Goal: Task Accomplishment & Management: Complete application form

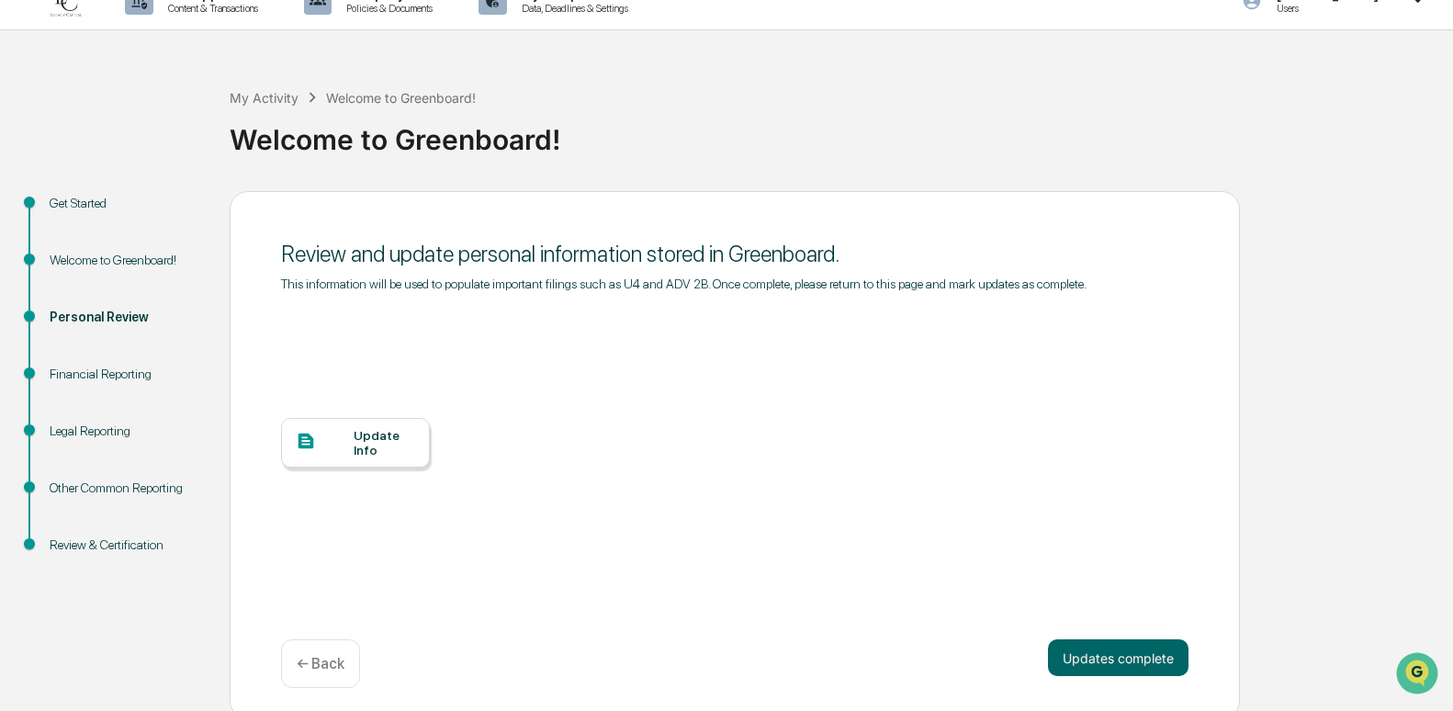
scroll to position [36, 0]
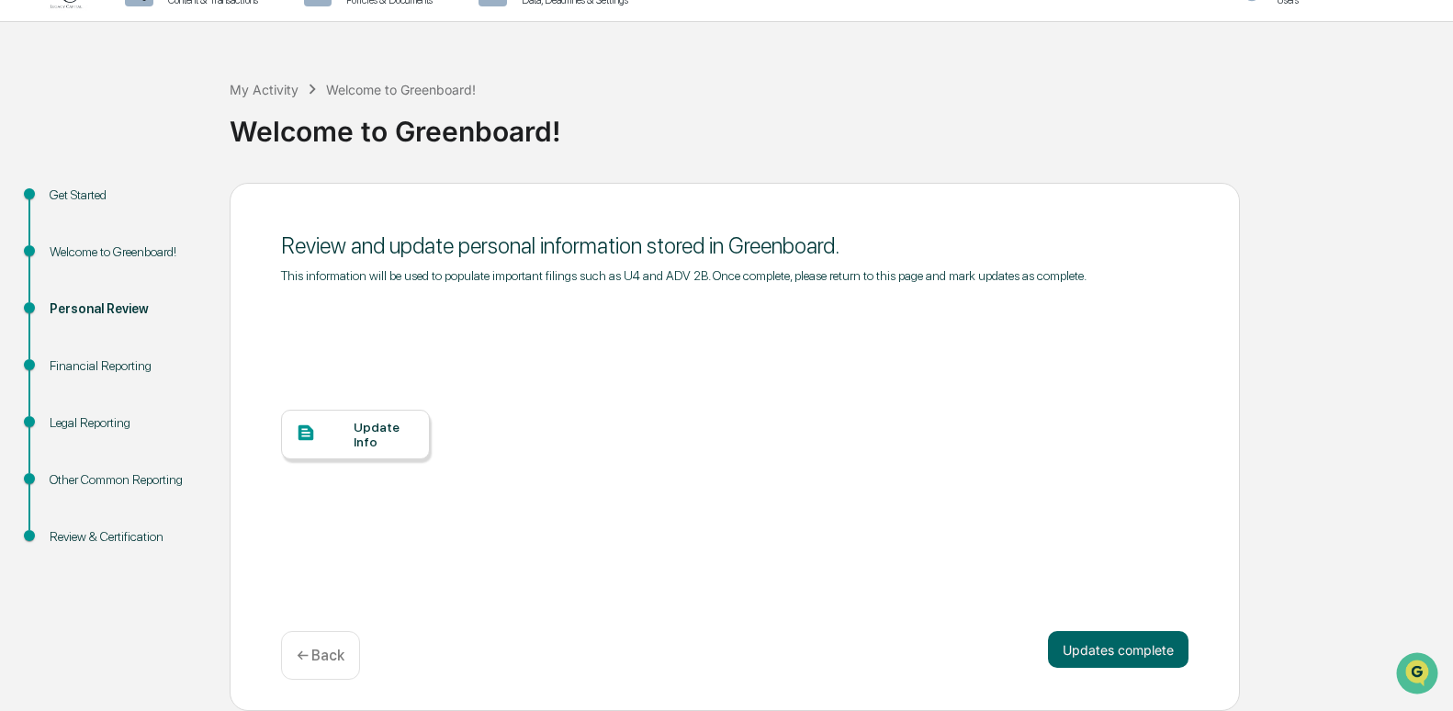
click at [366, 441] on div "Update Info" at bounding box center [385, 434] width 62 height 29
click at [385, 430] on div "Update Info" at bounding box center [385, 434] width 62 height 29
click at [399, 444] on div "Update Info" at bounding box center [385, 434] width 62 height 29
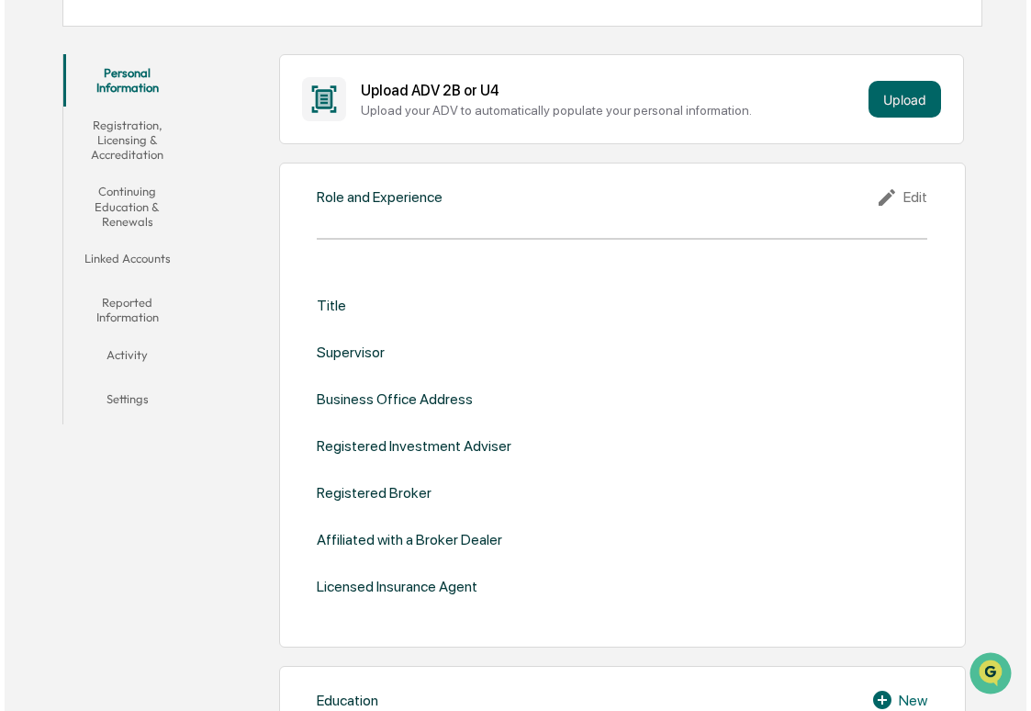
scroll to position [276, 0]
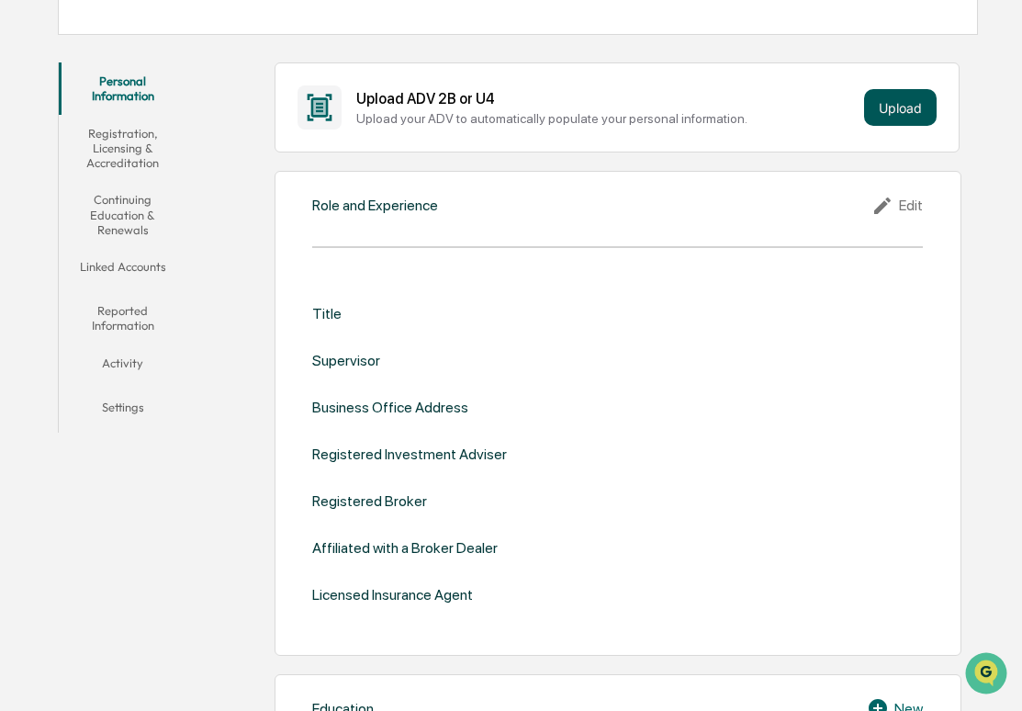
click at [910, 111] on button "Upload" at bounding box center [900, 107] width 73 height 37
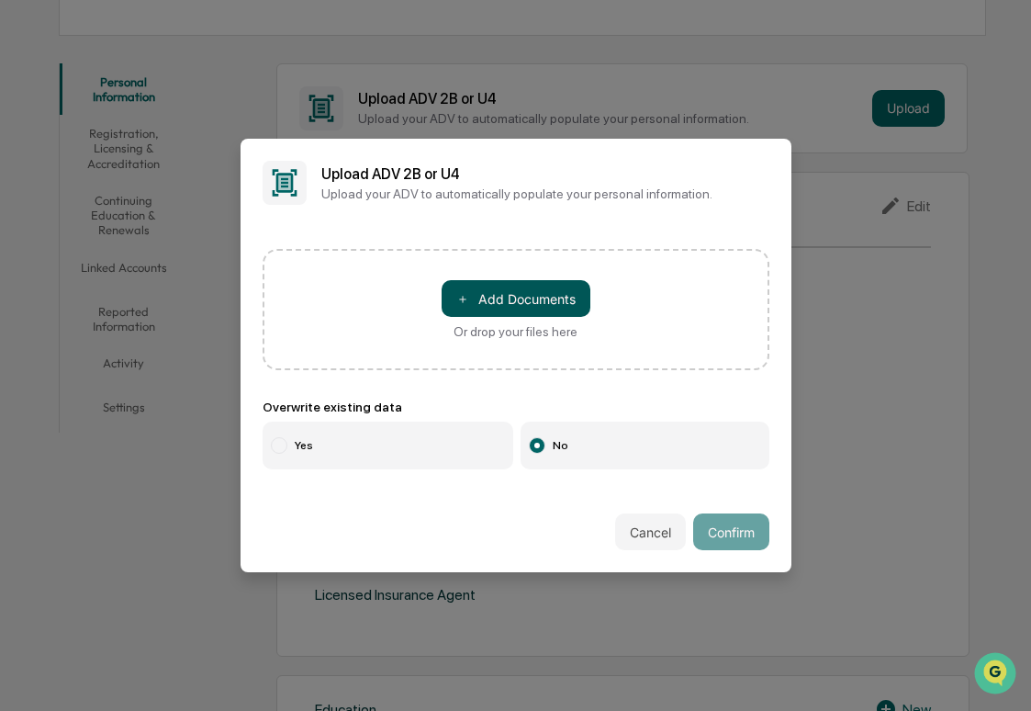
click at [496, 300] on button "＋ Add Documents" at bounding box center [516, 298] width 149 height 37
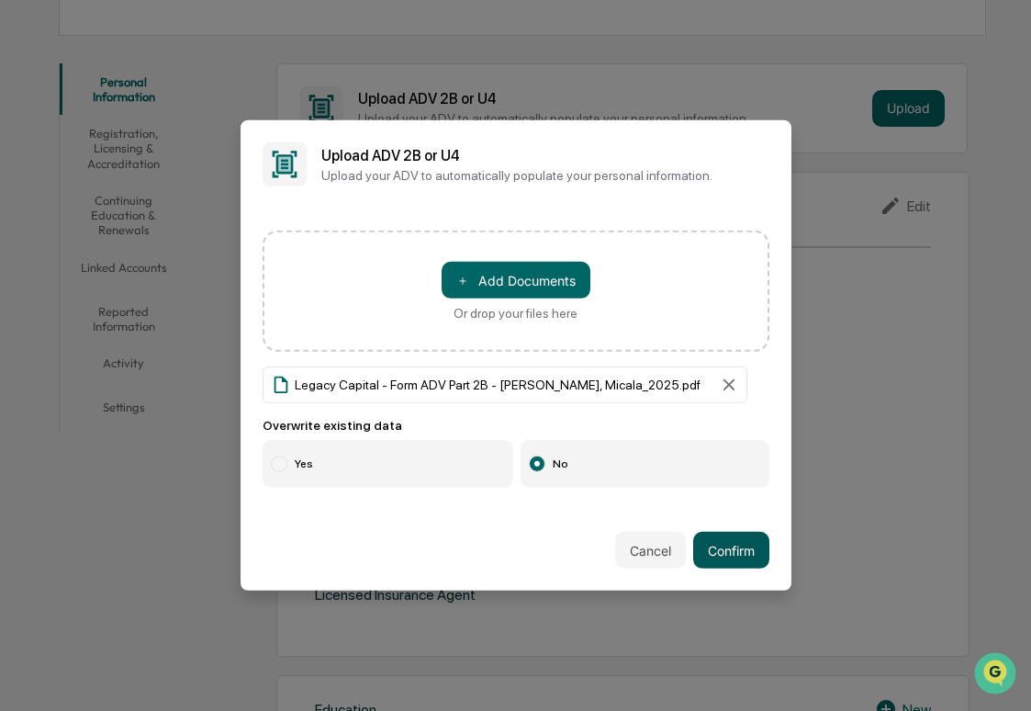
click at [739, 546] on button "Confirm" at bounding box center [731, 550] width 76 height 37
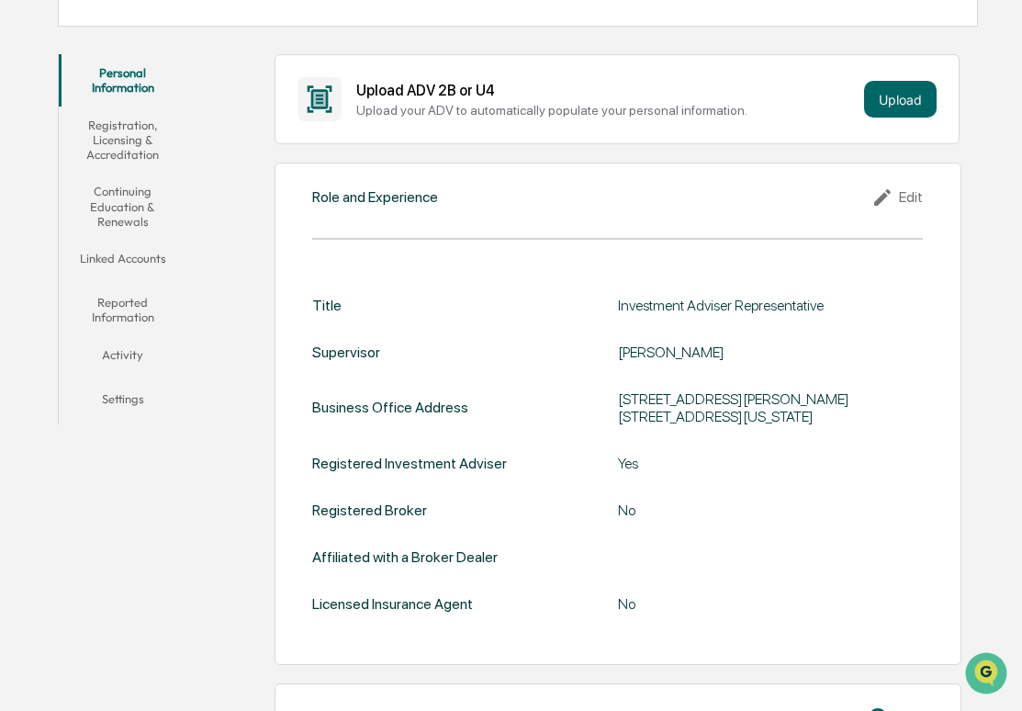
click at [808, 511] on div "No" at bounding box center [771, 509] width 306 height 17
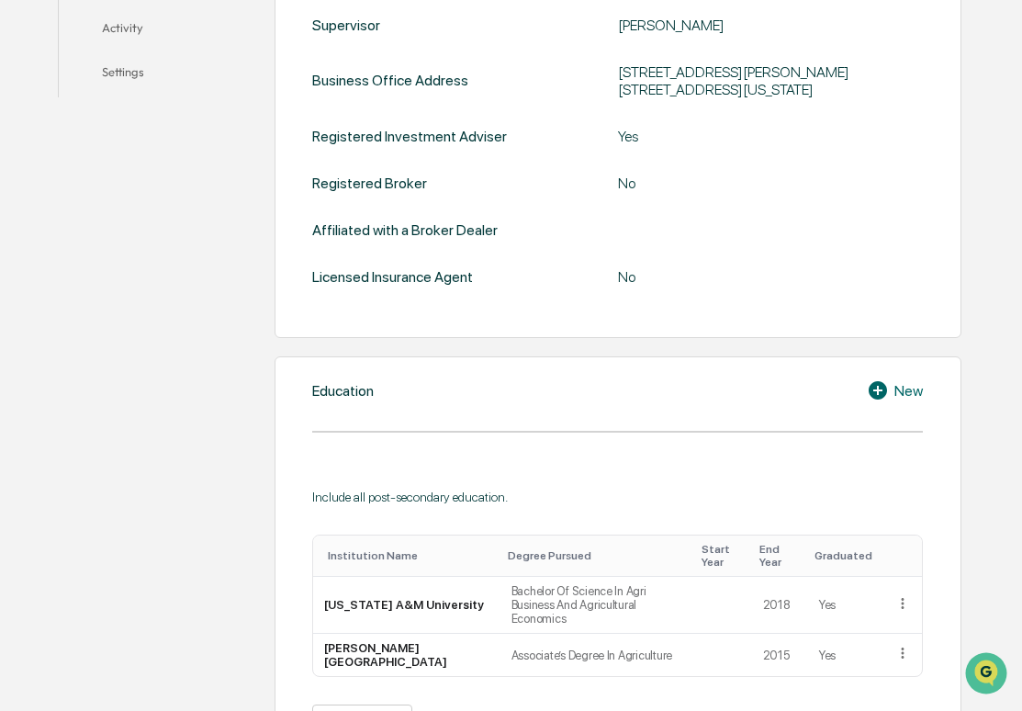
scroll to position [743, 0]
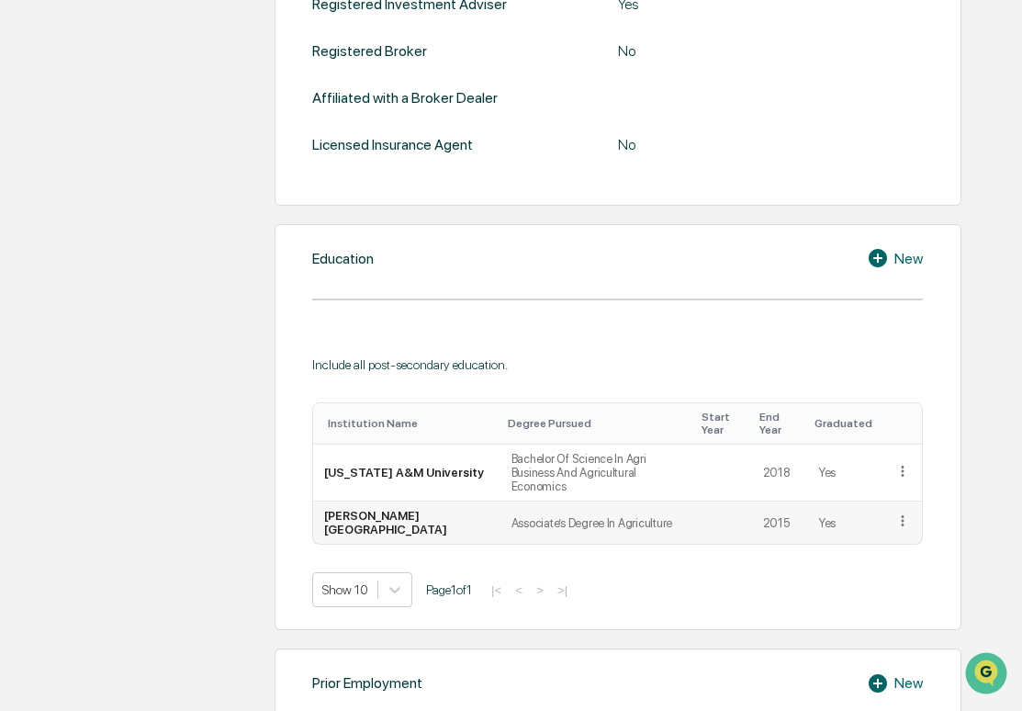
click at [672, 506] on td "Associate’s Degree In Agriculture" at bounding box center [598, 522] width 195 height 42
click at [904, 515] on icon at bounding box center [903, 520] width 3 height 11
click at [879, 533] on div "Edit" at bounding box center [881, 547] width 59 height 29
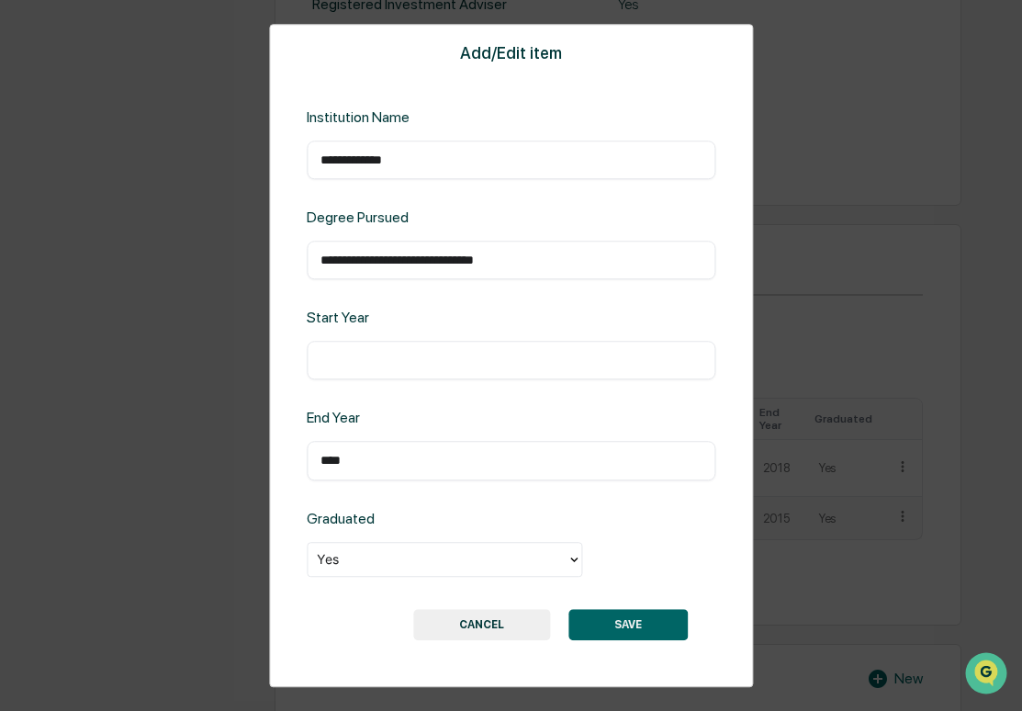
click at [440, 367] on input "text" at bounding box center [511, 361] width 381 height 18
type input "****"
click at [598, 618] on button "SAVE" at bounding box center [627, 624] width 119 height 31
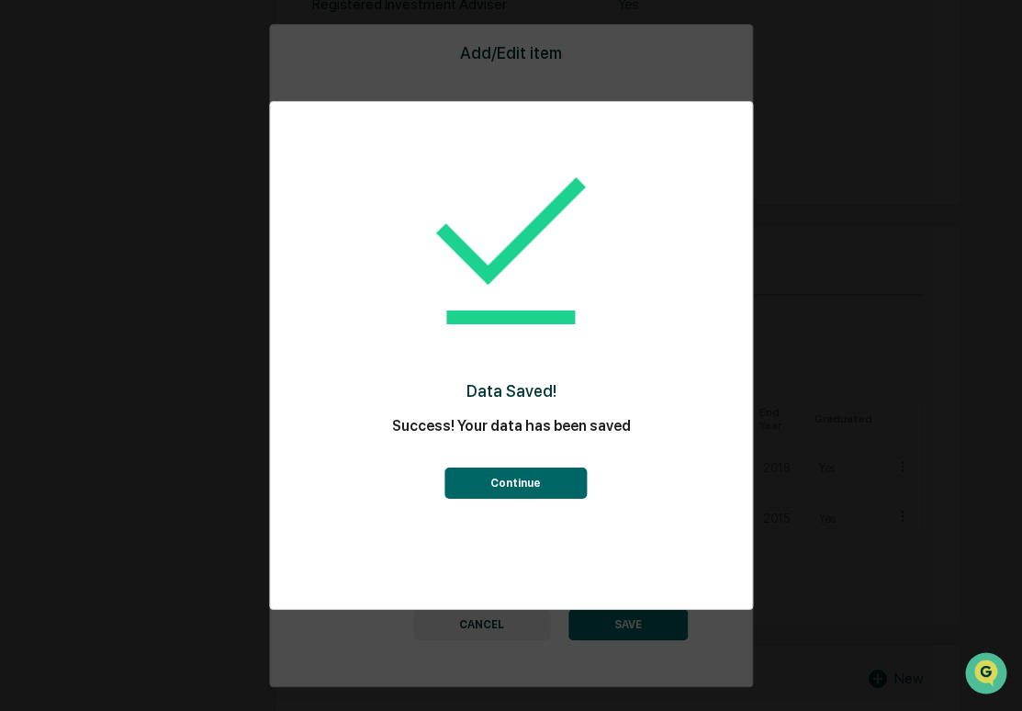
click at [509, 485] on button "Continue" at bounding box center [515, 482] width 142 height 31
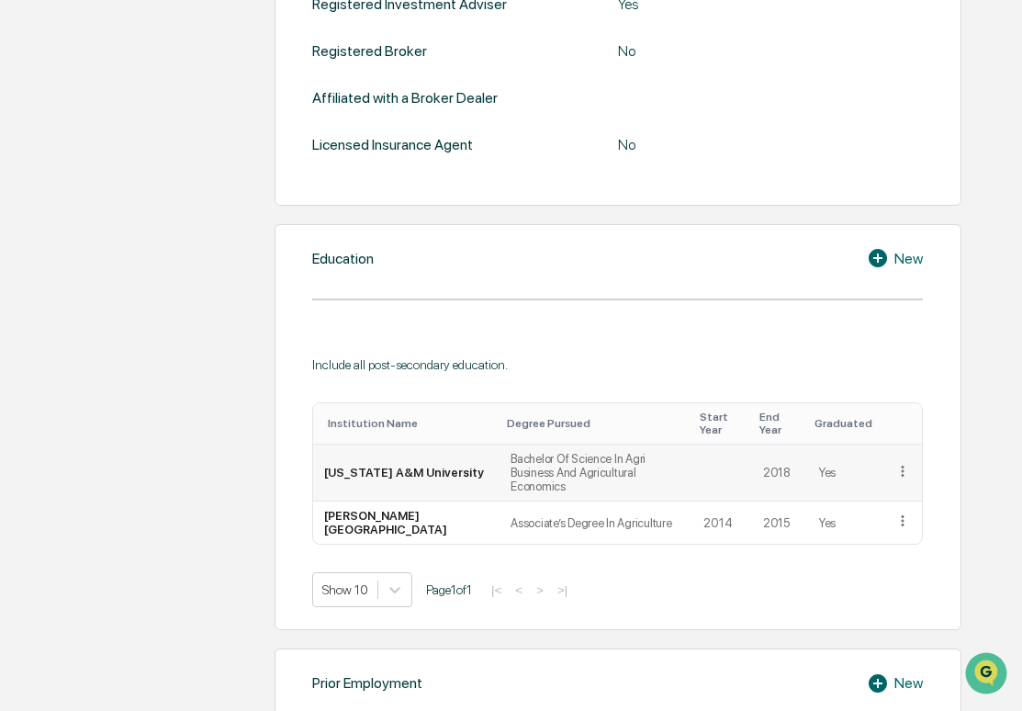
click at [898, 463] on icon at bounding box center [902, 471] width 17 height 17
click at [861, 489] on div "Edit" at bounding box center [881, 496] width 59 height 29
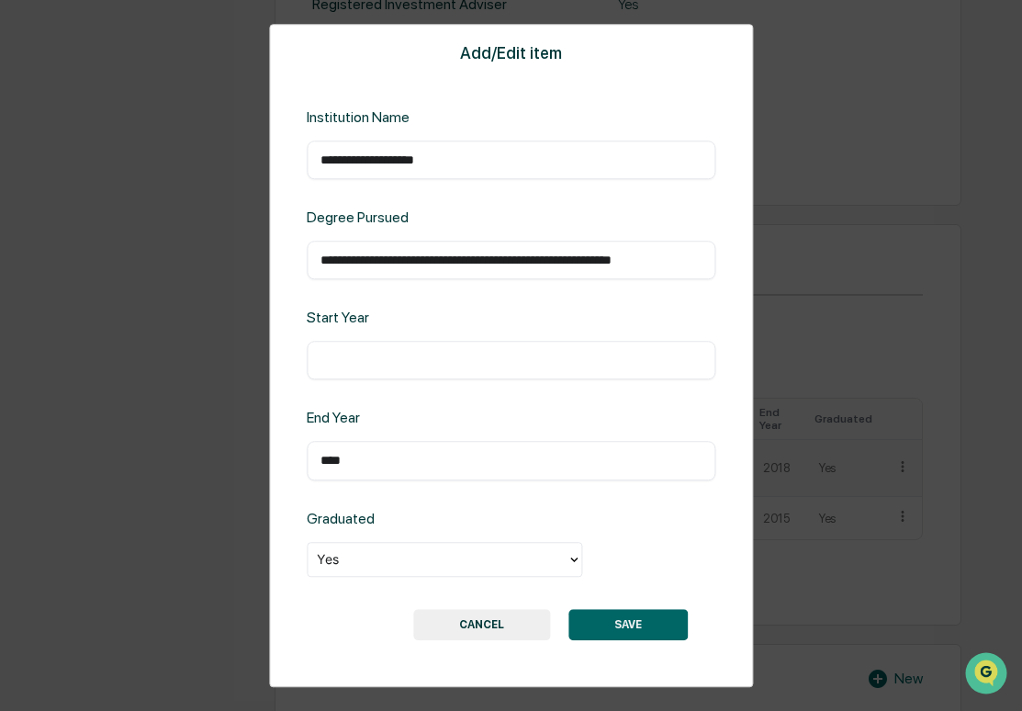
click at [447, 350] on div "​" at bounding box center [511, 361] width 409 height 39
click at [444, 354] on input "text" at bounding box center [511, 361] width 381 height 18
type input "****"
click at [652, 624] on button "SAVE" at bounding box center [627, 624] width 119 height 31
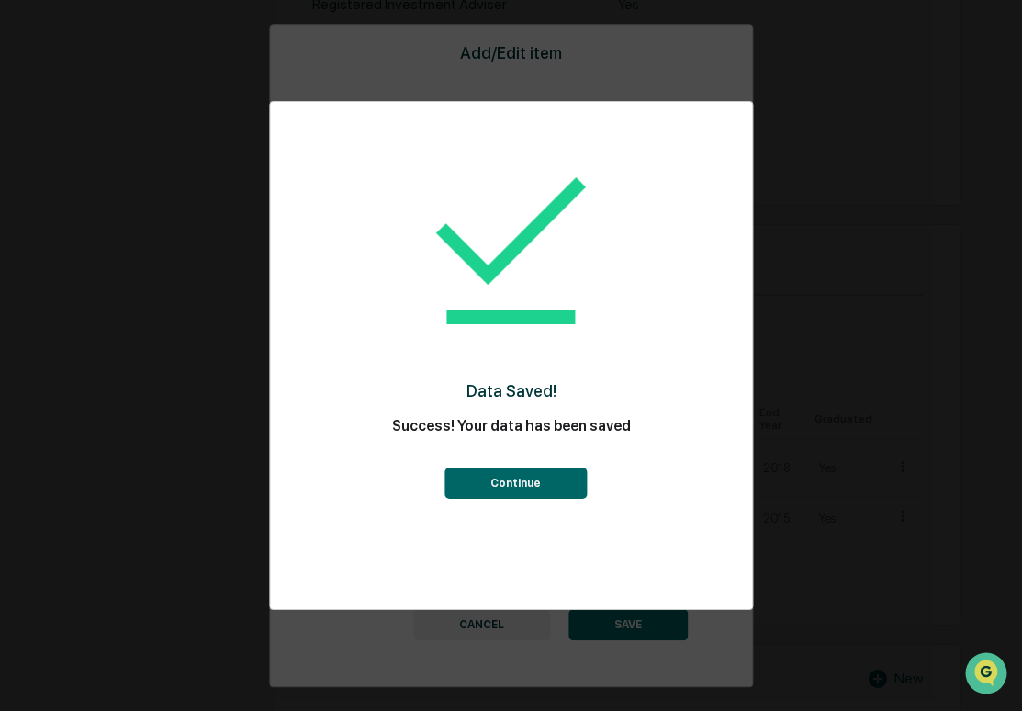
click at [539, 471] on button "Continue" at bounding box center [515, 482] width 142 height 31
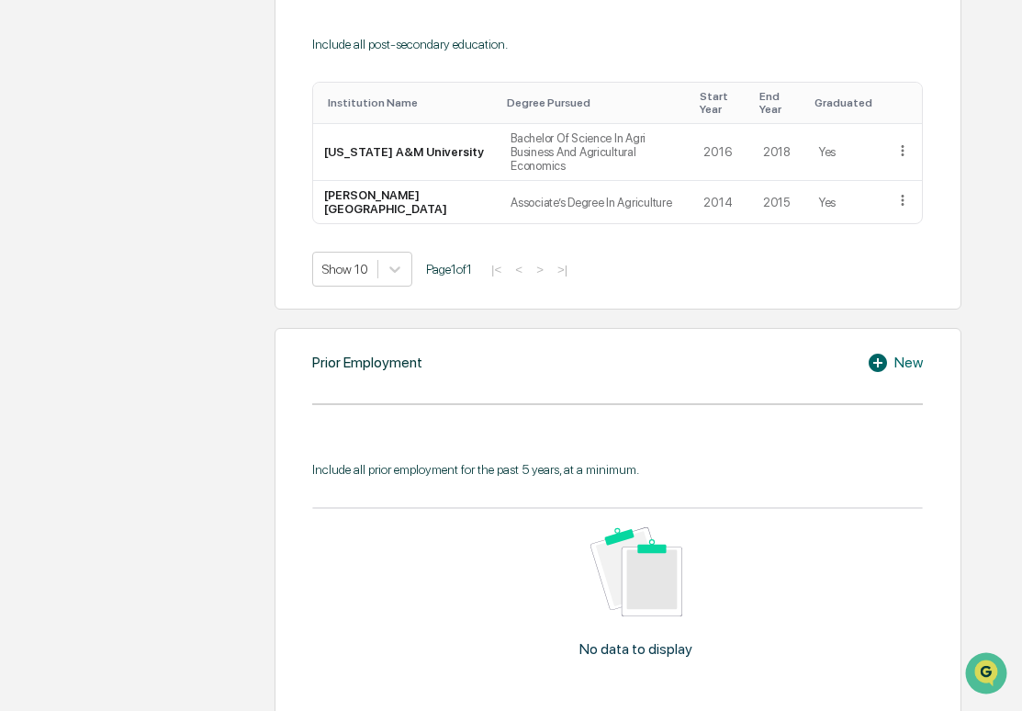
scroll to position [1107, 0]
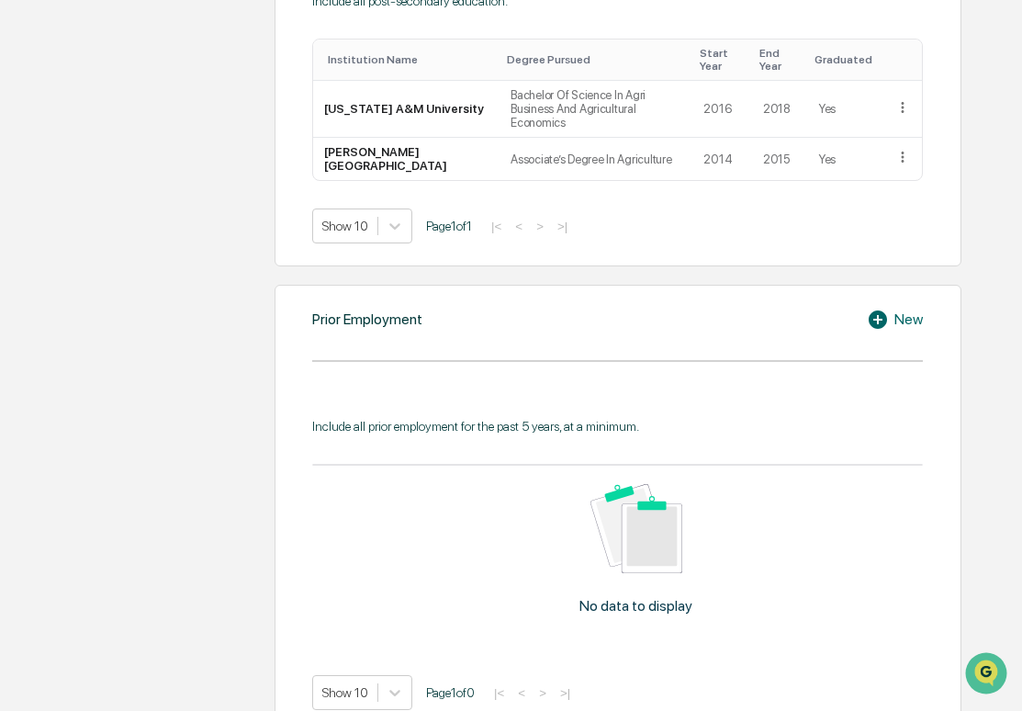
click at [880, 310] on icon at bounding box center [878, 319] width 18 height 18
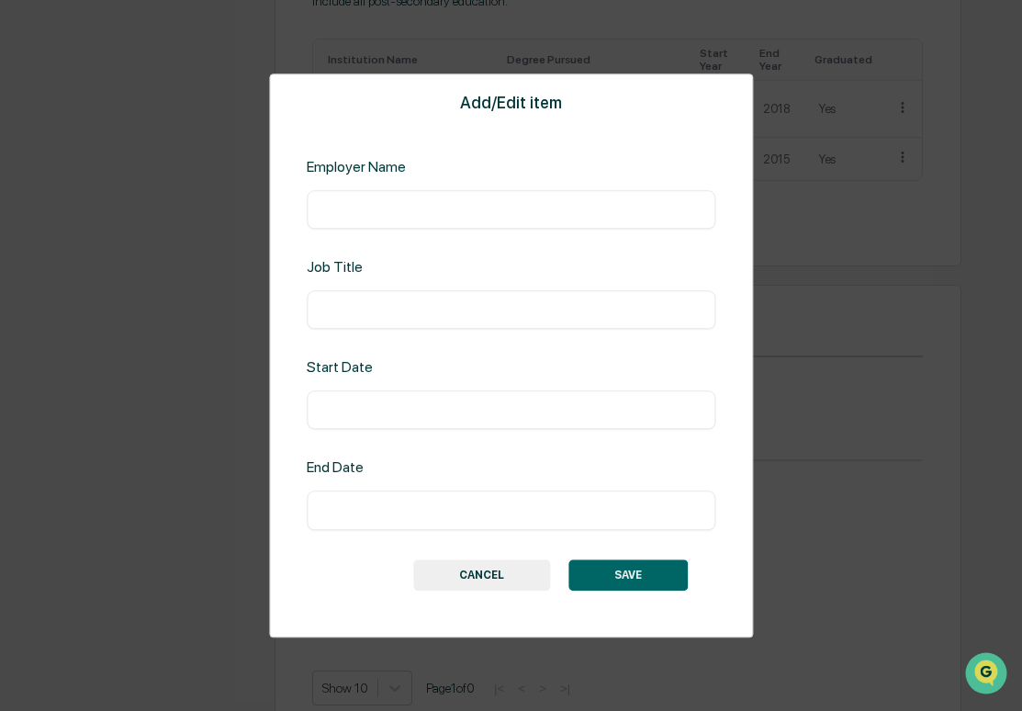
click at [504, 216] on input "text" at bounding box center [511, 209] width 381 height 18
type input "**********"
click at [384, 313] on input "text" at bounding box center [511, 309] width 381 height 18
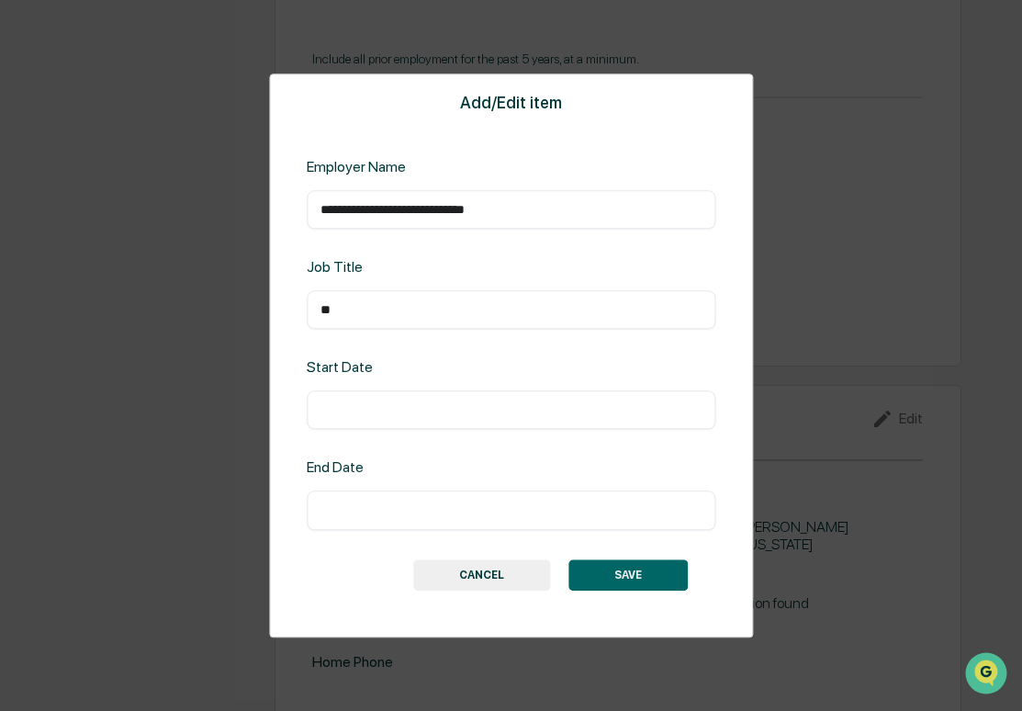
type input "*"
type input "**"
click at [329, 407] on input "text" at bounding box center [511, 410] width 381 height 18
type input "**********"
click at [343, 507] on input "text" at bounding box center [511, 510] width 381 height 18
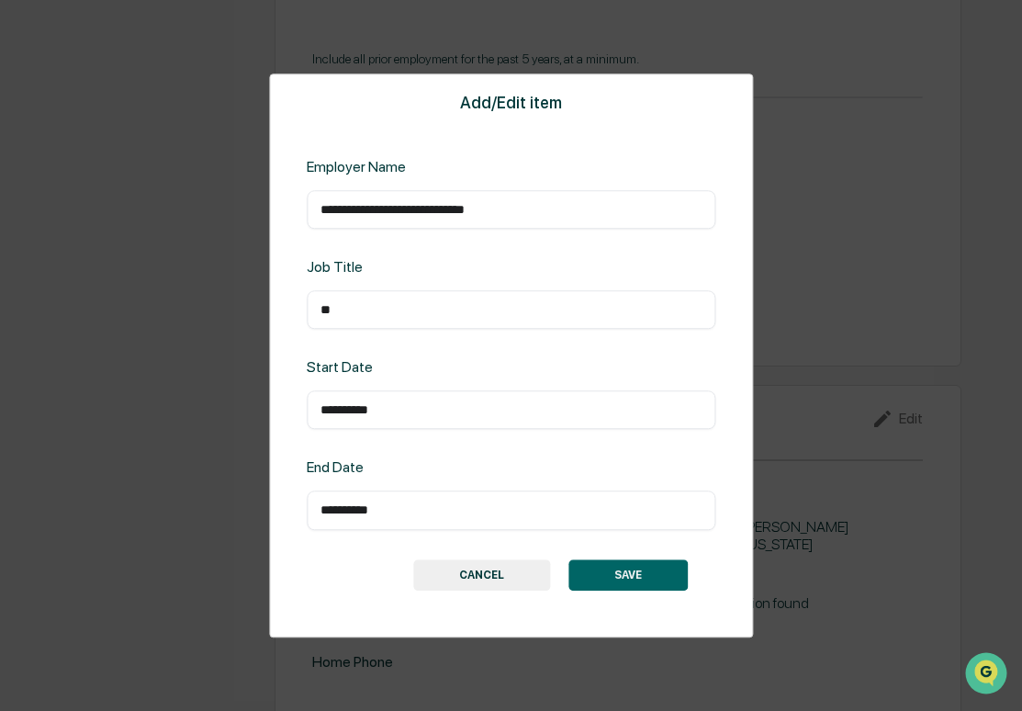
type input "**********"
click at [640, 573] on button "SAVE" at bounding box center [627, 574] width 119 height 31
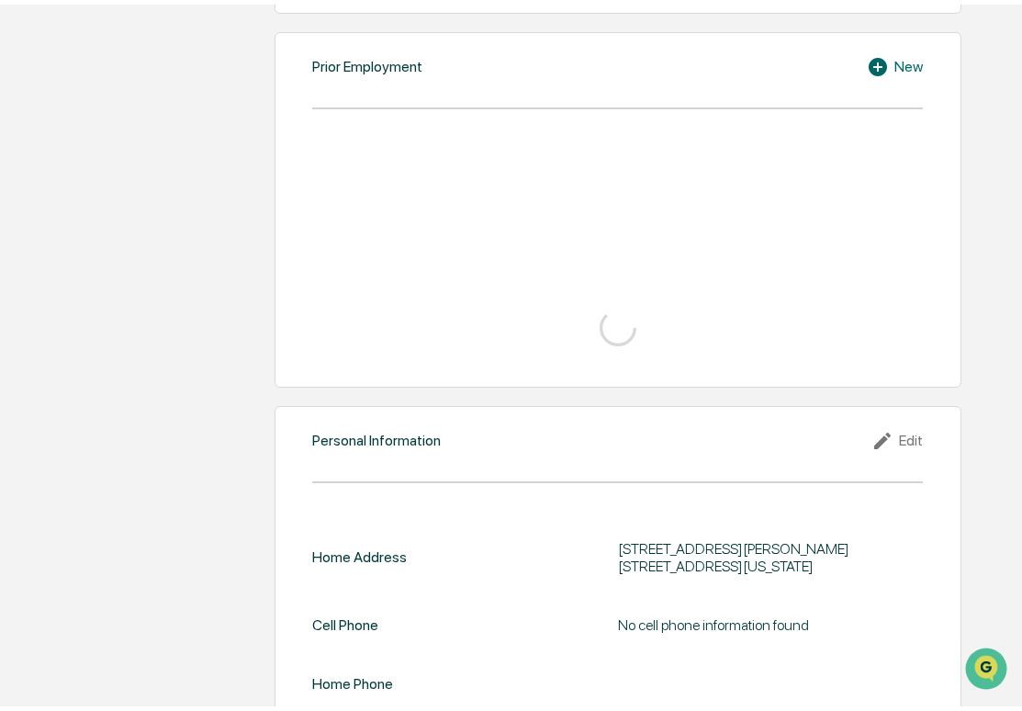
scroll to position [1355, 0]
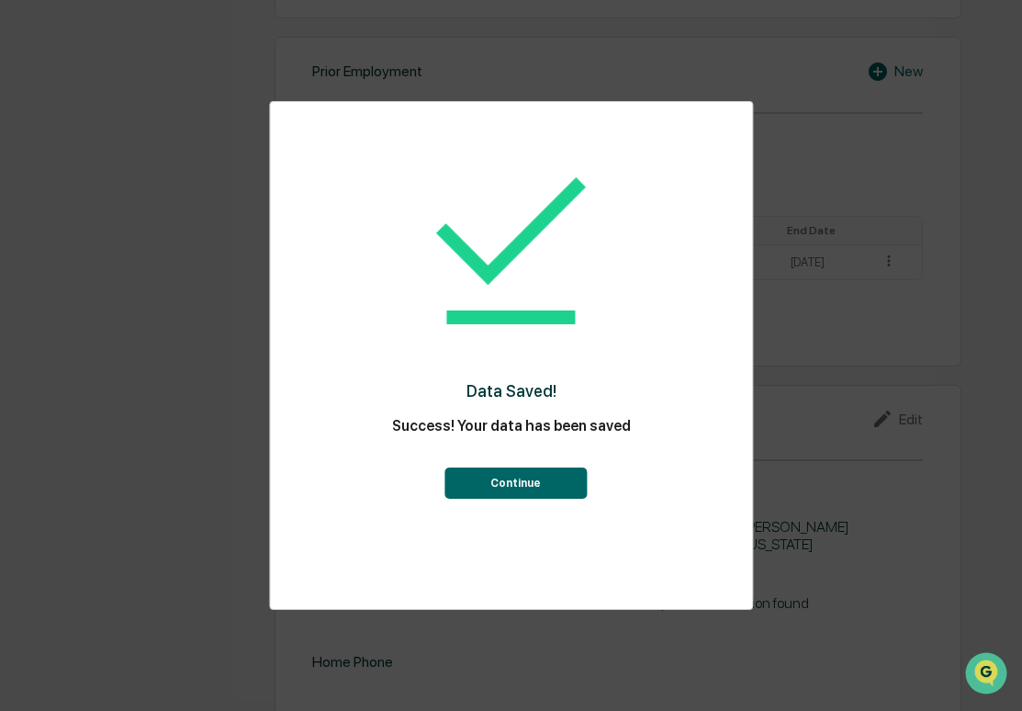
click at [534, 481] on button "Continue" at bounding box center [515, 482] width 142 height 31
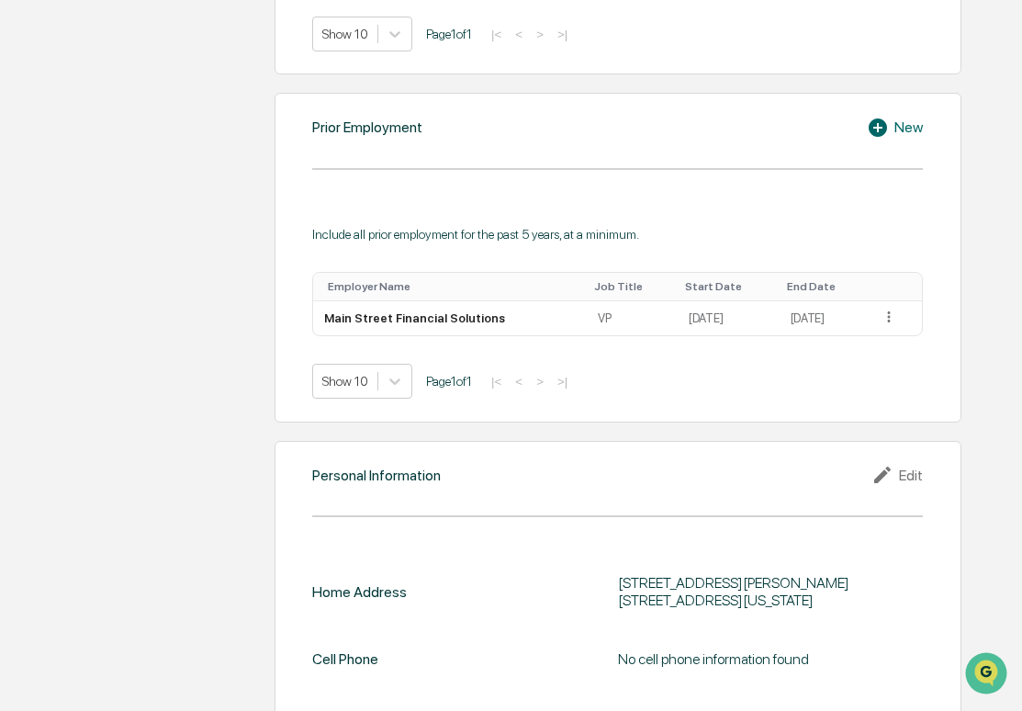
scroll to position [1298, 0]
click at [904, 118] on div "New" at bounding box center [895, 129] width 56 height 22
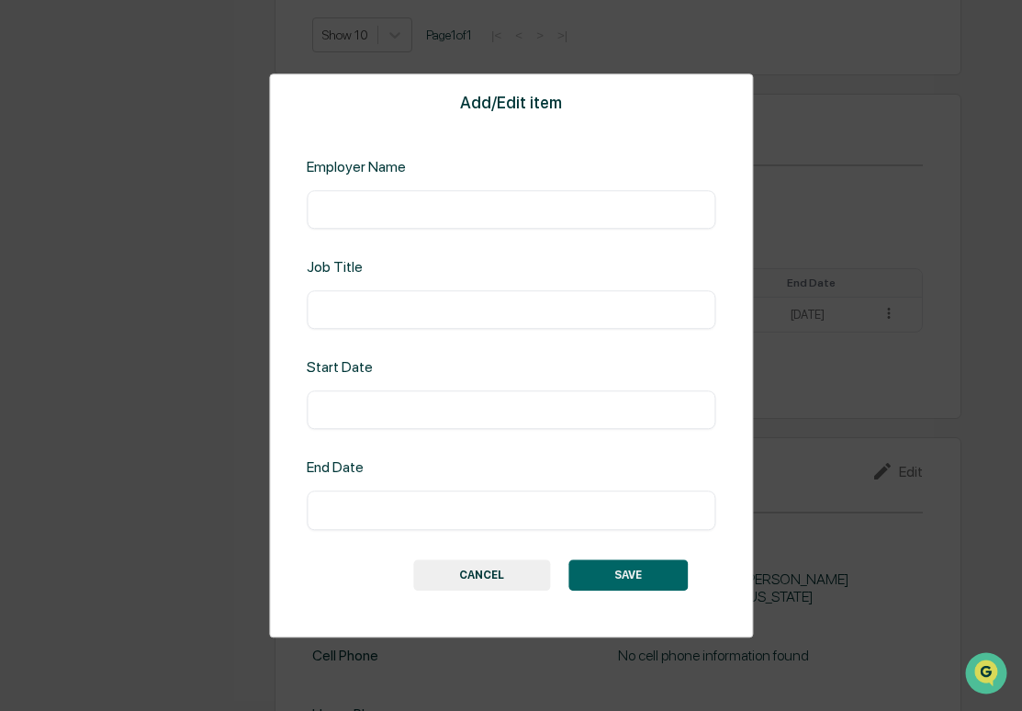
click at [471, 201] on input "text" at bounding box center [511, 209] width 381 height 18
type input "**********"
click at [367, 412] on input "text" at bounding box center [511, 410] width 381 height 18
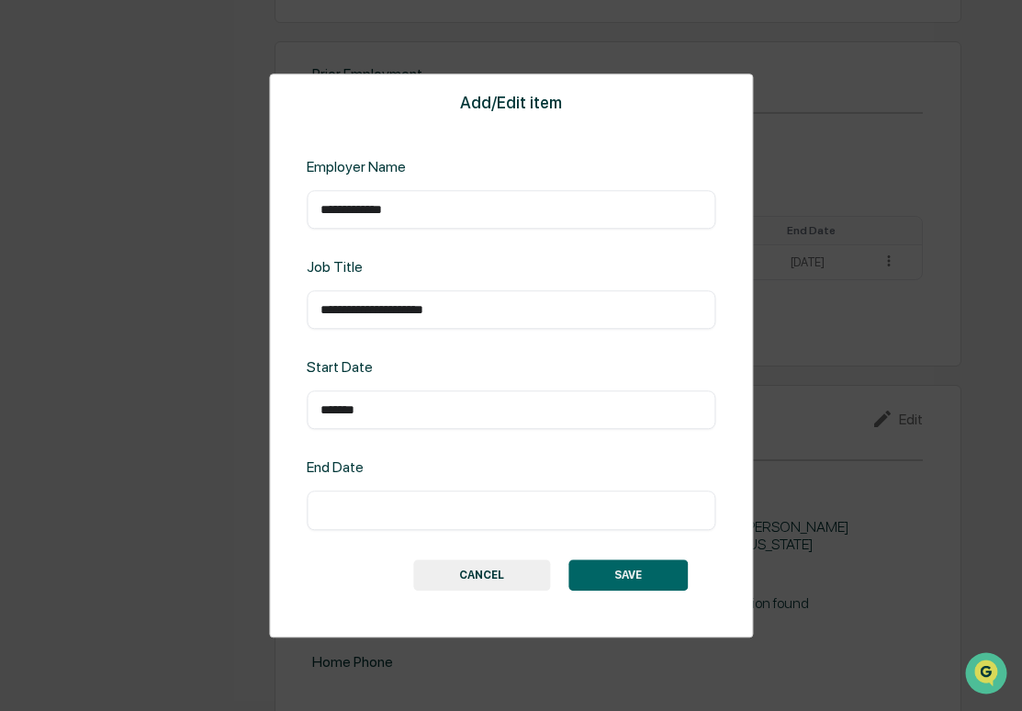
type input "*******"
click at [328, 510] on input "text" at bounding box center [511, 510] width 381 height 18
type input "*******"
click at [381, 403] on input "*******" at bounding box center [511, 410] width 381 height 18
type input "*******"
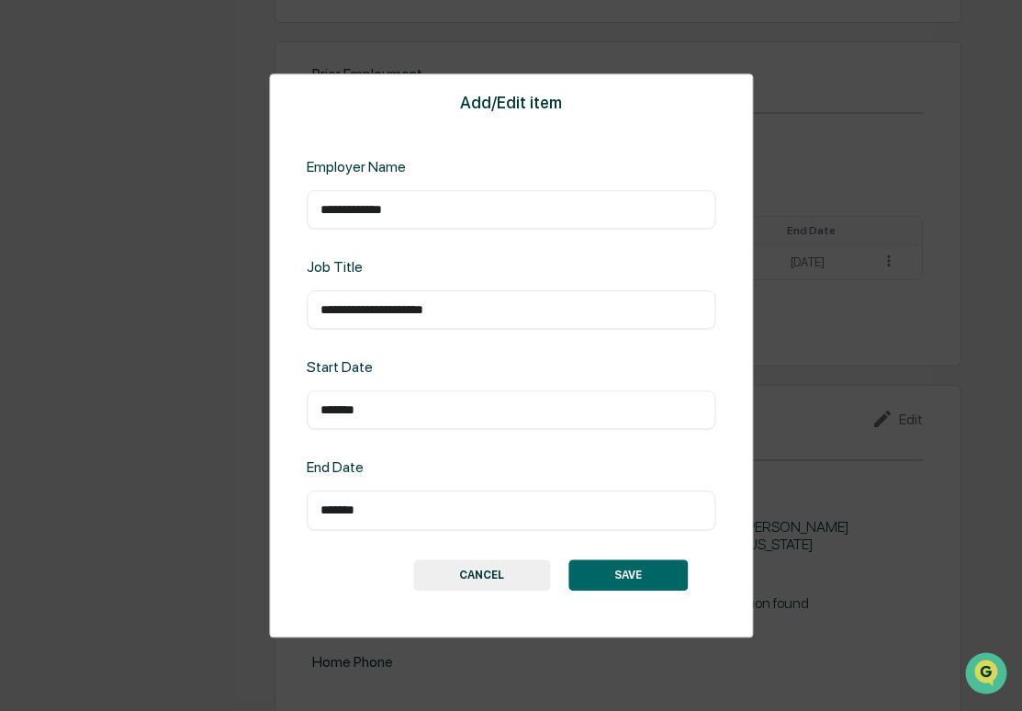
click at [630, 559] on div "SAVE" at bounding box center [627, 574] width 119 height 31
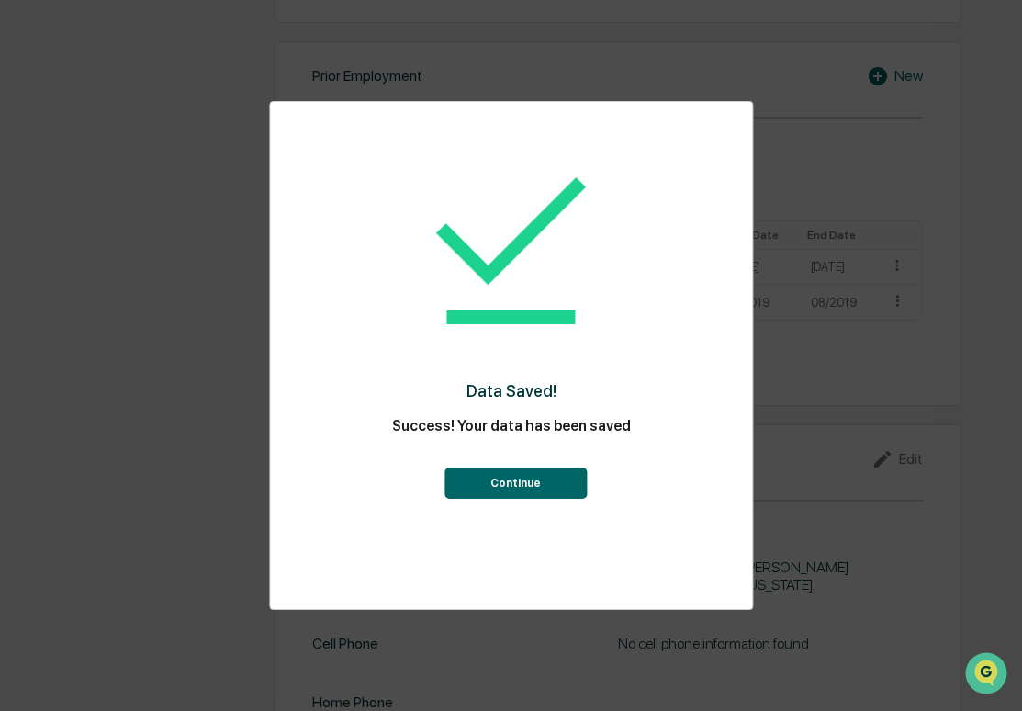
click at [567, 487] on button "Continue" at bounding box center [515, 482] width 142 height 31
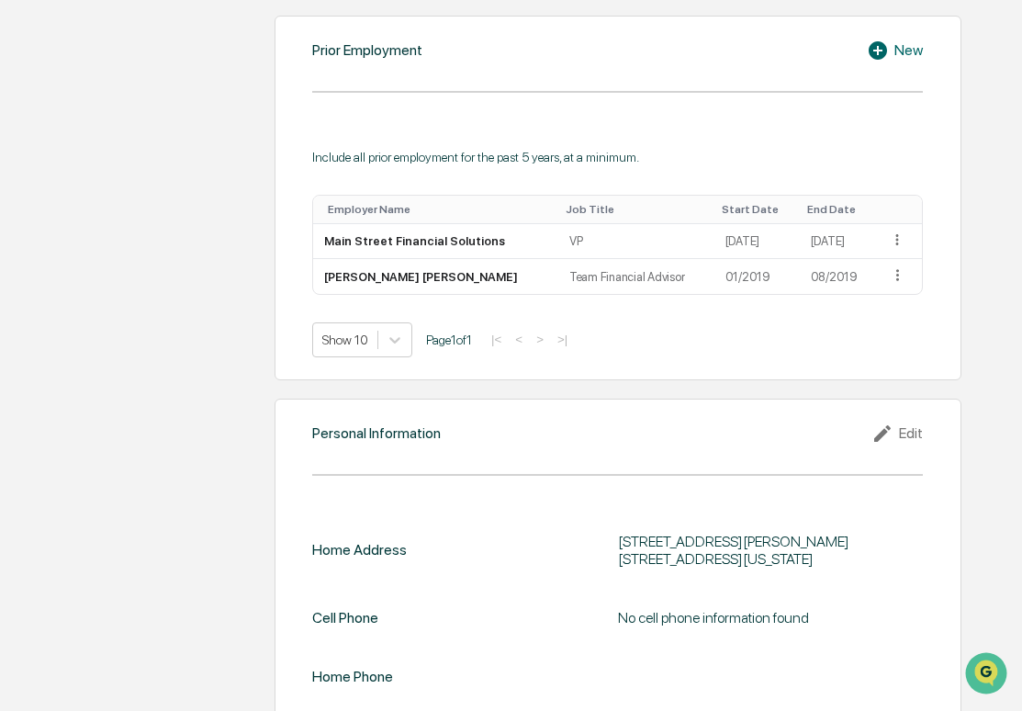
scroll to position [1389, 0]
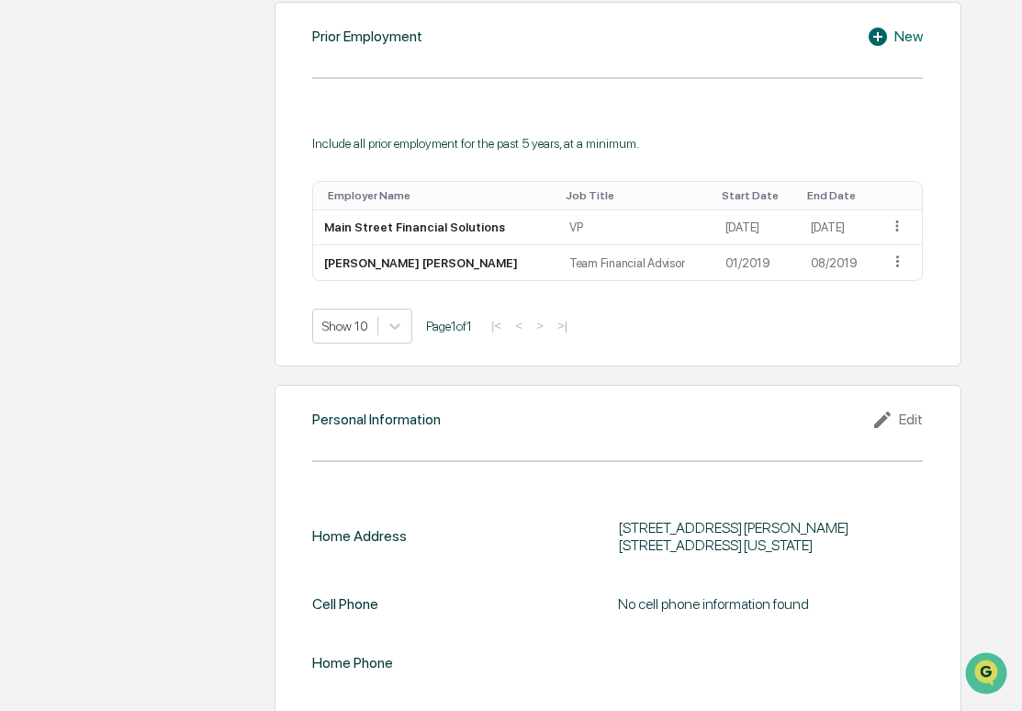
click at [902, 419] on div "Personal Information Edit Home Address 1725 Hughes Landing Blvd. Suite 830, The…" at bounding box center [619, 554] width 688 height 339
click at [909, 409] on div "Edit" at bounding box center [897, 420] width 51 height 22
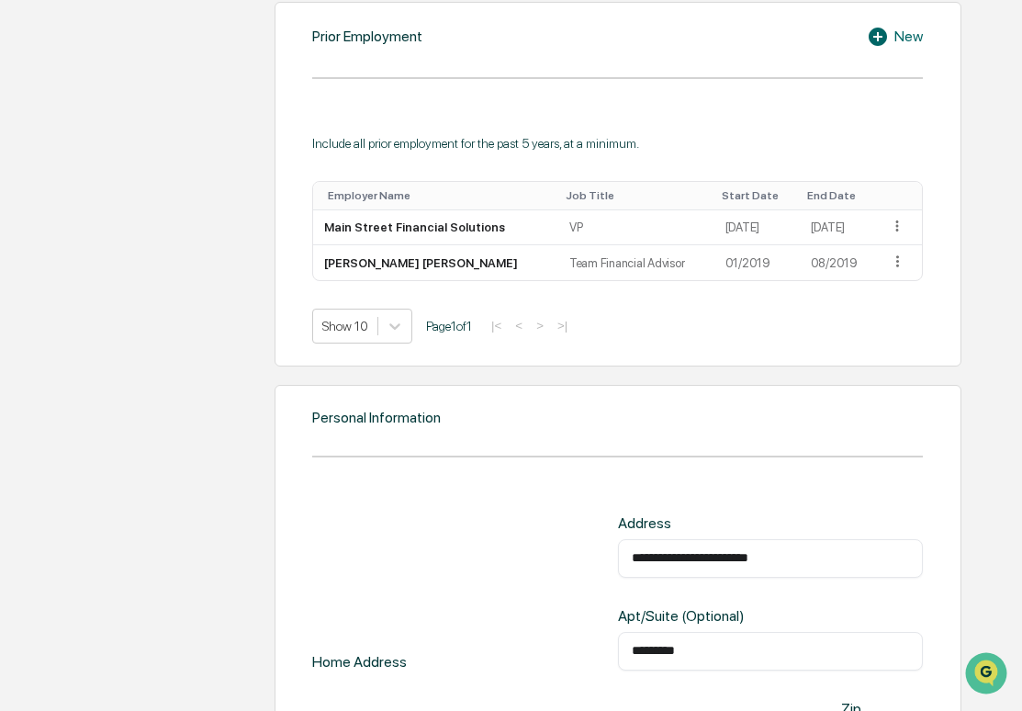
scroll to position [1481, 0]
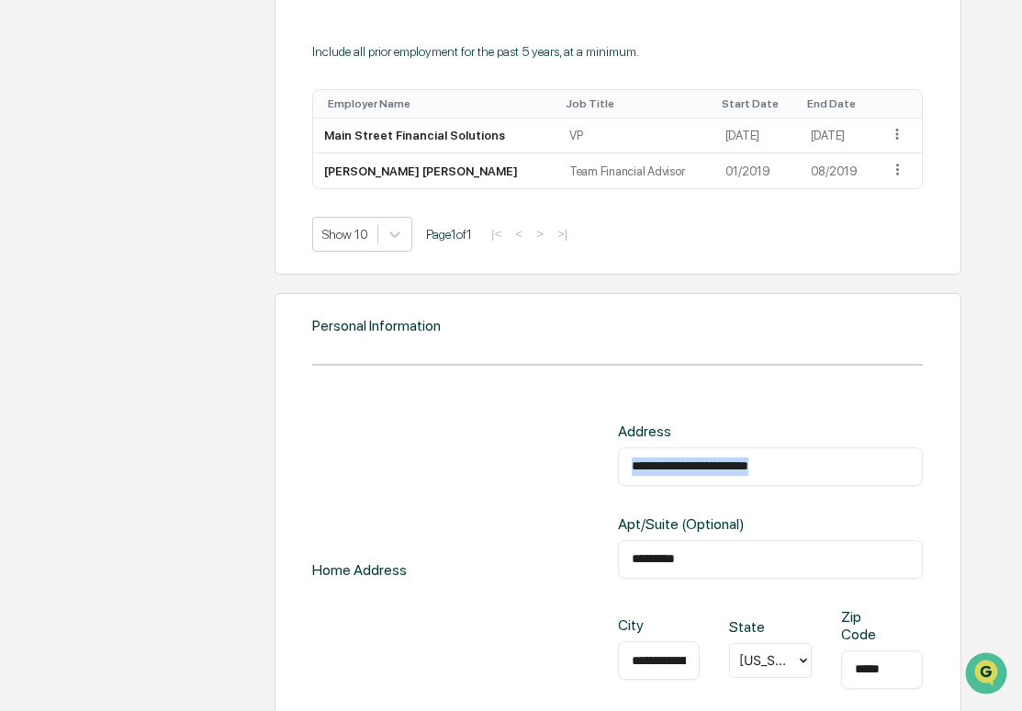
drag, startPoint x: 790, startPoint y: 438, endPoint x: 558, endPoint y: 450, distance: 231.7
click at [558, 450] on div "**********" at bounding box center [617, 570] width 611 height 296
drag, startPoint x: 558, startPoint y: 450, endPoint x: 660, endPoint y: 443, distance: 102.2
click at [660, 457] on input "**********" at bounding box center [771, 466] width 278 height 18
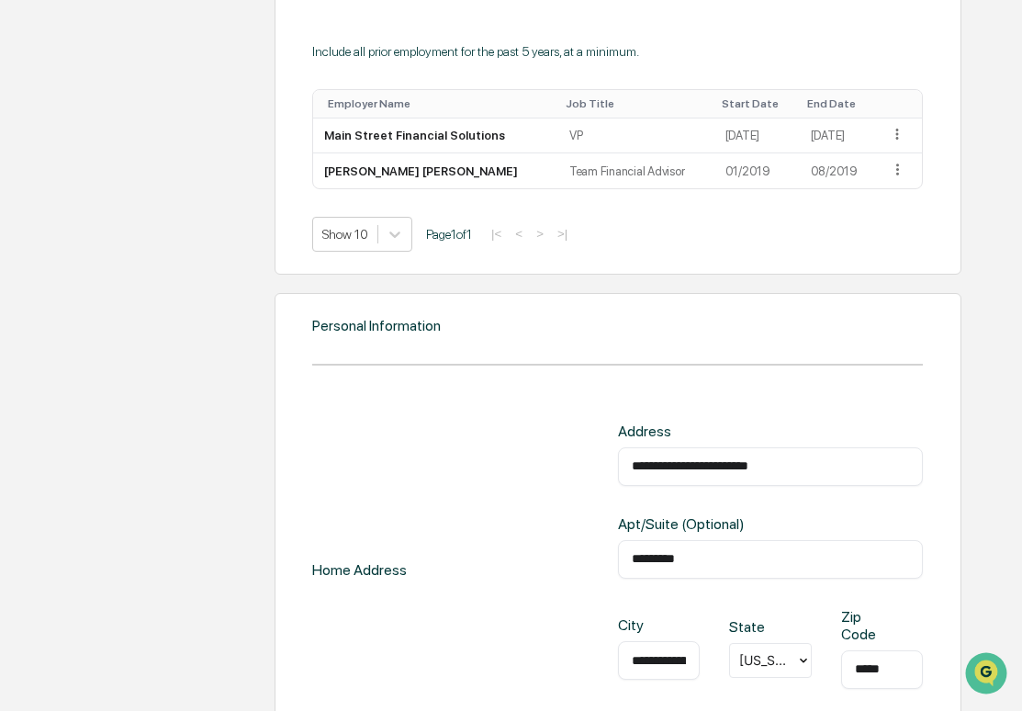
click at [660, 457] on input "**********" at bounding box center [771, 466] width 278 height 18
type input "**********"
type input "*******"
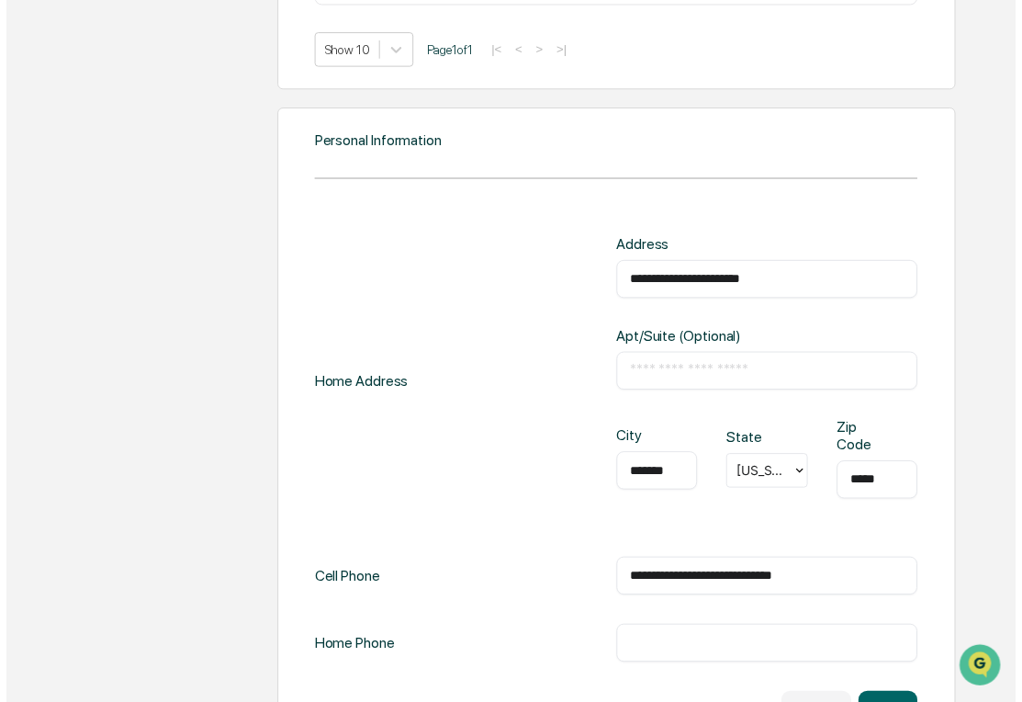
scroll to position [1702, 0]
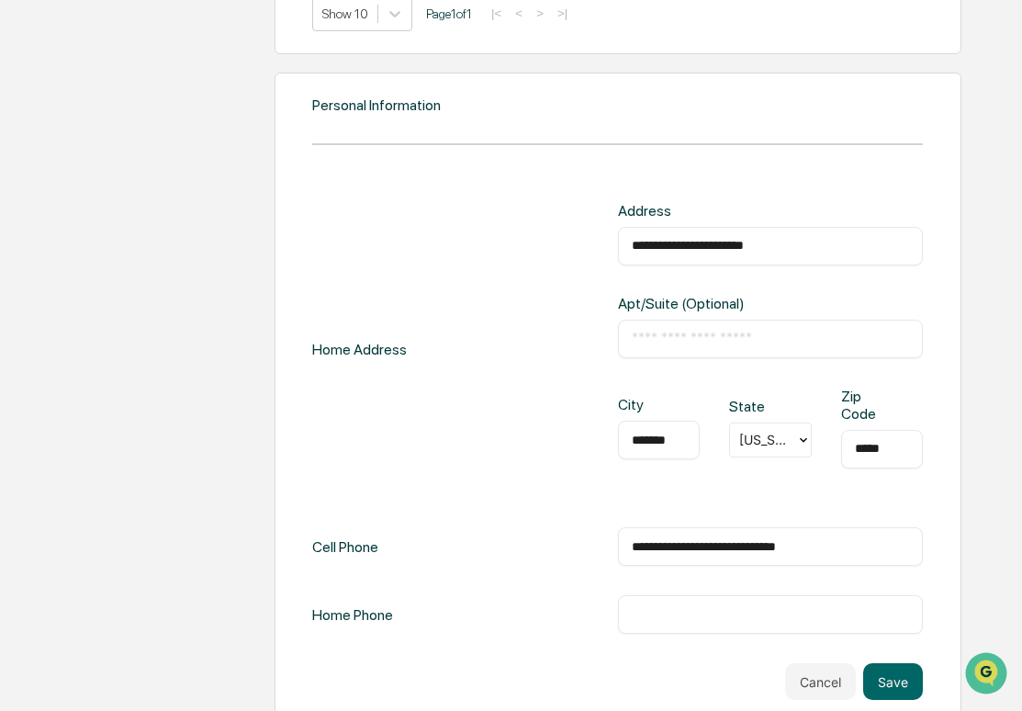
type input "*****"
drag, startPoint x: 809, startPoint y: 529, endPoint x: 611, endPoint y: 532, distance: 198.4
click at [611, 532] on div "**********" at bounding box center [617, 546] width 611 height 39
type input "**********"
click at [888, 663] on button "Save" at bounding box center [893, 681] width 60 height 37
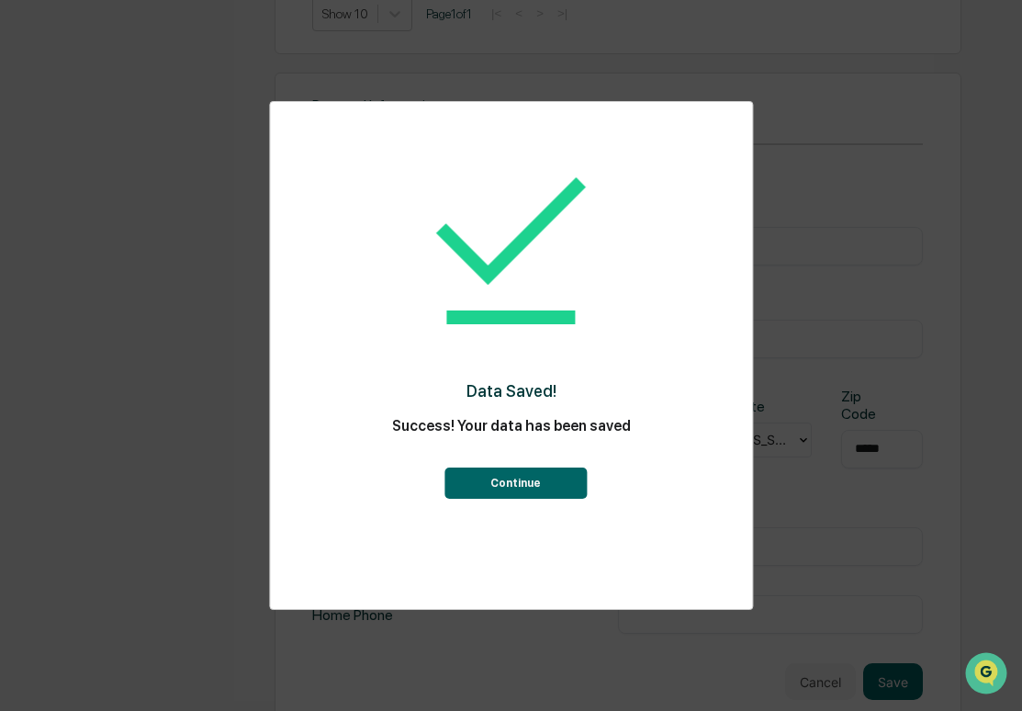
click at [534, 478] on button "Continue" at bounding box center [515, 482] width 142 height 31
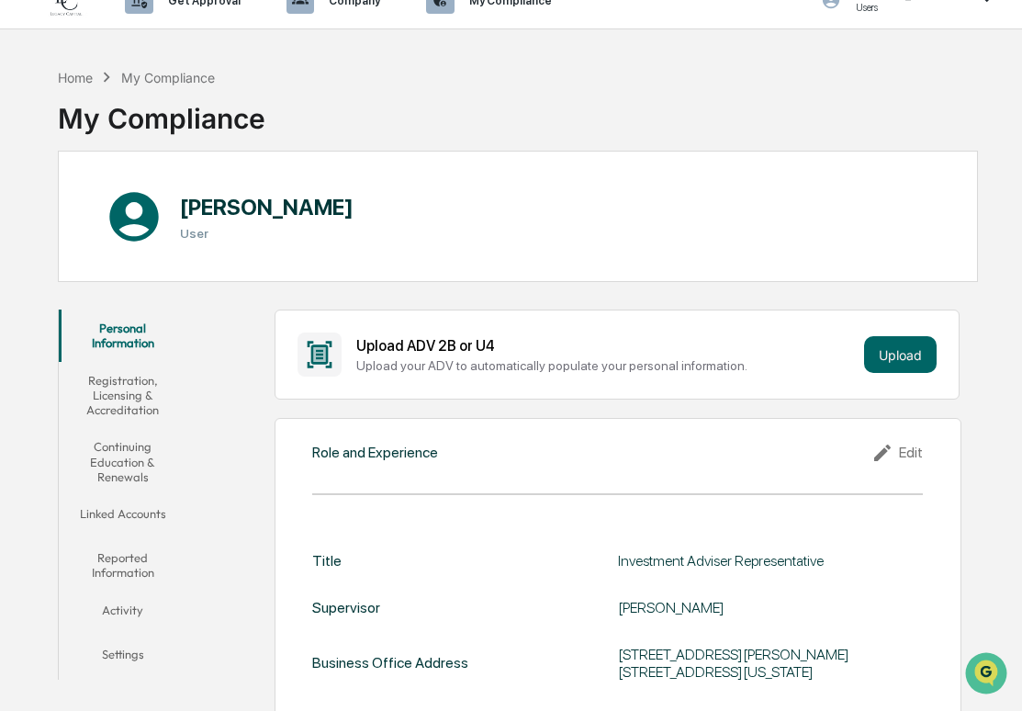
scroll to position [0, 0]
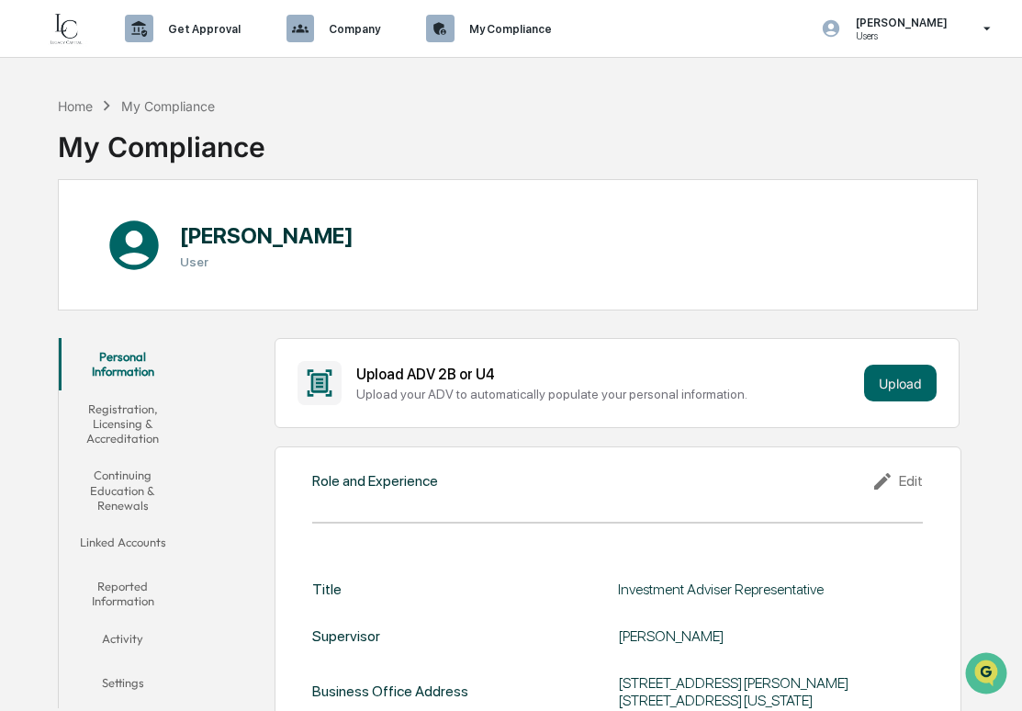
click at [146, 434] on button "Registration, Licensing & Accreditation" at bounding box center [123, 423] width 128 height 67
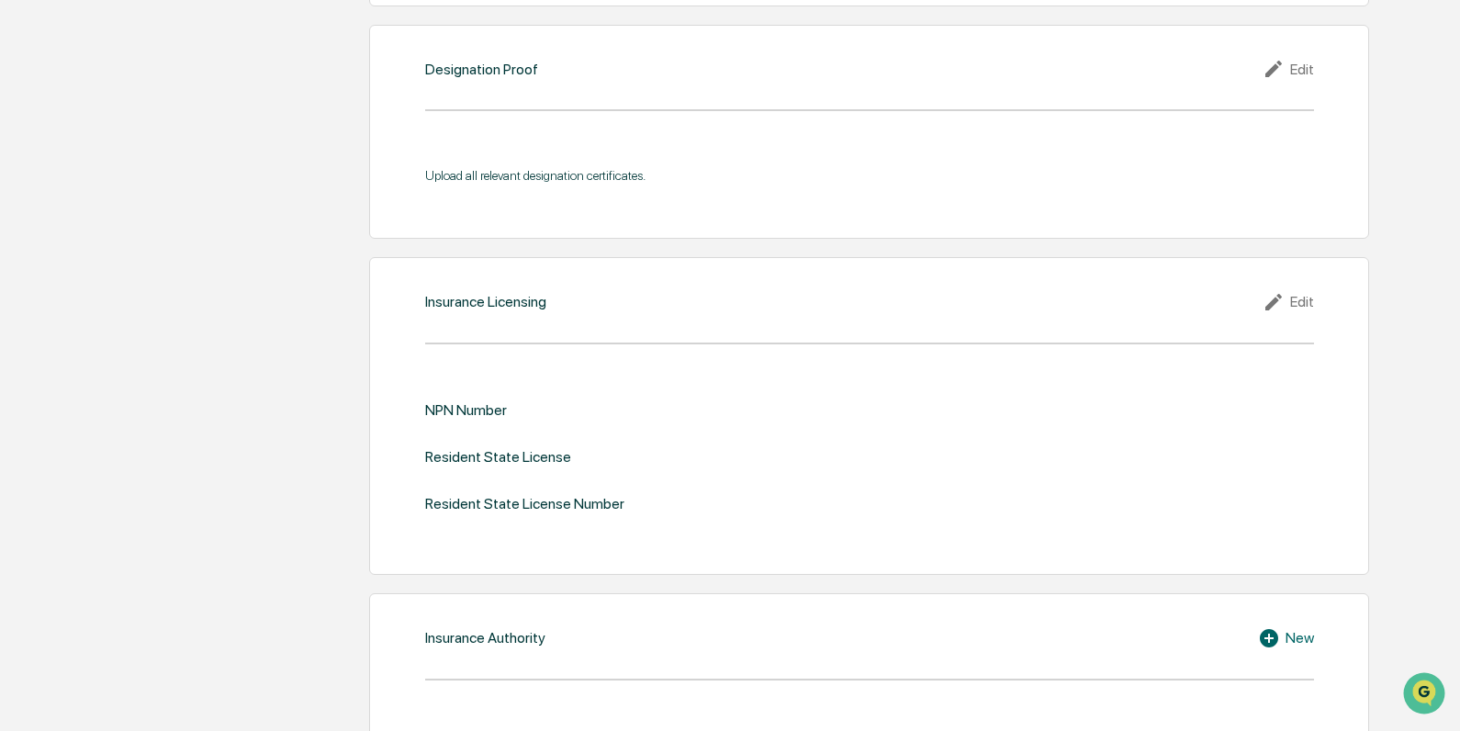
scroll to position [1780, 0]
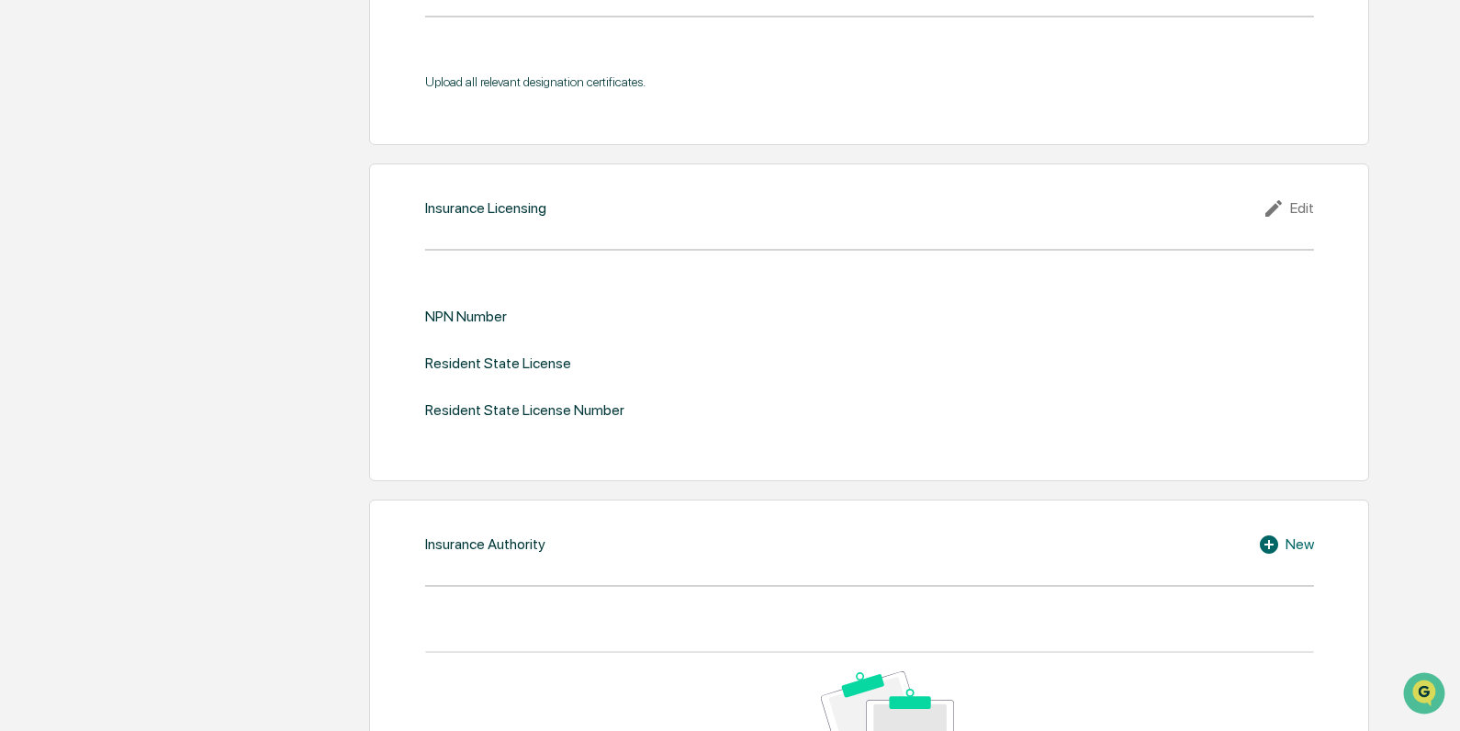
click at [1021, 208] on icon at bounding box center [1277, 208] width 28 height 22
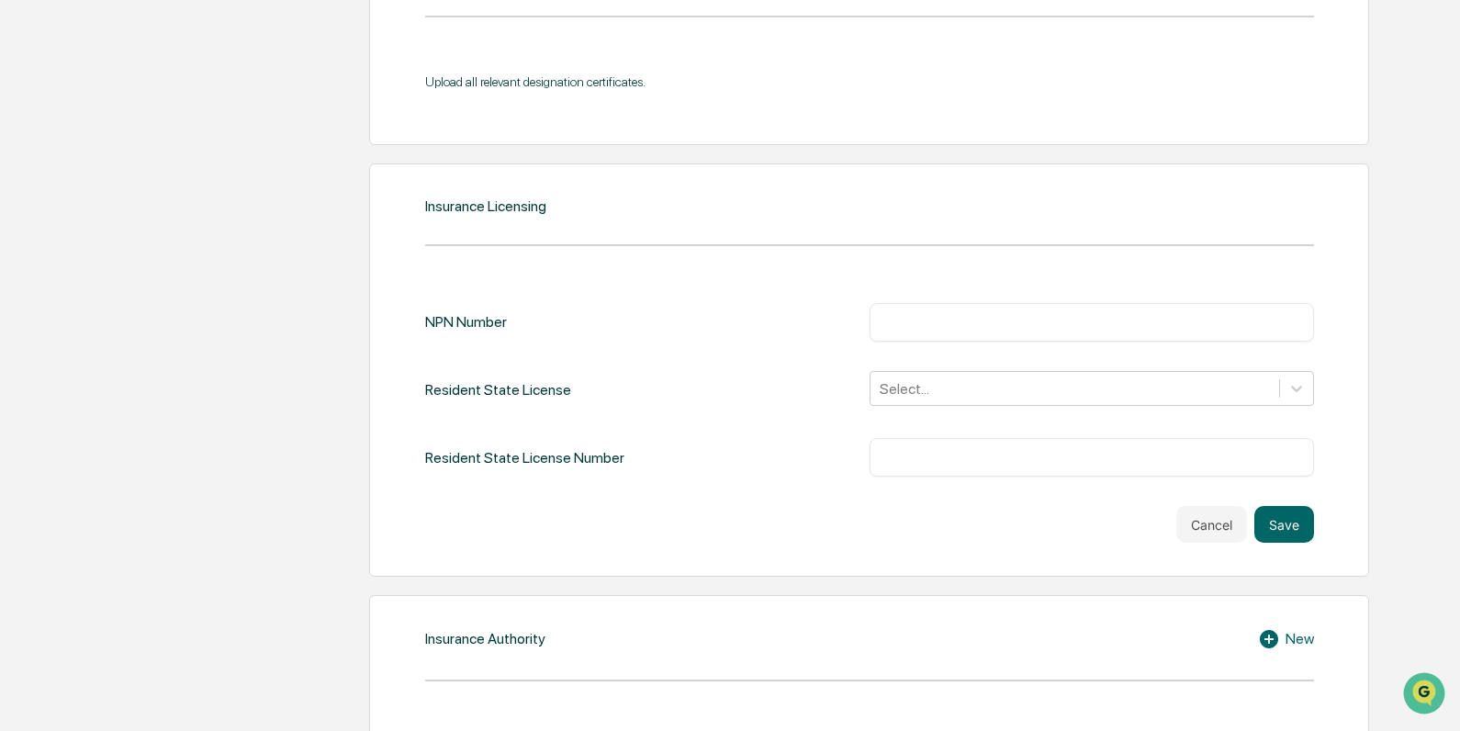
click at [886, 320] on input "text" at bounding box center [1091, 322] width 417 height 18
click at [894, 397] on div at bounding box center [1075, 388] width 390 height 21
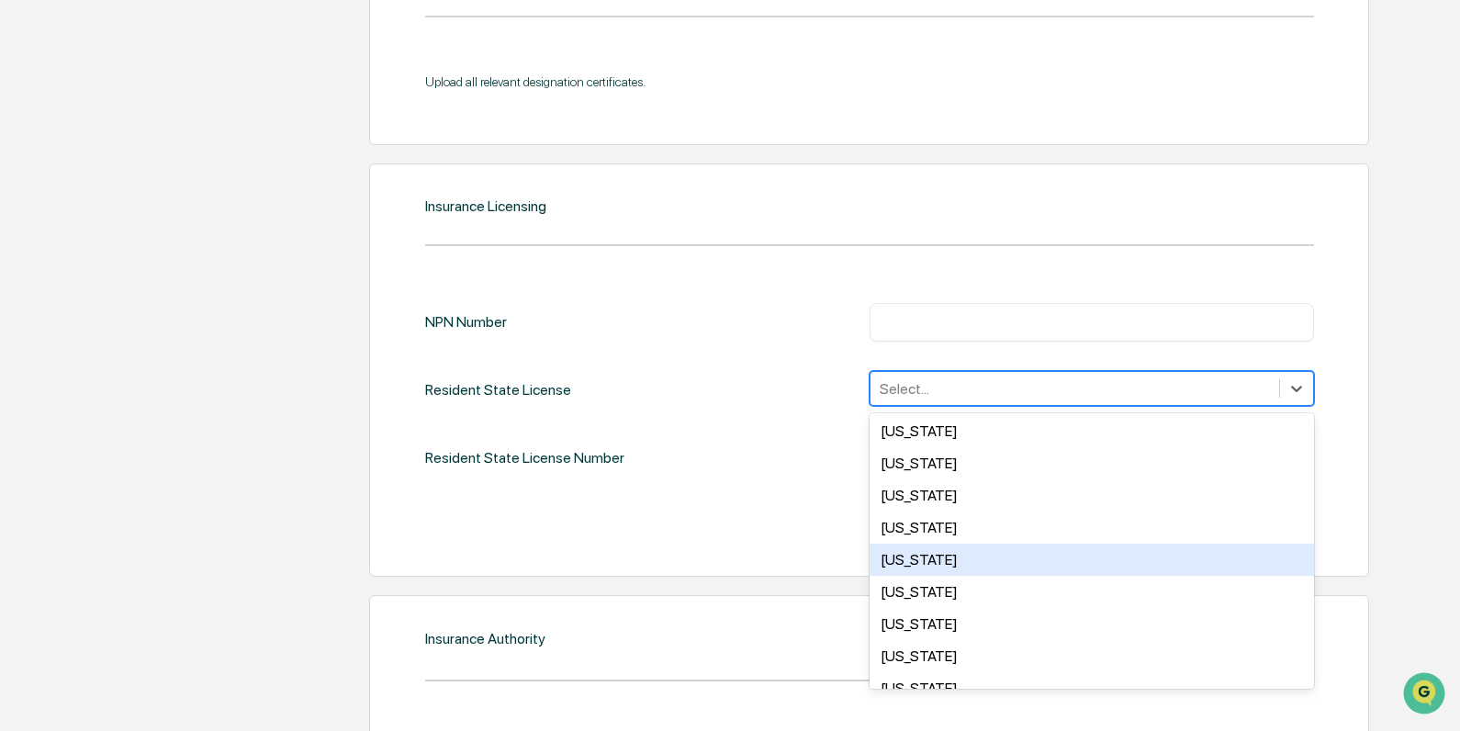
scroll to position [1194, 0]
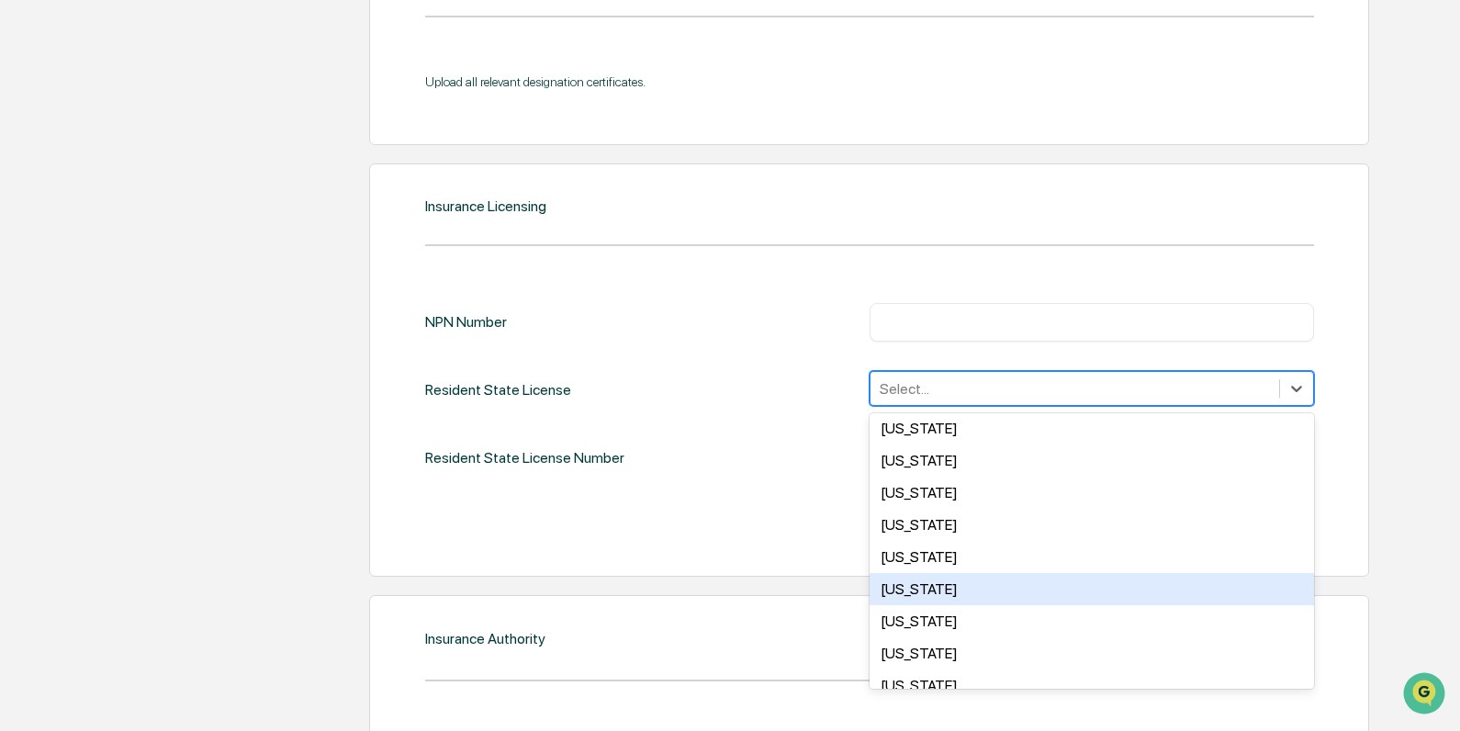
click at [923, 586] on div "Texas" at bounding box center [1092, 589] width 444 height 32
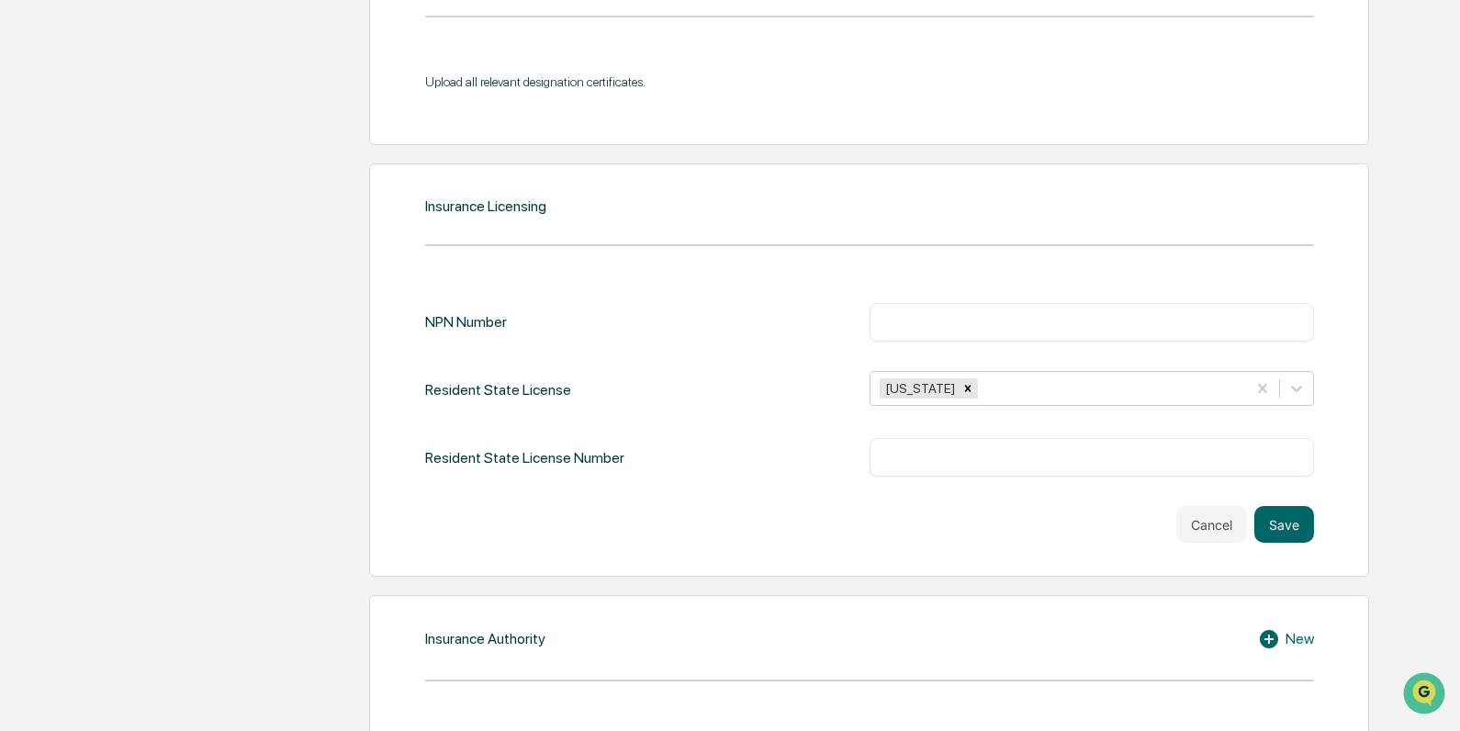
click at [759, 519] on div "Cancel Save" at bounding box center [869, 524] width 889 height 37
click at [928, 460] on input "text" at bounding box center [1091, 457] width 417 height 18
type input "*******"
click at [1021, 512] on button "Save" at bounding box center [1284, 524] width 60 height 37
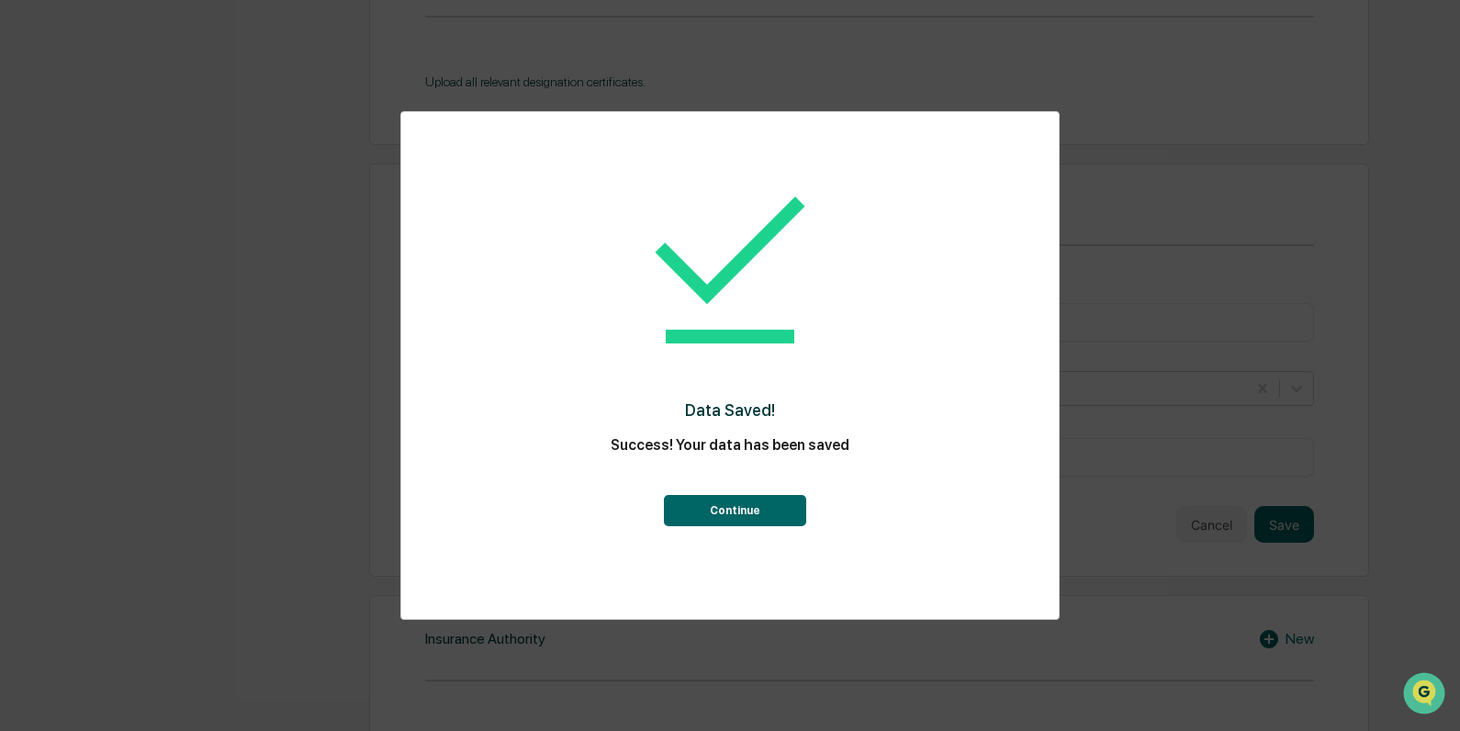
click at [735, 512] on button "Continue" at bounding box center [735, 510] width 142 height 31
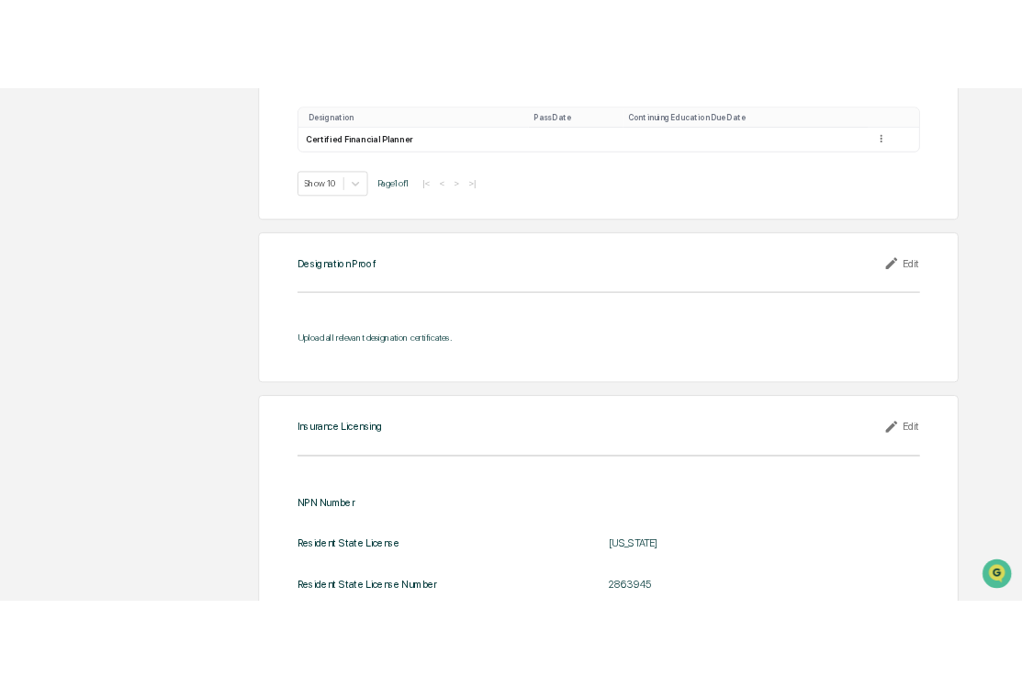
scroll to position [1412, 0]
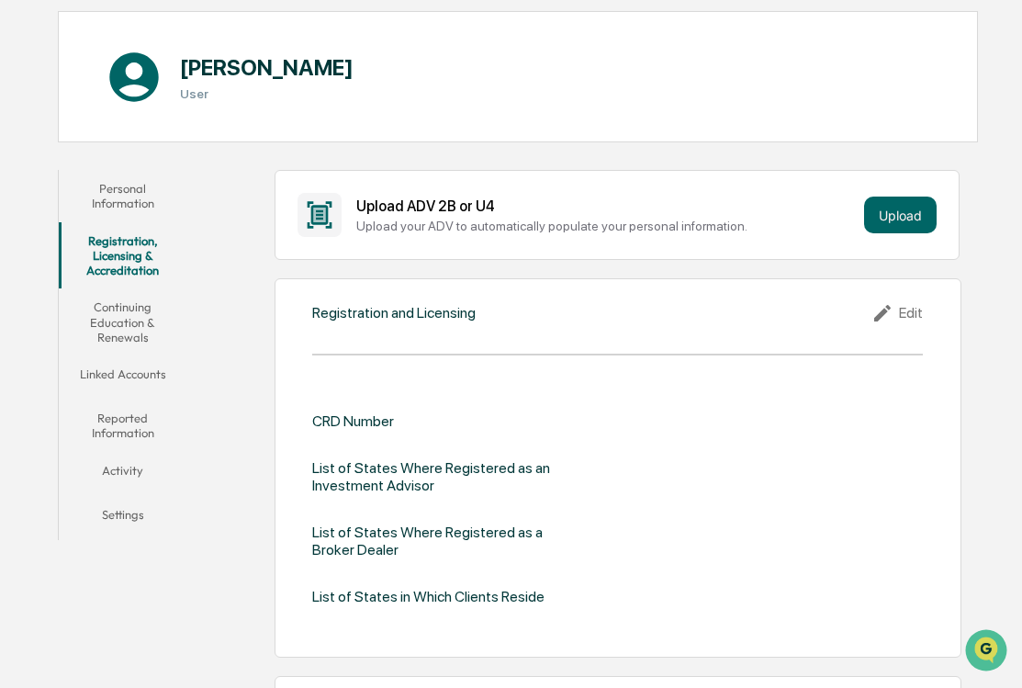
scroll to position [184, 0]
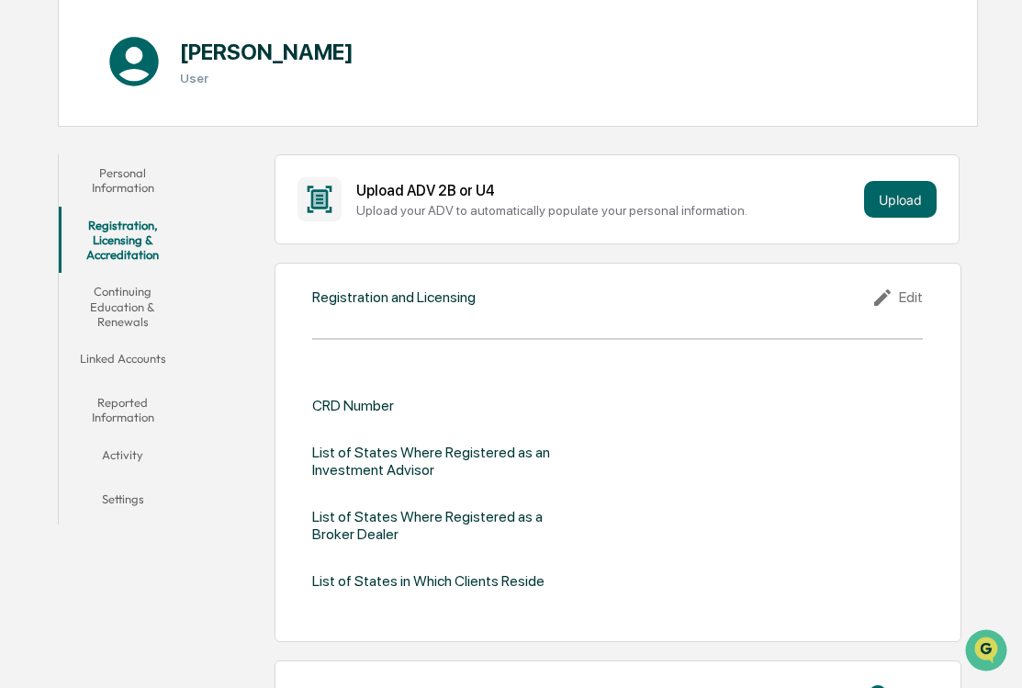
click at [382, 398] on div "CRD Number" at bounding box center [353, 405] width 82 height 17
click at [910, 300] on div "Edit" at bounding box center [897, 298] width 51 height 22
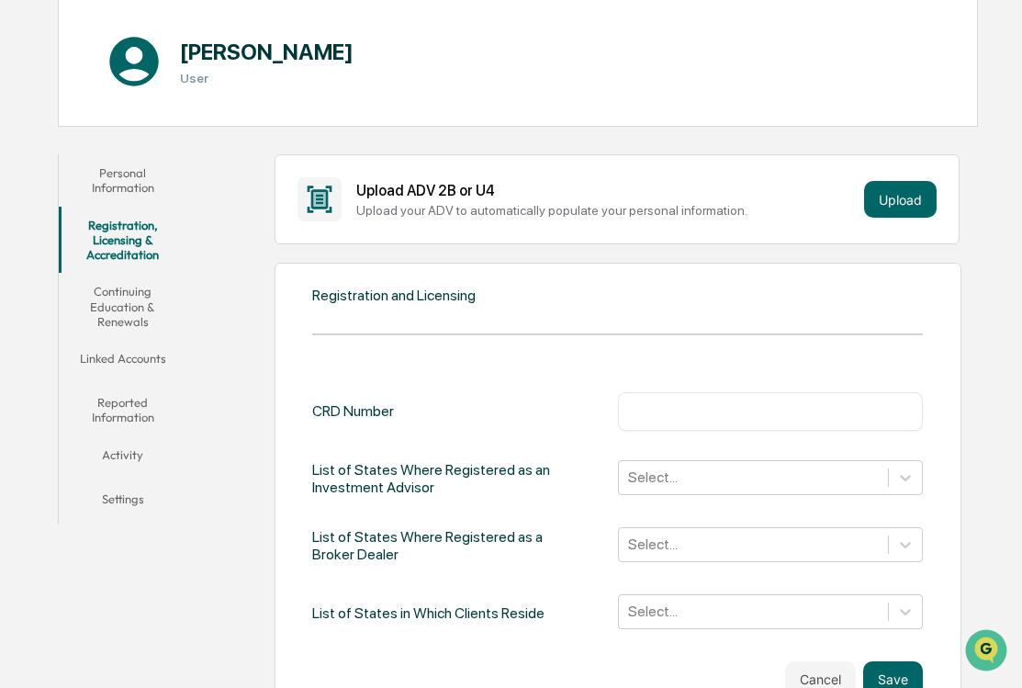
click at [629, 405] on div "​" at bounding box center [771, 411] width 306 height 39
click at [641, 412] on input "text" at bounding box center [771, 411] width 278 height 18
type input "*"
type input "*******"
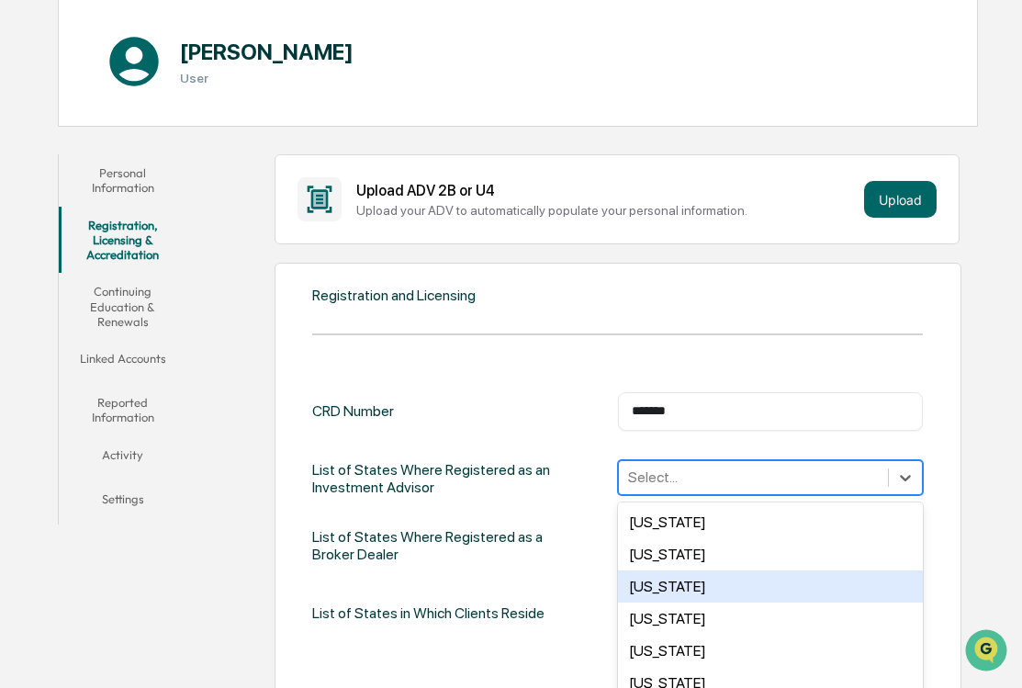
scroll to position [281, 0]
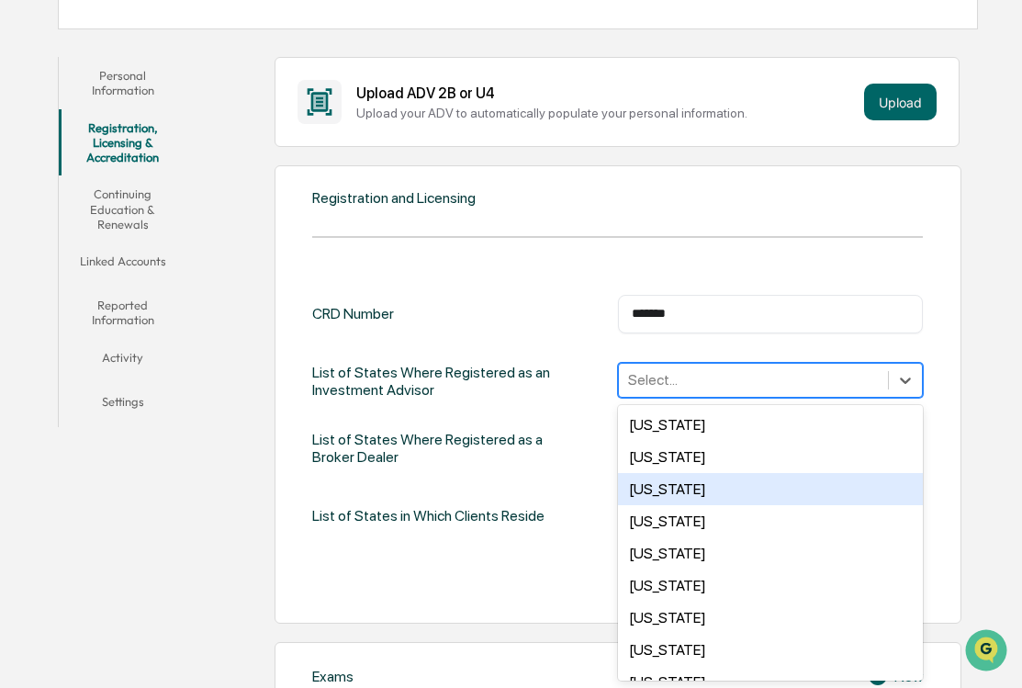
click at [720, 398] on div "50 results available. Use Up and Down to choose options, press Enter to select …" at bounding box center [771, 380] width 306 height 35
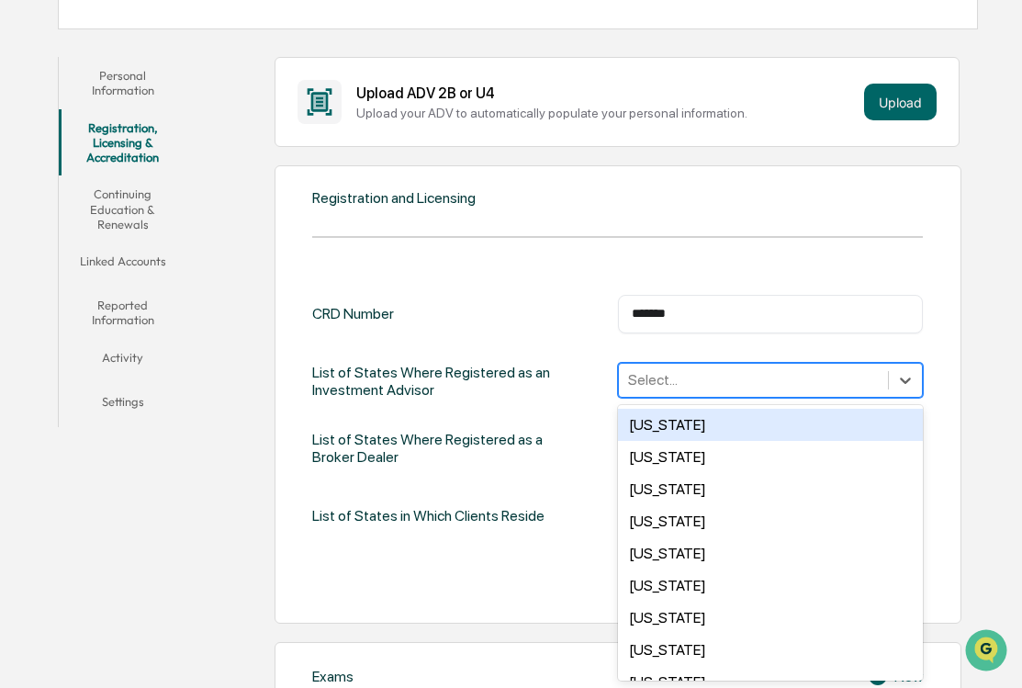
click at [573, 365] on div "List of States Where Registered as an Investment Advisor" at bounding box center [449, 382] width 275 height 38
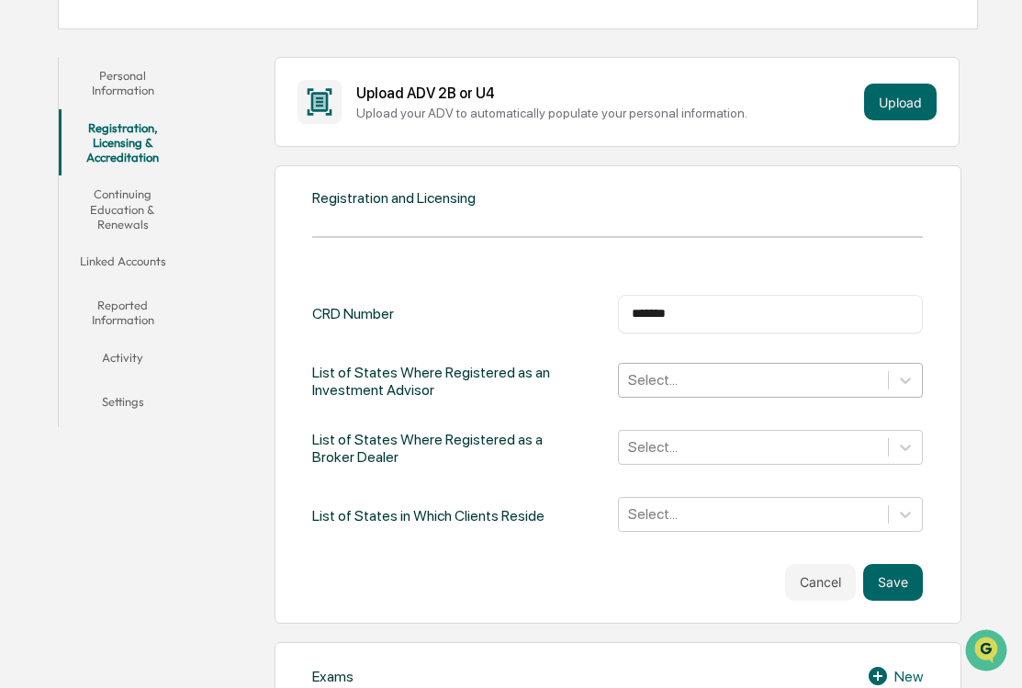
click at [639, 388] on div at bounding box center [754, 379] width 252 height 21
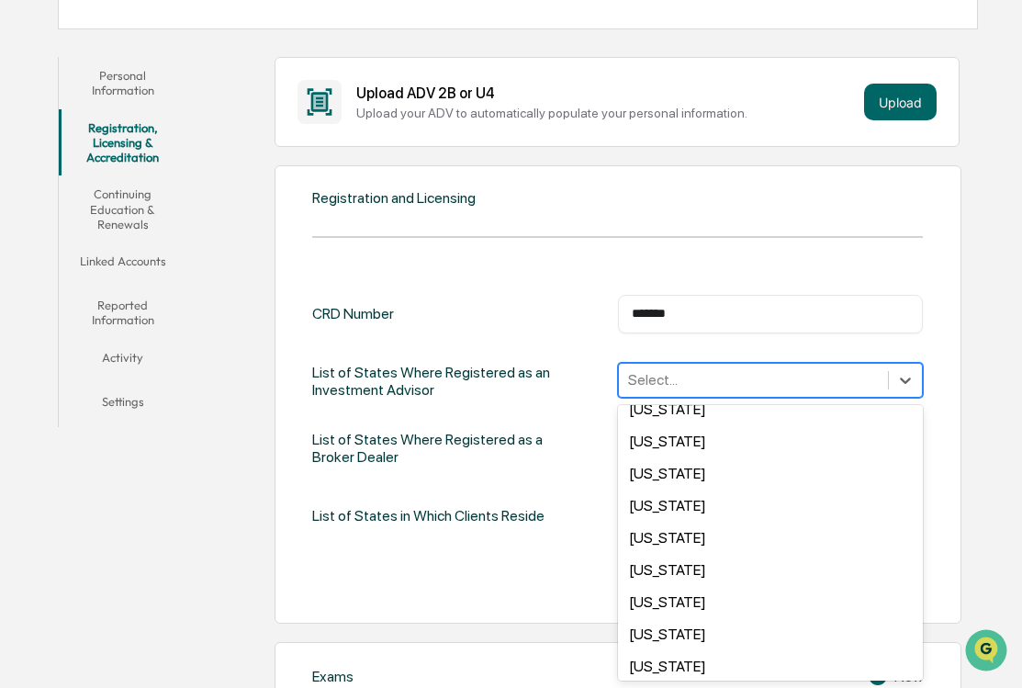
scroll to position [1339, 0]
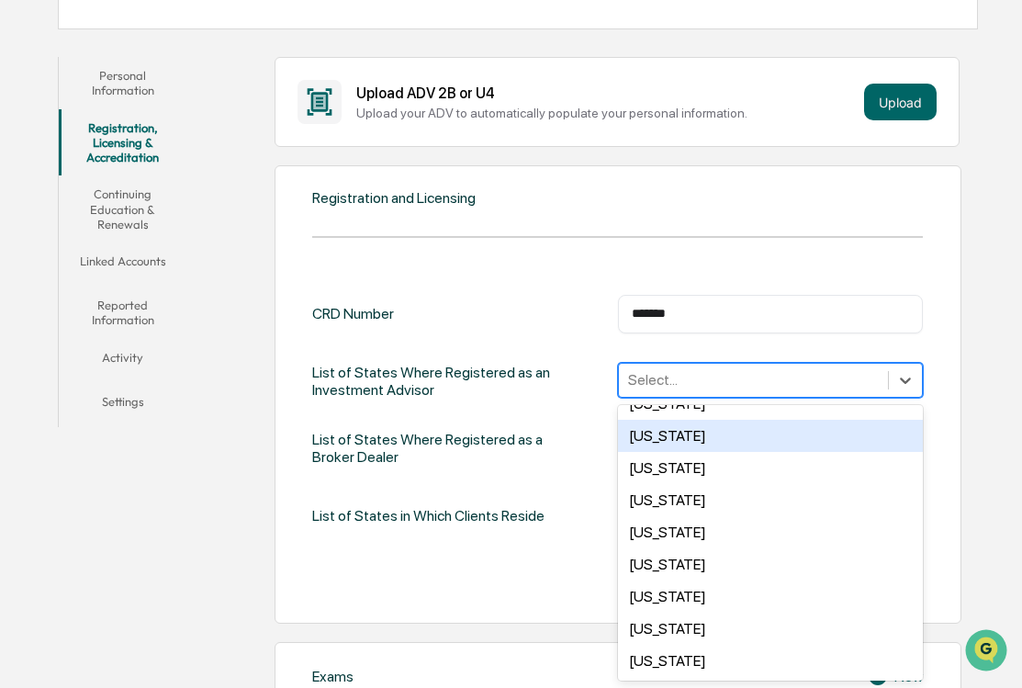
click at [682, 436] on div "Texas" at bounding box center [771, 436] width 306 height 32
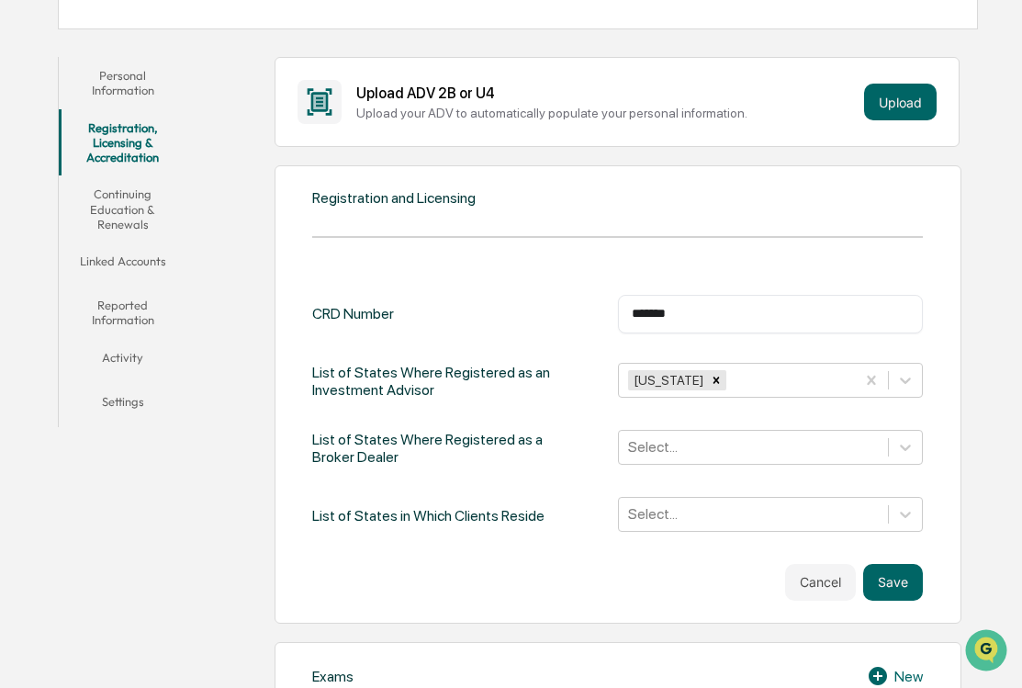
click at [506, 446] on div "List of States Where Registered as a Broker Dealer" at bounding box center [449, 449] width 275 height 38
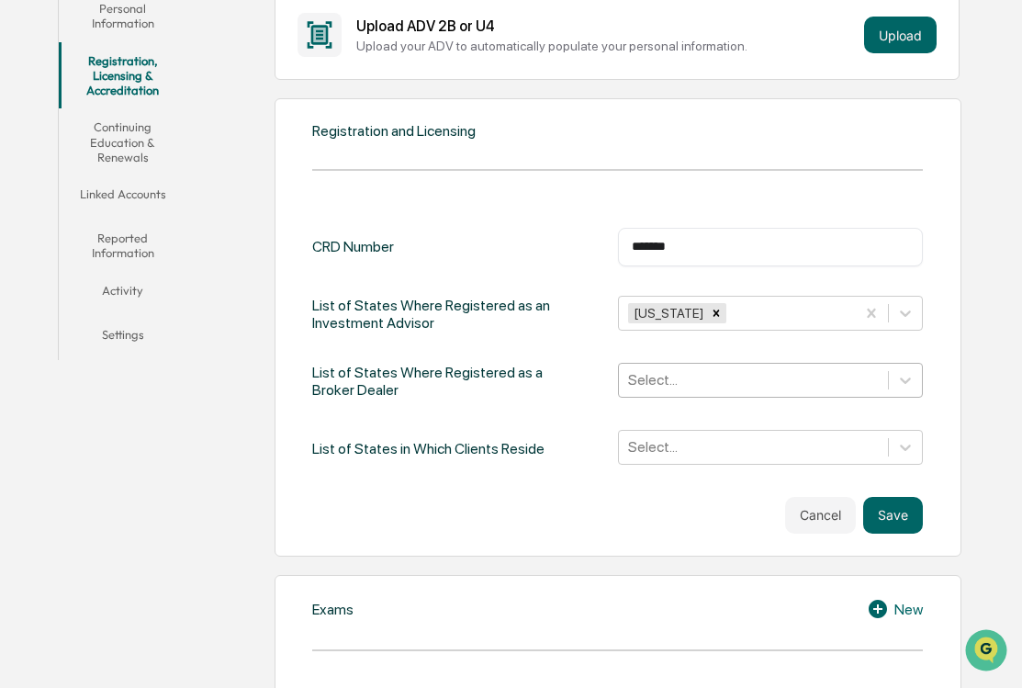
click at [674, 398] on div "Select..." at bounding box center [771, 380] width 306 height 35
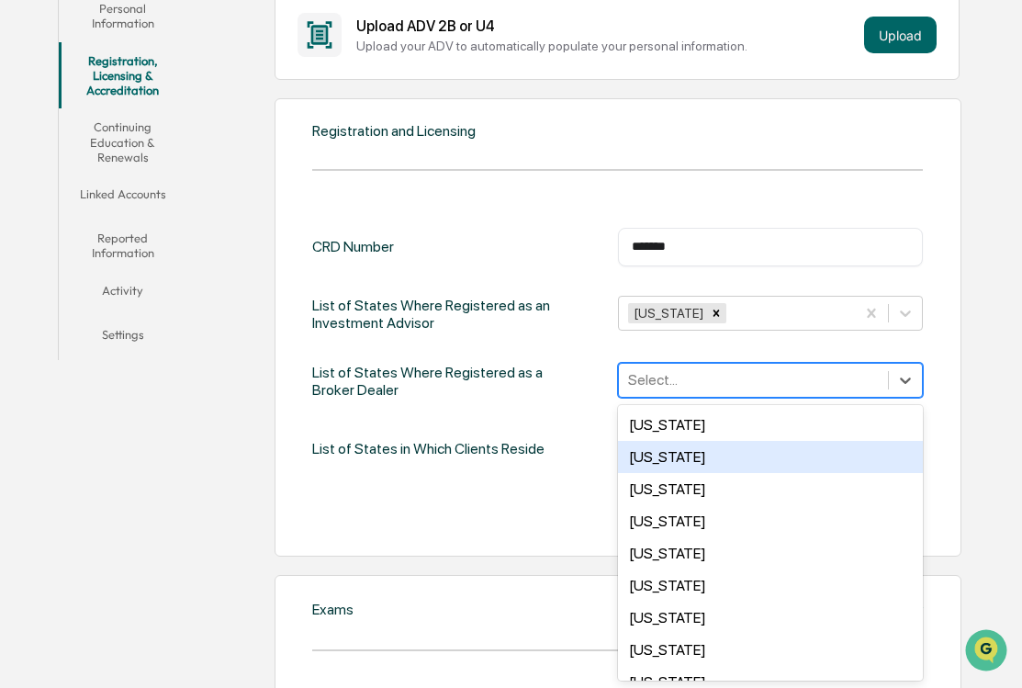
click at [557, 453] on div "List of States in Which Clients Reside Select..." at bounding box center [617, 449] width 611 height 38
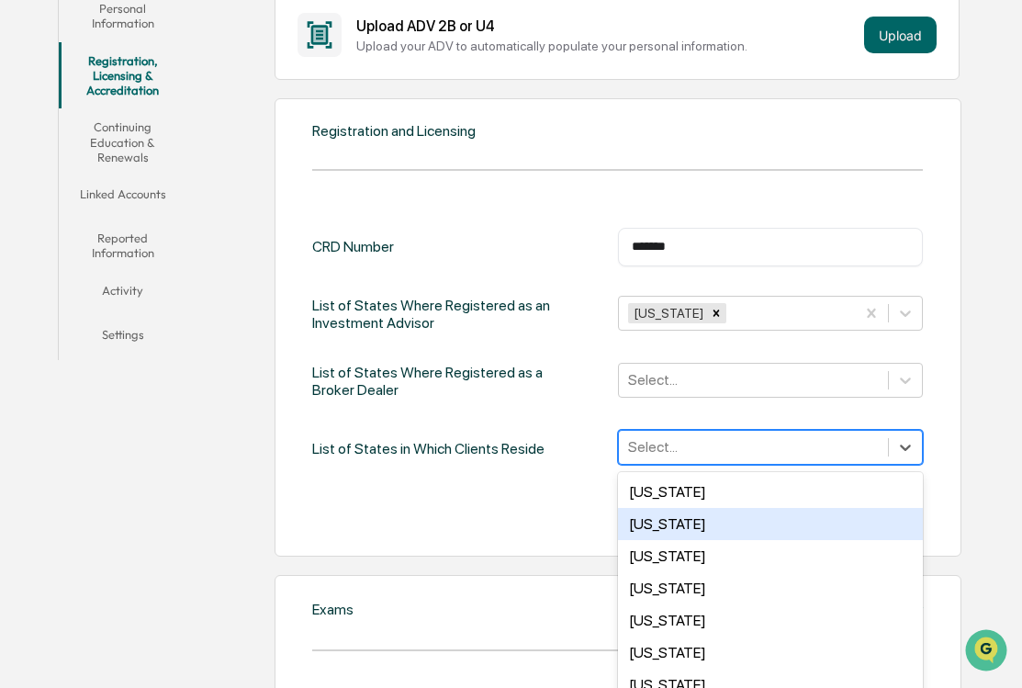
scroll to position [415, 0]
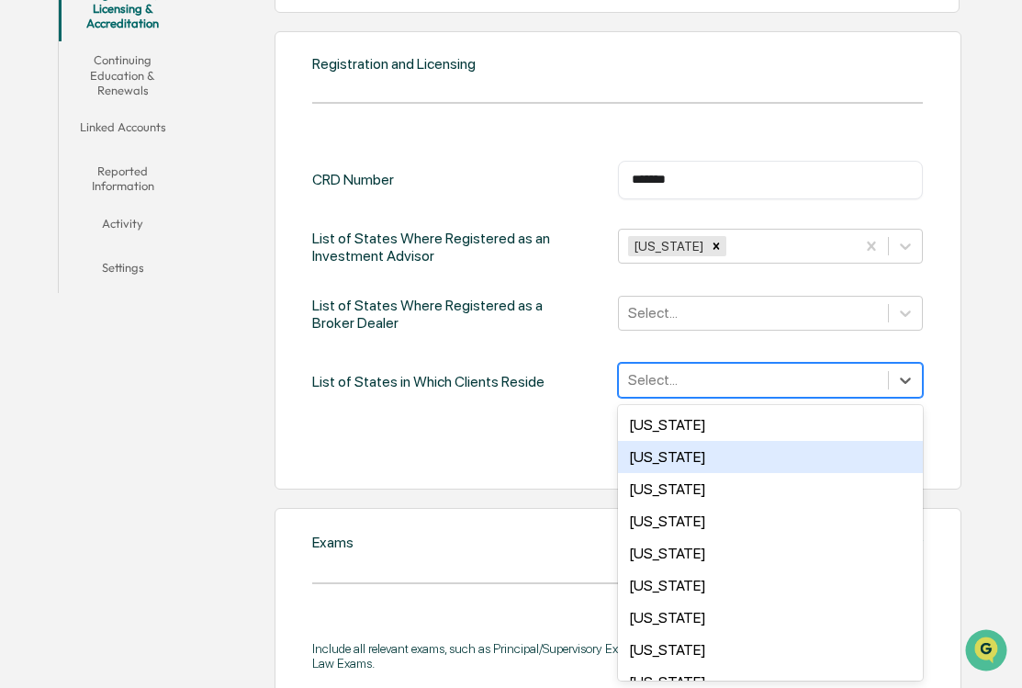
click at [661, 398] on div "50 results available. Use Up and Down to choose options, press Enter to select …" at bounding box center [771, 380] width 306 height 35
click at [472, 433] on div "Cancel Save" at bounding box center [617, 448] width 611 height 37
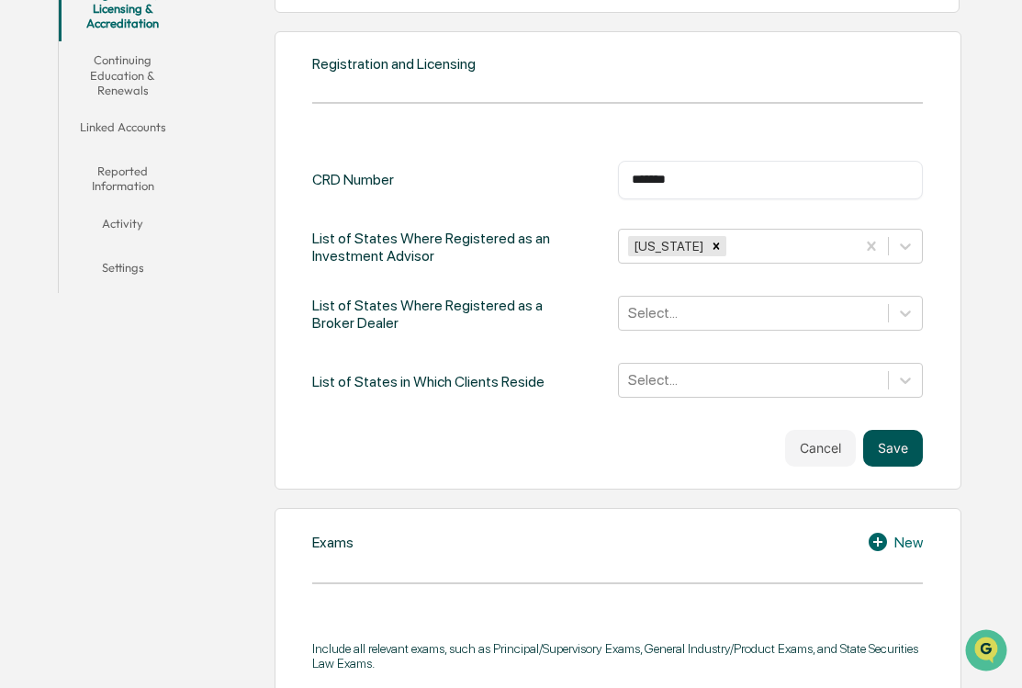
click at [890, 441] on button "Save" at bounding box center [893, 448] width 60 height 37
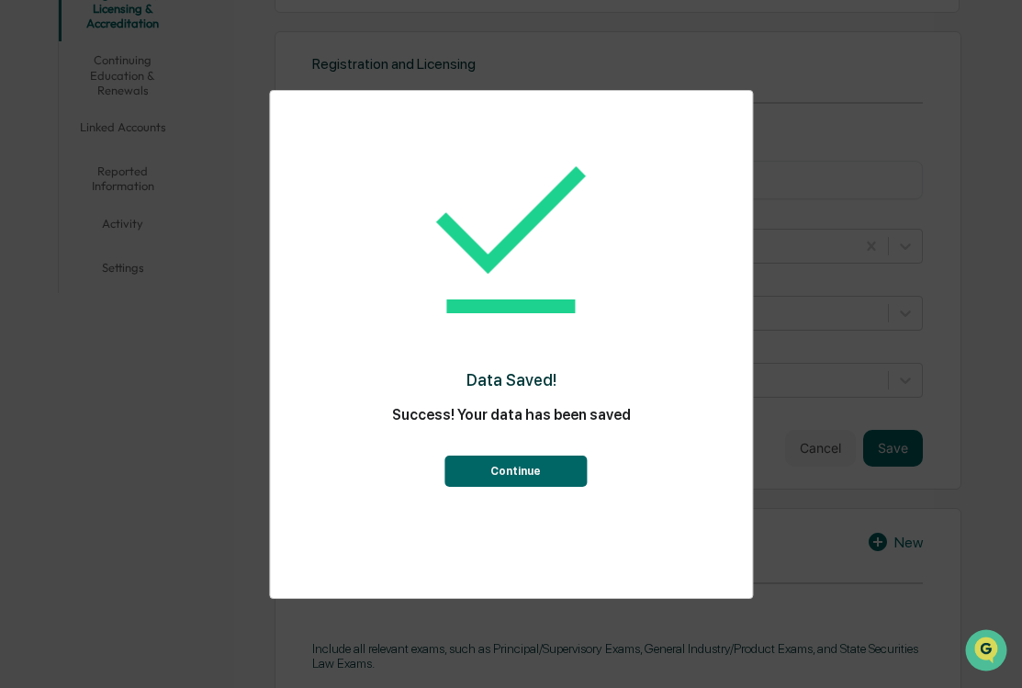
click at [534, 459] on button "Continue" at bounding box center [515, 471] width 142 height 31
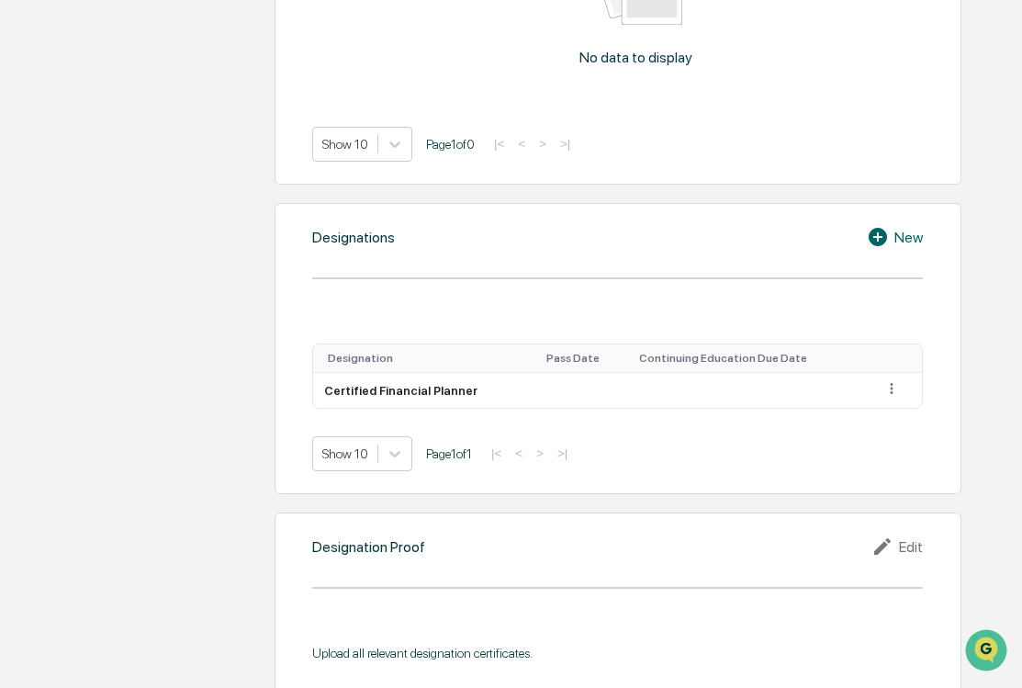
scroll to position [1098, 0]
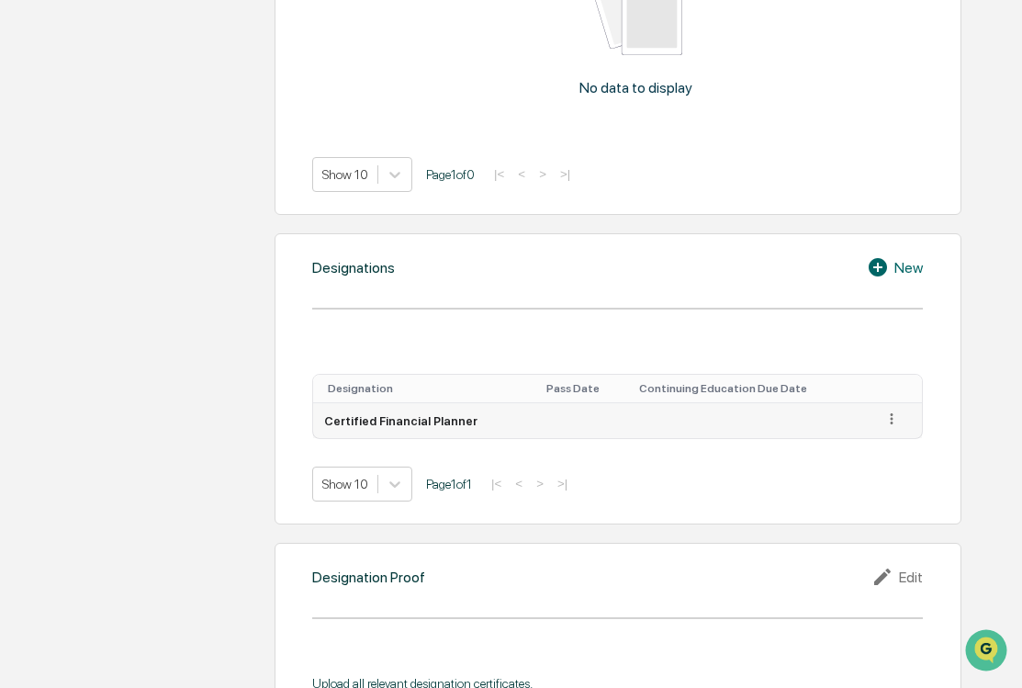
click at [890, 421] on icon at bounding box center [891, 418] width 3 height 11
click at [856, 443] on div "Edit" at bounding box center [870, 445] width 59 height 29
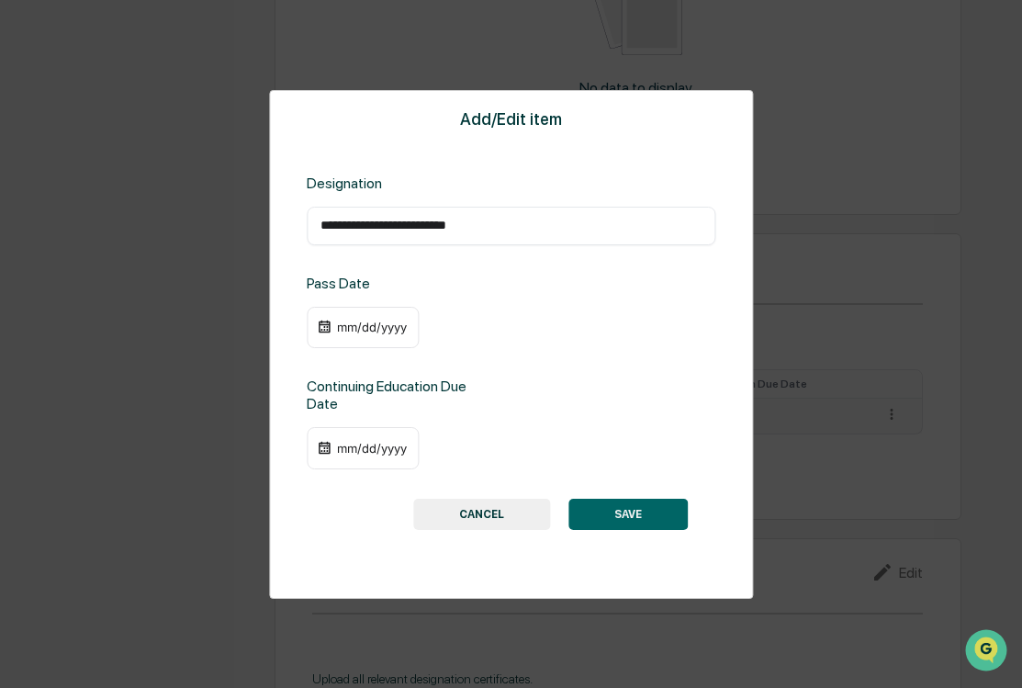
click at [387, 334] on div "mm/dd/yyyy" at bounding box center [371, 327] width 73 height 15
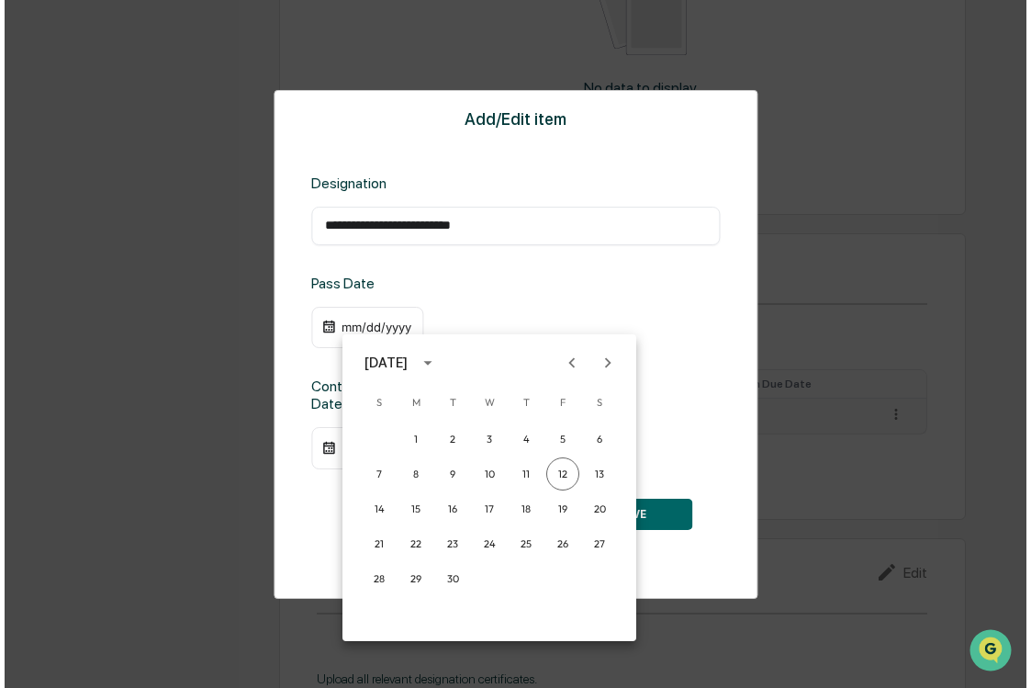
scroll to position [1099, 0]
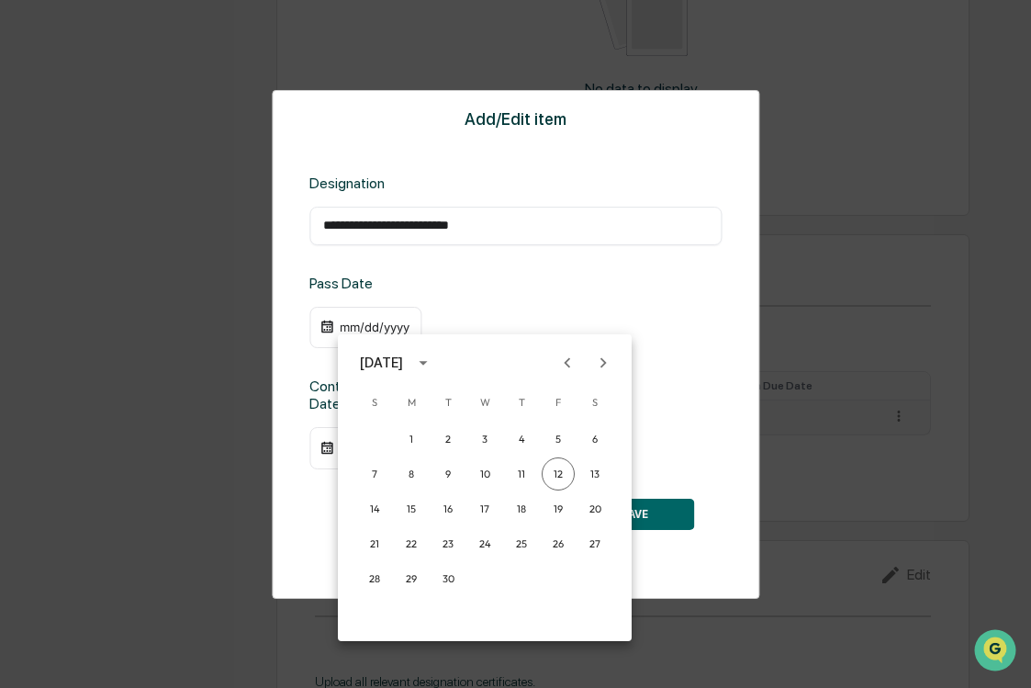
click at [403, 360] on div "September 2025" at bounding box center [381, 363] width 43 height 20
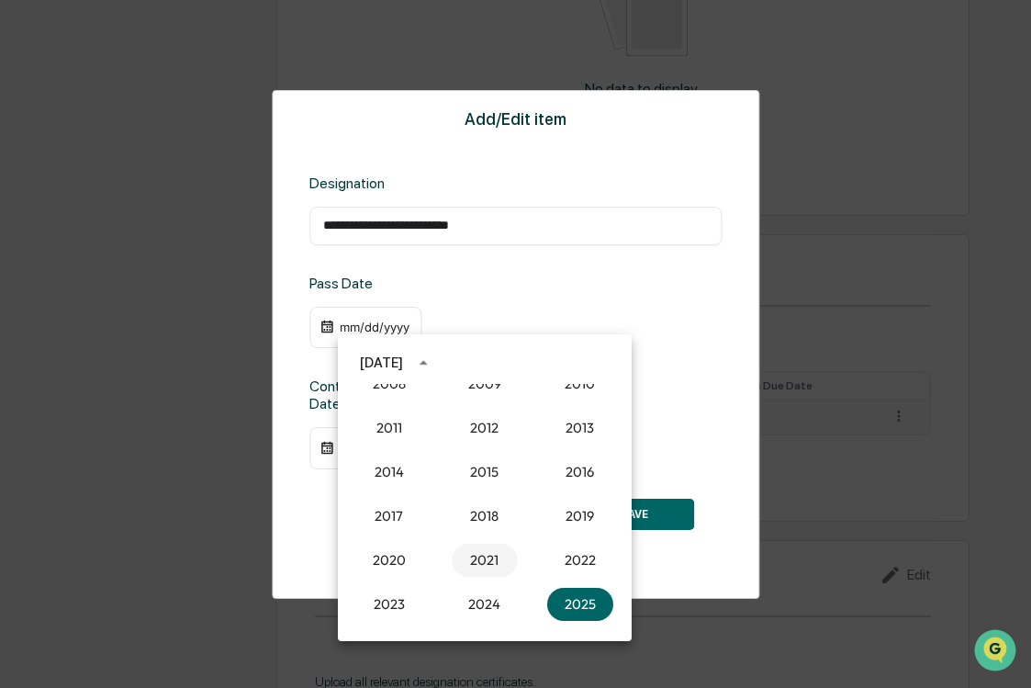
scroll to position [1701, 0]
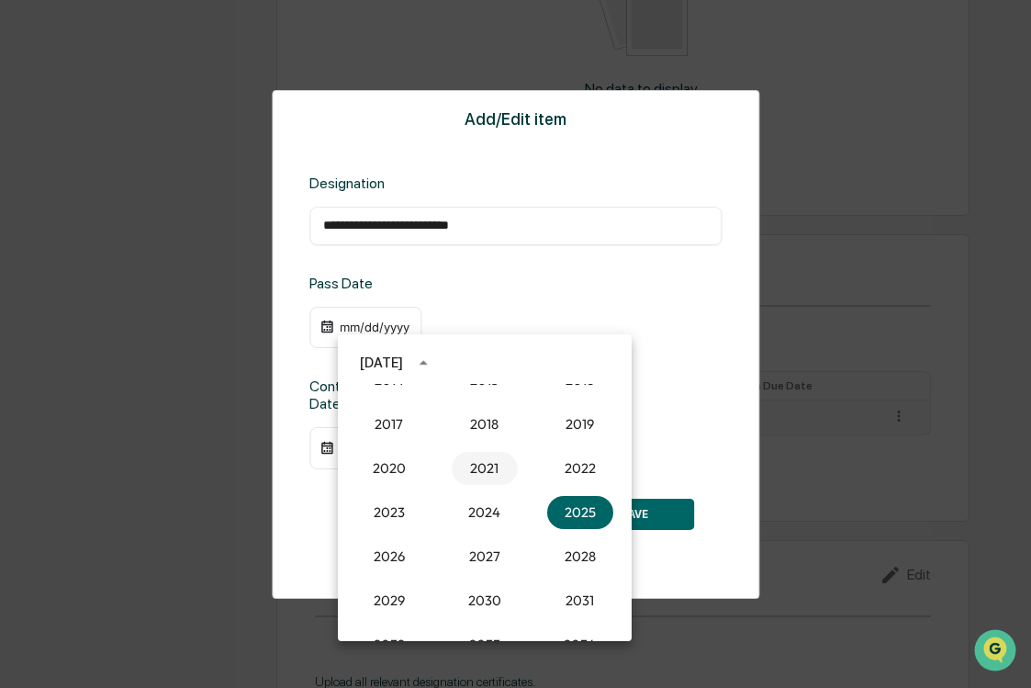
click at [479, 478] on button "2021" at bounding box center [485, 468] width 66 height 33
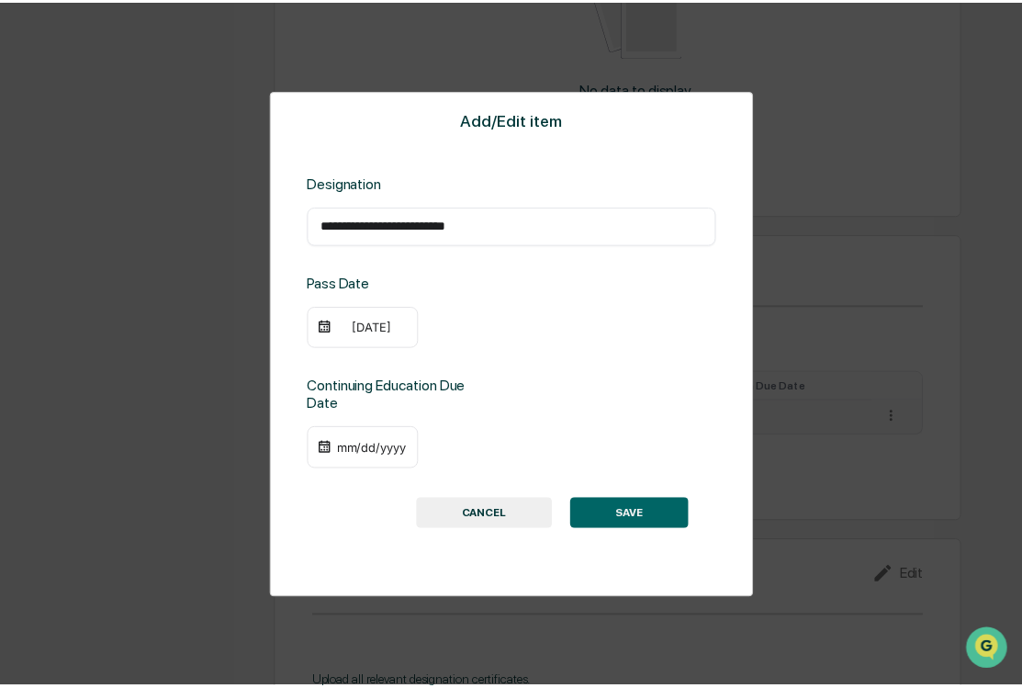
scroll to position [1098, 0]
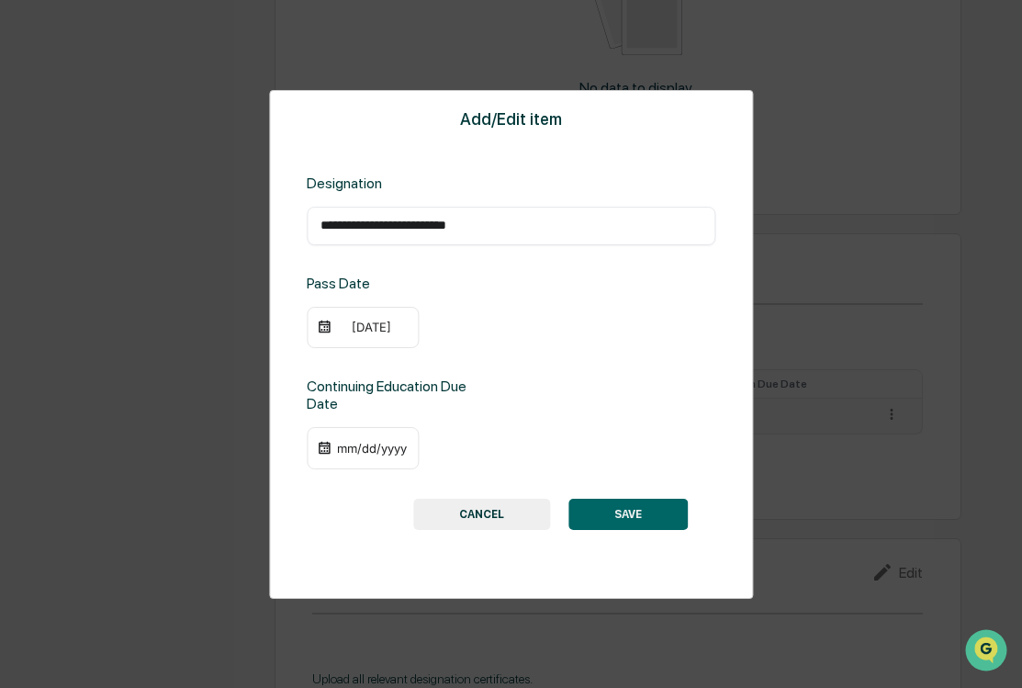
click at [340, 321] on div "09/12/2021" at bounding box center [371, 327] width 73 height 15
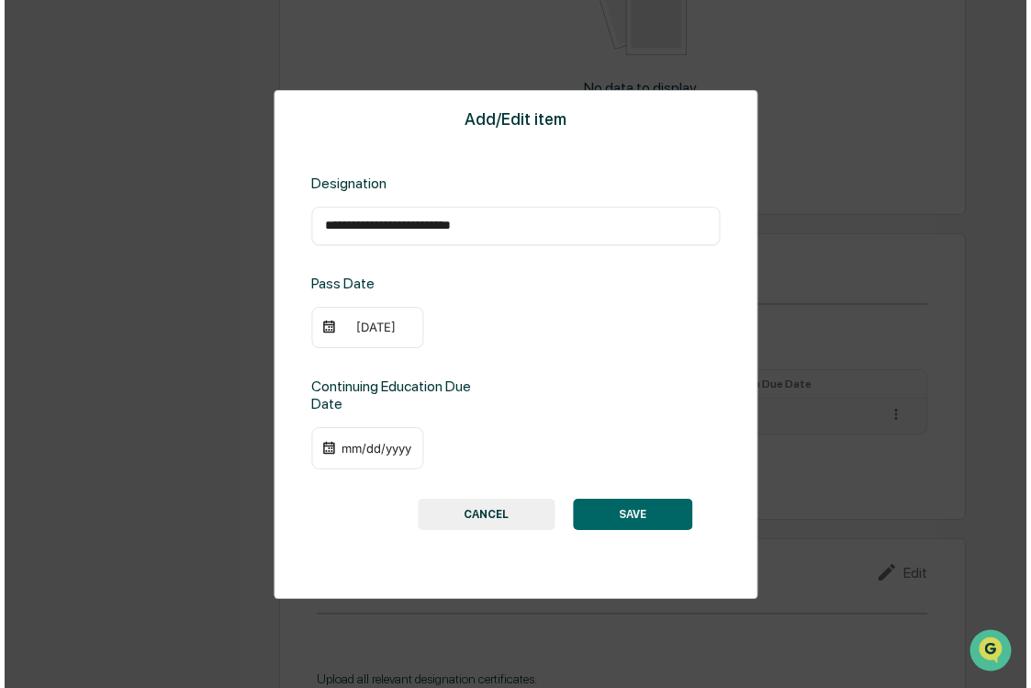
scroll to position [1099, 0]
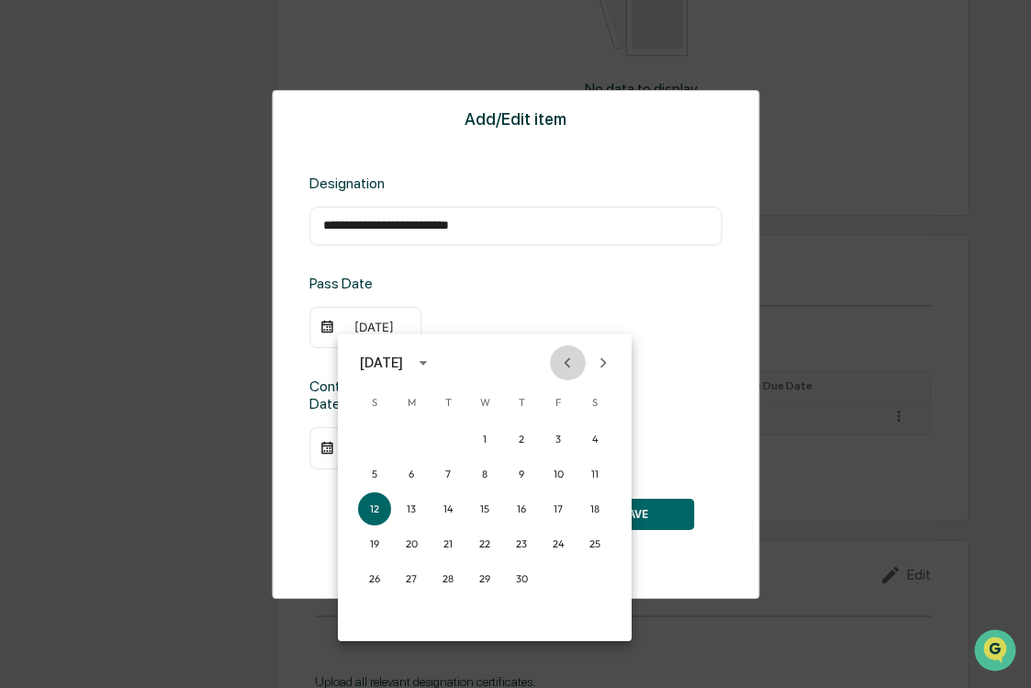
click at [566, 358] on icon "Previous month" at bounding box center [567, 363] width 20 height 20
click at [444, 469] on button "10" at bounding box center [448, 473] width 33 height 33
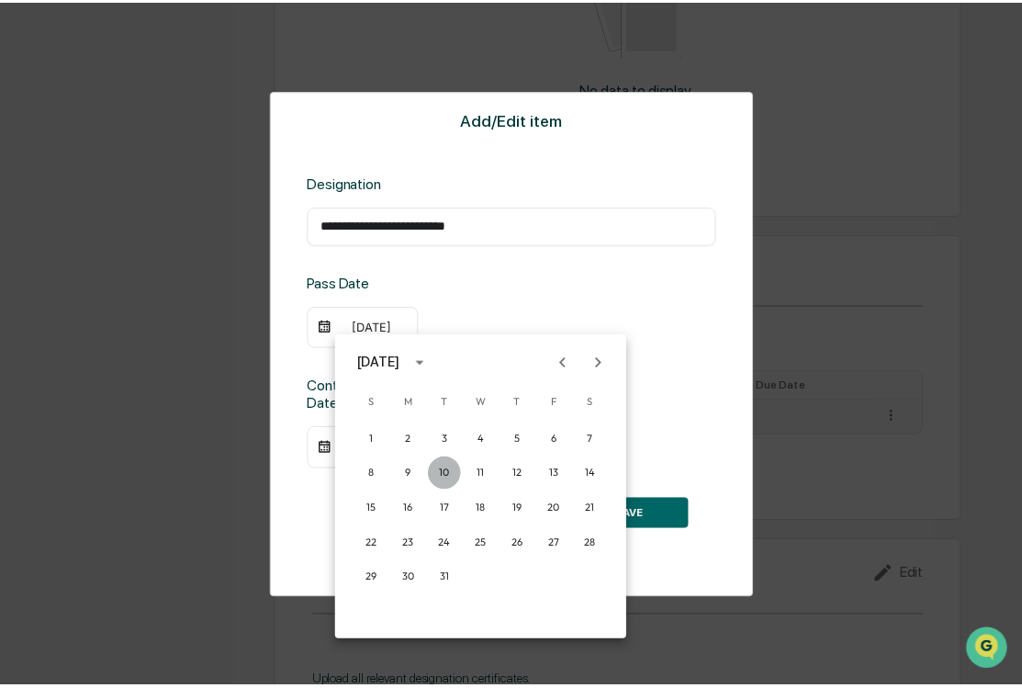
scroll to position [1098, 0]
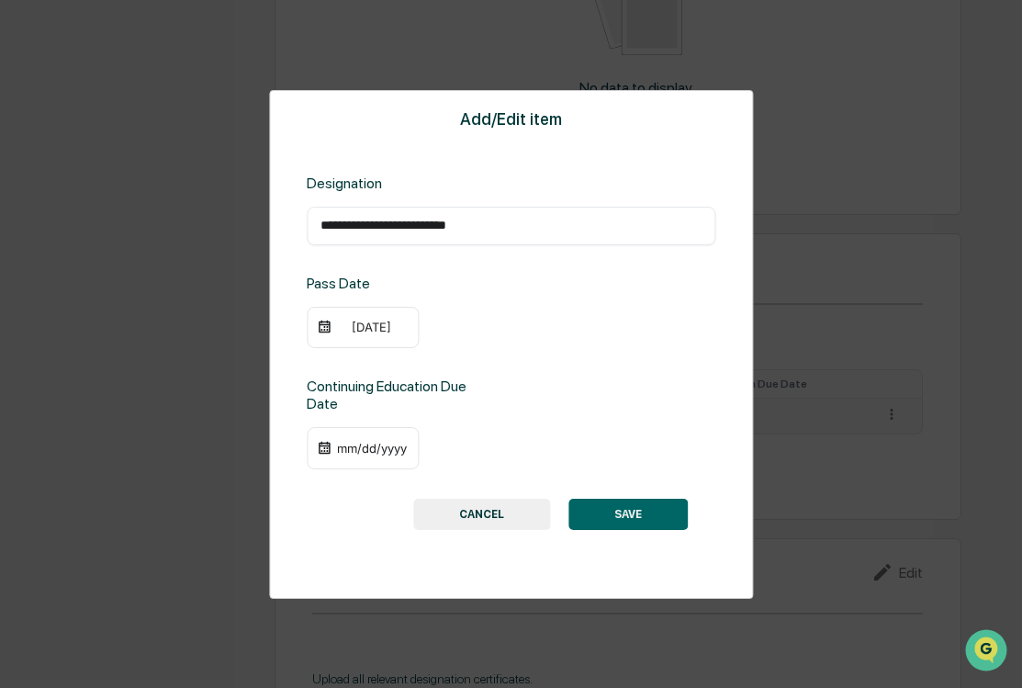
click at [371, 448] on div "mm/dd/yyyy" at bounding box center [371, 448] width 73 height 15
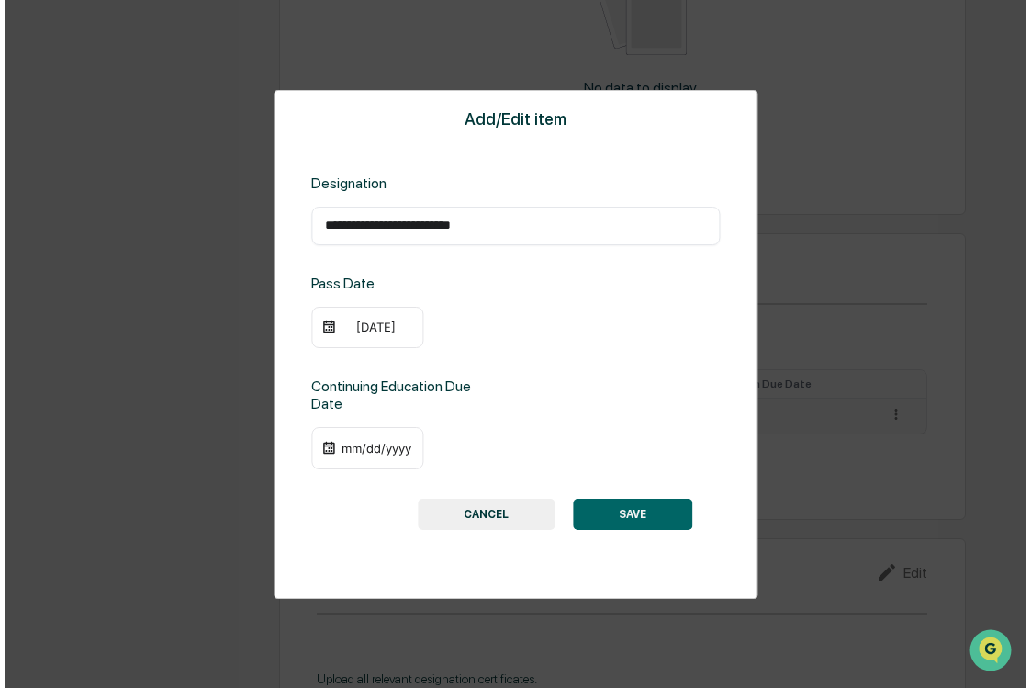
scroll to position [1099, 0]
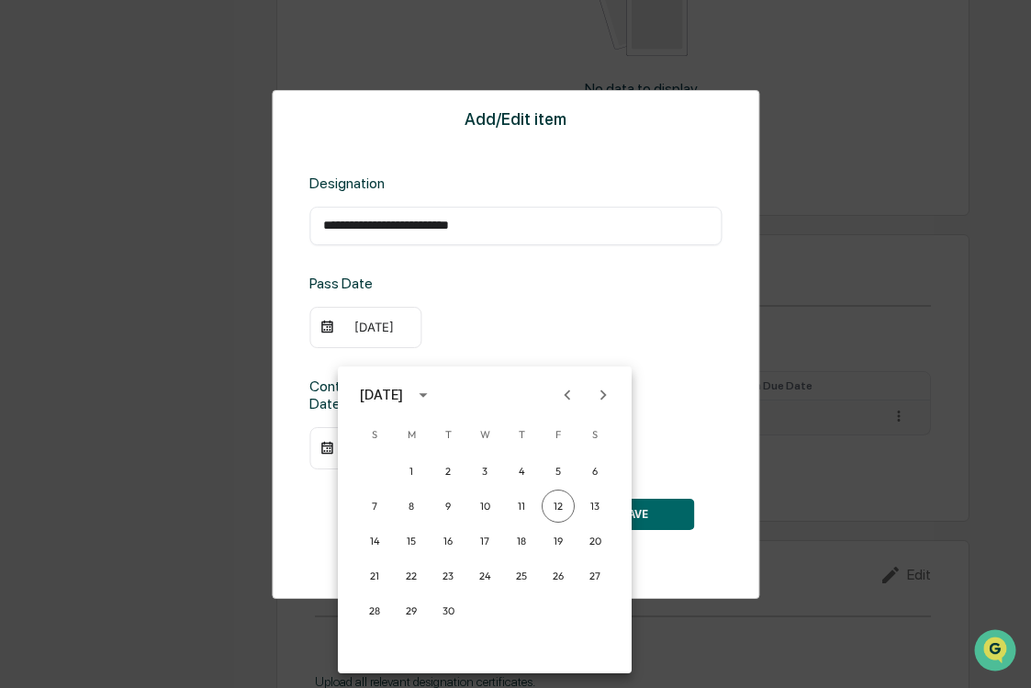
click at [599, 395] on icon "Next month" at bounding box center [603, 395] width 20 height 20
click at [433, 399] on icon "calendar view is open, switch to year view" at bounding box center [423, 395] width 20 height 20
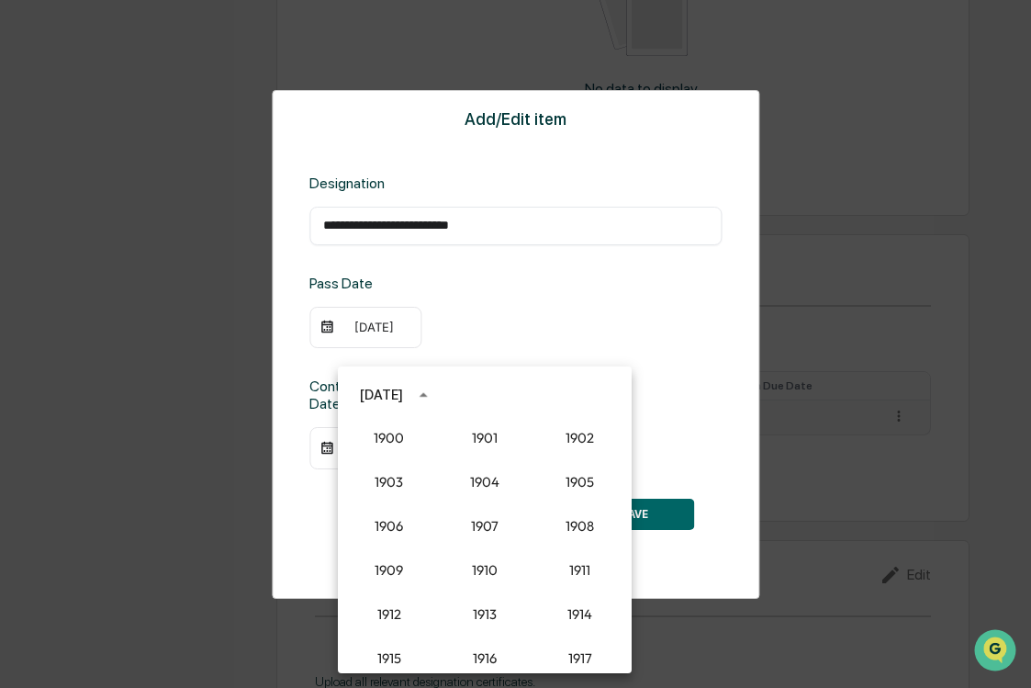
scroll to position [1701, 0]
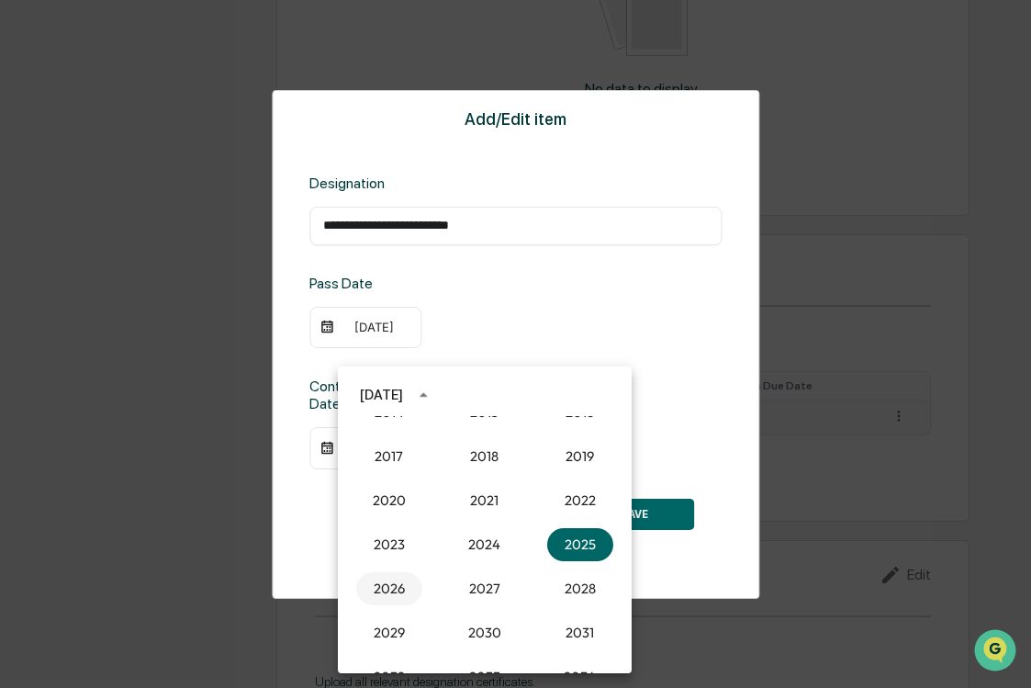
click at [369, 593] on button "2026" at bounding box center [389, 588] width 66 height 33
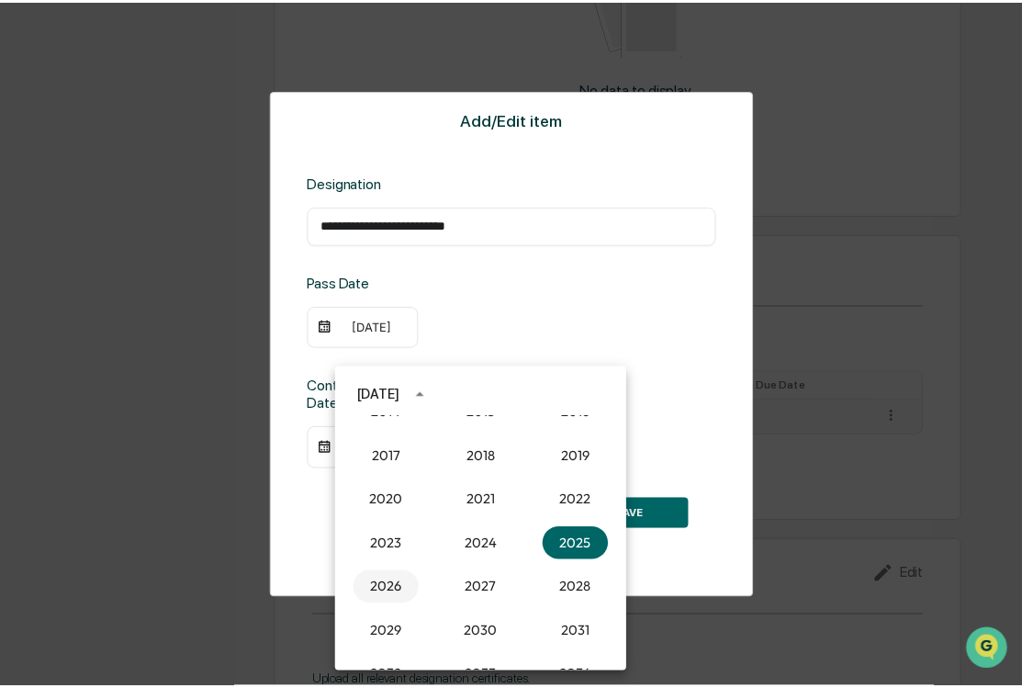
scroll to position [1098, 0]
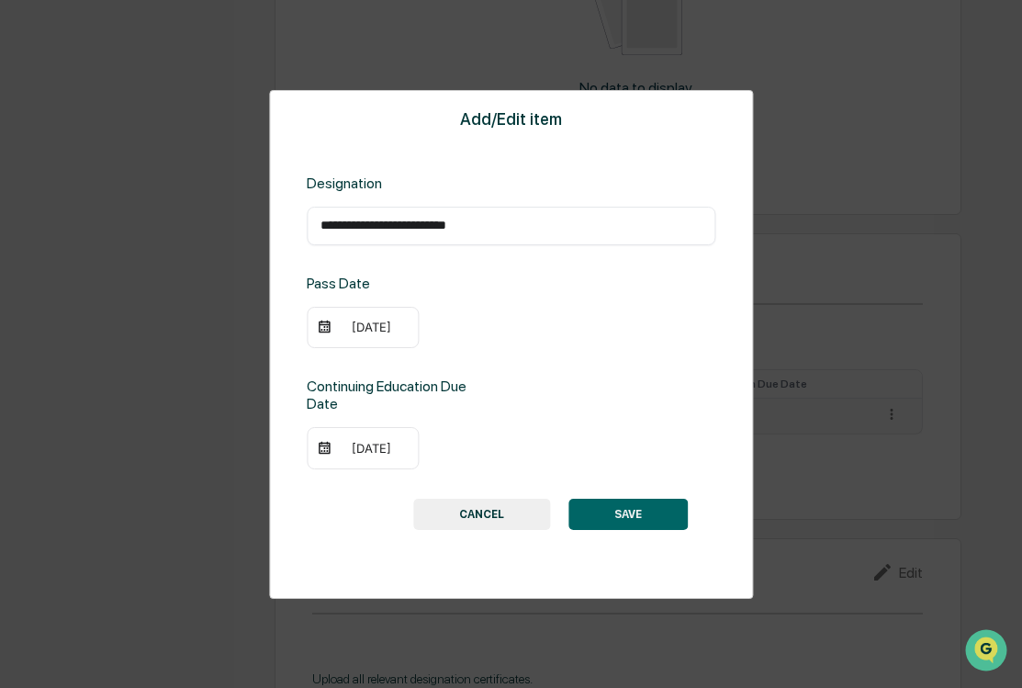
click at [377, 442] on div "09/12/2026" at bounding box center [371, 448] width 73 height 15
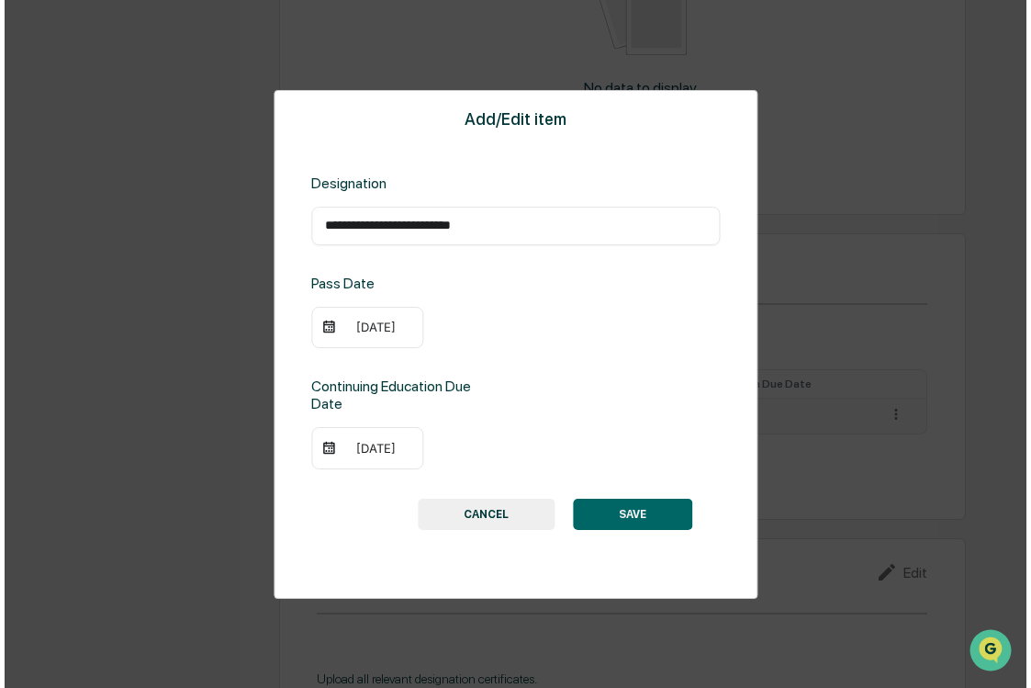
scroll to position [1099, 0]
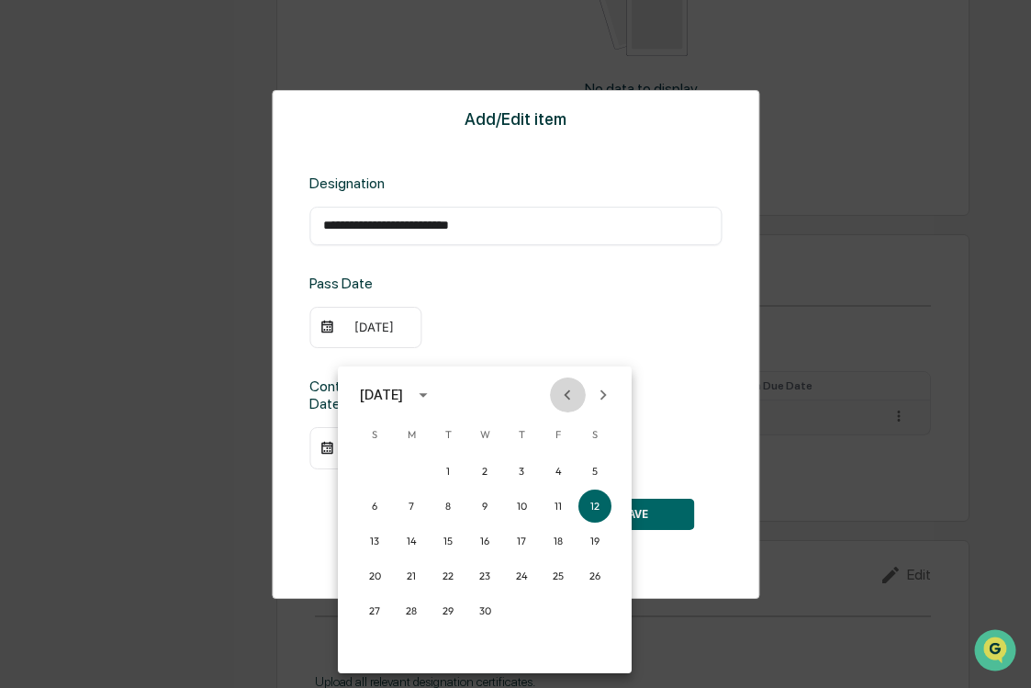
click at [558, 396] on icon "Previous month" at bounding box center [567, 395] width 20 height 20
click at [558, 395] on icon "Previous month" at bounding box center [567, 395] width 20 height 20
click at [377, 639] on button "31" at bounding box center [374, 645] width 33 height 33
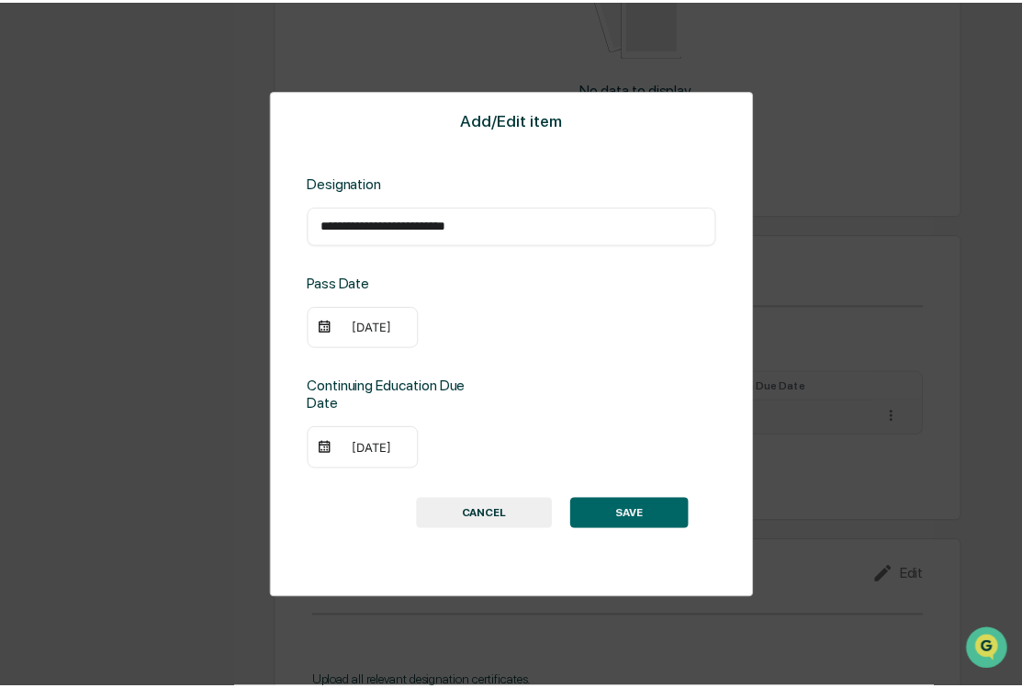
scroll to position [1098, 0]
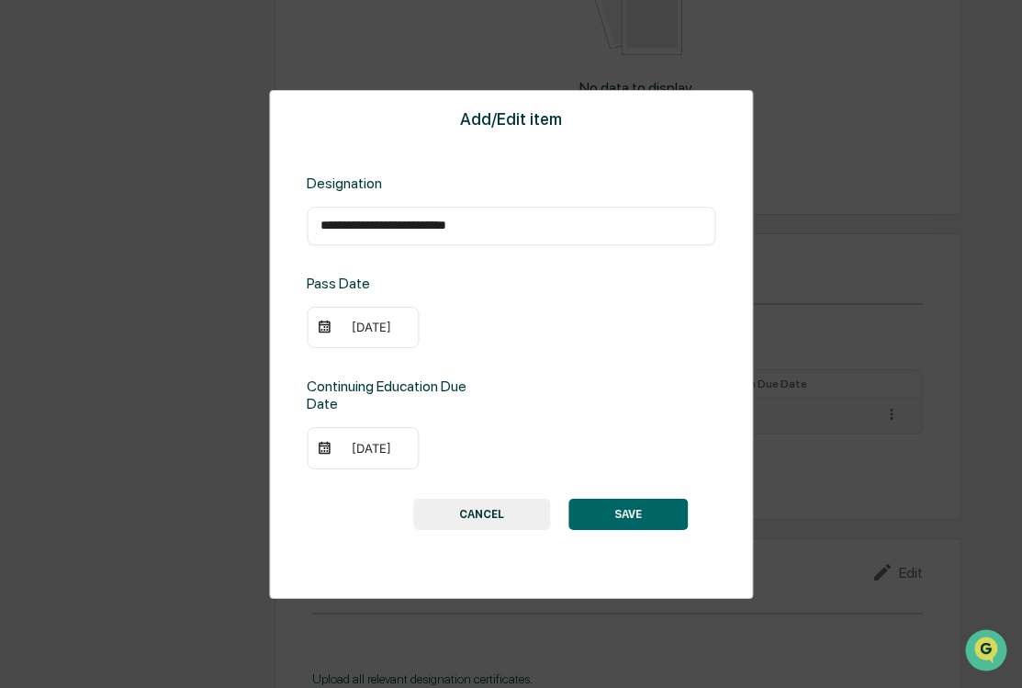
click at [601, 511] on button "SAVE" at bounding box center [627, 514] width 119 height 31
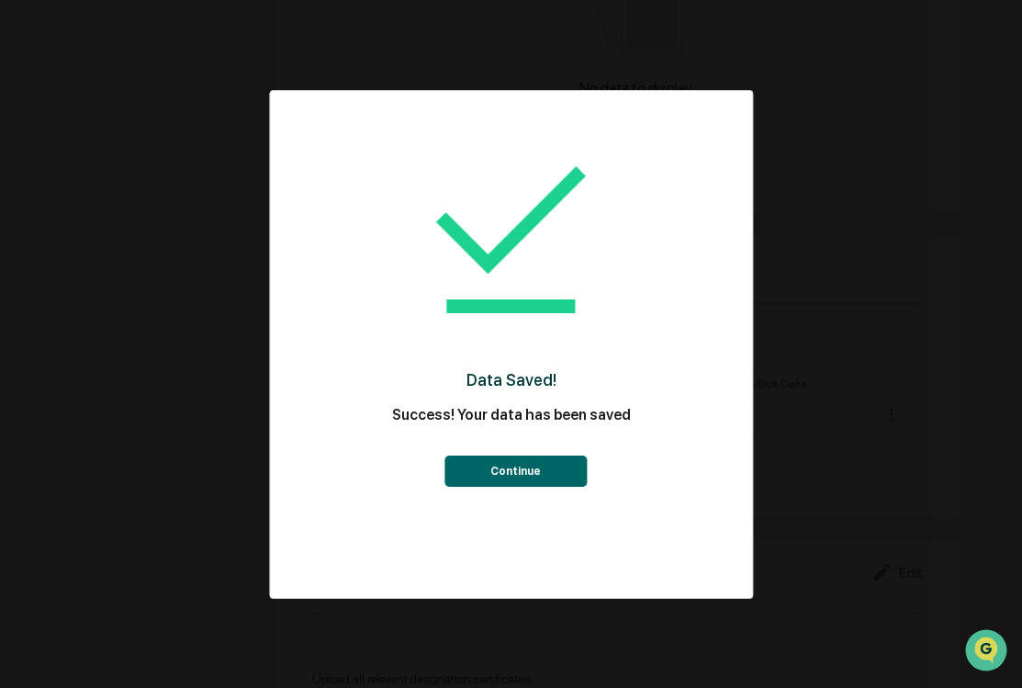
click at [554, 478] on button "Continue" at bounding box center [515, 471] width 142 height 31
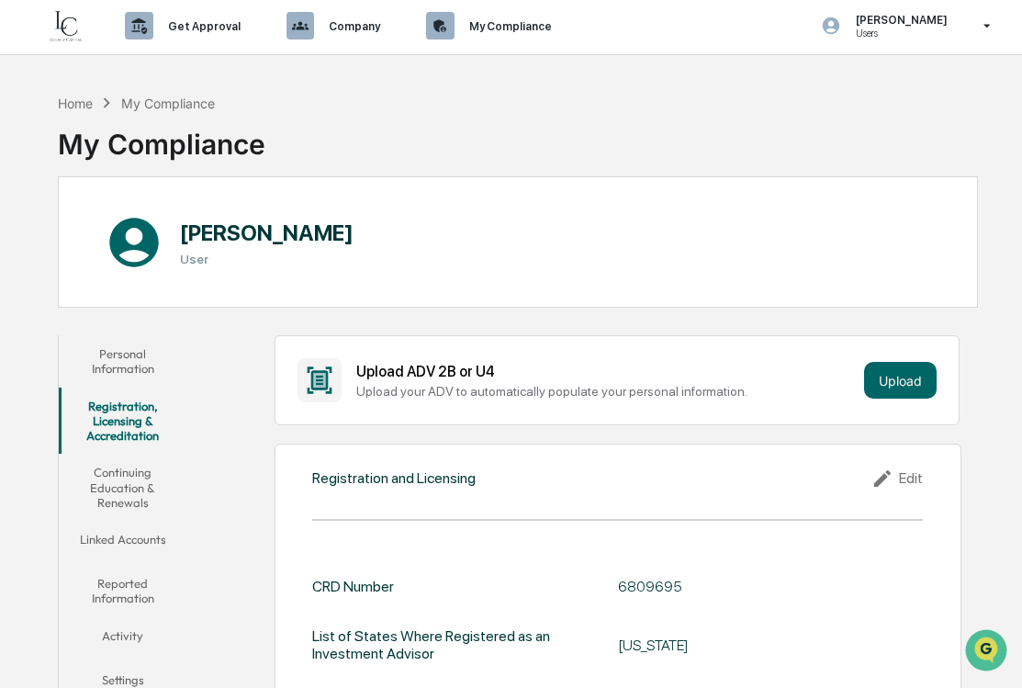
scroll to position [0, 0]
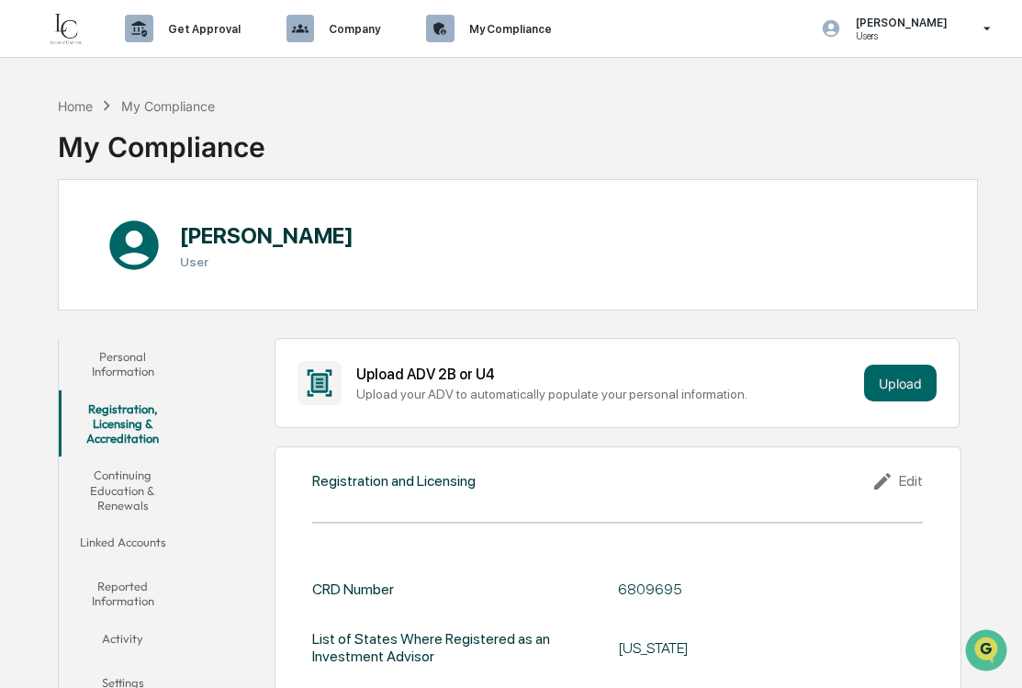
click at [119, 496] on button "Continuing Education & Renewals" at bounding box center [123, 489] width 128 height 67
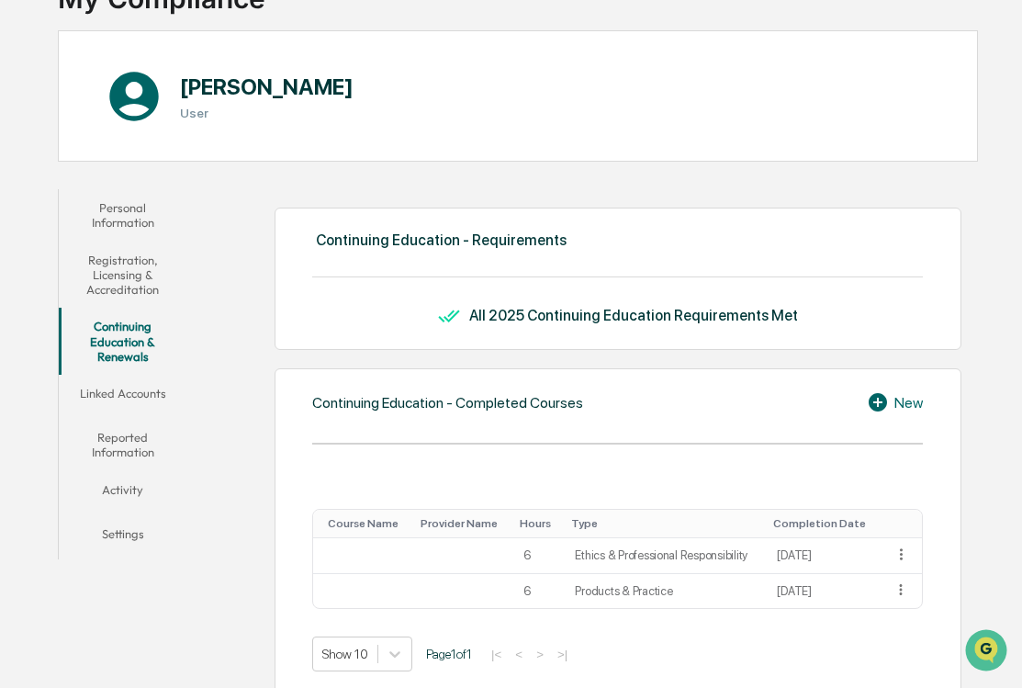
scroll to position [184, 0]
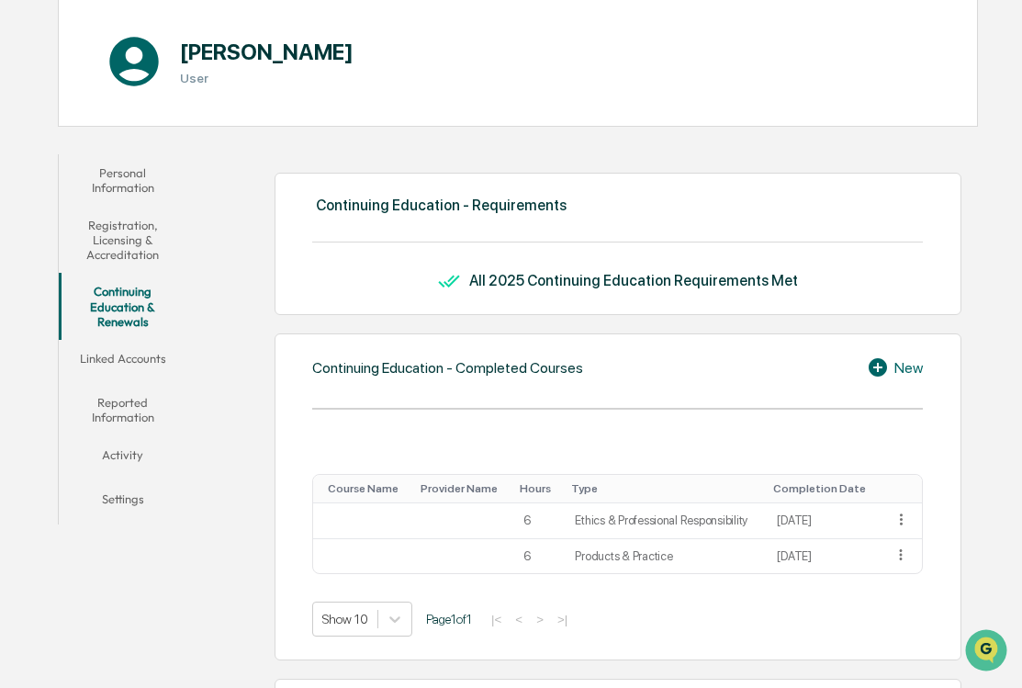
click at [132, 365] on button "Linked Accounts" at bounding box center [123, 362] width 128 height 44
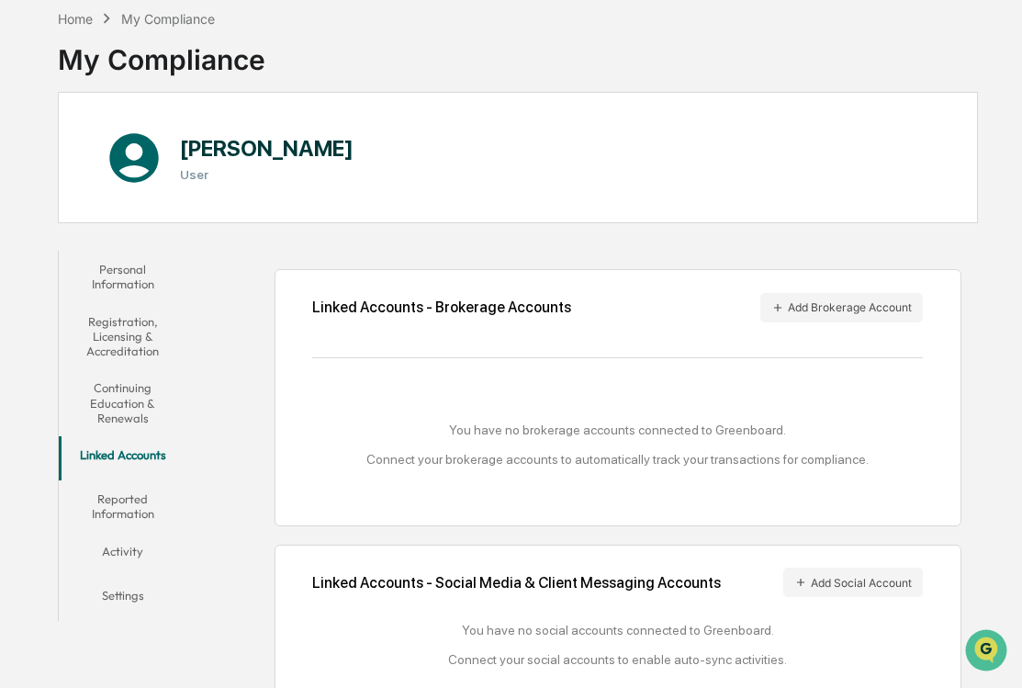
scroll to position [117, 0]
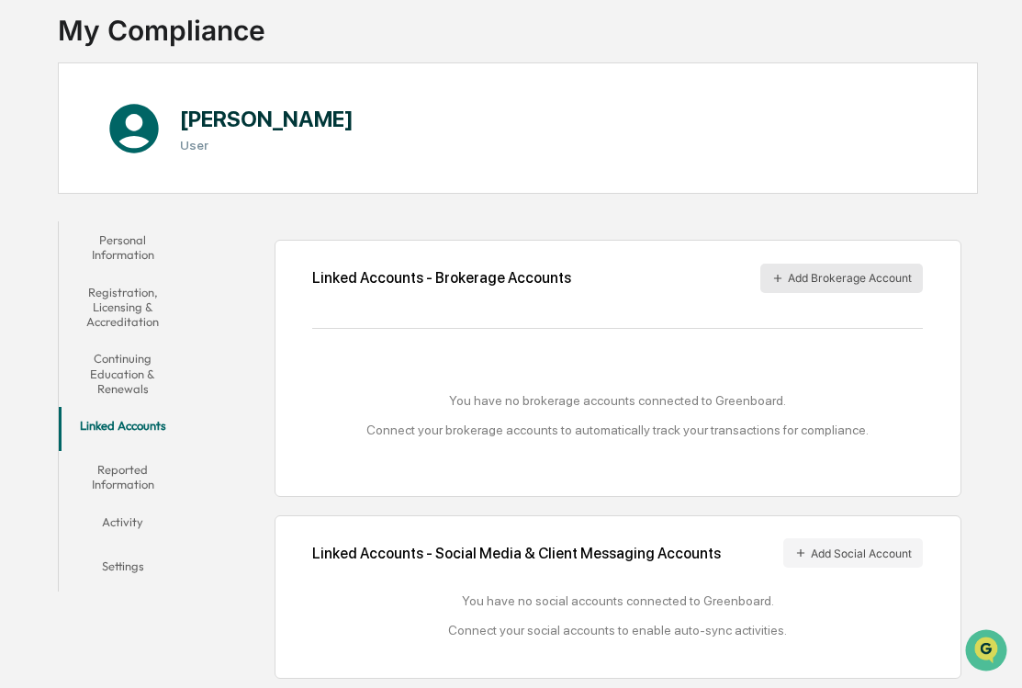
click at [861, 276] on button "Add Brokerage Account" at bounding box center [841, 278] width 163 height 29
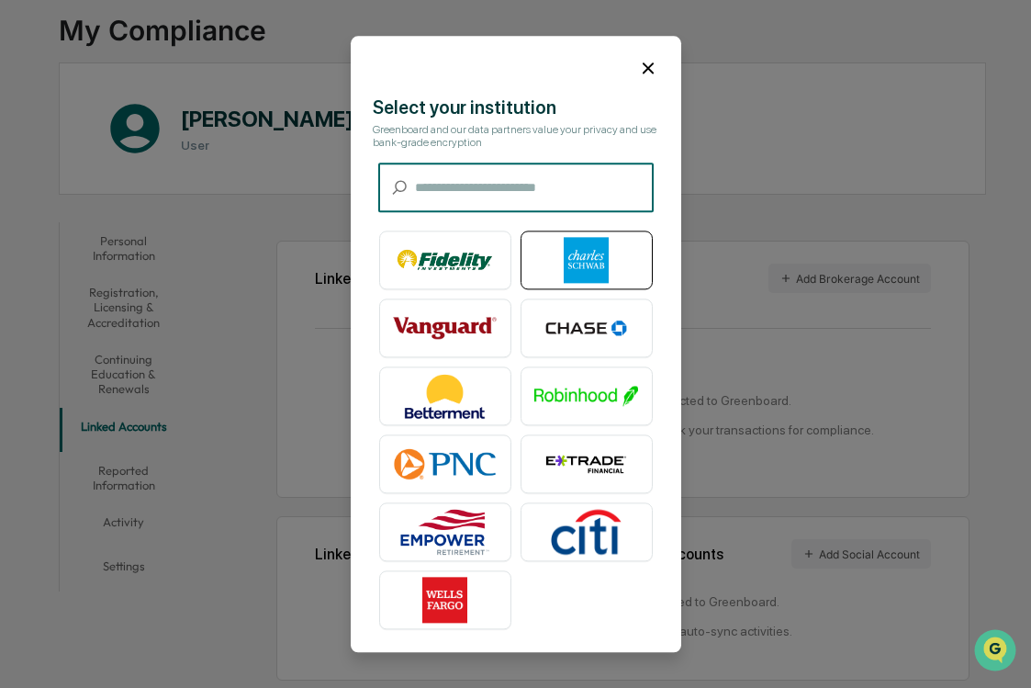
click at [541, 254] on img at bounding box center [586, 260] width 105 height 46
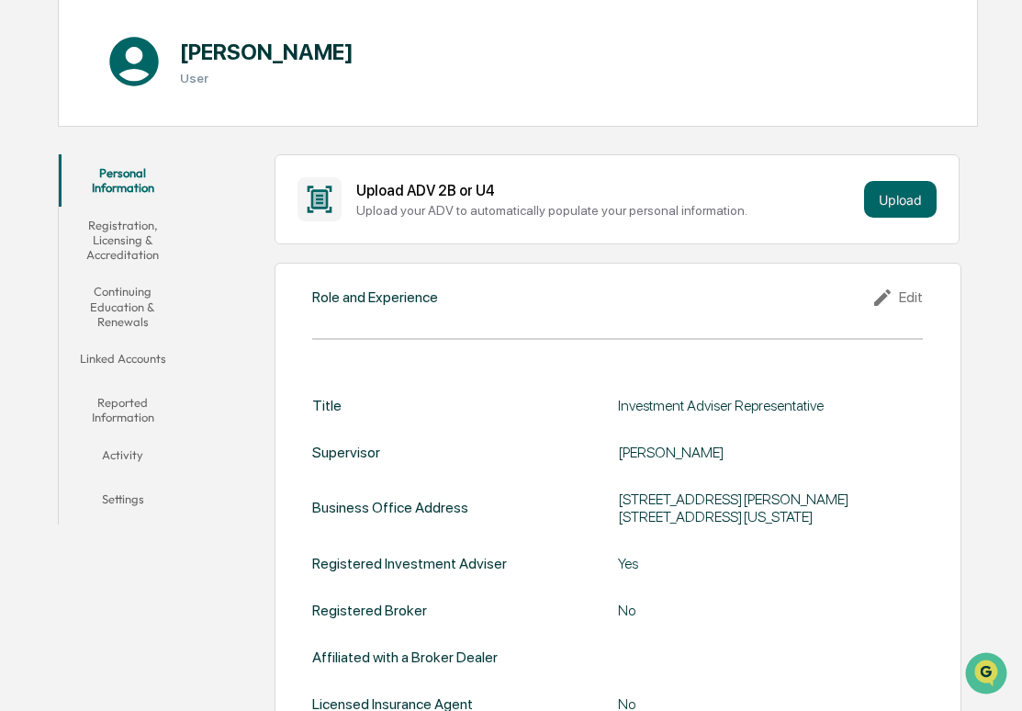
click at [112, 403] on button "Reported Information" at bounding box center [123, 410] width 128 height 52
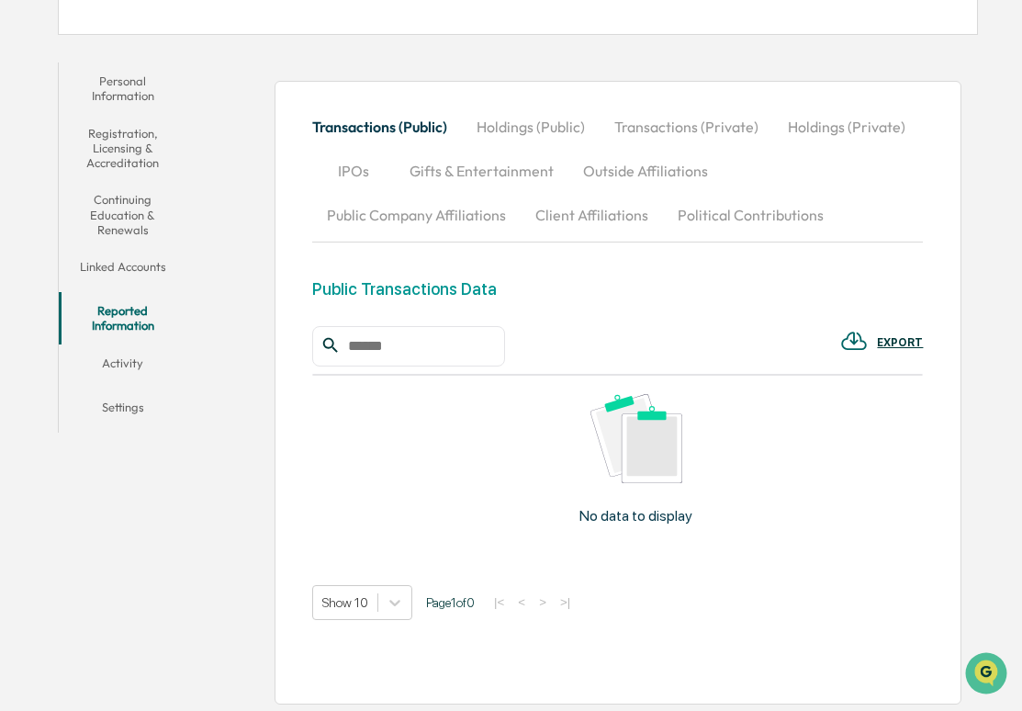
scroll to position [278, 0]
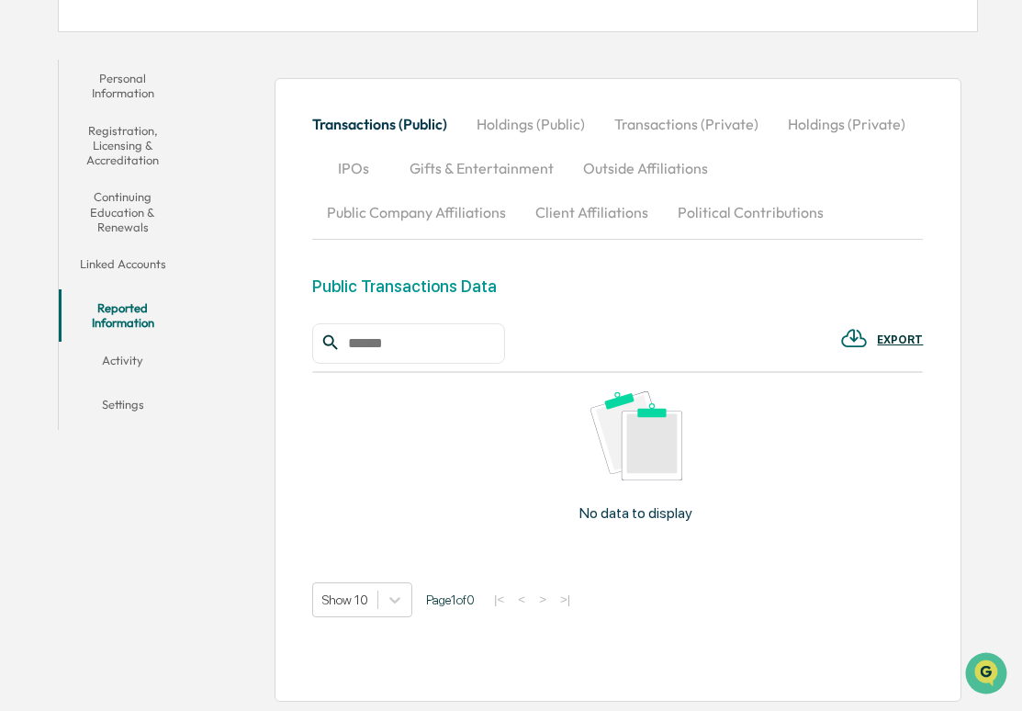
click at [545, 127] on button "Holdings (Public)" at bounding box center [531, 124] width 138 height 44
click at [624, 173] on button "Outside Affiliations" at bounding box center [645, 168] width 154 height 44
click at [899, 335] on div "EXPORT" at bounding box center [900, 339] width 46 height 13
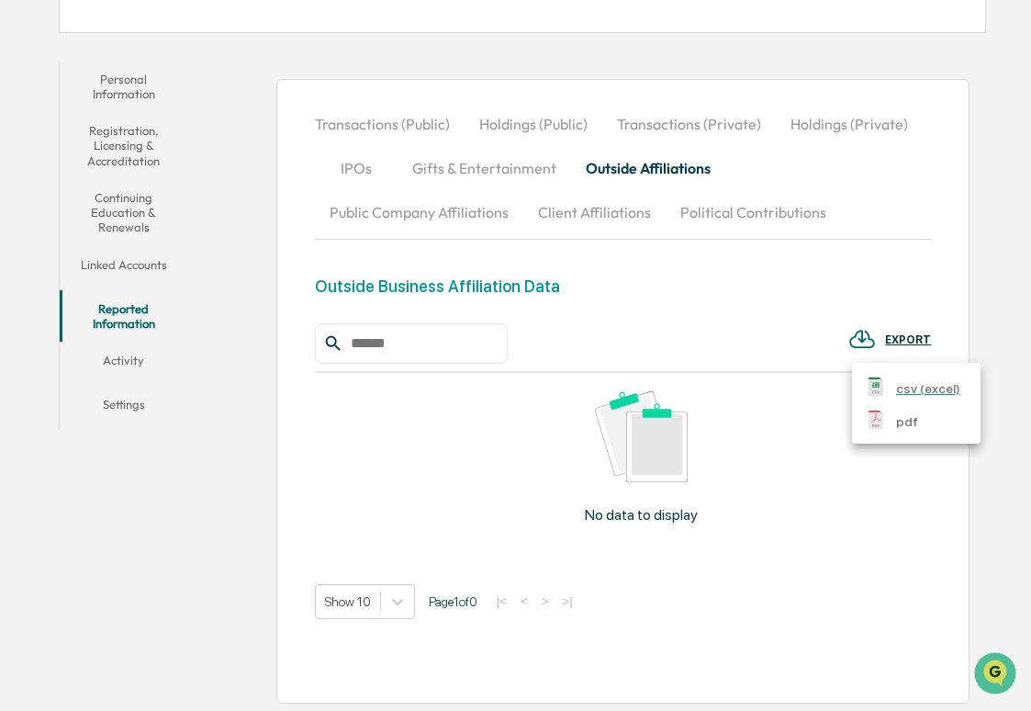
click at [739, 407] on div at bounding box center [515, 355] width 1031 height 711
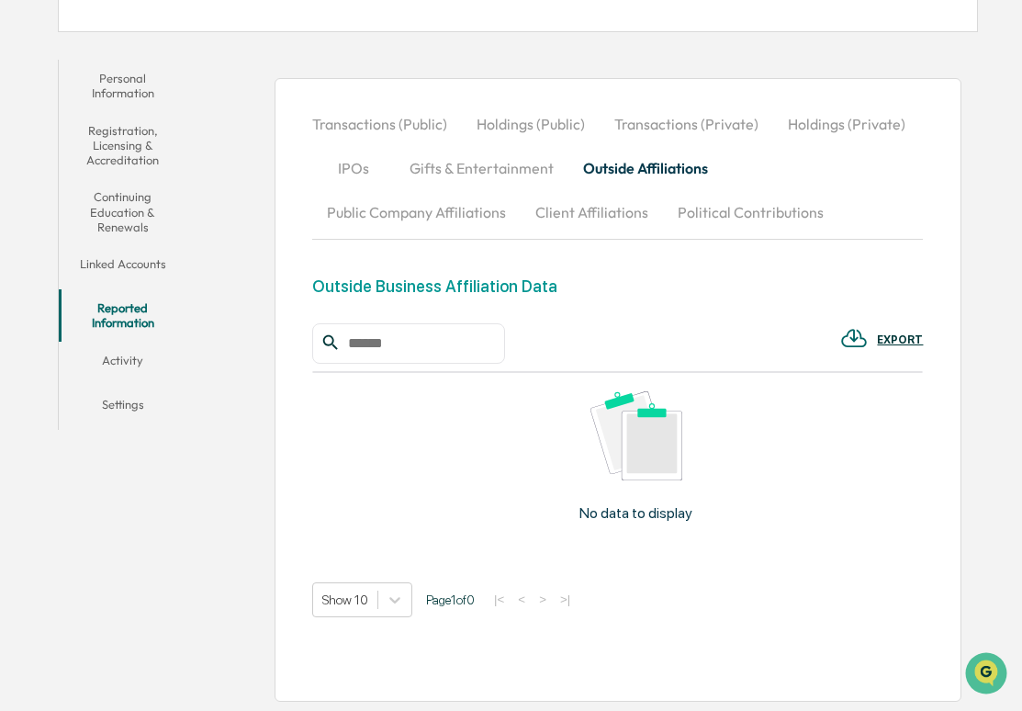
click at [610, 448] on img at bounding box center [637, 435] width 92 height 89
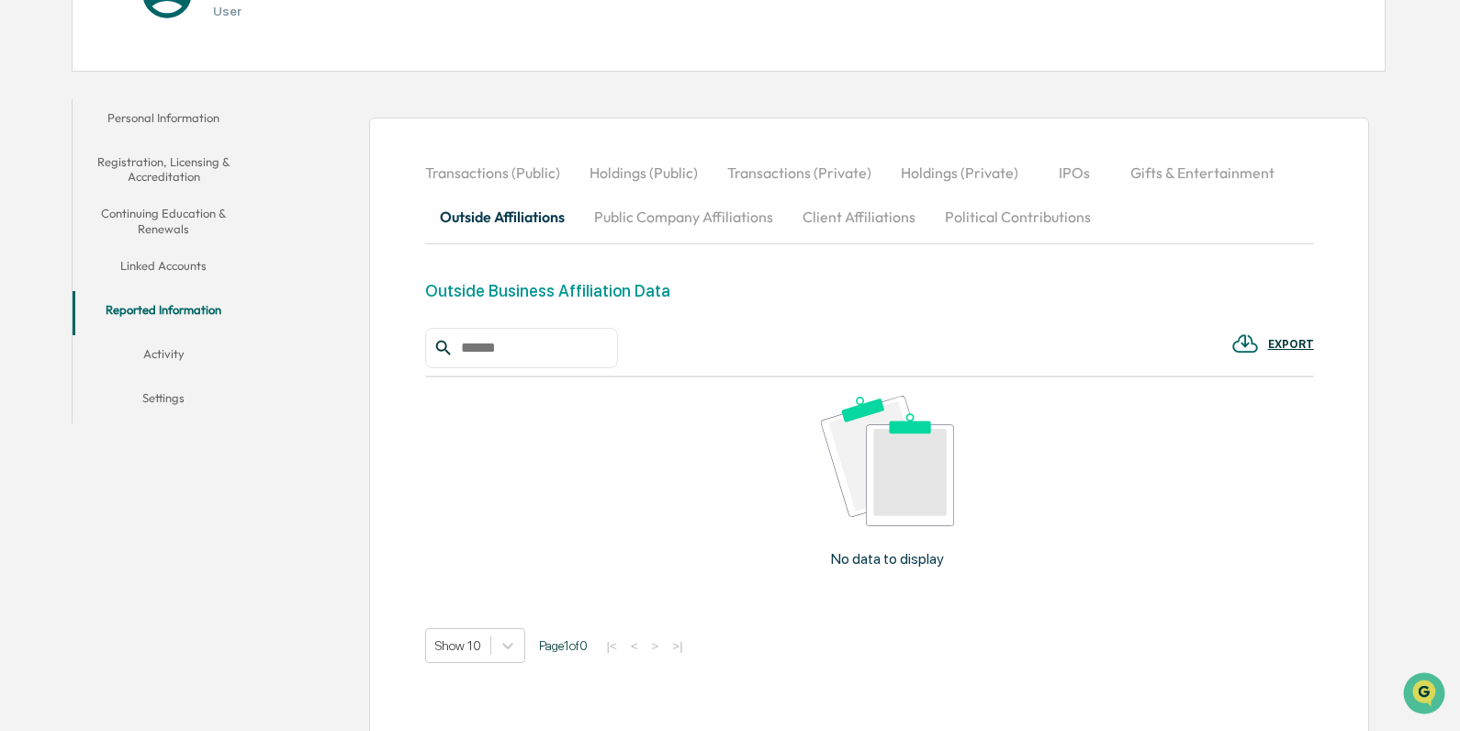
scroll to position [234, 0]
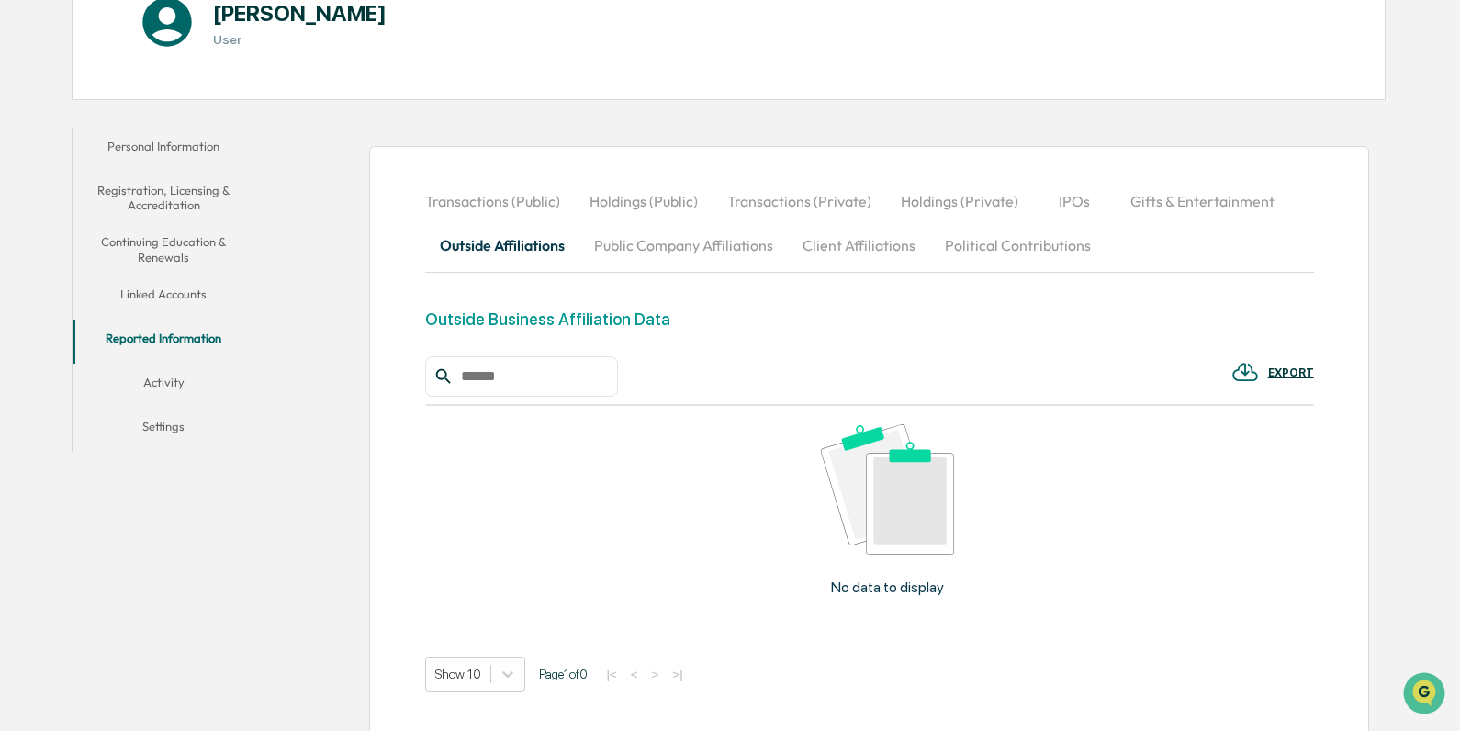
click at [517, 376] on input "text" at bounding box center [532, 377] width 156 height 24
click at [163, 384] on button "Activity" at bounding box center [164, 386] width 183 height 44
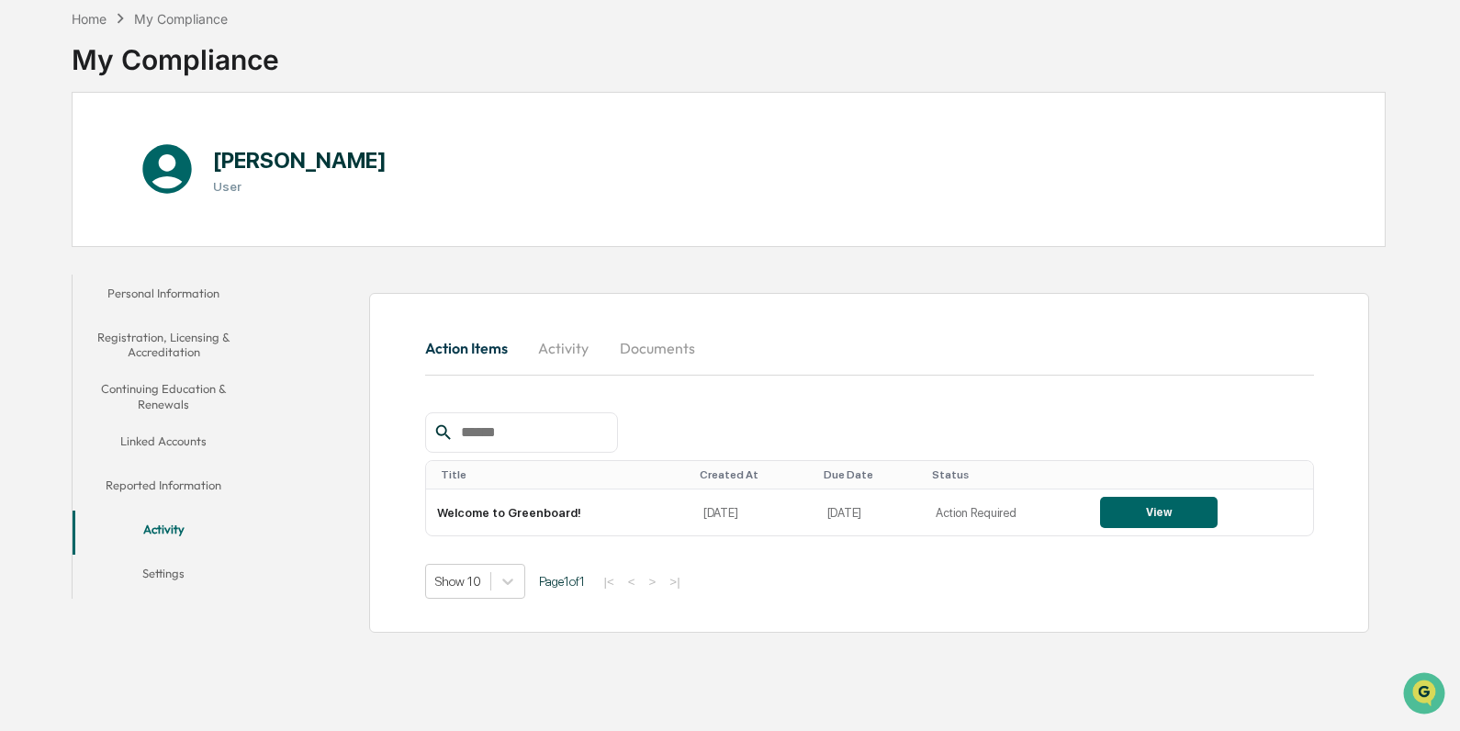
click at [169, 568] on button "Settings" at bounding box center [164, 577] width 183 height 44
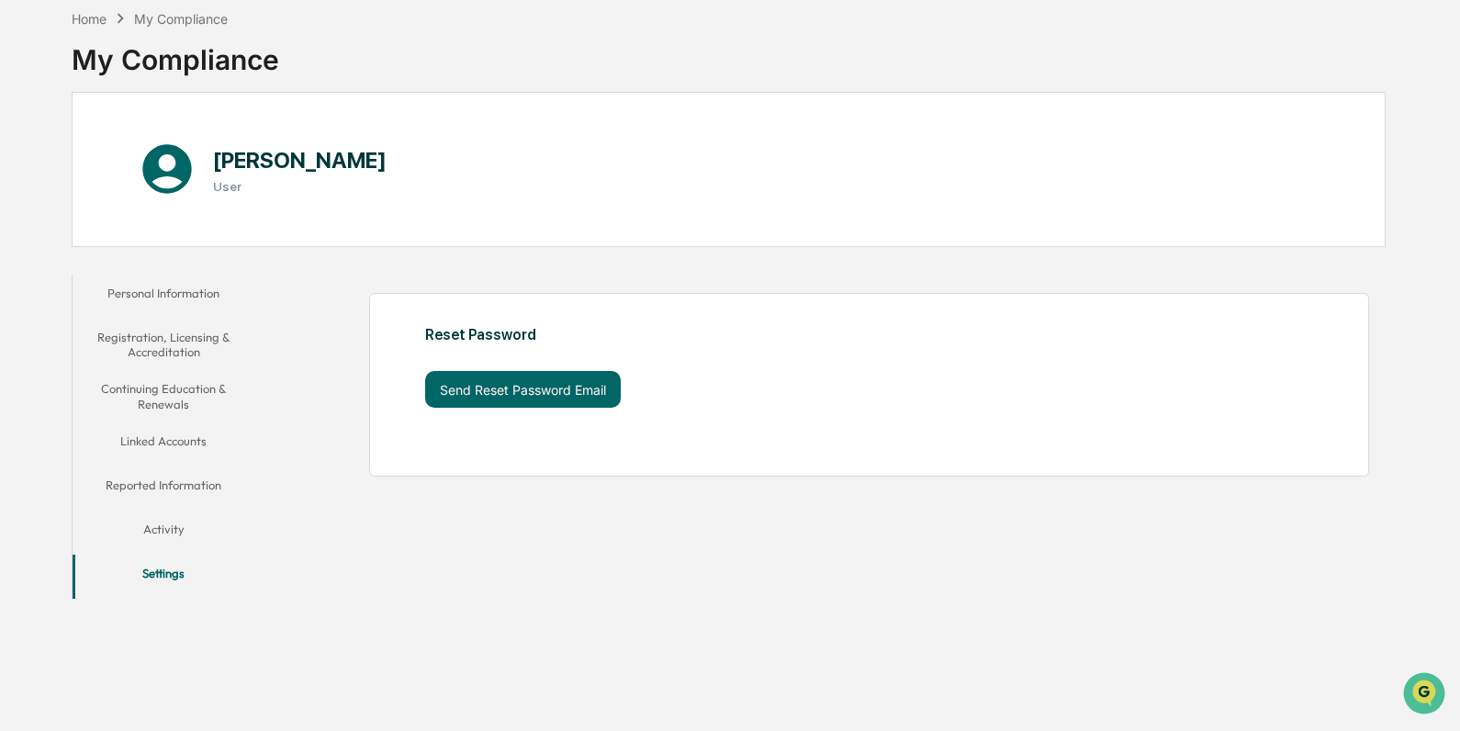
click at [174, 484] on button "Reported Information" at bounding box center [164, 489] width 183 height 44
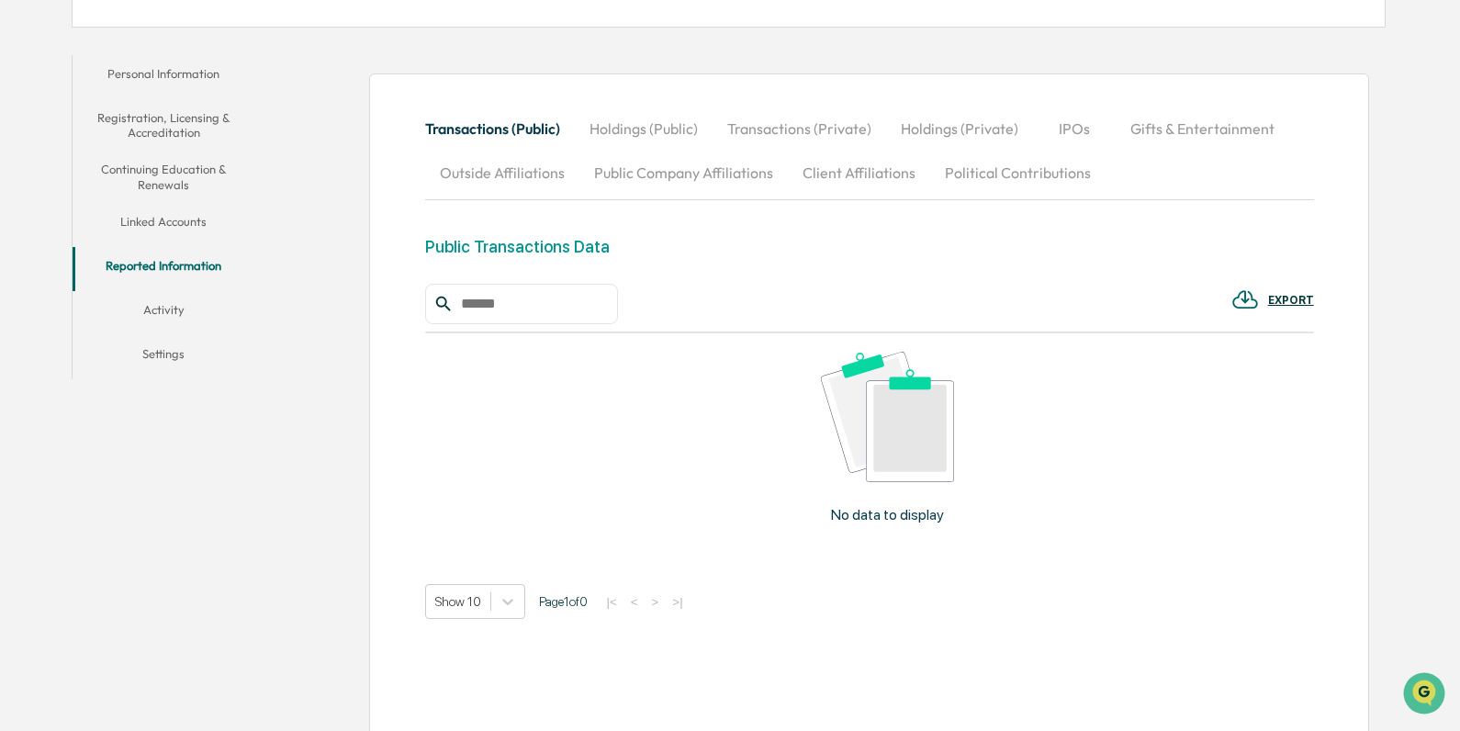
scroll to position [326, 0]
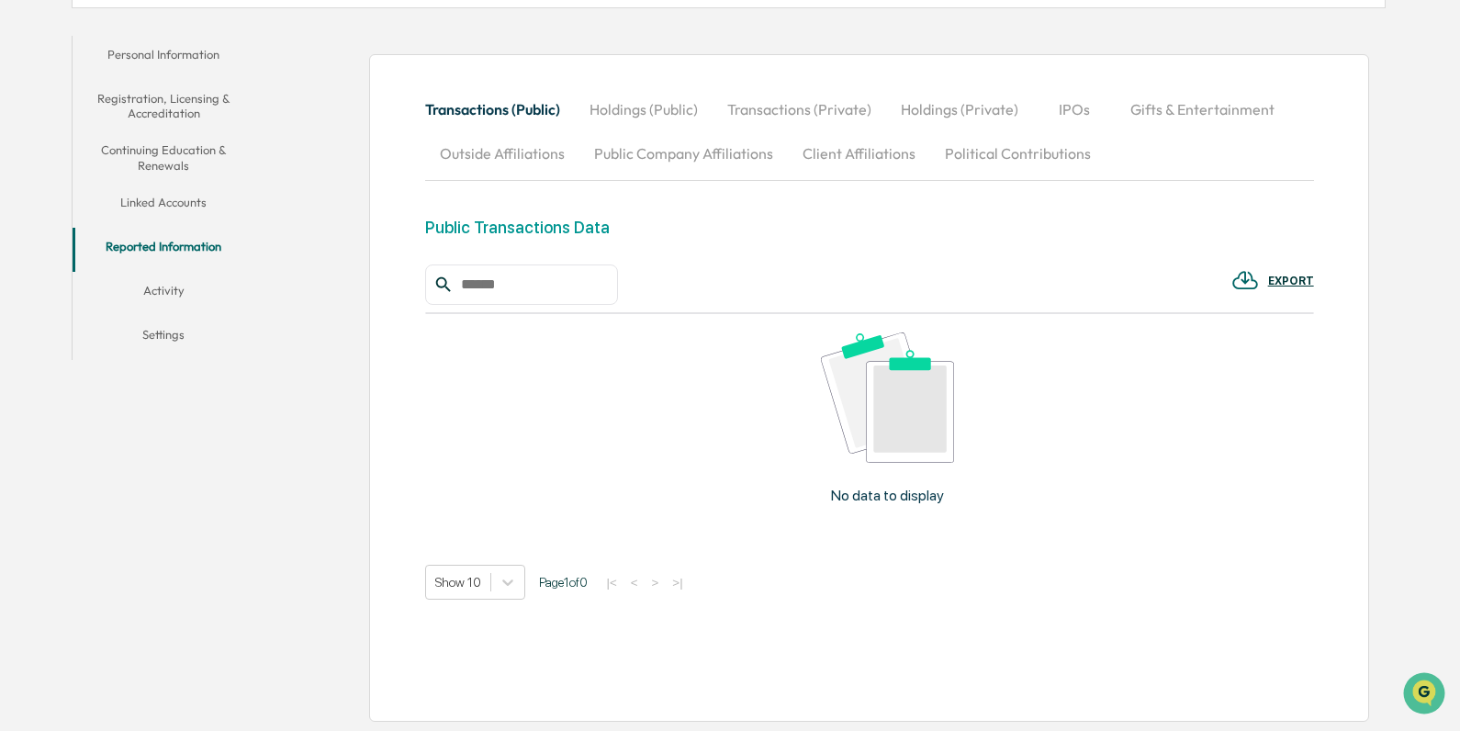
click at [535, 154] on button "Outside Affiliations" at bounding box center [502, 153] width 154 height 44
click at [622, 227] on div "Outside Business Affiliation Data" at bounding box center [547, 227] width 245 height 19
click at [157, 201] on button "Linked Accounts" at bounding box center [164, 206] width 183 height 44
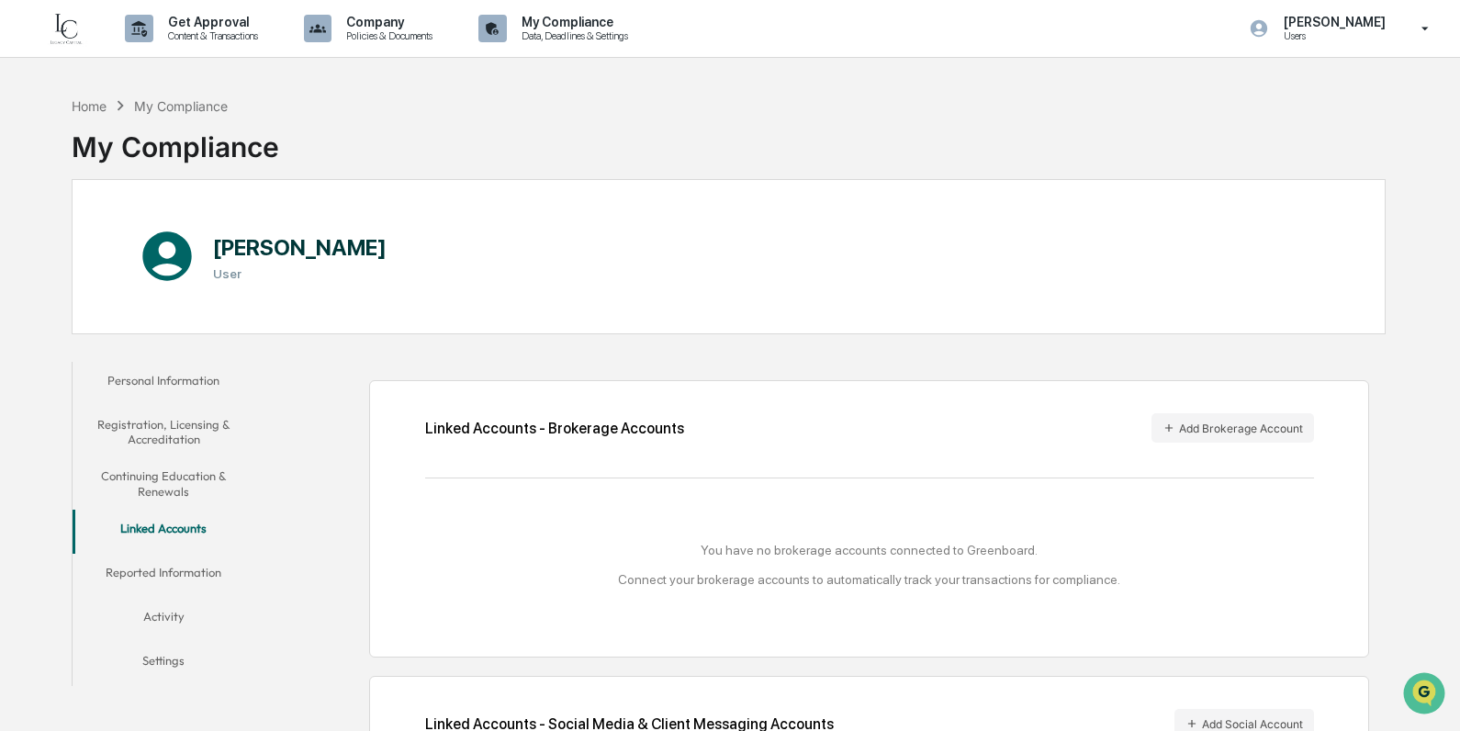
click at [186, 421] on button "Registration, Licensing & Accreditation" at bounding box center [164, 432] width 183 height 52
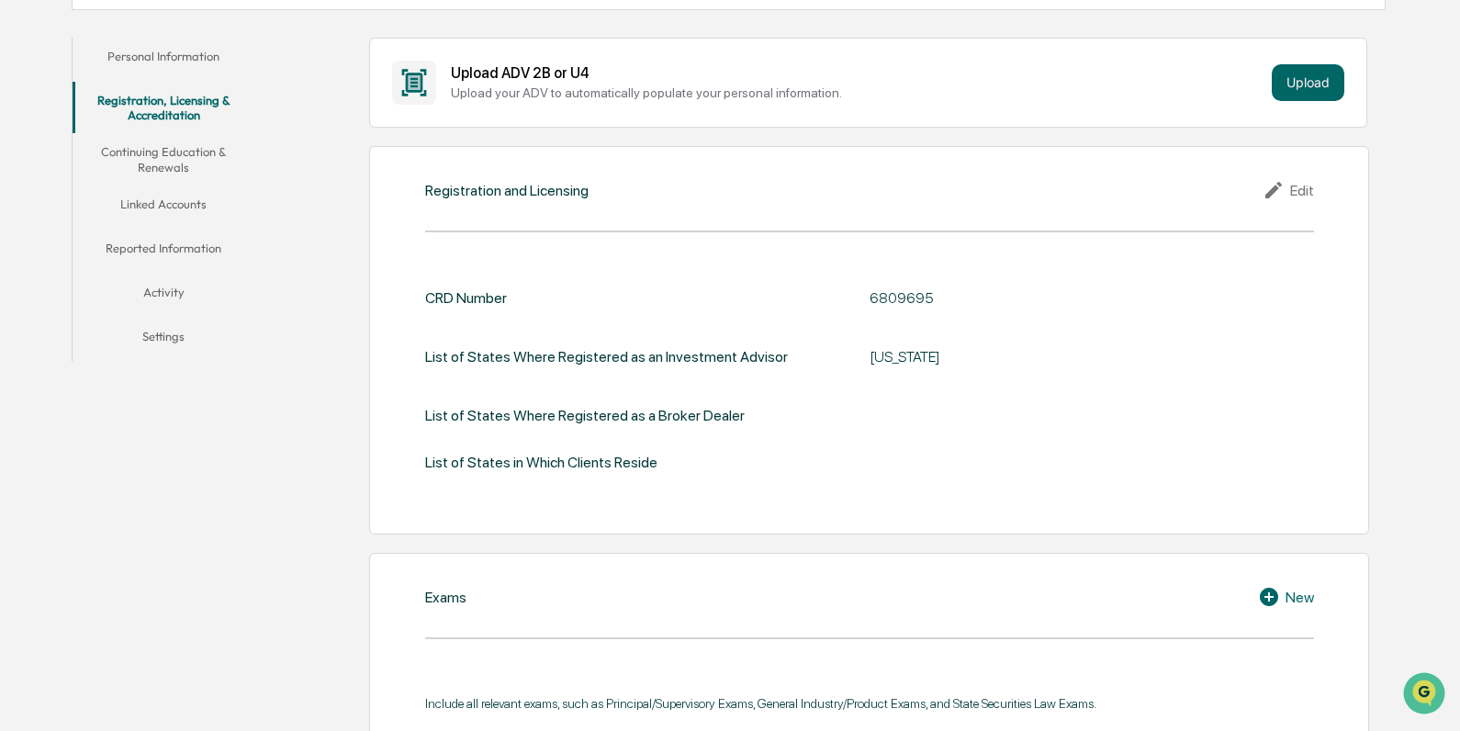
scroll to position [241, 0]
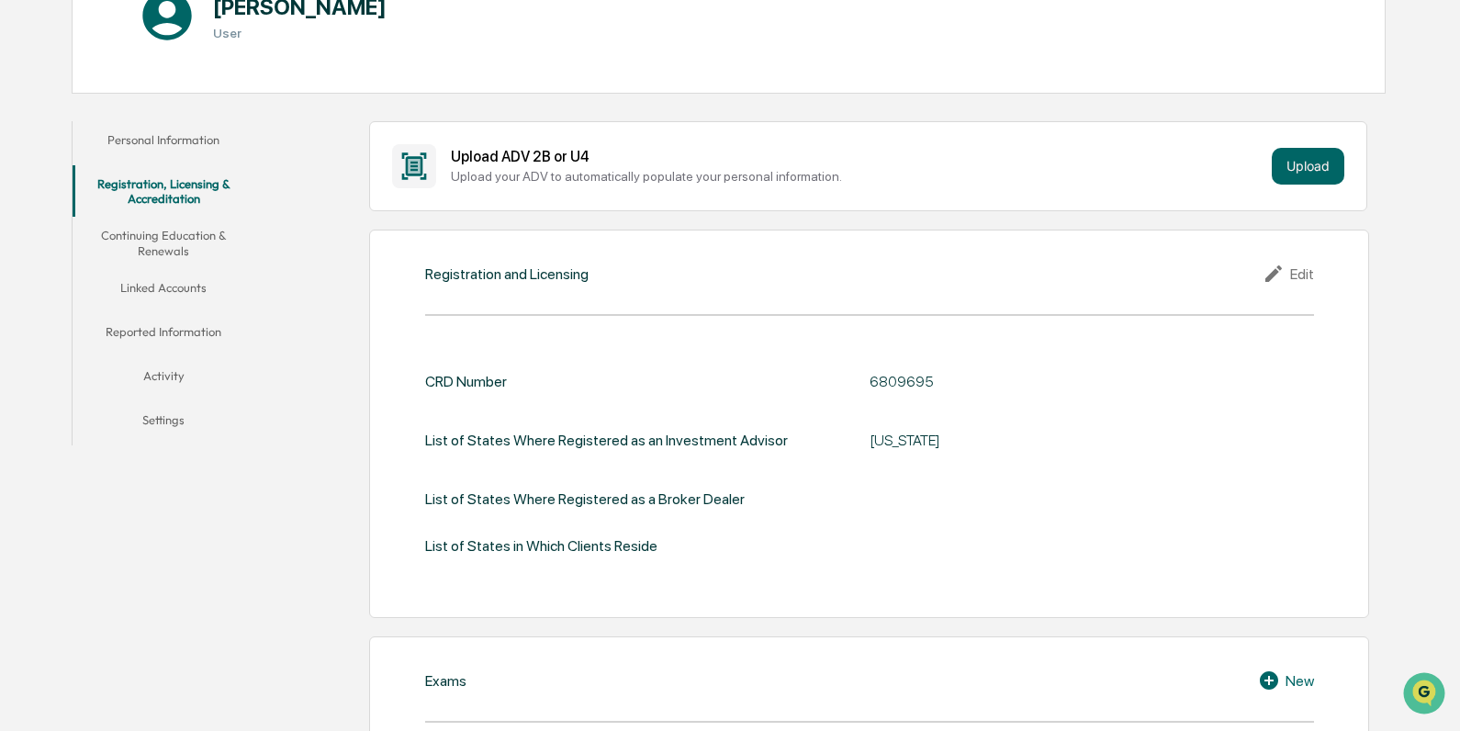
click at [177, 239] on button "Continuing Education & Renewals" at bounding box center [164, 243] width 183 height 52
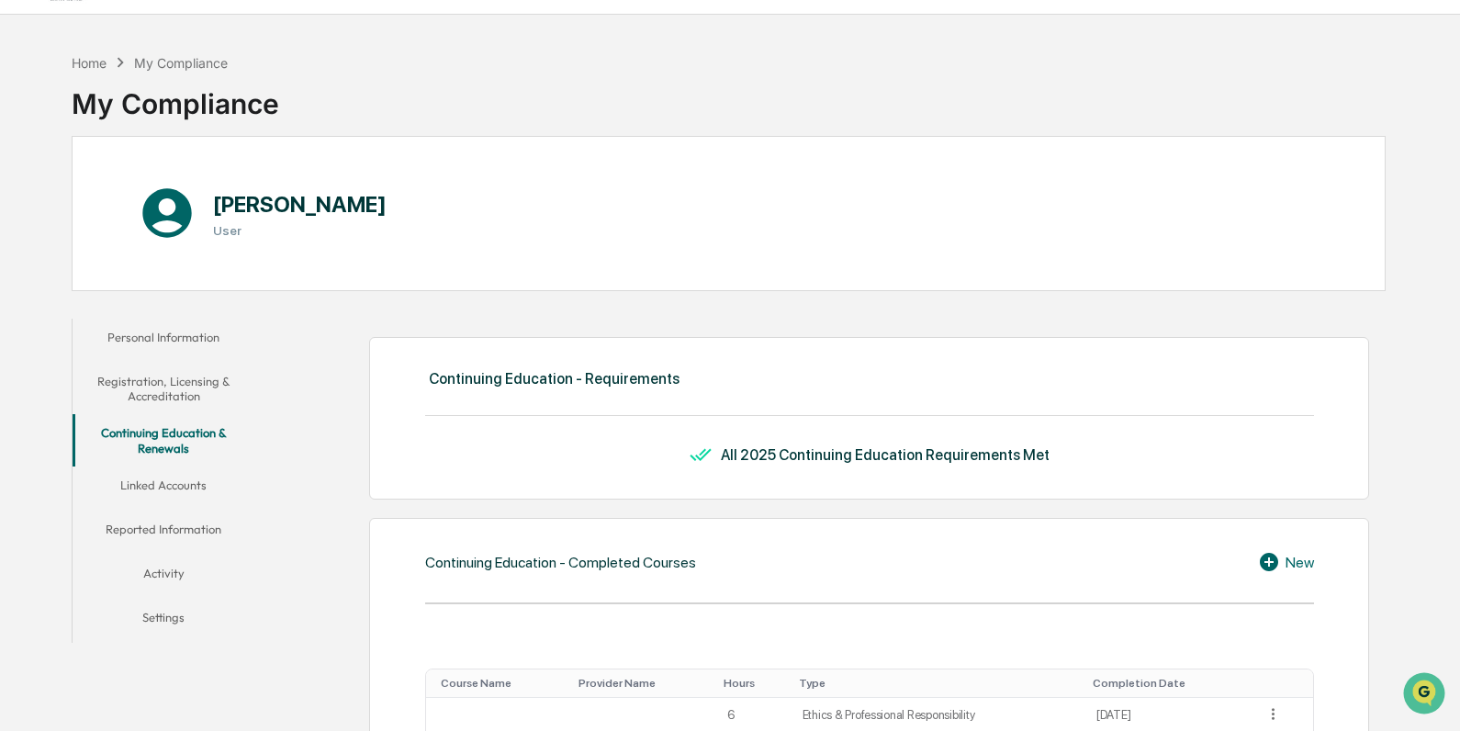
scroll to position [35, 0]
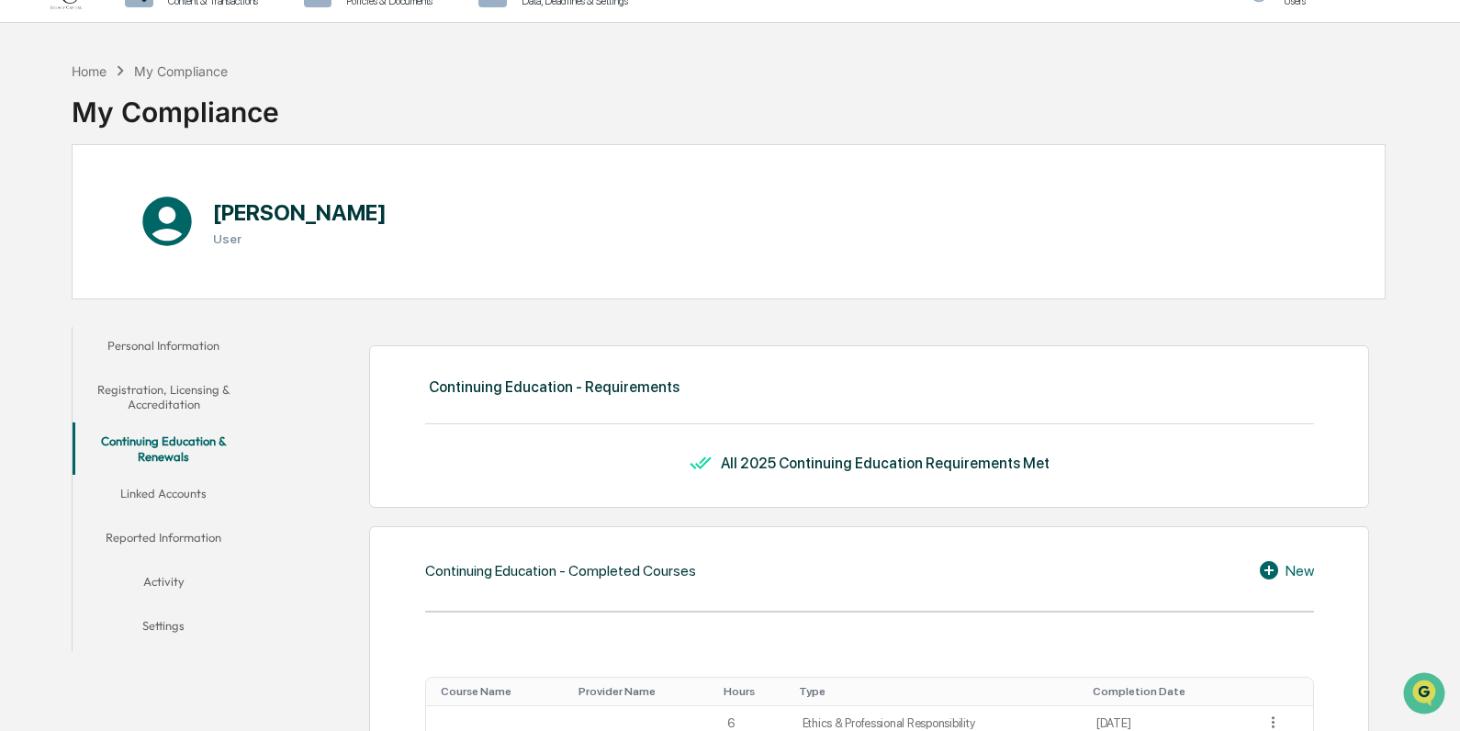
click at [183, 495] on button "Linked Accounts" at bounding box center [164, 497] width 183 height 44
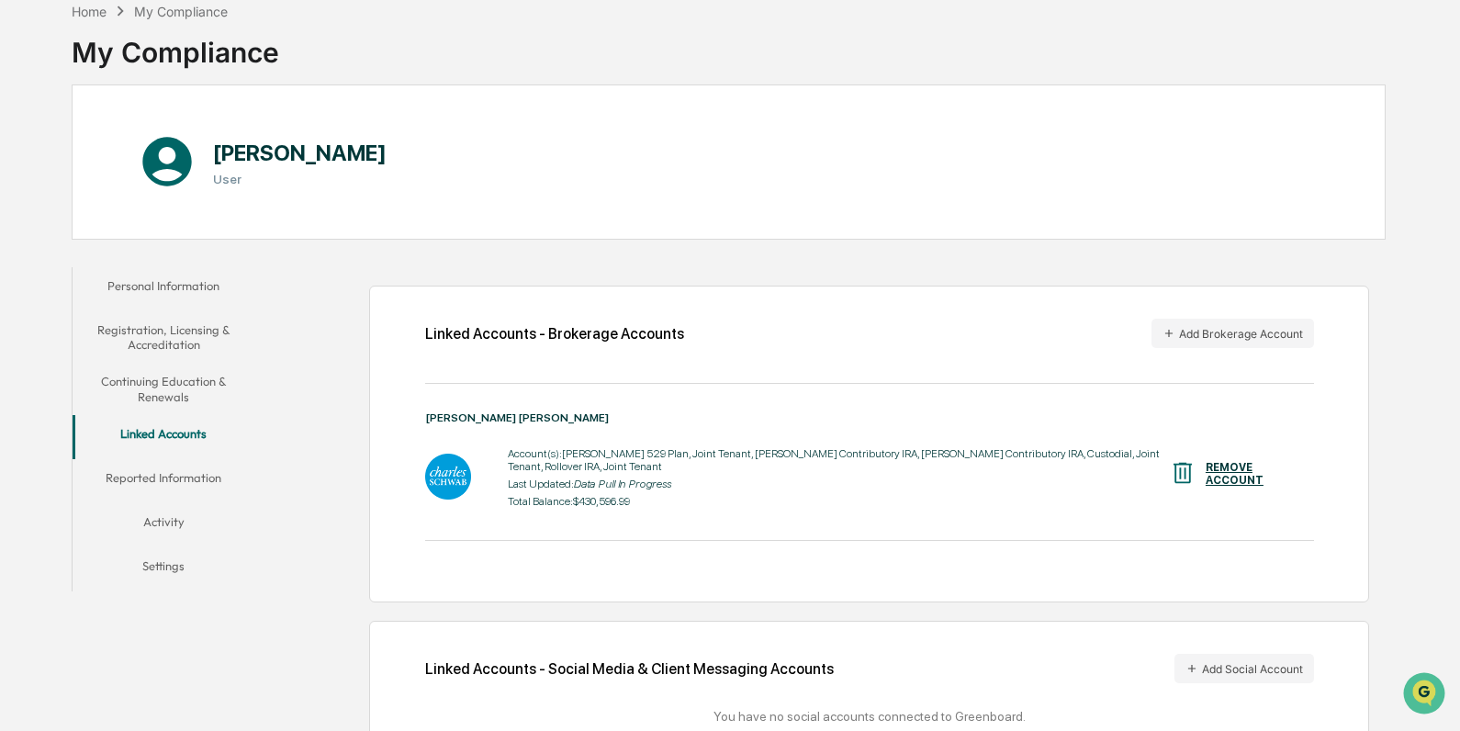
scroll to position [165, 0]
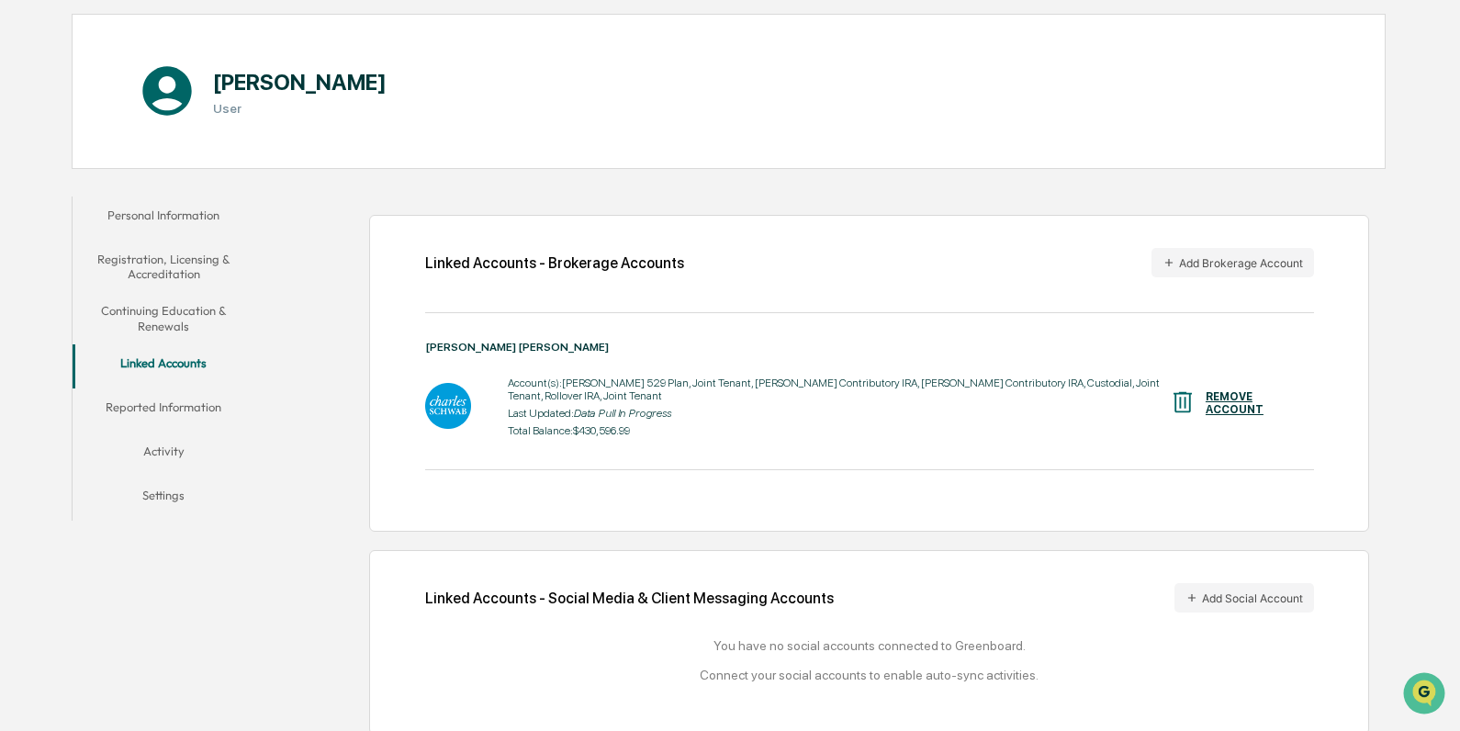
click at [166, 406] on button "Reported Information" at bounding box center [164, 410] width 183 height 44
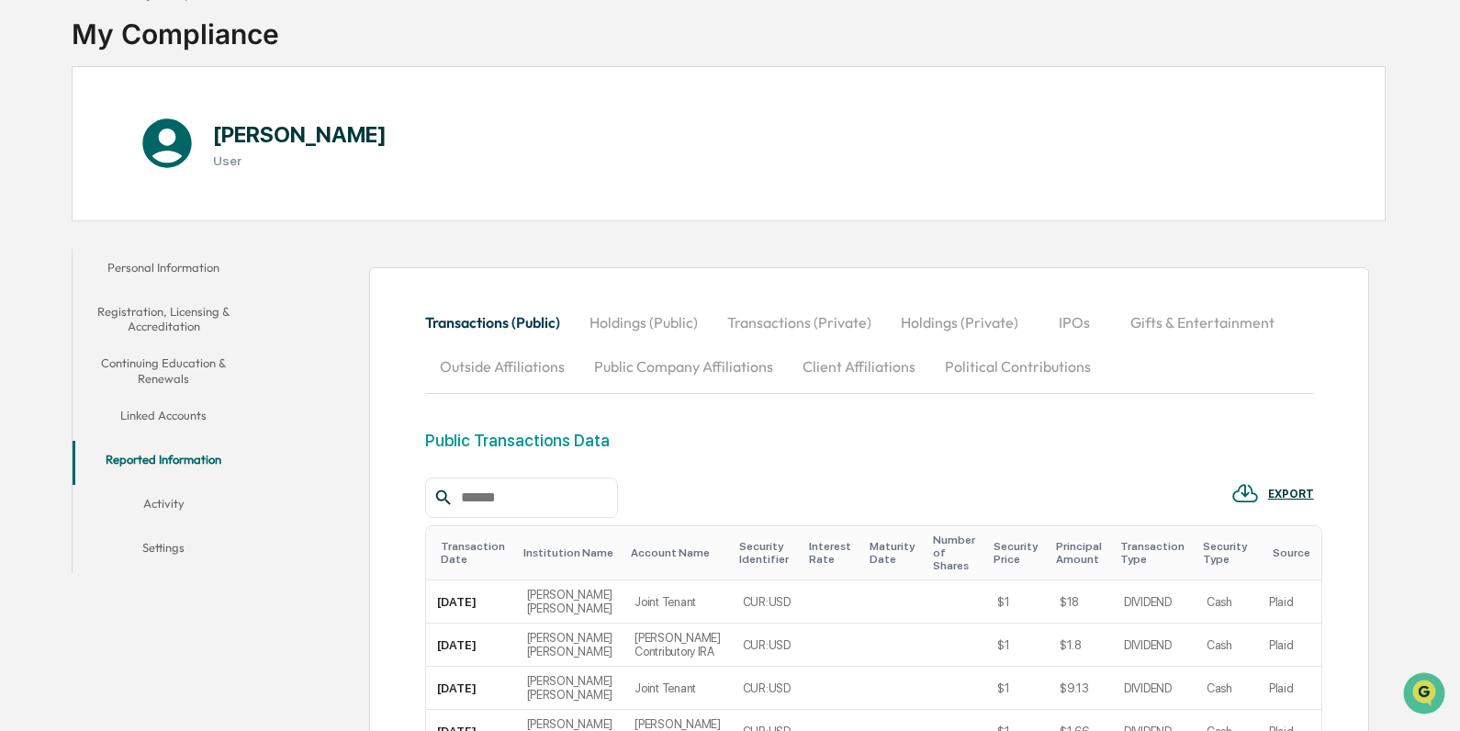
scroll to position [94, 0]
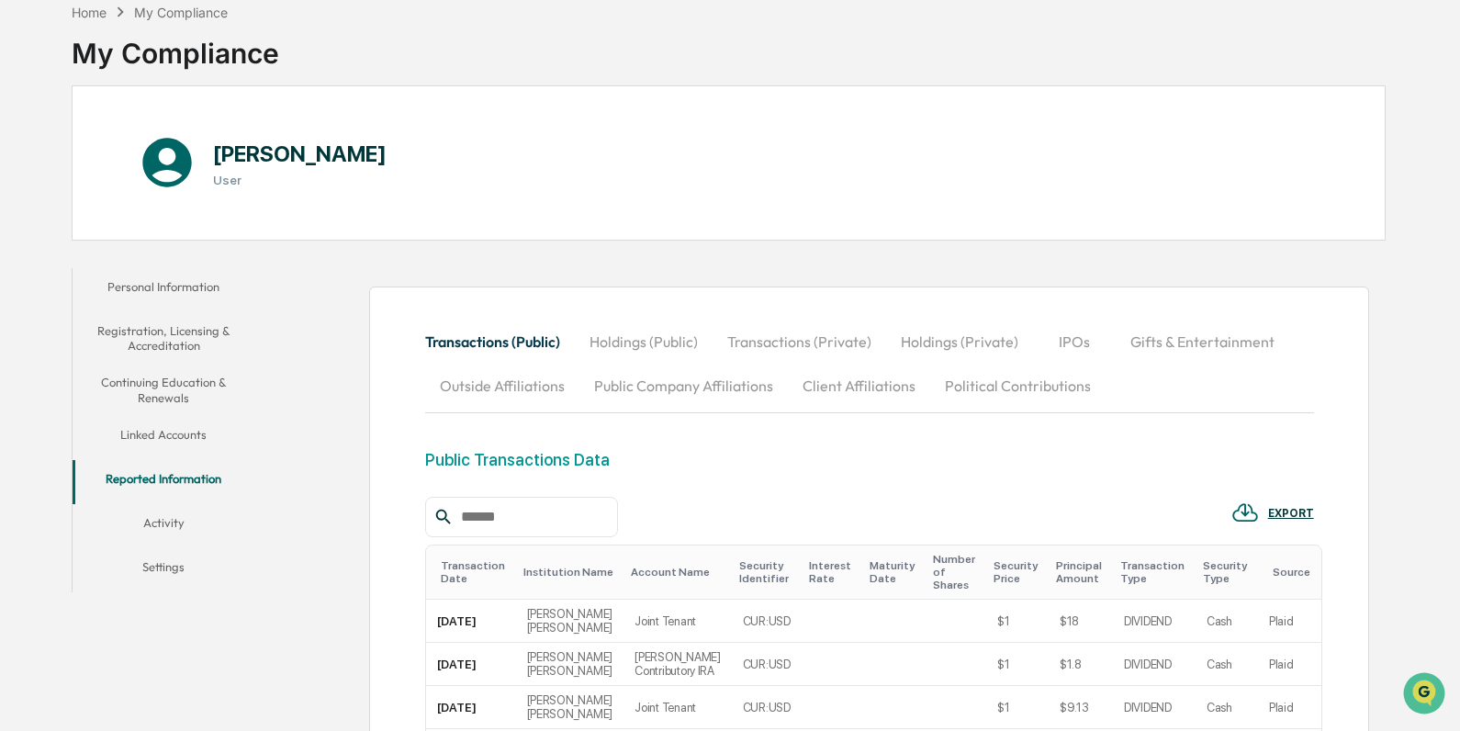
click at [760, 380] on button "Public Company Affiliations" at bounding box center [683, 386] width 208 height 44
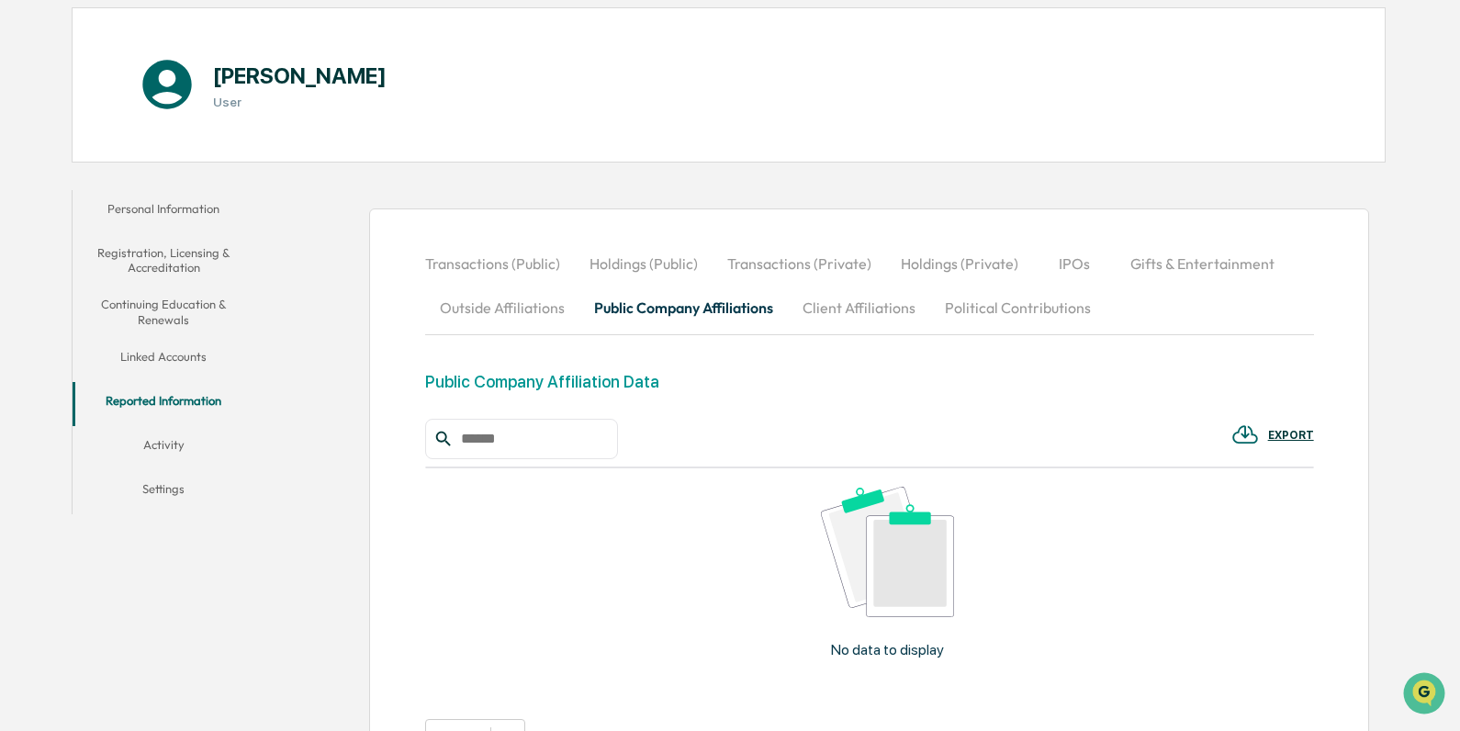
scroll to position [326, 0]
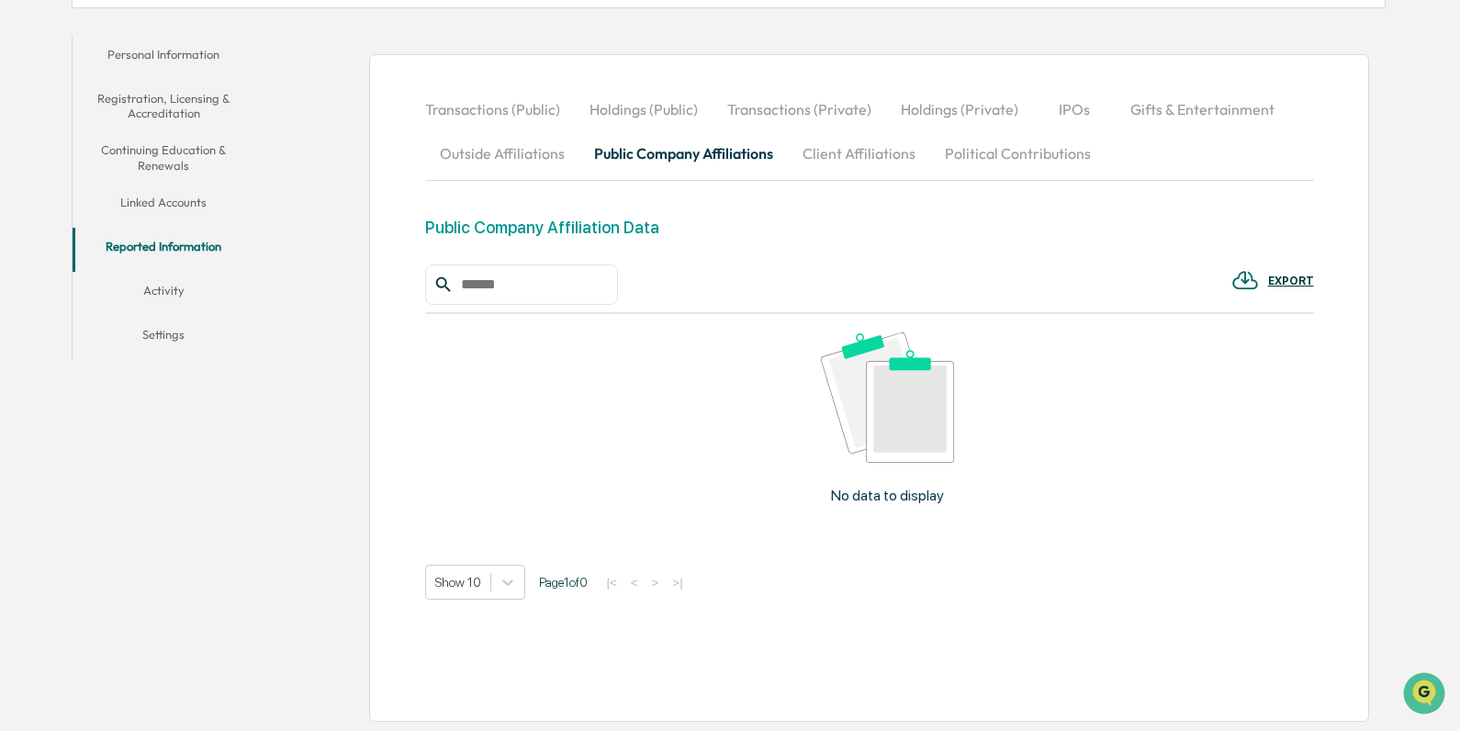
click at [674, 586] on div "|< < > >|" at bounding box center [645, 583] width 87 height 16
click at [886, 396] on img at bounding box center [887, 397] width 133 height 130
click at [849, 162] on button "Client Affiliations" at bounding box center [859, 153] width 142 height 44
click at [737, 156] on button "Public Company Affiliations" at bounding box center [683, 153] width 208 height 44
click at [884, 153] on button "Client Affiliations" at bounding box center [859, 153] width 142 height 44
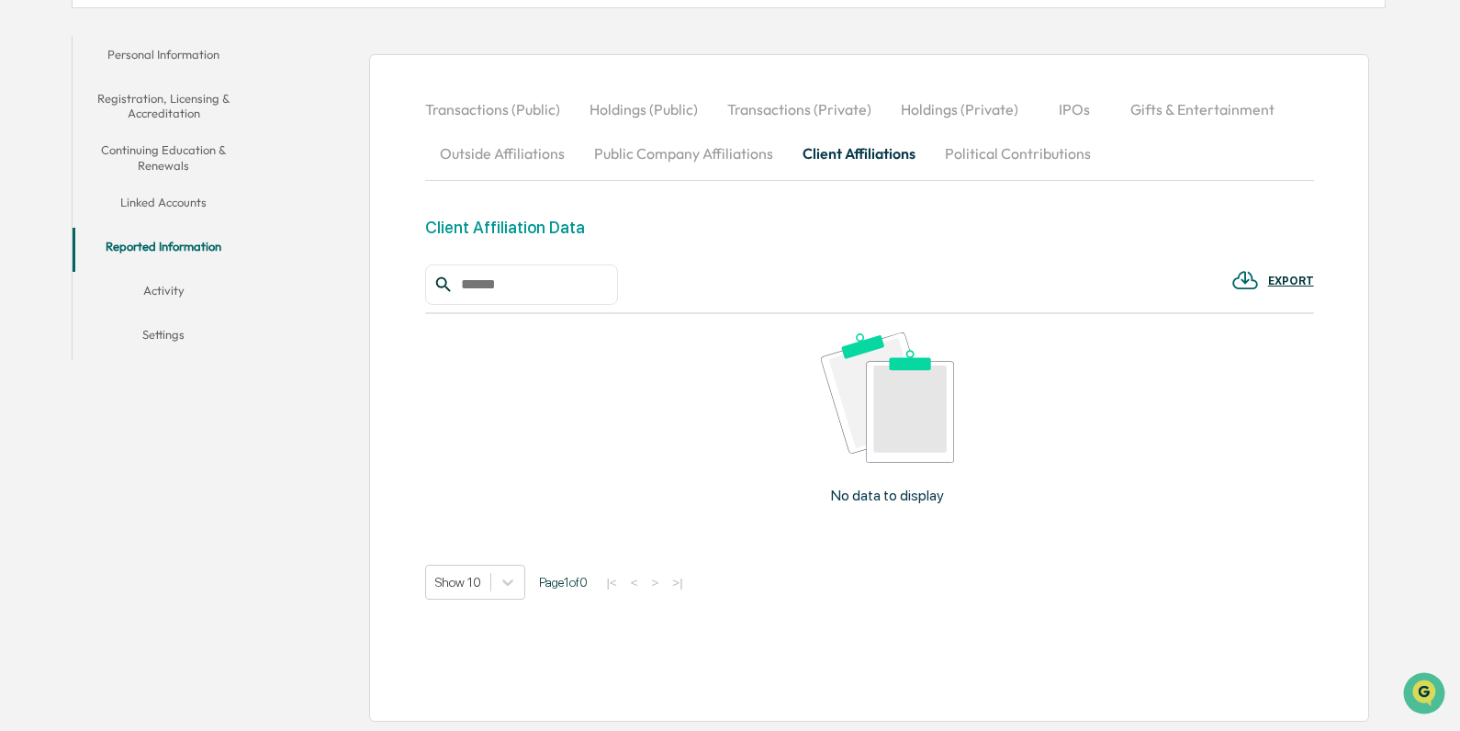
click at [508, 164] on button "Outside Affiliations" at bounding box center [502, 153] width 154 height 44
click at [822, 468] on div "No data to display" at bounding box center [888, 425] width 926 height 223
click at [873, 378] on img at bounding box center [887, 397] width 133 height 130
click at [602, 231] on div "Outside Business Affiliation Data" at bounding box center [547, 227] width 245 height 19
click at [190, 162] on button "Continuing Education & Renewals" at bounding box center [164, 157] width 183 height 52
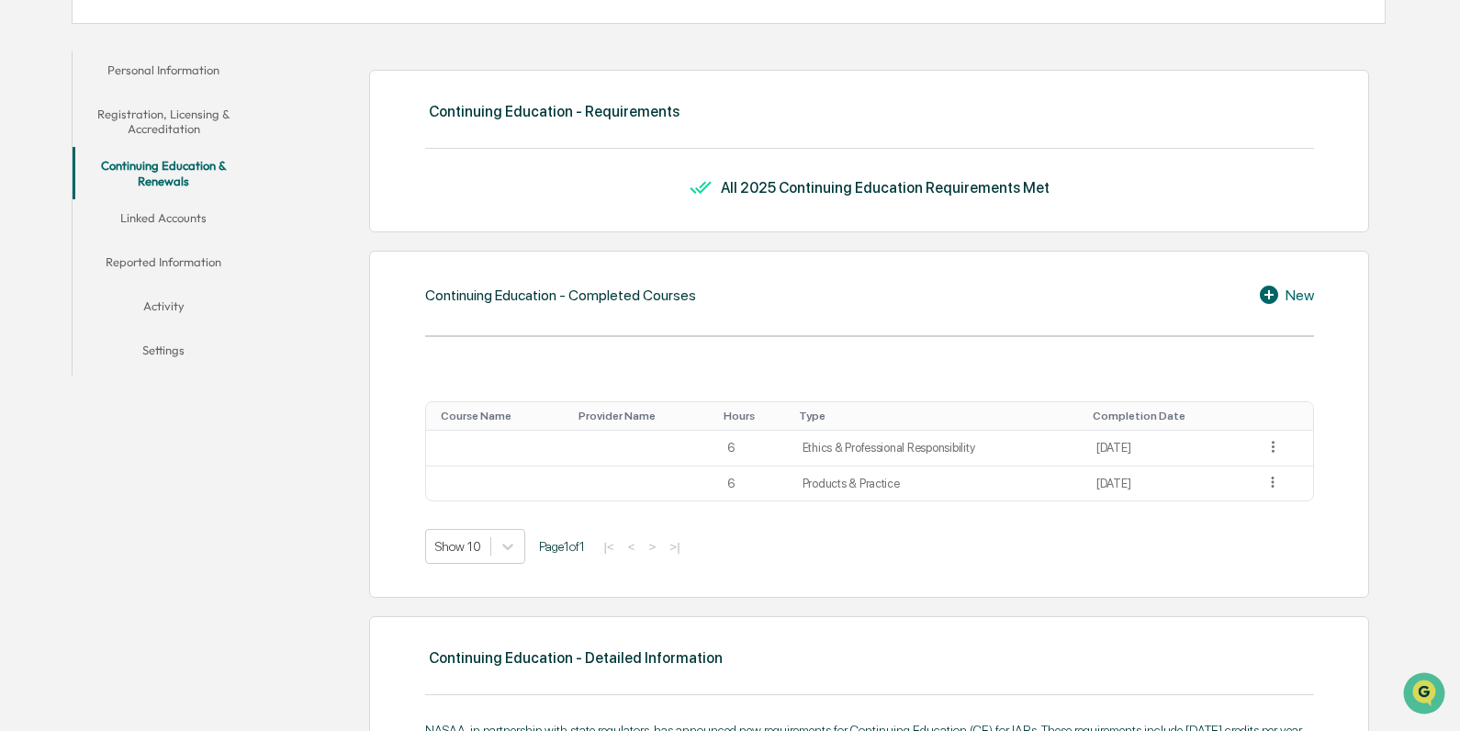
click at [179, 219] on button "Linked Accounts" at bounding box center [164, 221] width 183 height 44
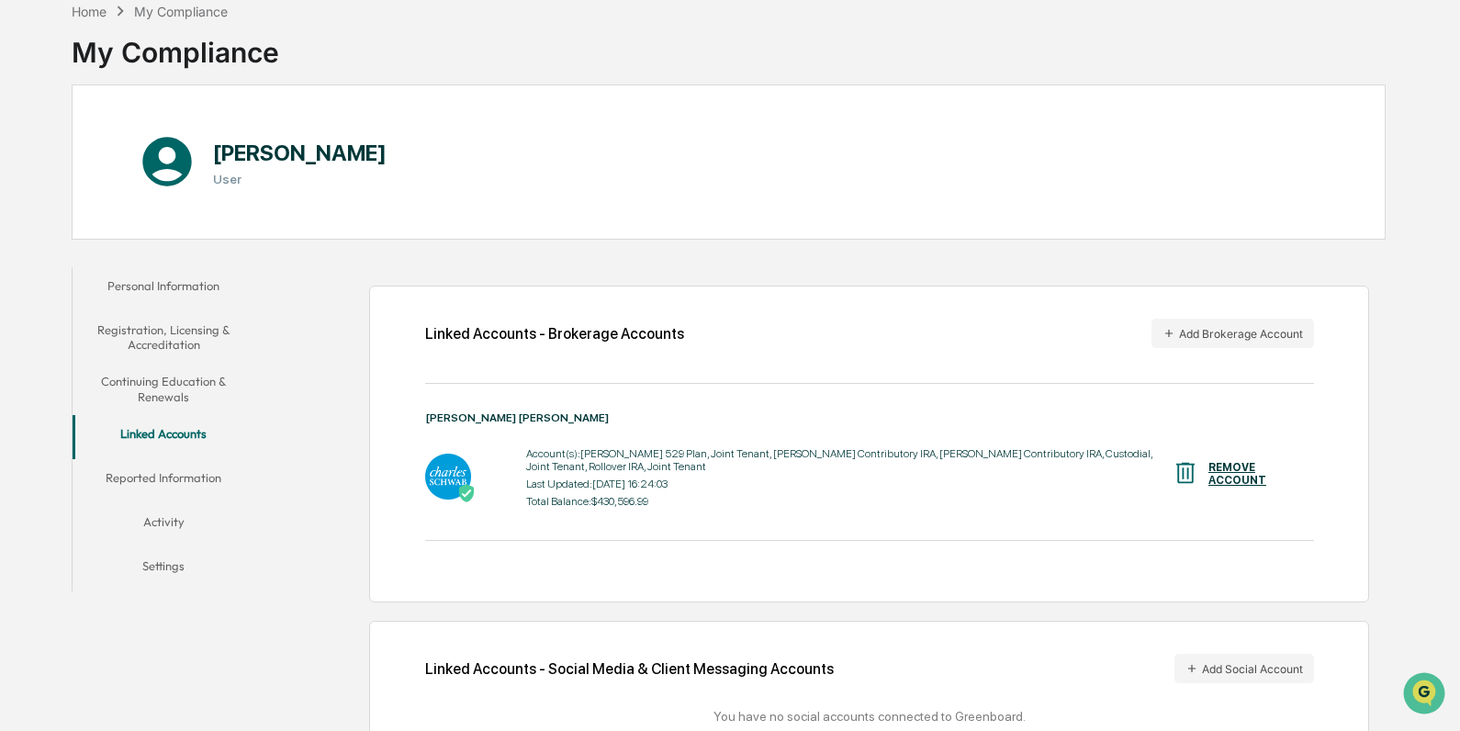
scroll to position [165, 0]
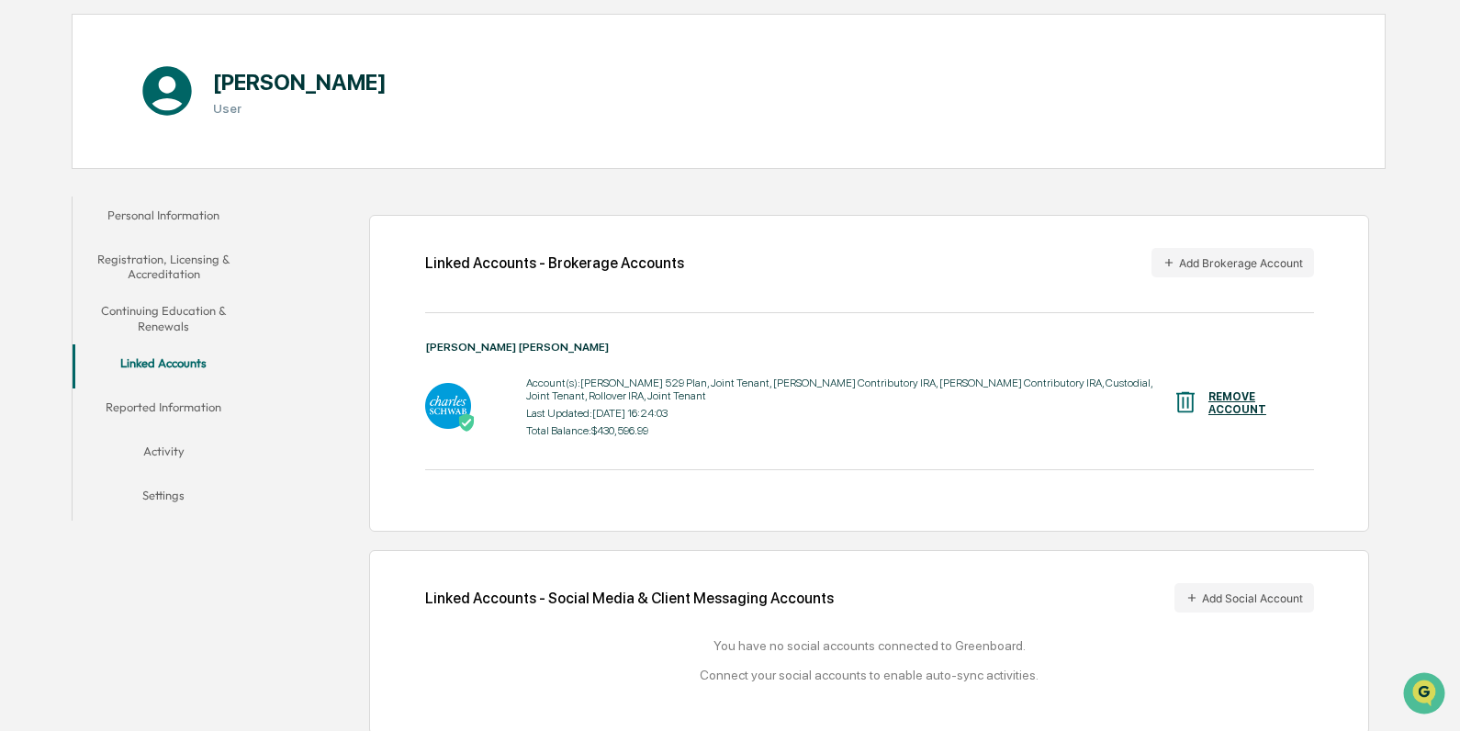
click at [125, 409] on button "Reported Information" at bounding box center [164, 410] width 183 height 44
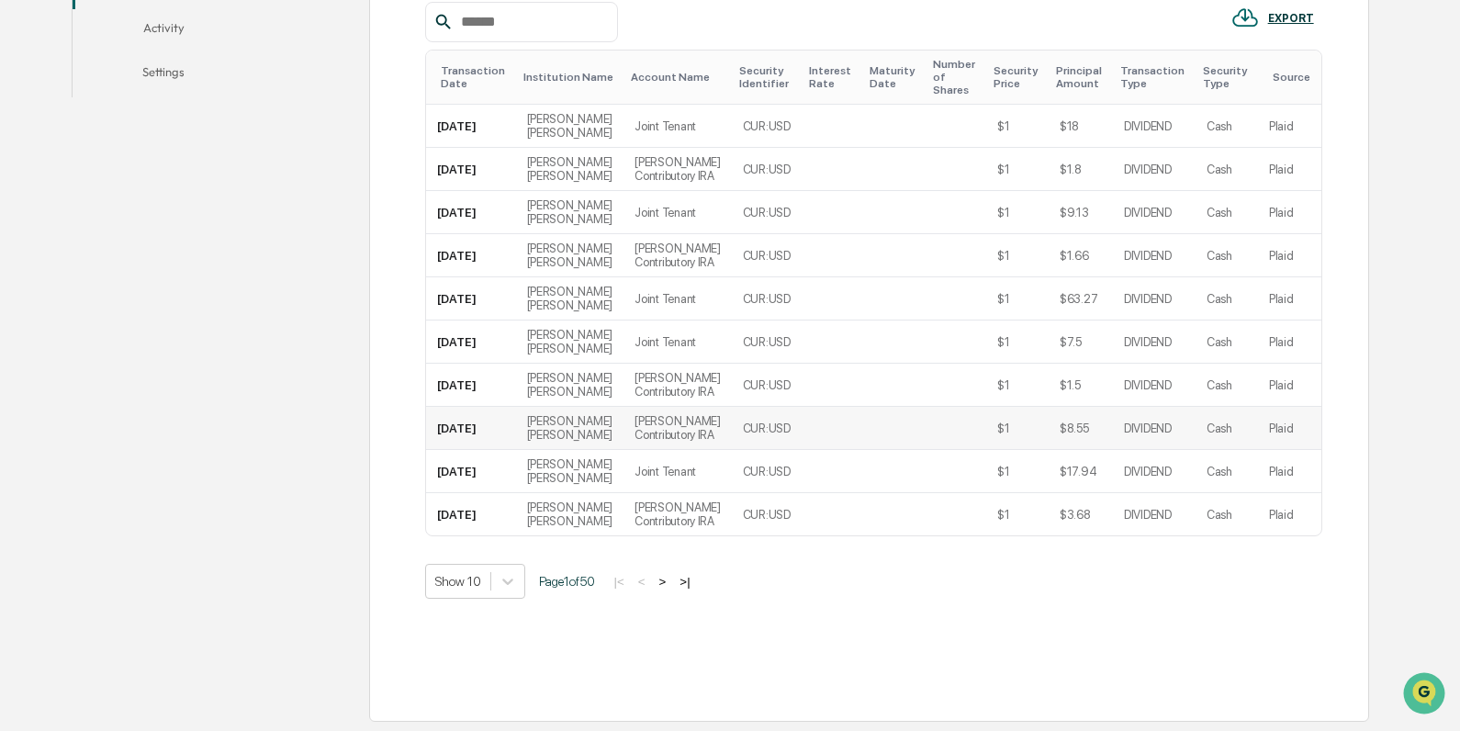
scroll to position [645, 0]
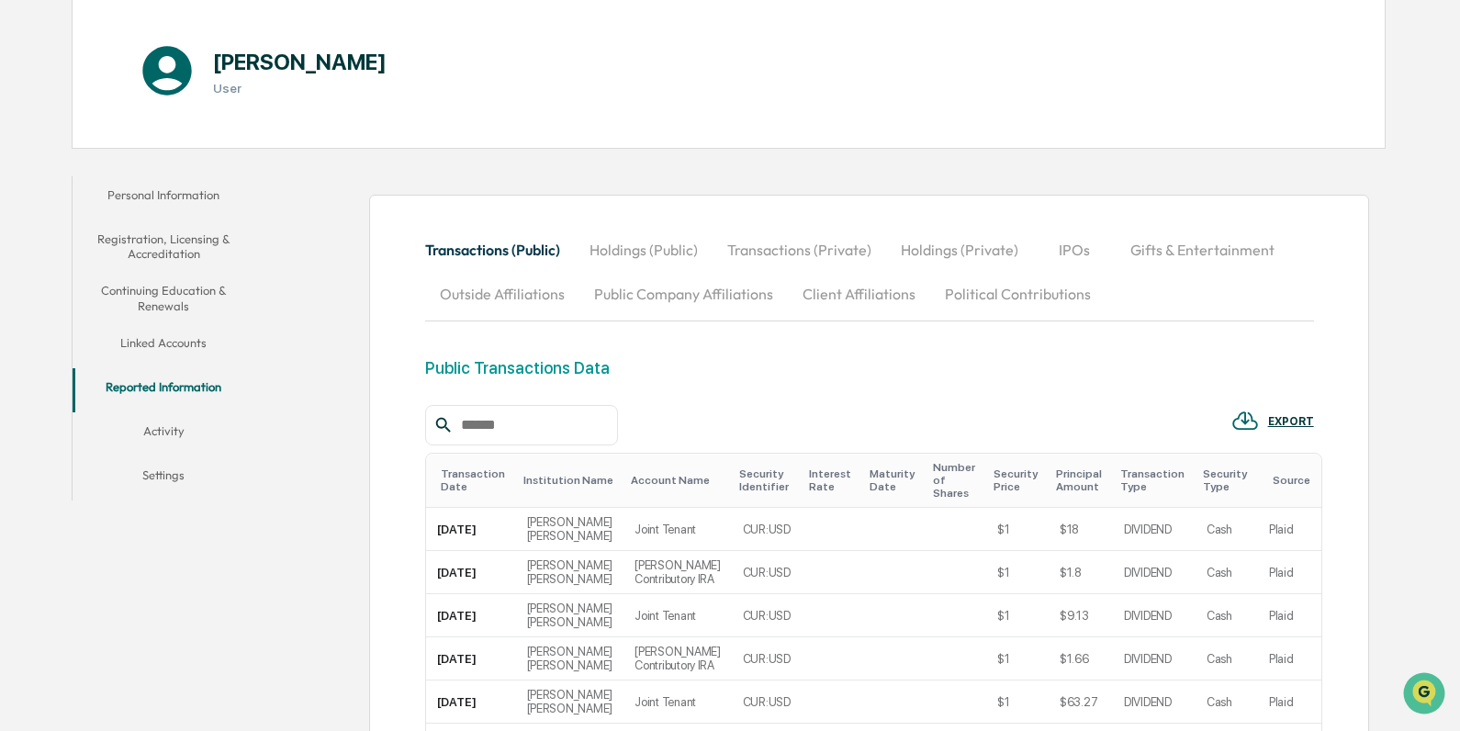
click at [186, 428] on button "Activity" at bounding box center [164, 434] width 183 height 44
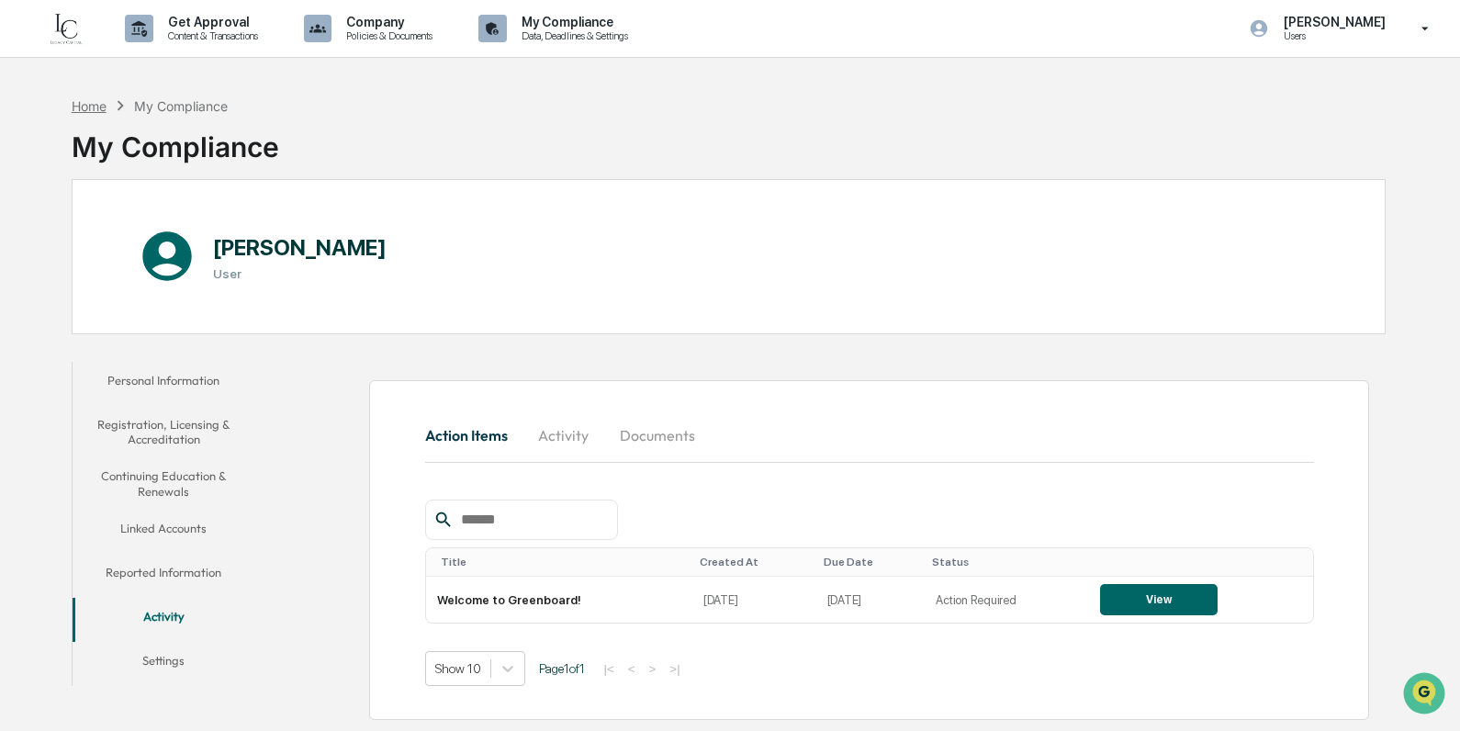
click at [103, 109] on div "Home" at bounding box center [89, 106] width 35 height 16
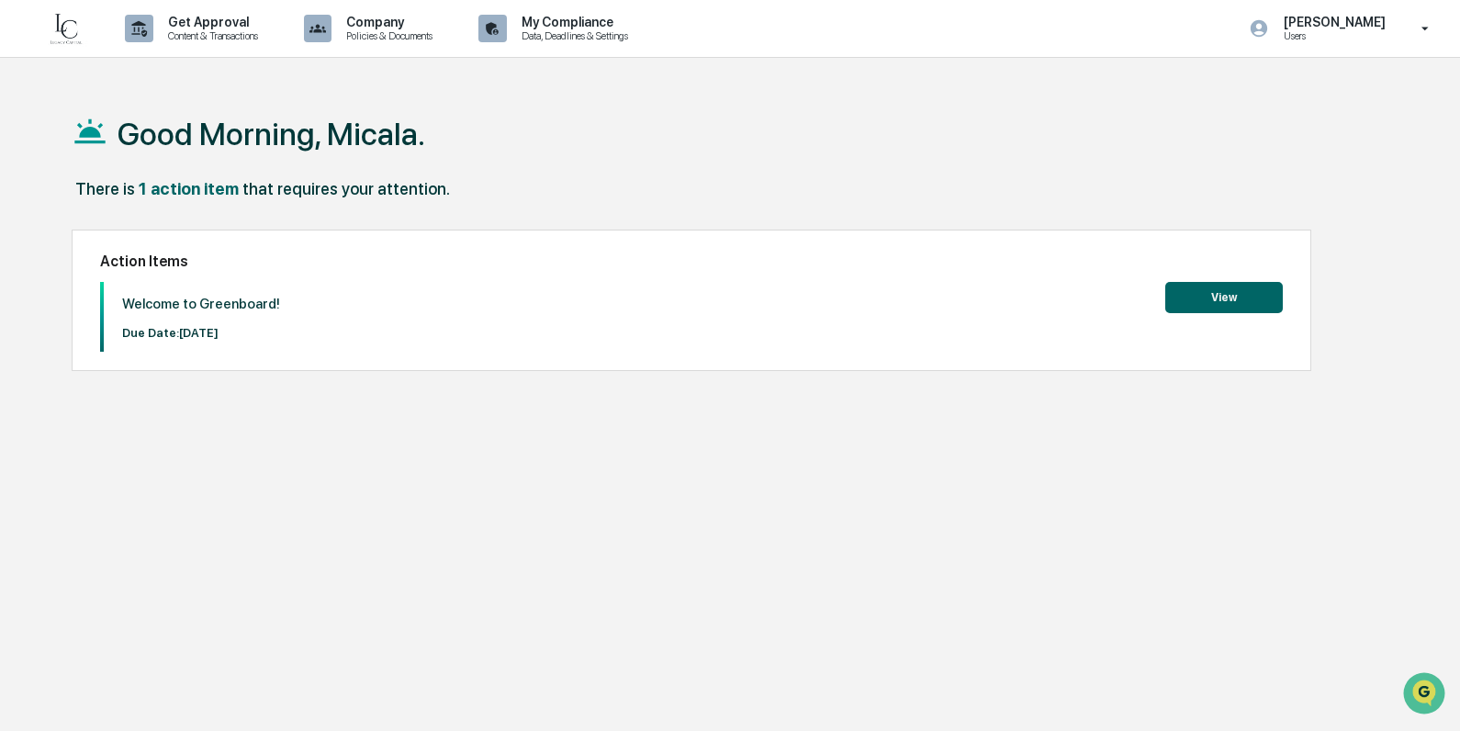
click at [1021, 287] on button "View" at bounding box center [1224, 297] width 118 height 31
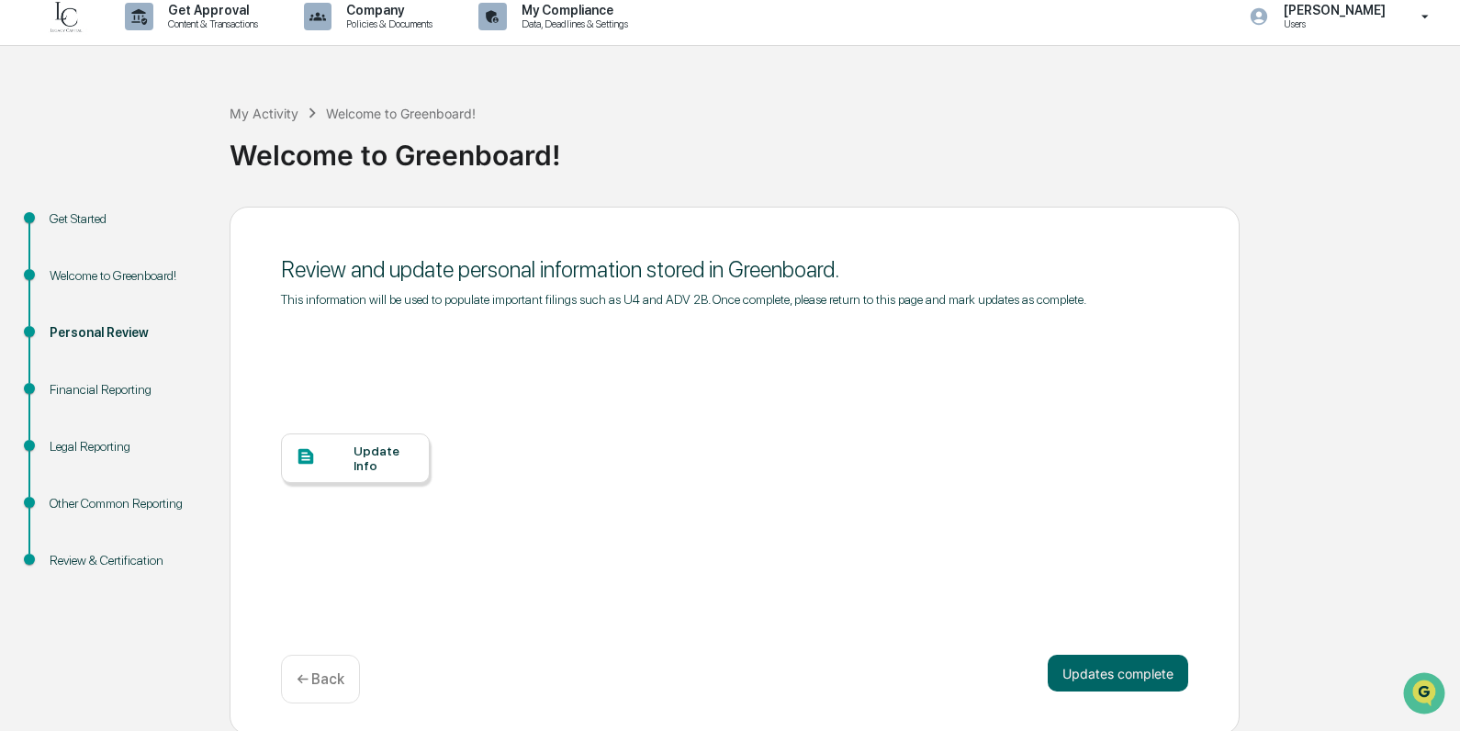
scroll to position [16, 0]
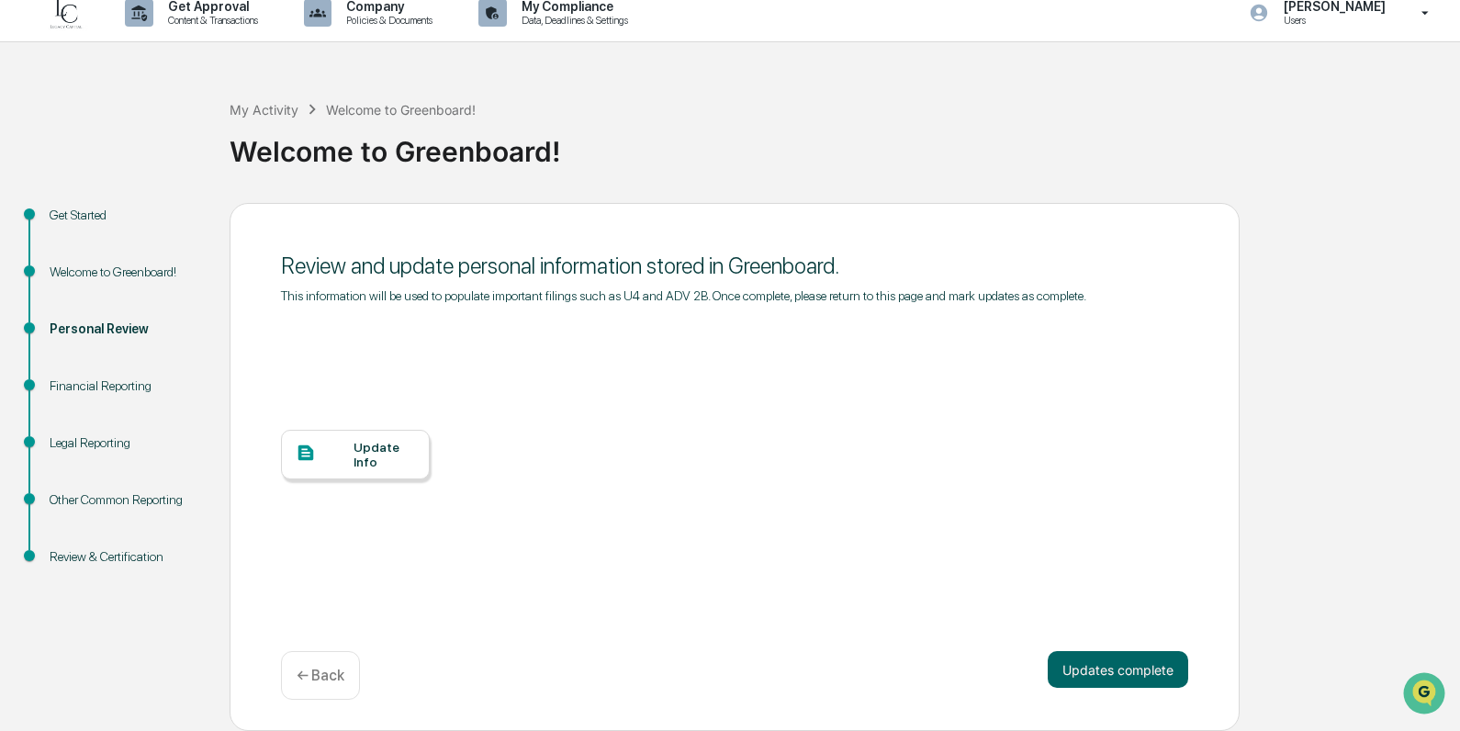
click at [150, 494] on div "Other Common Reporting" at bounding box center [125, 499] width 151 height 19
click at [100, 333] on div "Personal Review" at bounding box center [125, 329] width 151 height 19
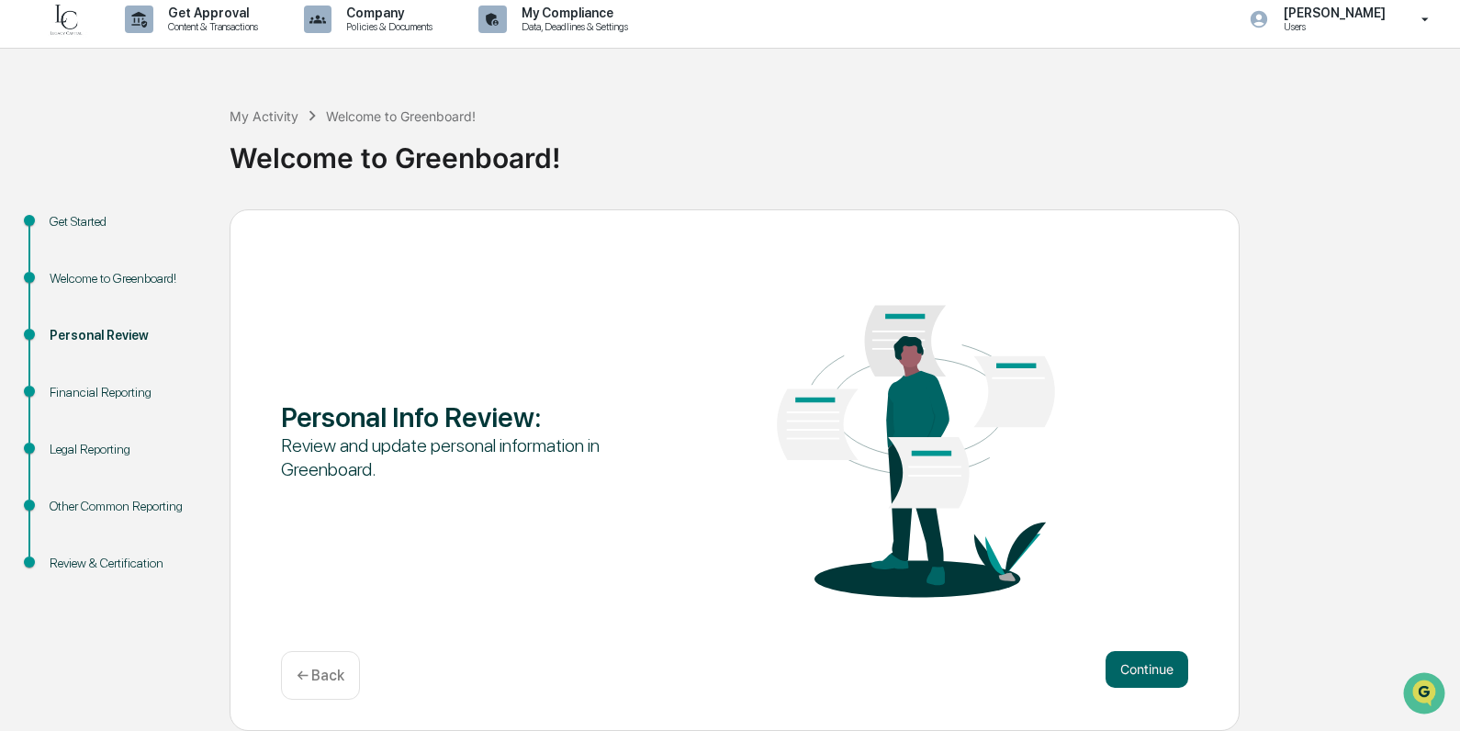
scroll to position [9, 0]
click at [97, 393] on div "Financial Reporting" at bounding box center [125, 392] width 151 height 19
click at [1021, 658] on button "Continue" at bounding box center [1147, 669] width 83 height 37
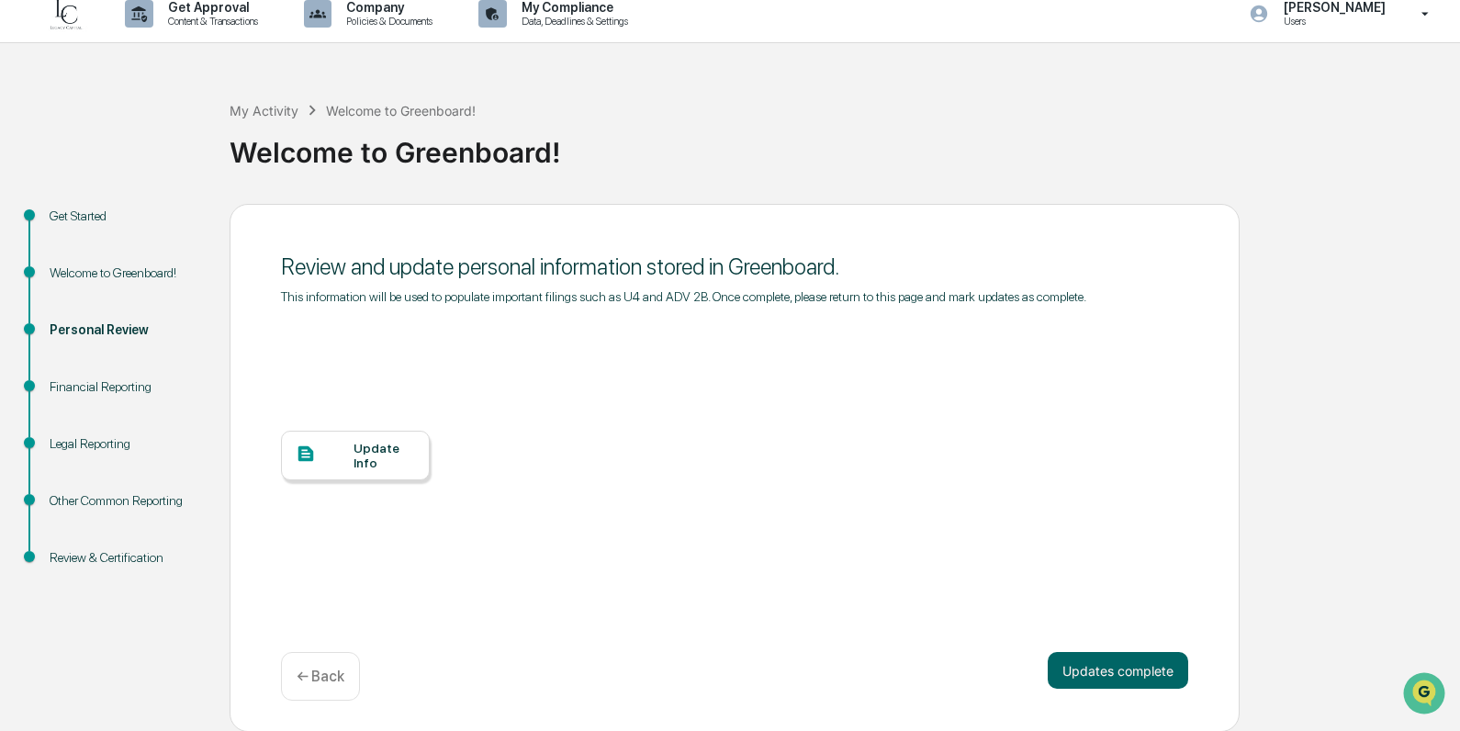
scroll to position [16, 0]
click at [142, 379] on div "Financial Reporting" at bounding box center [125, 386] width 151 height 19
click at [96, 441] on div "Legal Reporting" at bounding box center [125, 442] width 151 height 19
click at [354, 465] on div "Update Info" at bounding box center [385, 454] width 62 height 29
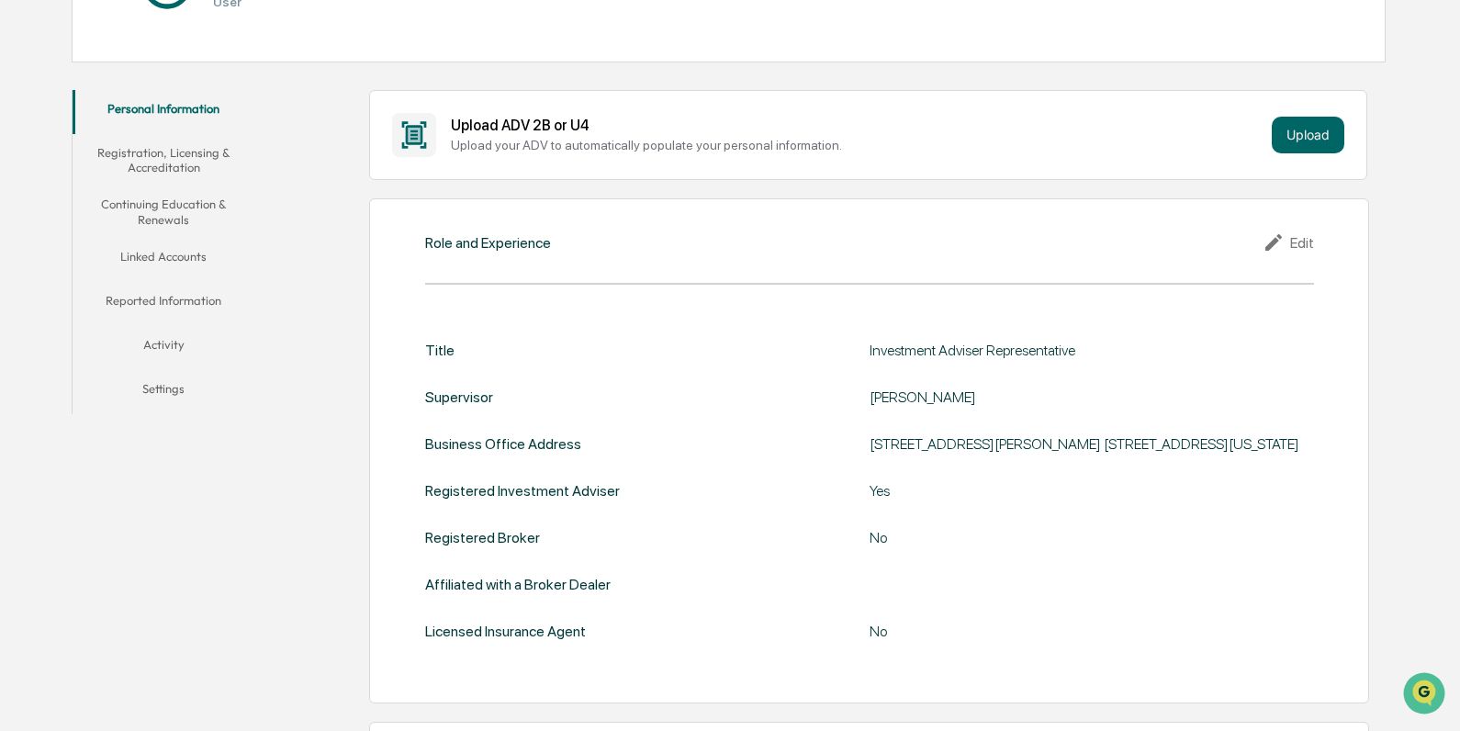
scroll to position [276, 0]
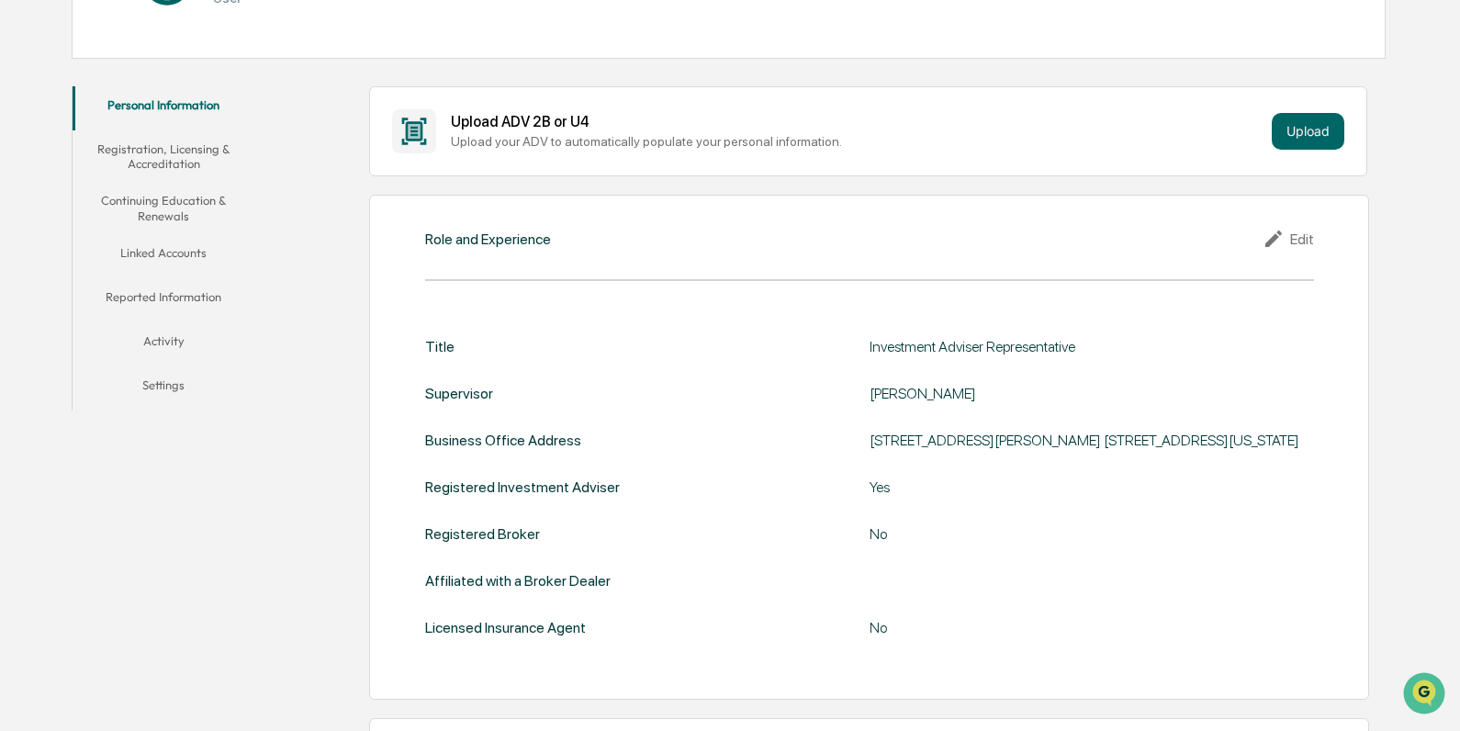
click at [181, 296] on button "Reported Information" at bounding box center [164, 300] width 183 height 44
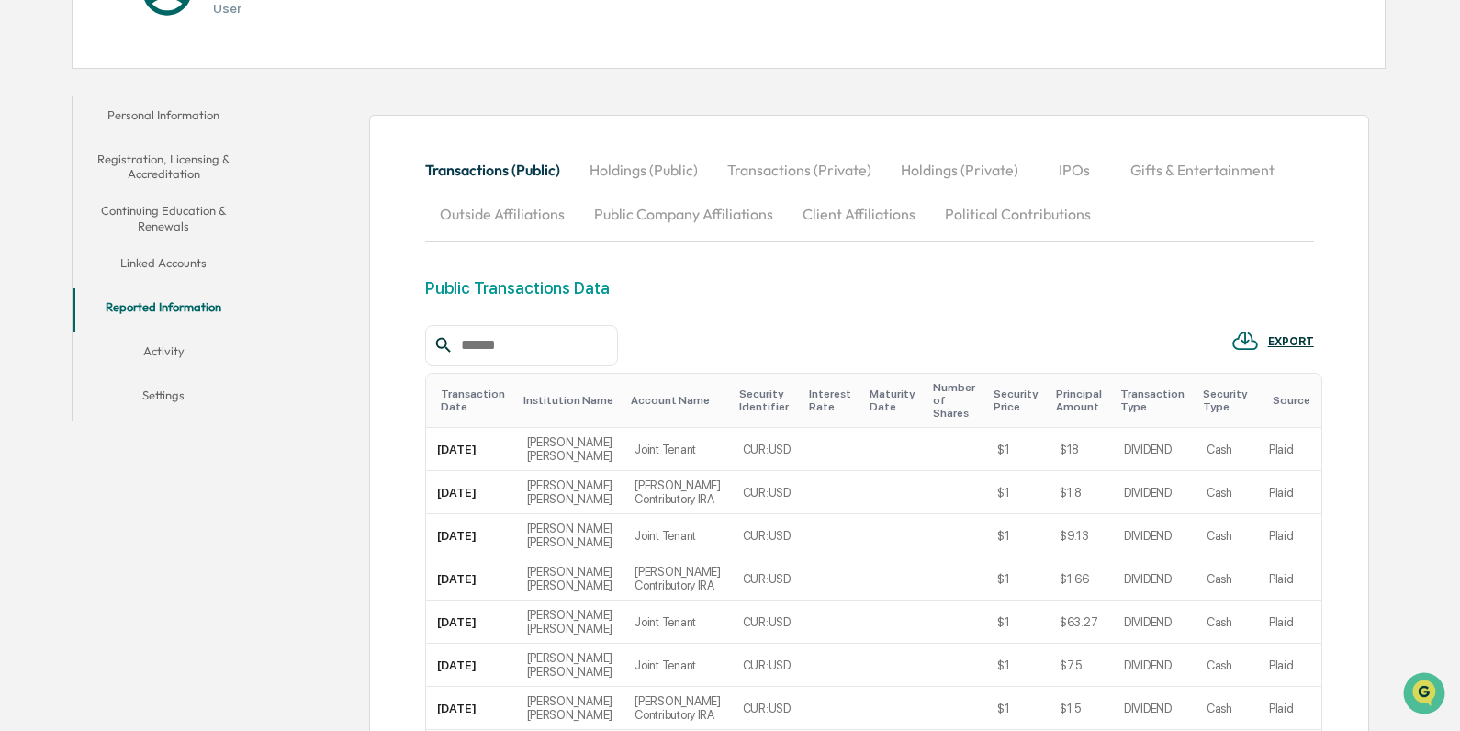
scroll to position [276, 0]
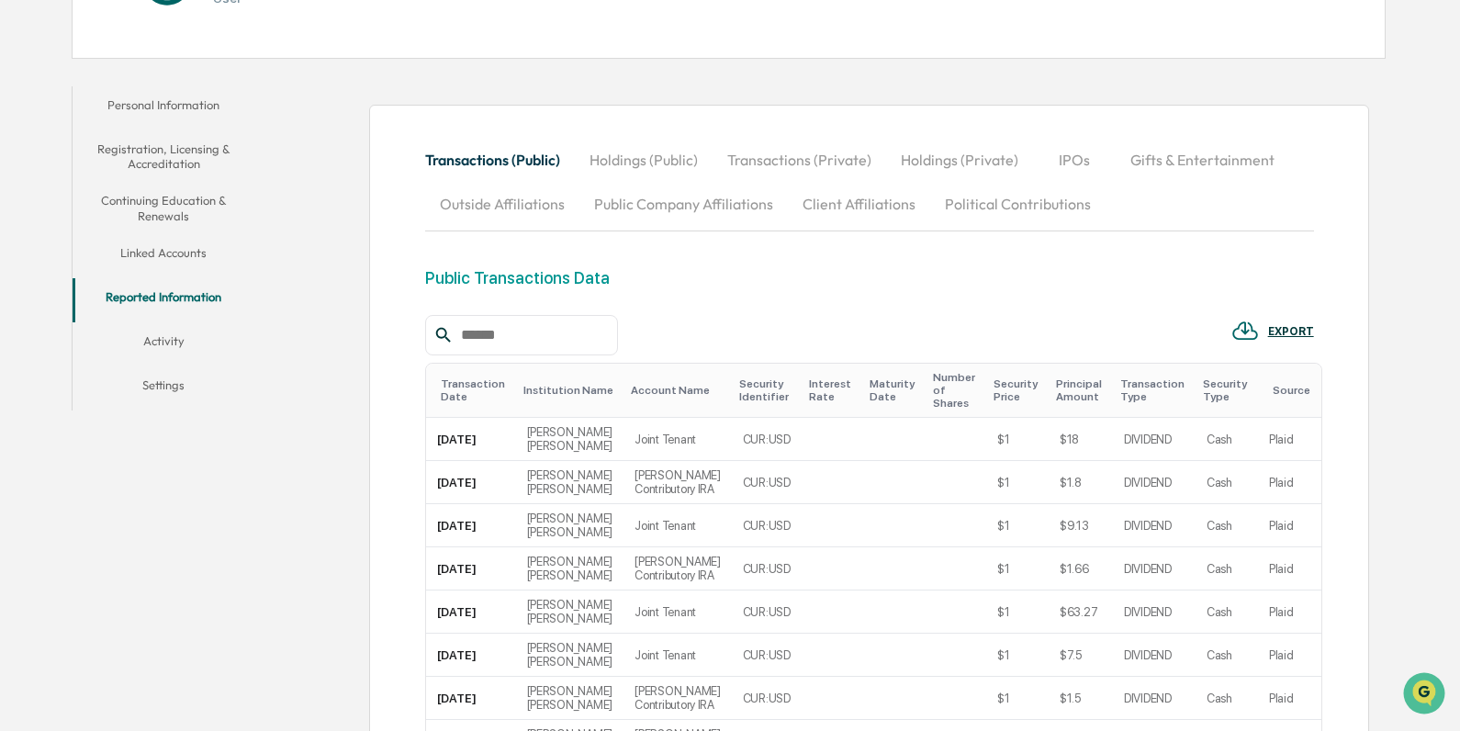
click at [523, 201] on button "Outside Affiliations" at bounding box center [502, 204] width 154 height 44
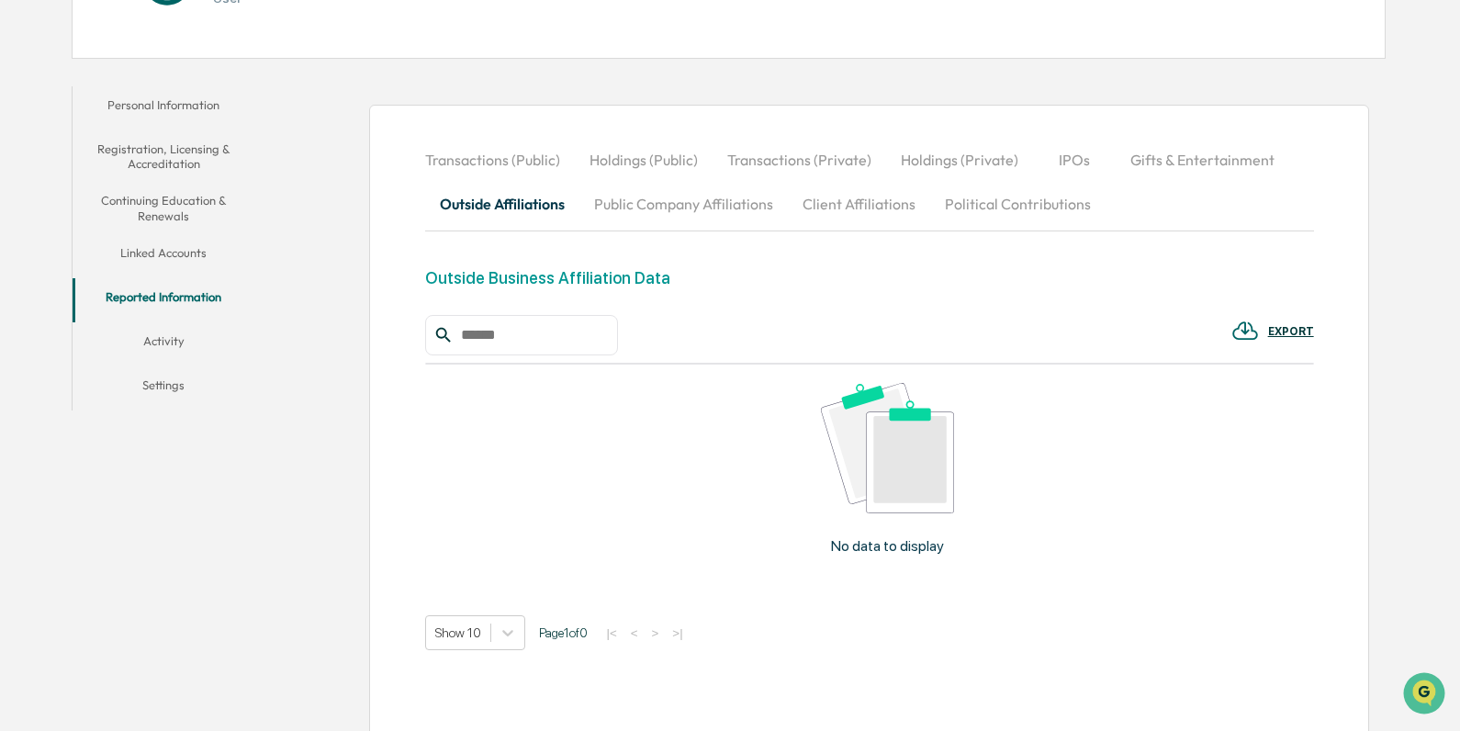
click at [1218, 157] on button "Gifts & Entertainment" at bounding box center [1203, 160] width 174 height 44
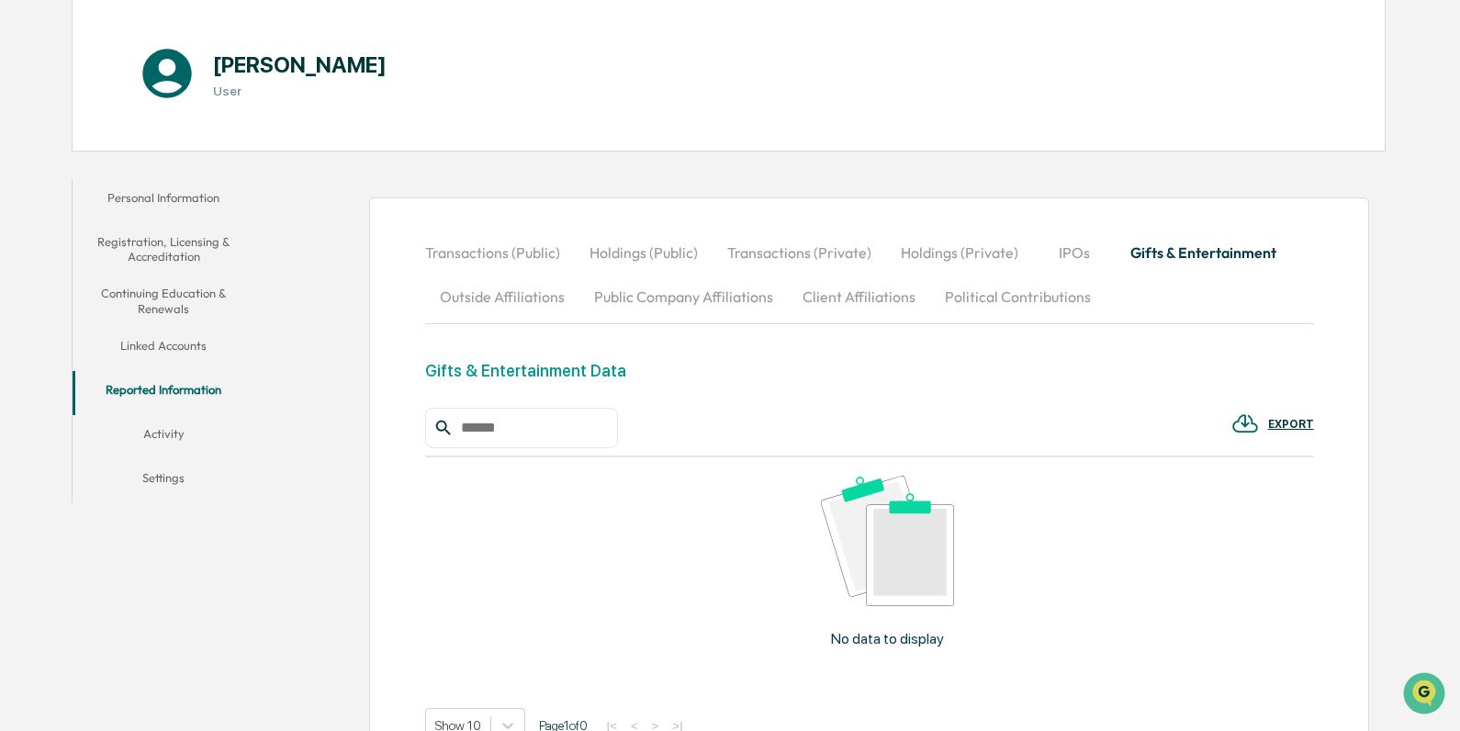
scroll to position [184, 0]
click at [156, 435] on button "Activity" at bounding box center [164, 436] width 183 height 44
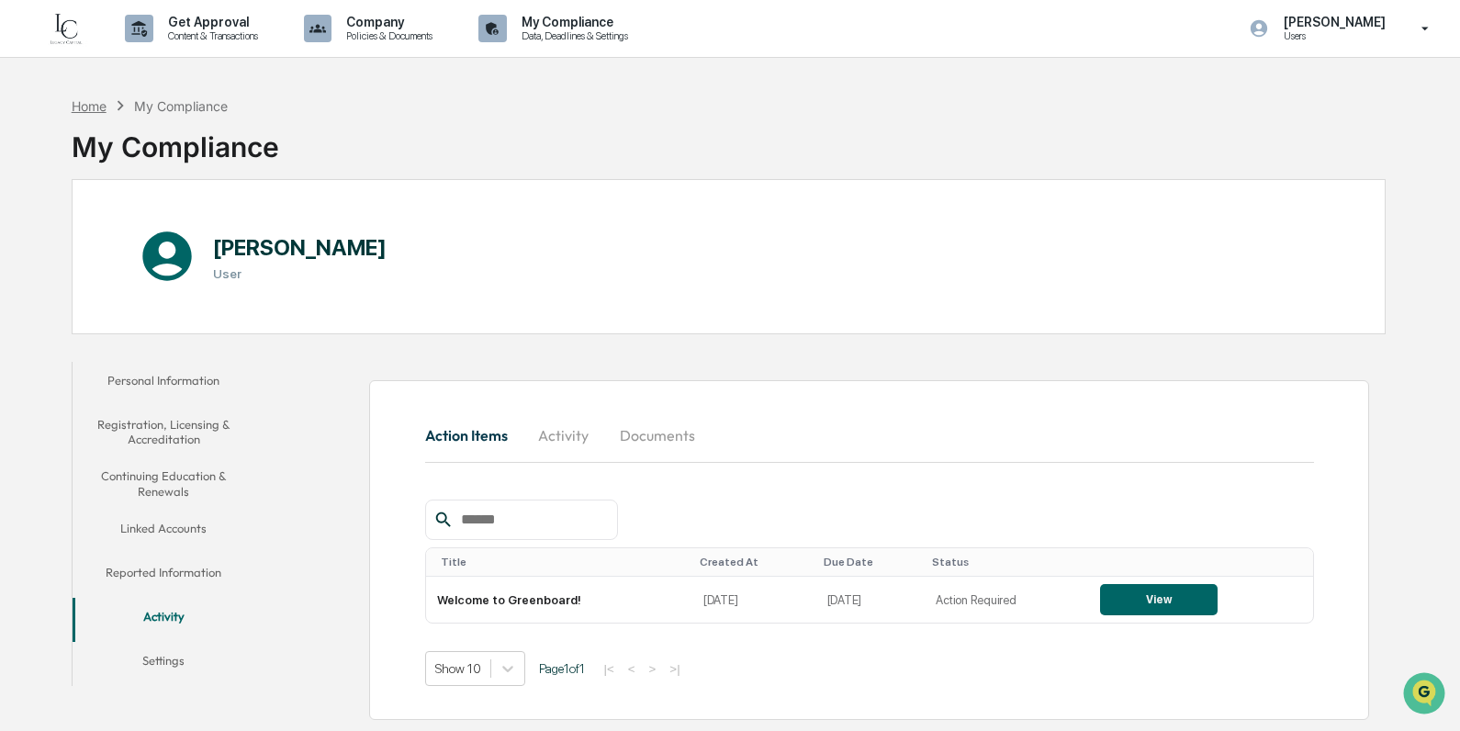
click at [94, 103] on div "Home" at bounding box center [89, 106] width 35 height 16
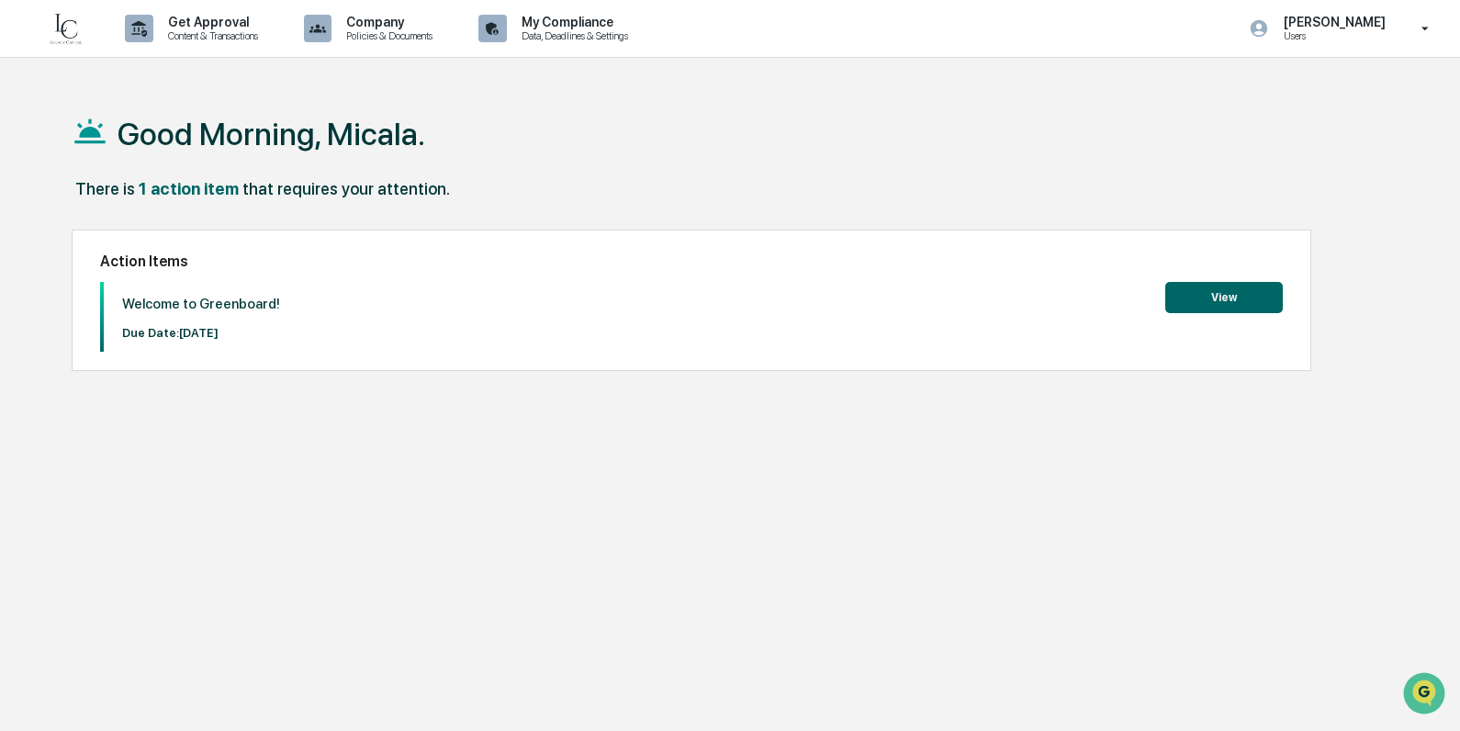
click at [1221, 293] on button "View" at bounding box center [1224, 297] width 118 height 31
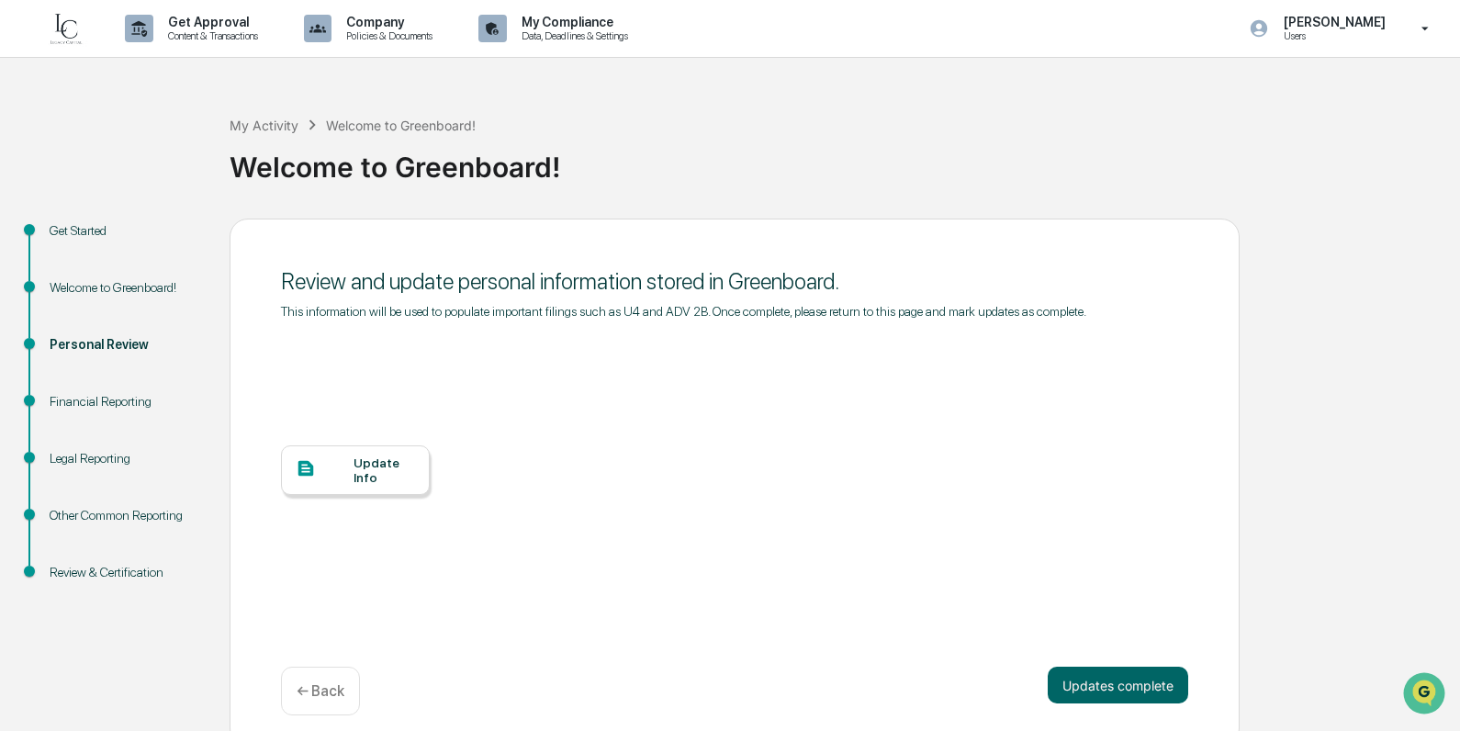
click at [110, 397] on div "Financial Reporting" at bounding box center [125, 401] width 151 height 19
click at [1089, 669] on div "Review and update personal information stored in Greenboard. This information w…" at bounding box center [735, 483] width 1010 height 529
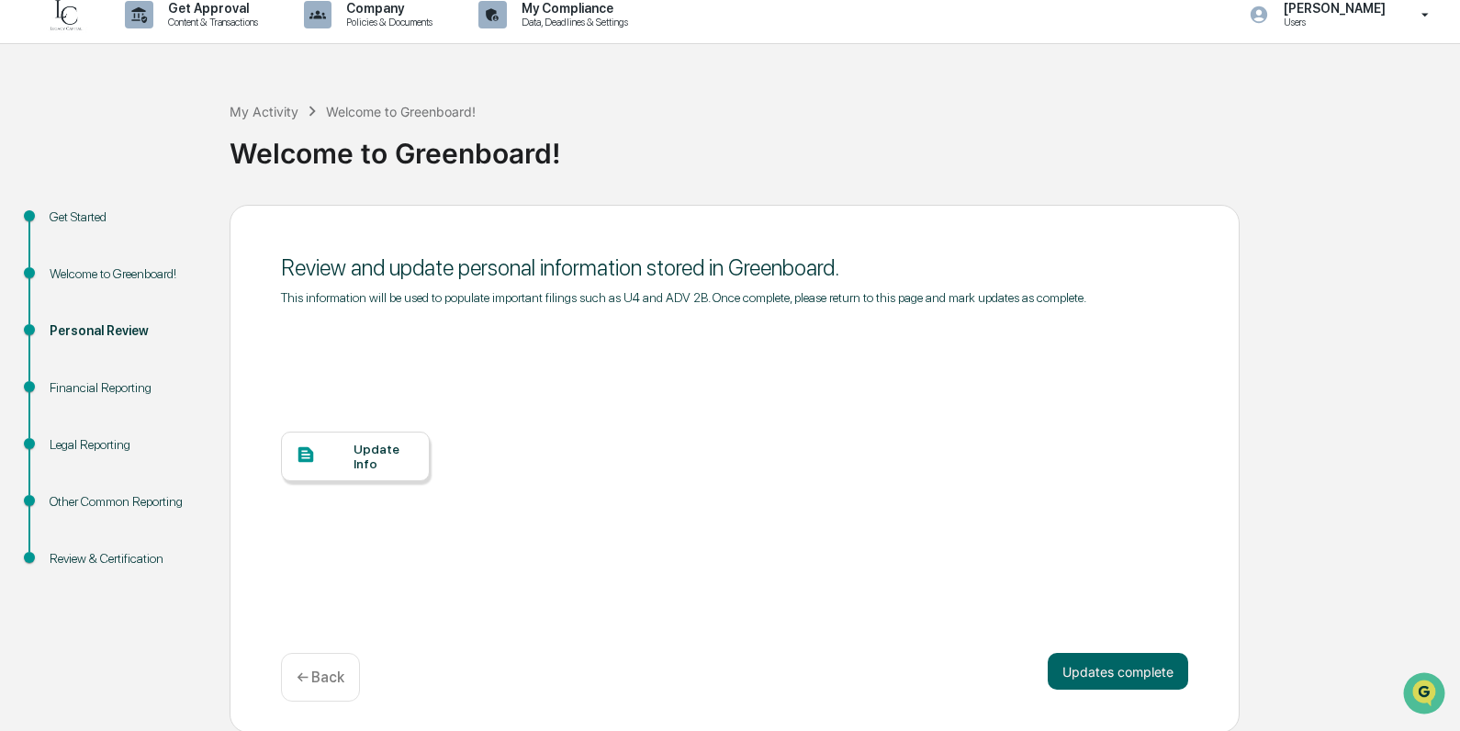
scroll to position [16, 0]
click at [1092, 643] on div "Review and update personal information stored in Greenboard. This information w…" at bounding box center [735, 467] width 1010 height 529
click at [1116, 671] on button "Updates complete" at bounding box center [1118, 669] width 141 height 37
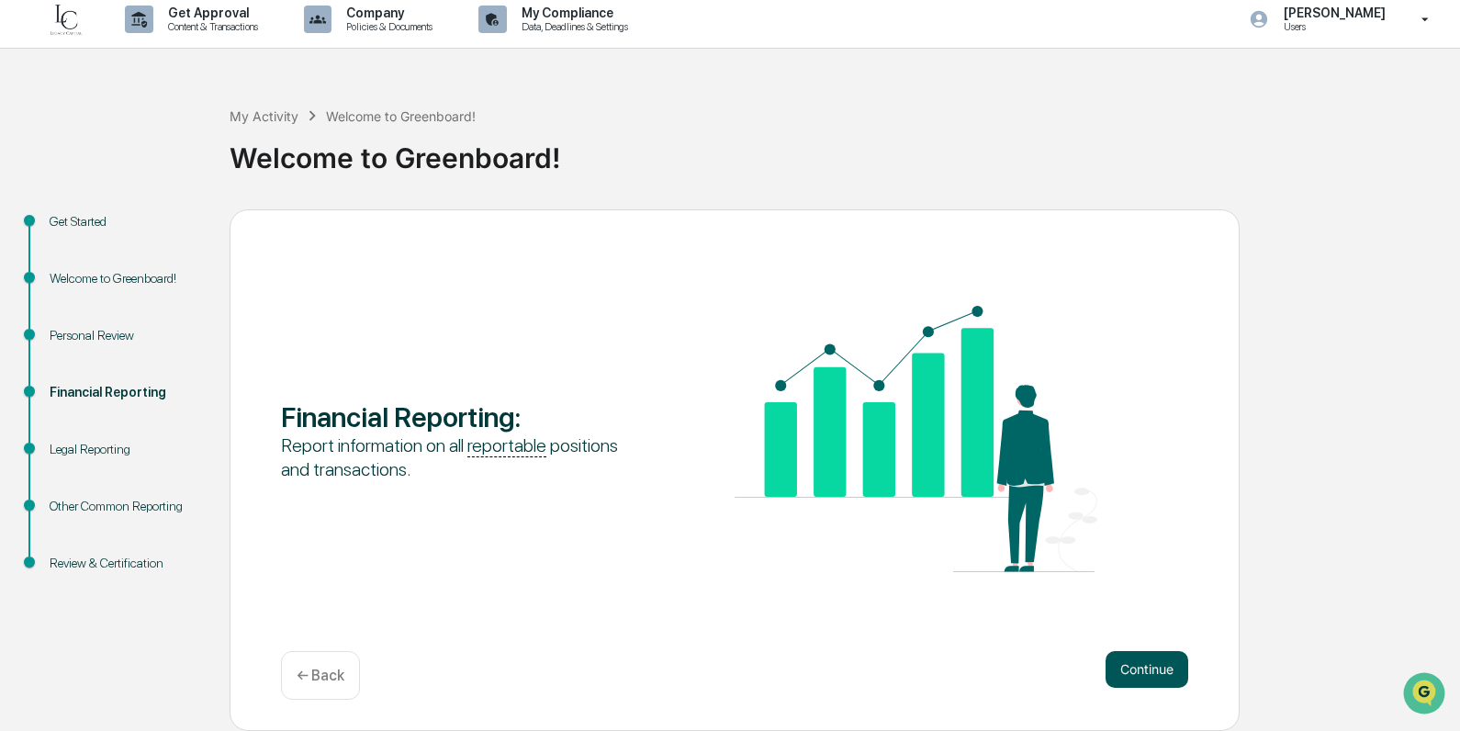
click at [1148, 659] on button "Continue" at bounding box center [1147, 669] width 83 height 37
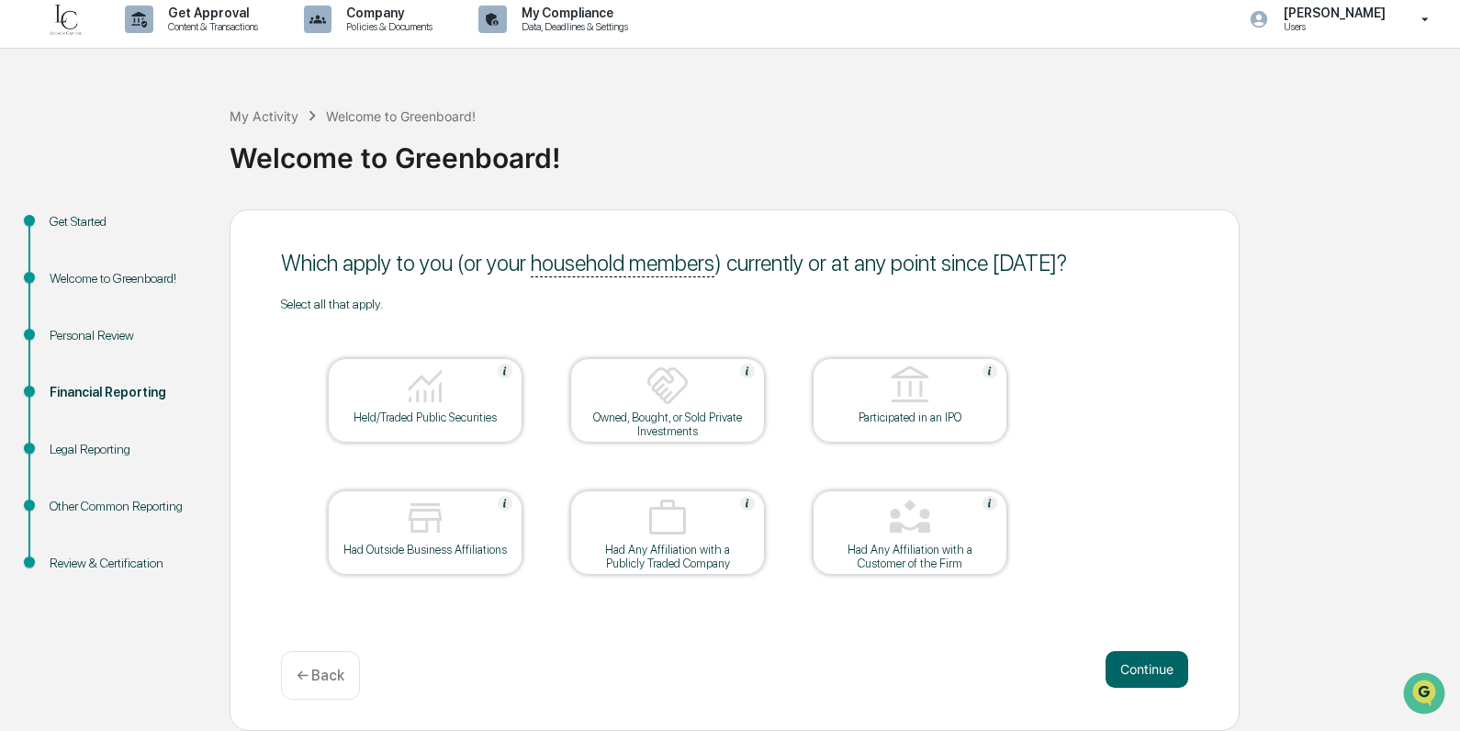
click at [457, 539] on div at bounding box center [425, 519] width 184 height 47
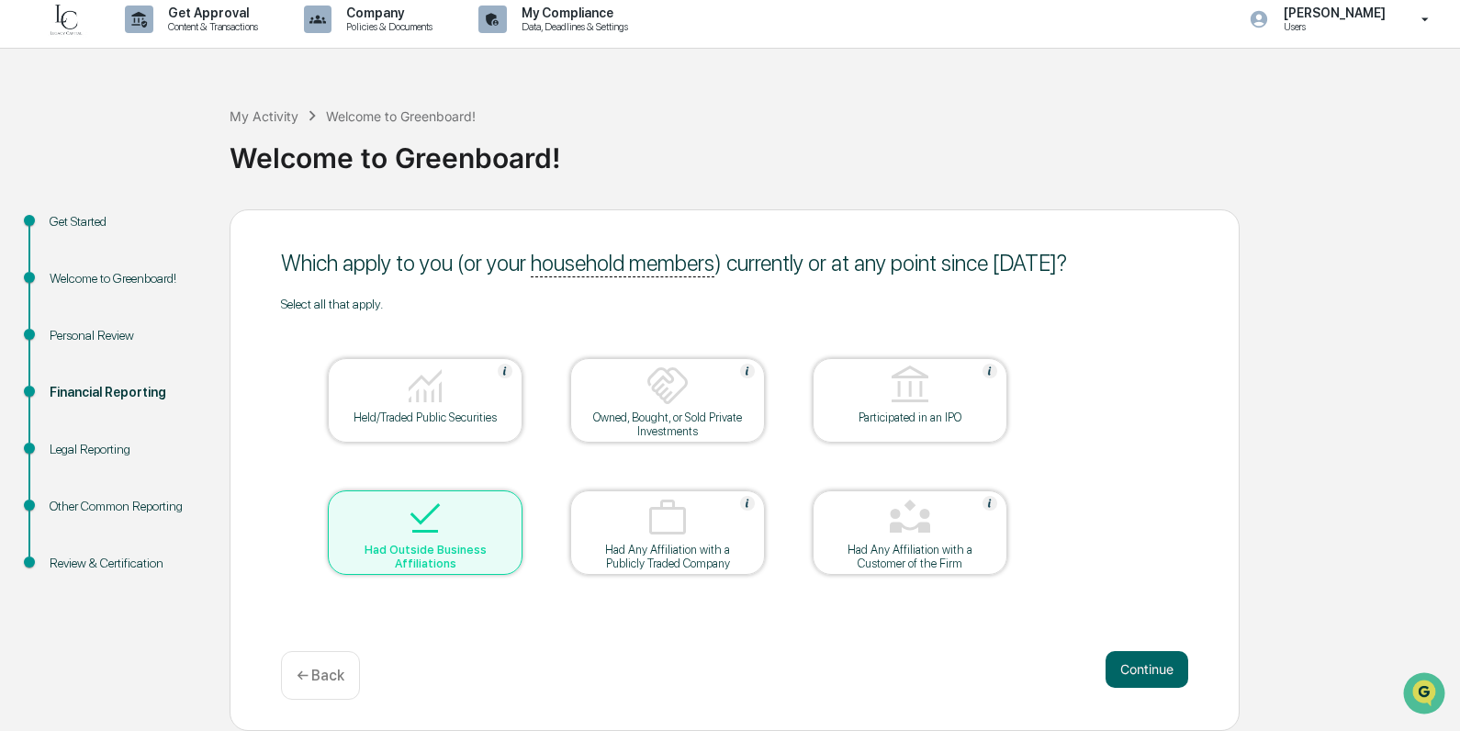
click at [438, 411] on div "Held/Traded Public Securities" at bounding box center [425, 418] width 165 height 14
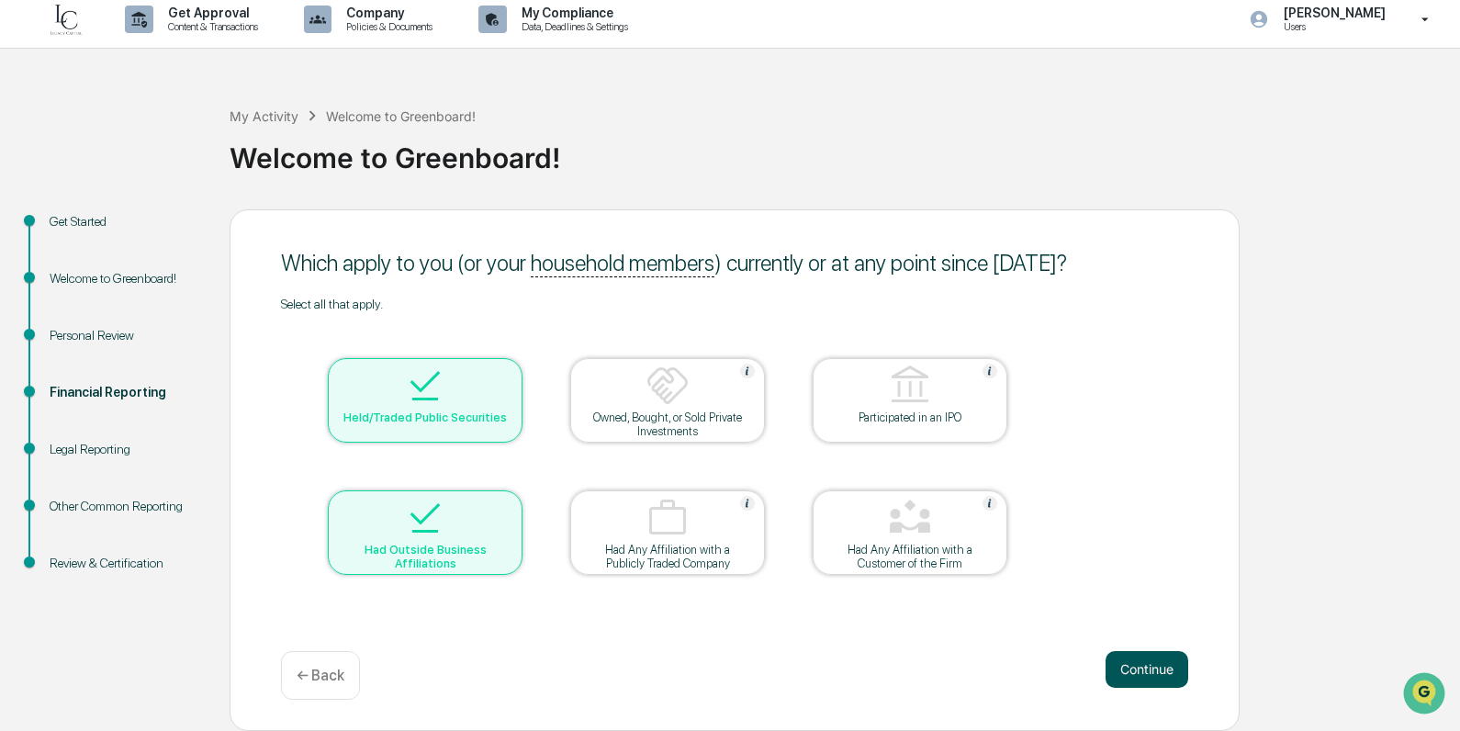
click at [1138, 668] on button "Continue" at bounding box center [1147, 669] width 83 height 37
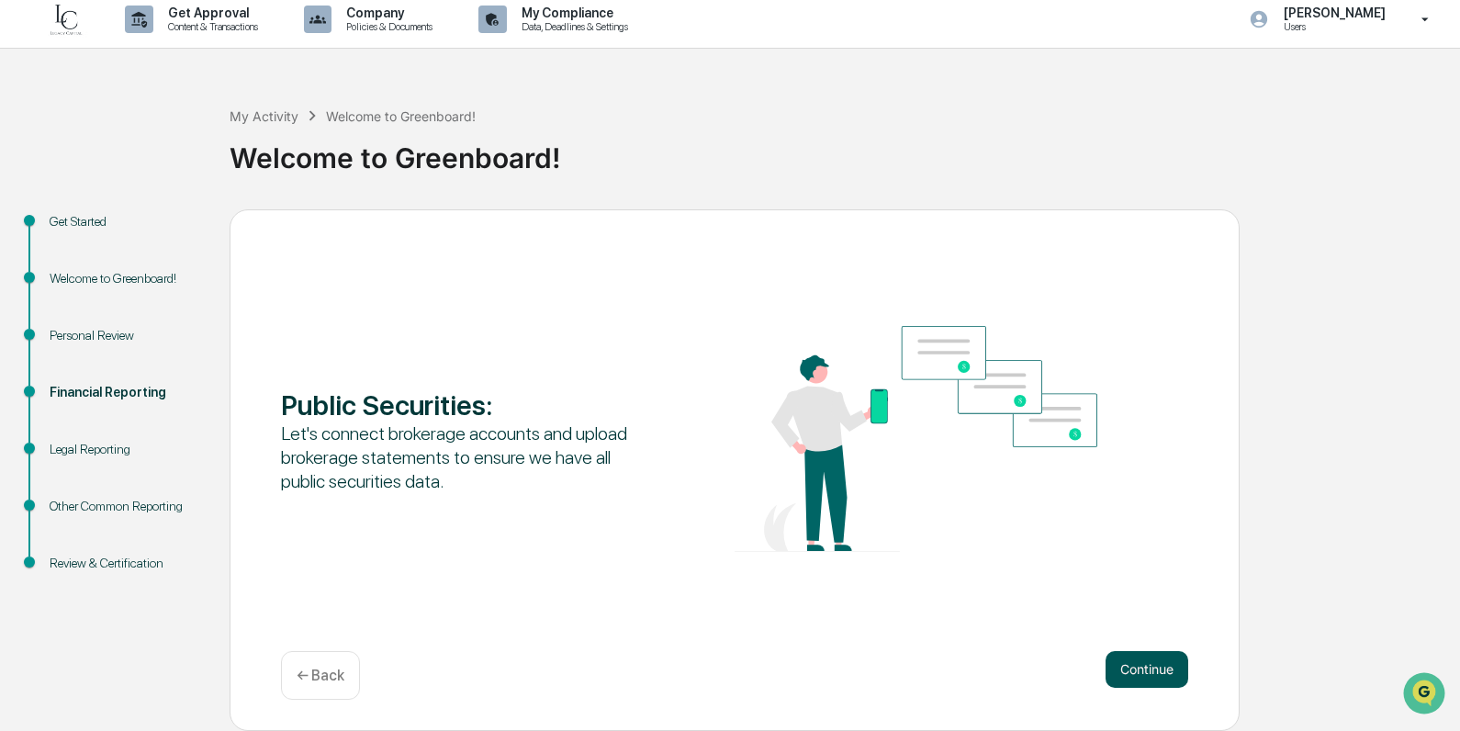
click at [1141, 656] on button "Continue" at bounding box center [1147, 669] width 83 height 37
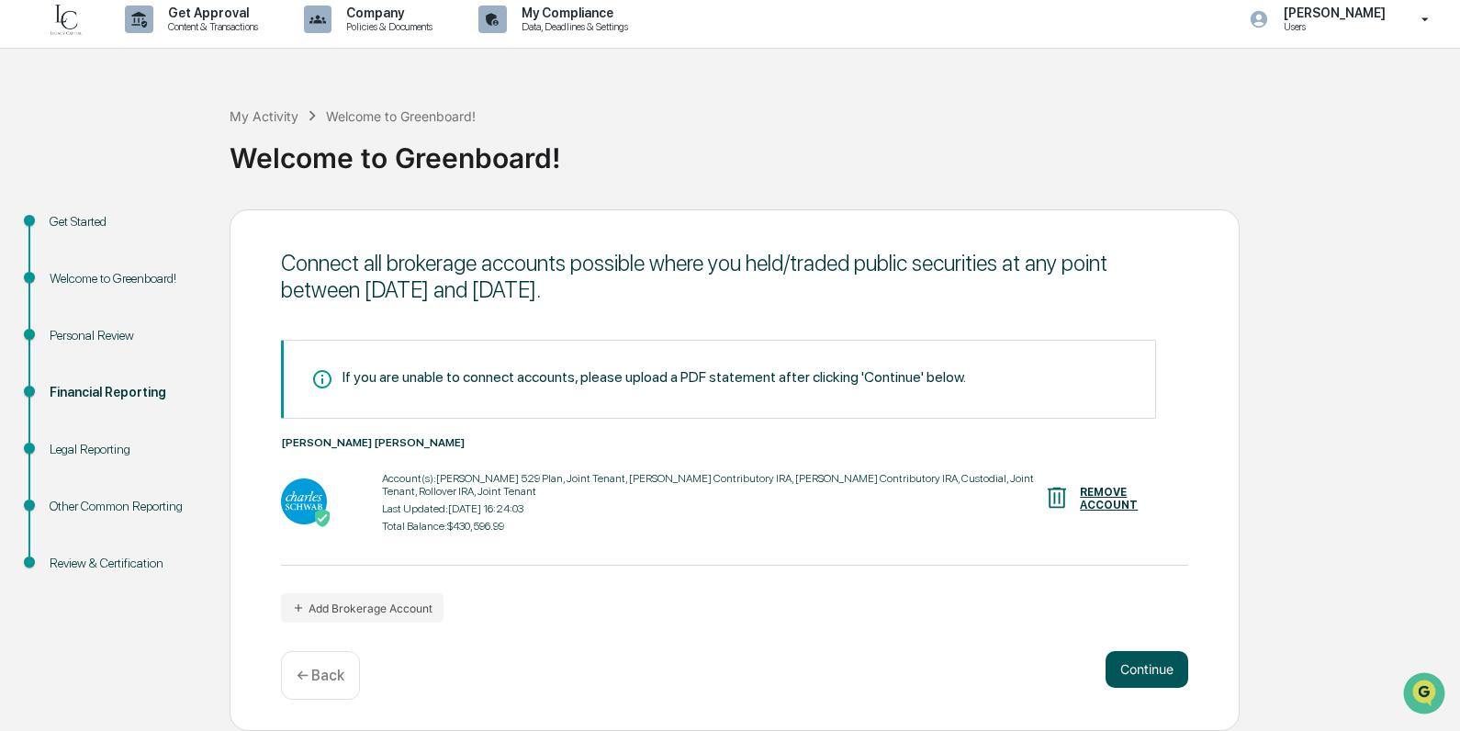
click at [1141, 666] on button "Continue" at bounding box center [1147, 669] width 83 height 37
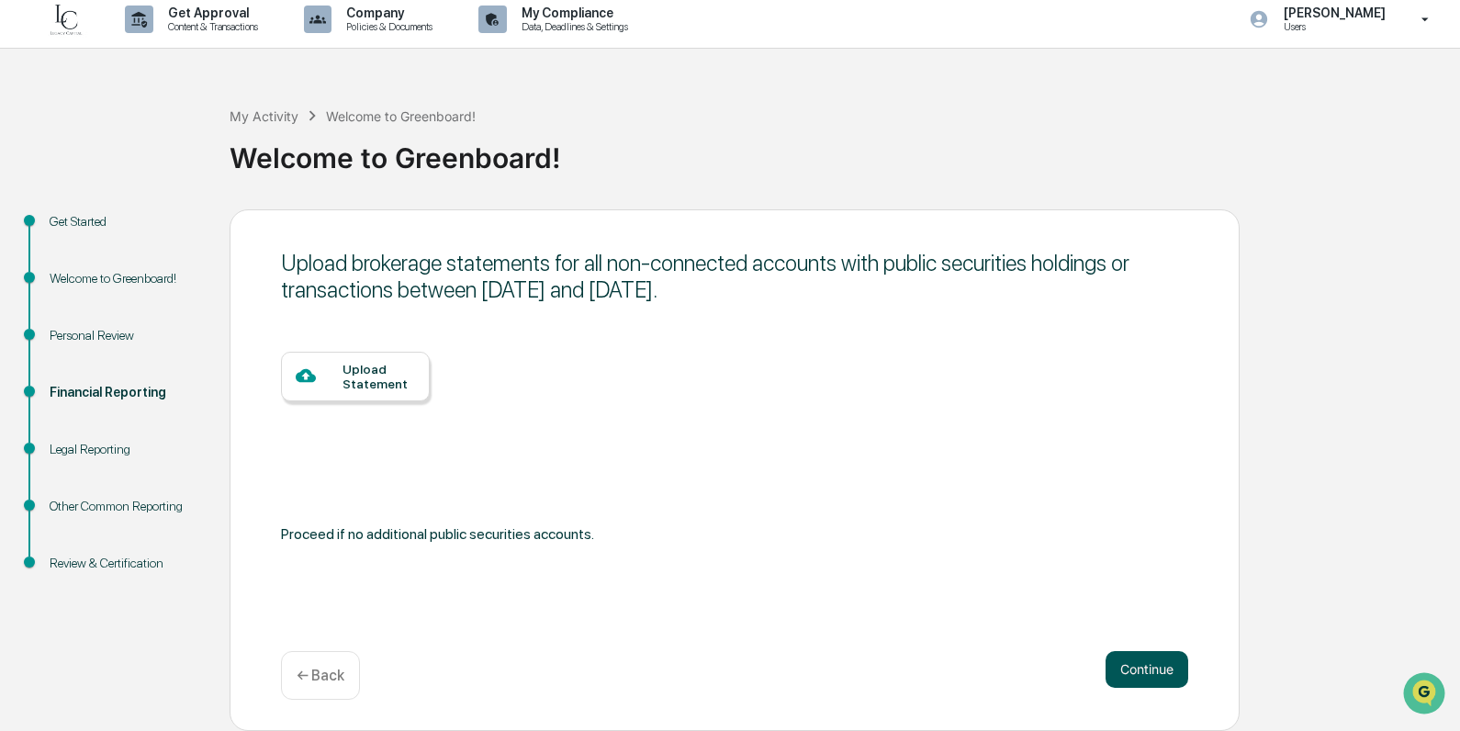
click at [1124, 668] on button "Continue" at bounding box center [1147, 669] width 83 height 37
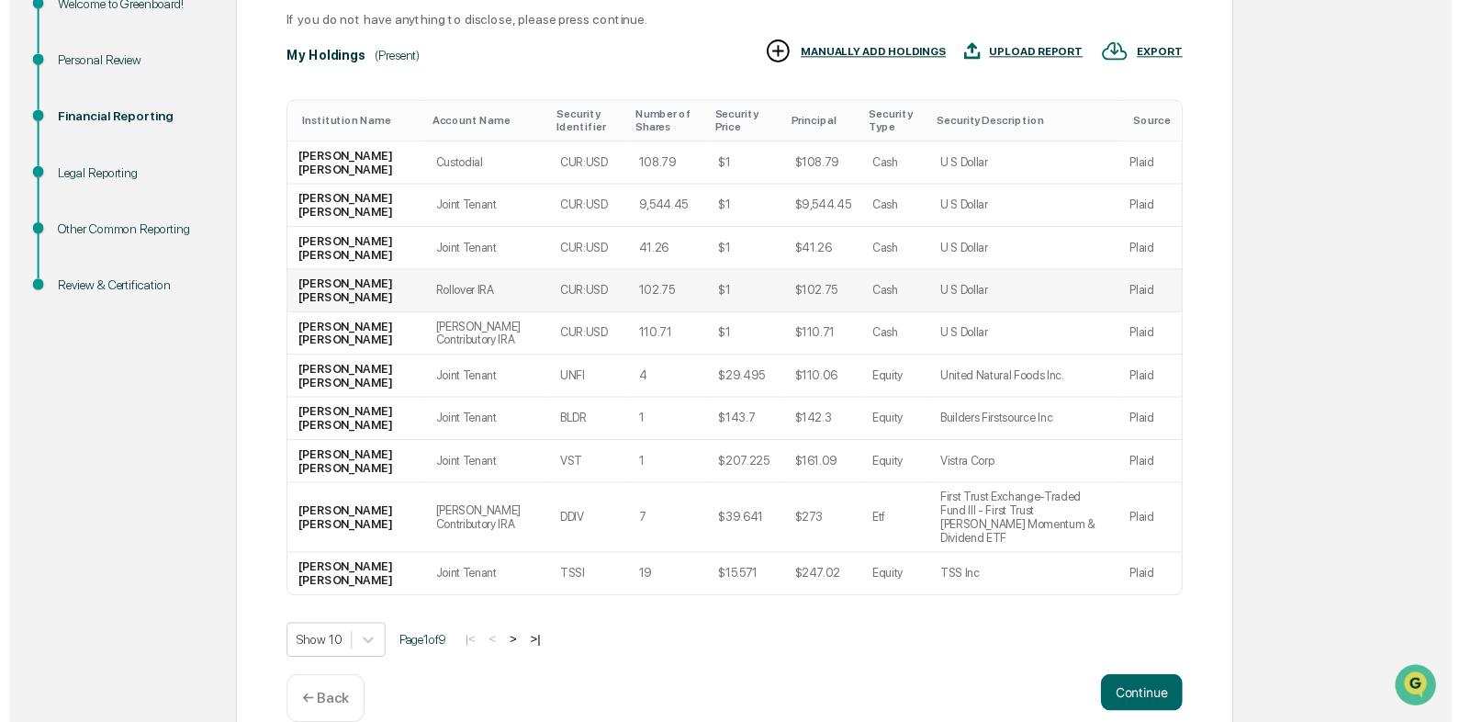
scroll to position [287, 0]
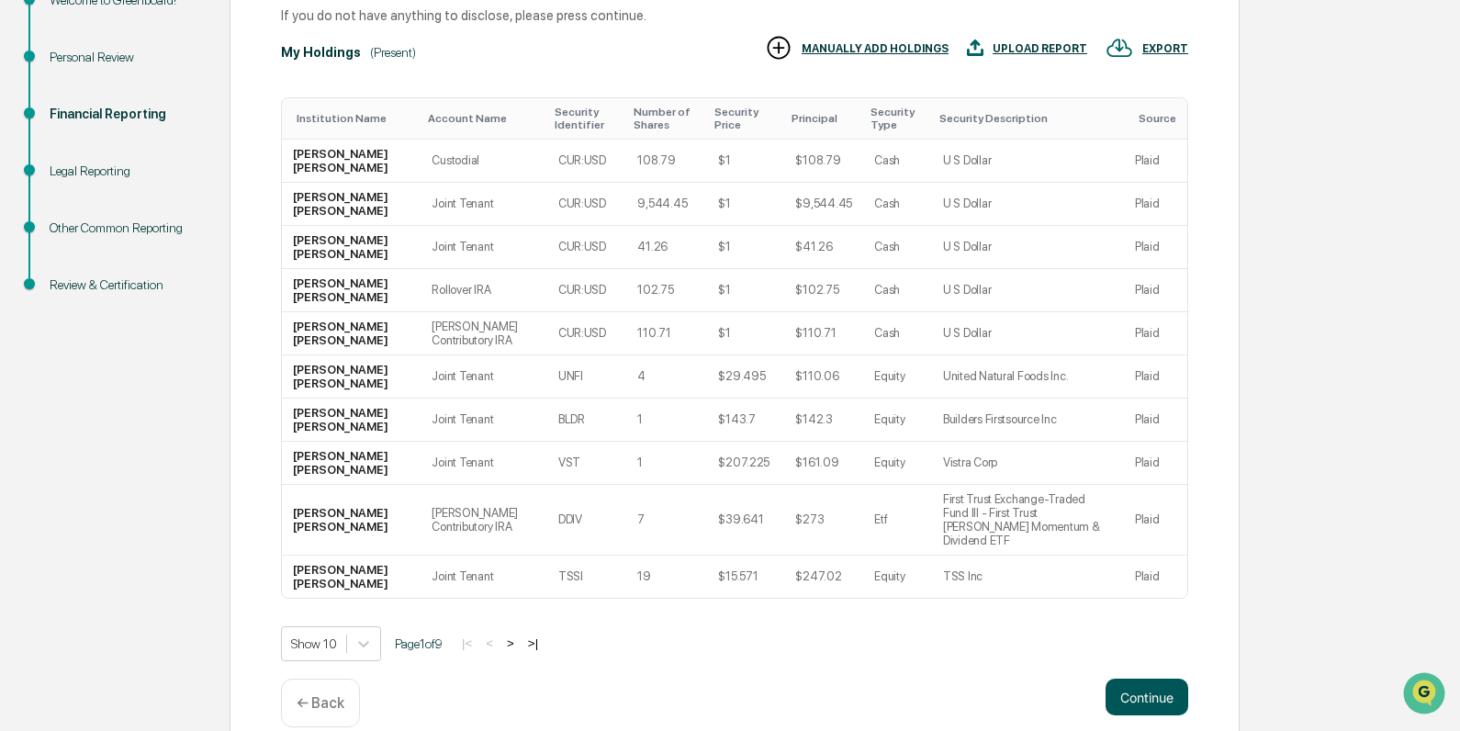
click at [1173, 679] on button "Continue" at bounding box center [1147, 697] width 83 height 37
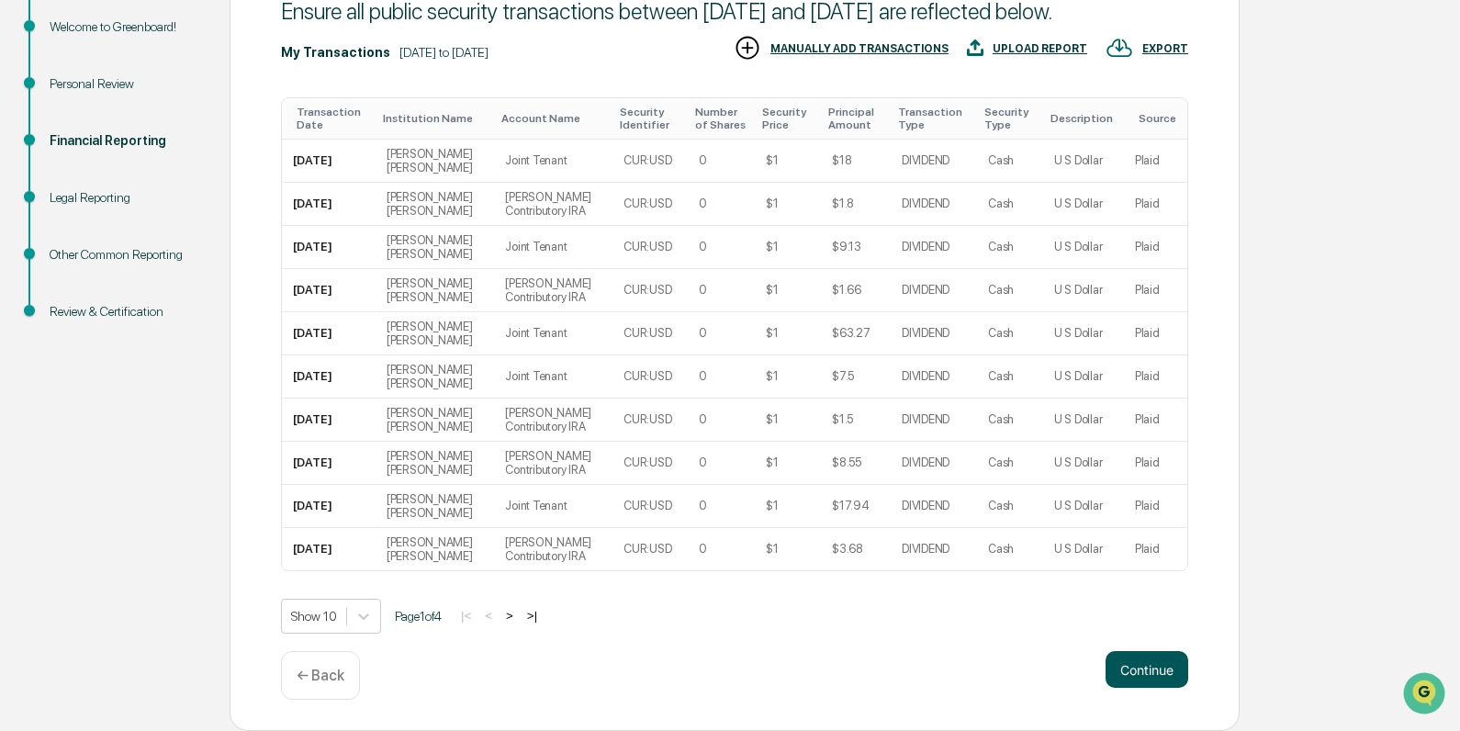
click at [1151, 674] on button "Continue" at bounding box center [1147, 669] width 83 height 37
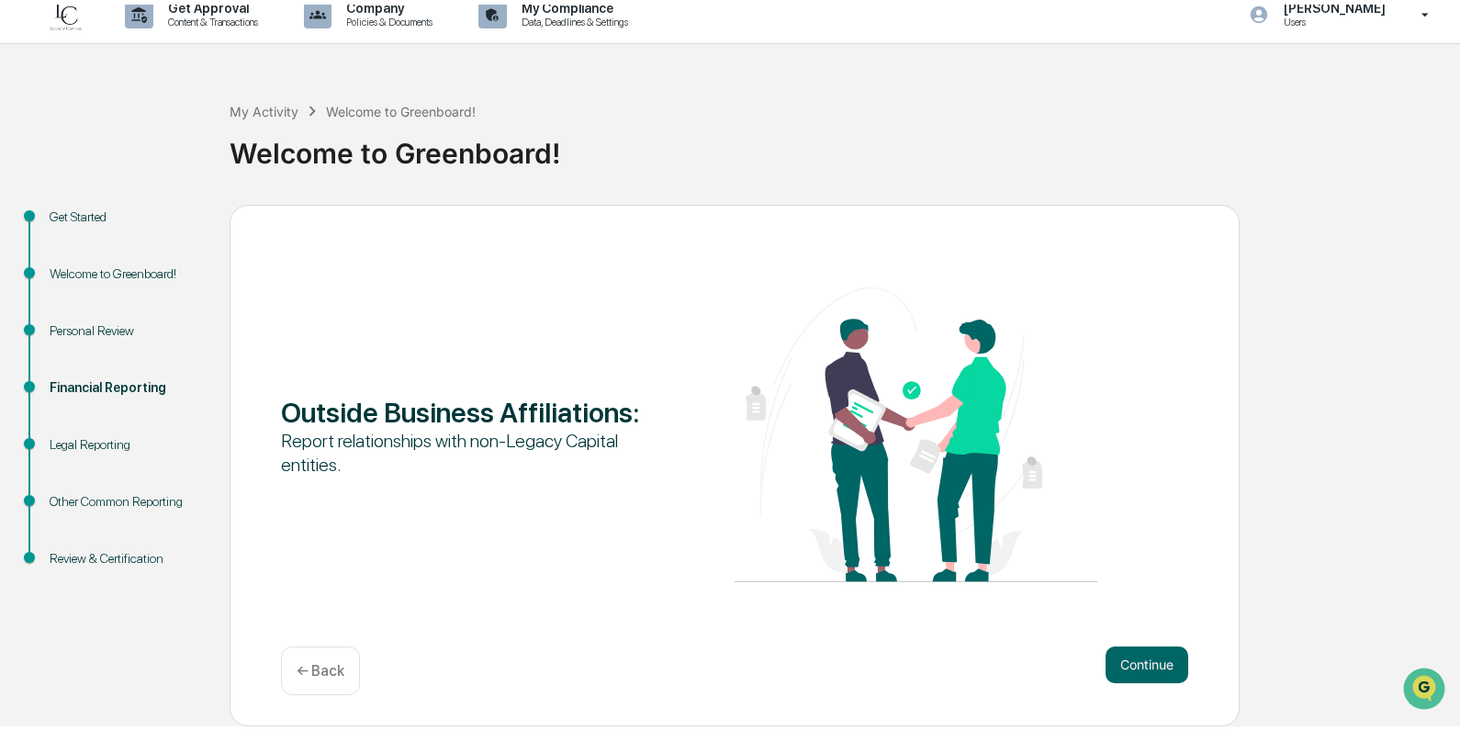
scroll to position [9, 0]
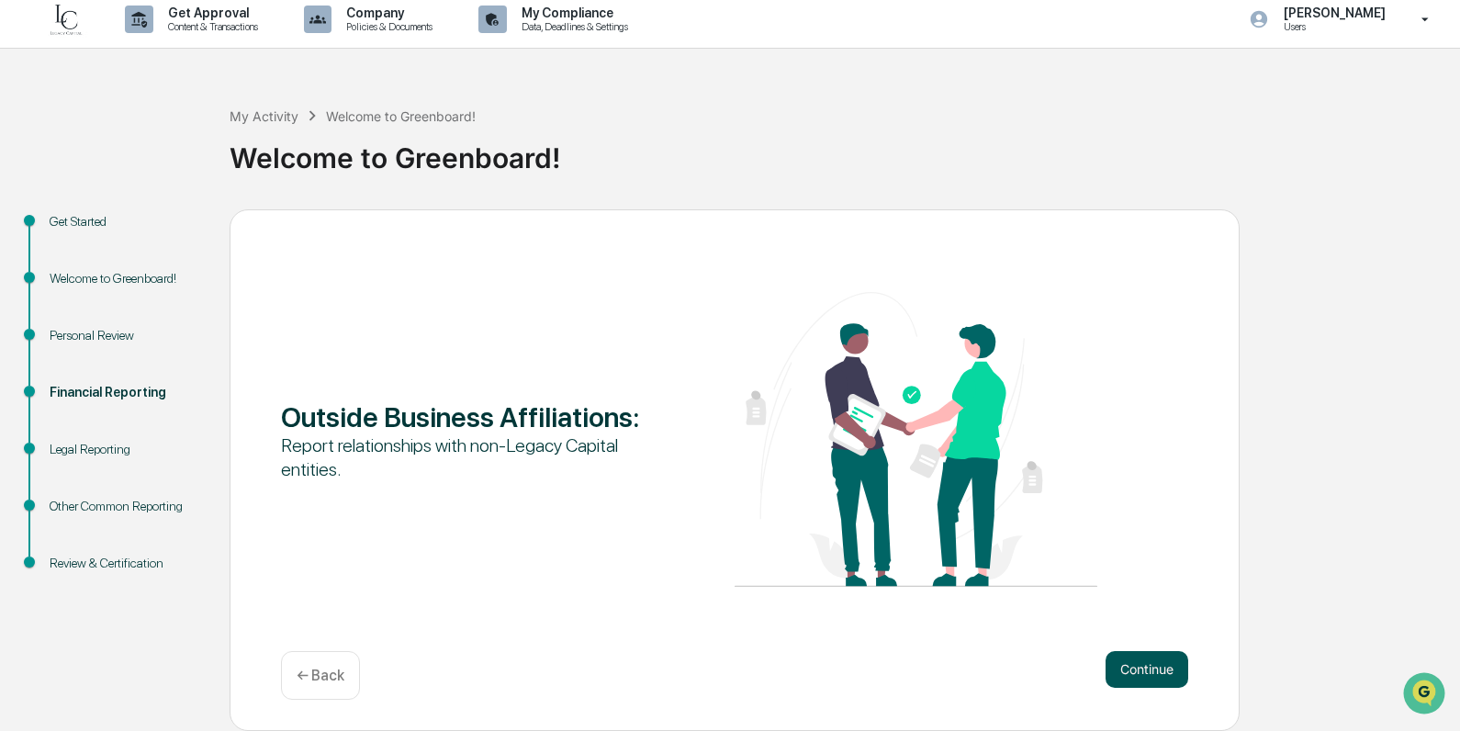
click at [1120, 657] on button "Continue" at bounding box center [1147, 669] width 83 height 37
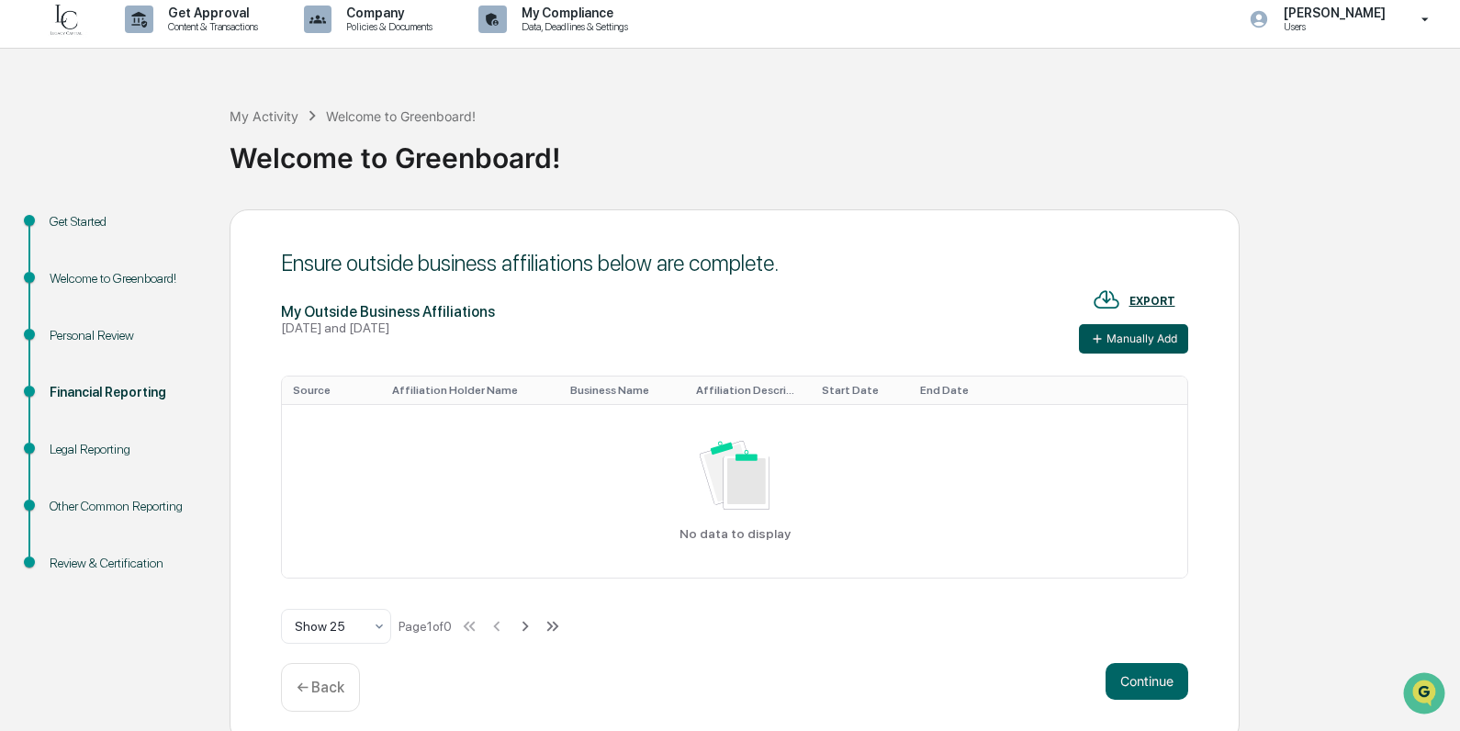
click at [1119, 336] on button "Manually Add" at bounding box center [1133, 338] width 109 height 29
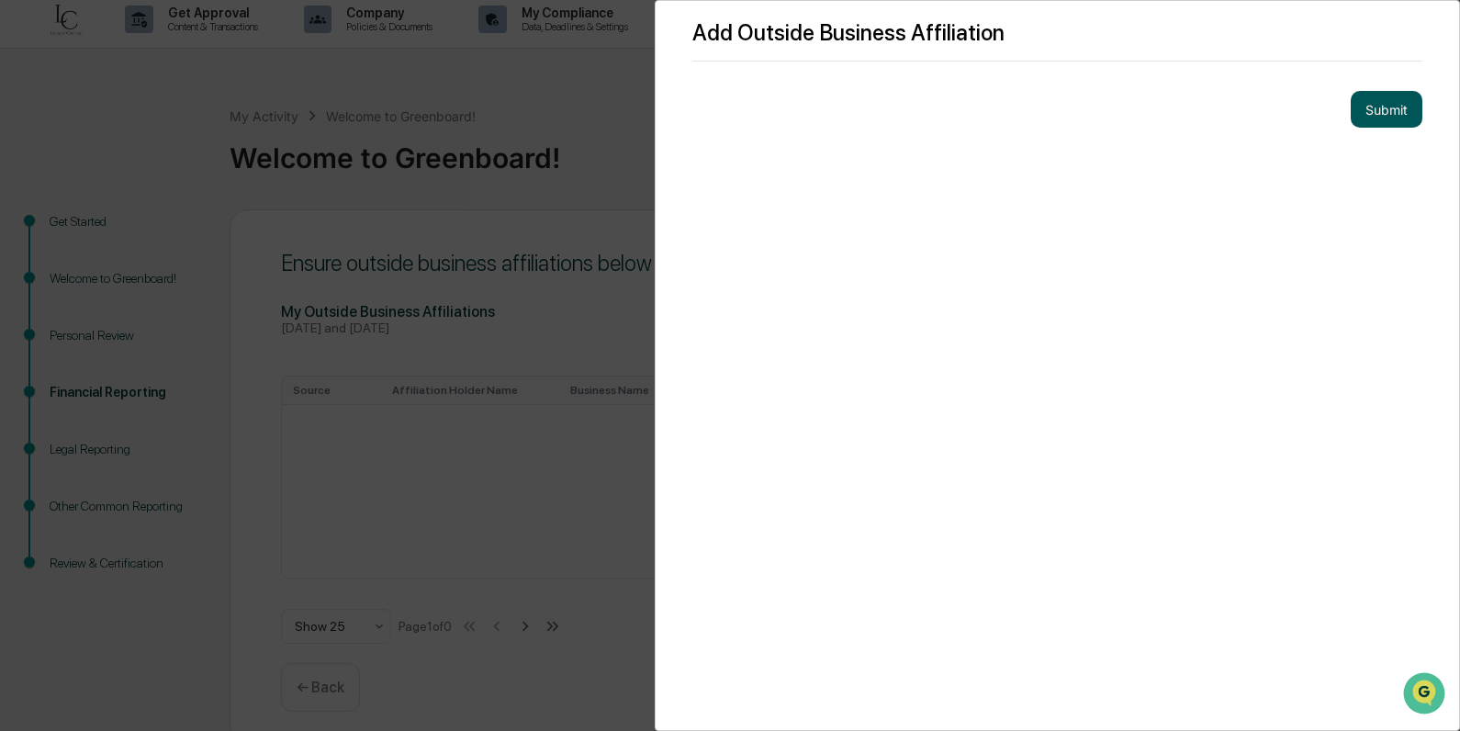
click at [1382, 103] on button "Submit" at bounding box center [1387, 109] width 72 height 37
click at [1199, 114] on div "Please fill out all required fields" at bounding box center [1217, 109] width 173 height 15
click at [783, 258] on div "Add Outside Business Affiliation Please fill out all required fields Submit" at bounding box center [1057, 365] width 805 height 731
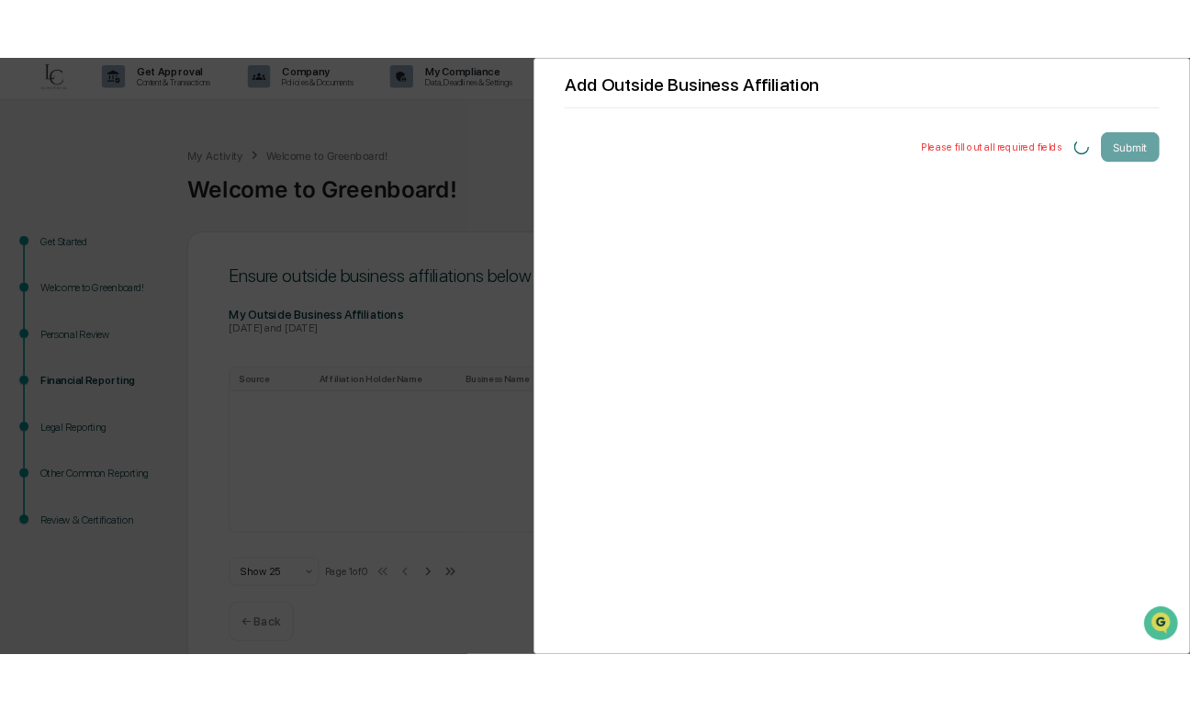
scroll to position [0, 0]
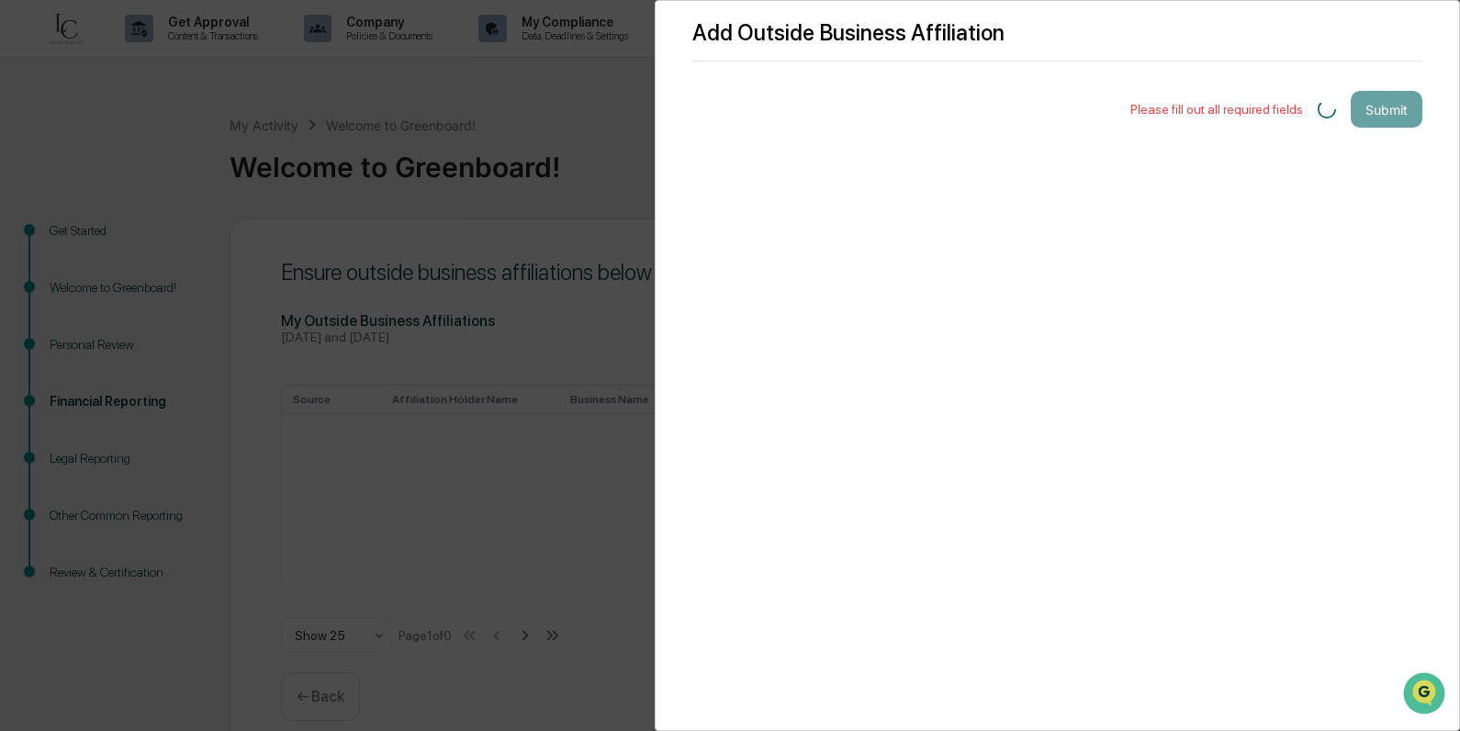
click at [579, 223] on div "Add Outside Business Affiliation Please fill out all required fields Submit" at bounding box center [730, 365] width 1460 height 731
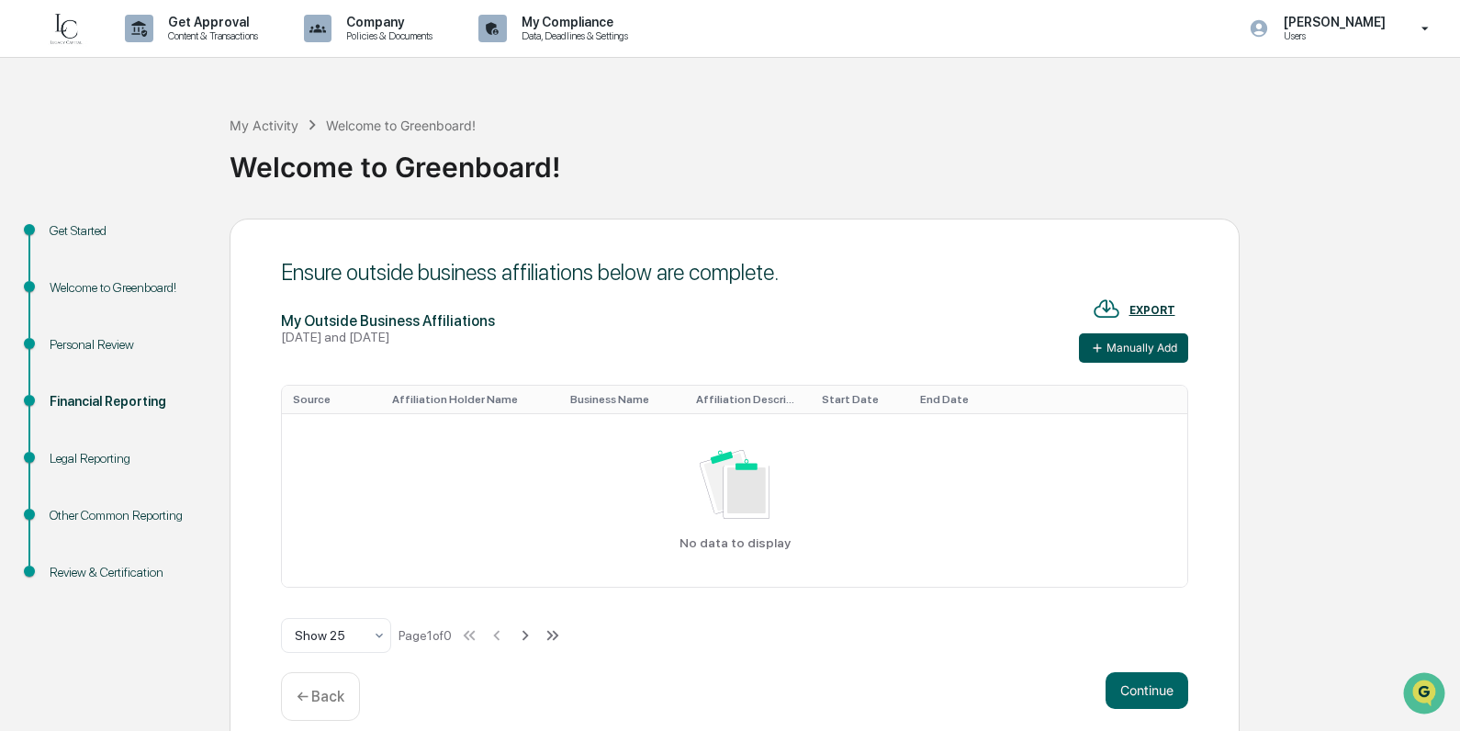
click at [1112, 333] on button "Manually Add" at bounding box center [1133, 347] width 109 height 29
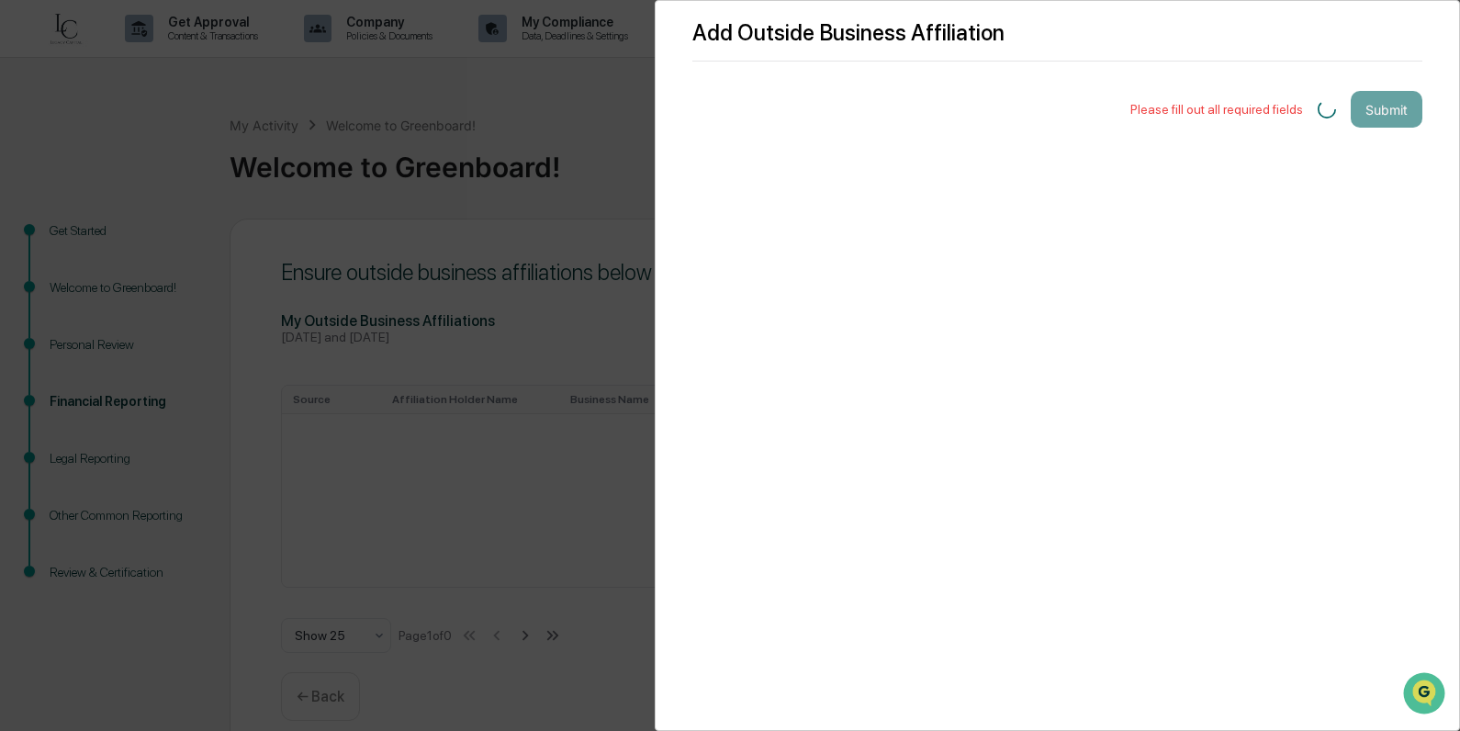
click at [539, 308] on div "Add Outside Business Affiliation Please fill out all required fields Submit" at bounding box center [730, 365] width 1460 height 731
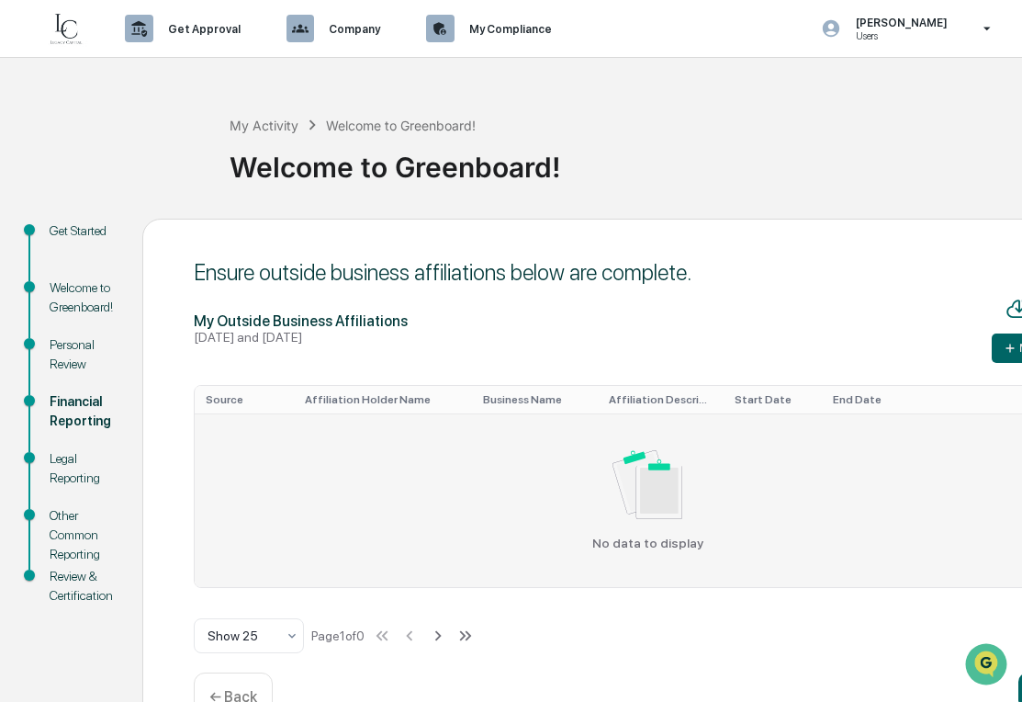
click at [776, 452] on div "No data to display" at bounding box center [647, 500] width 883 height 100
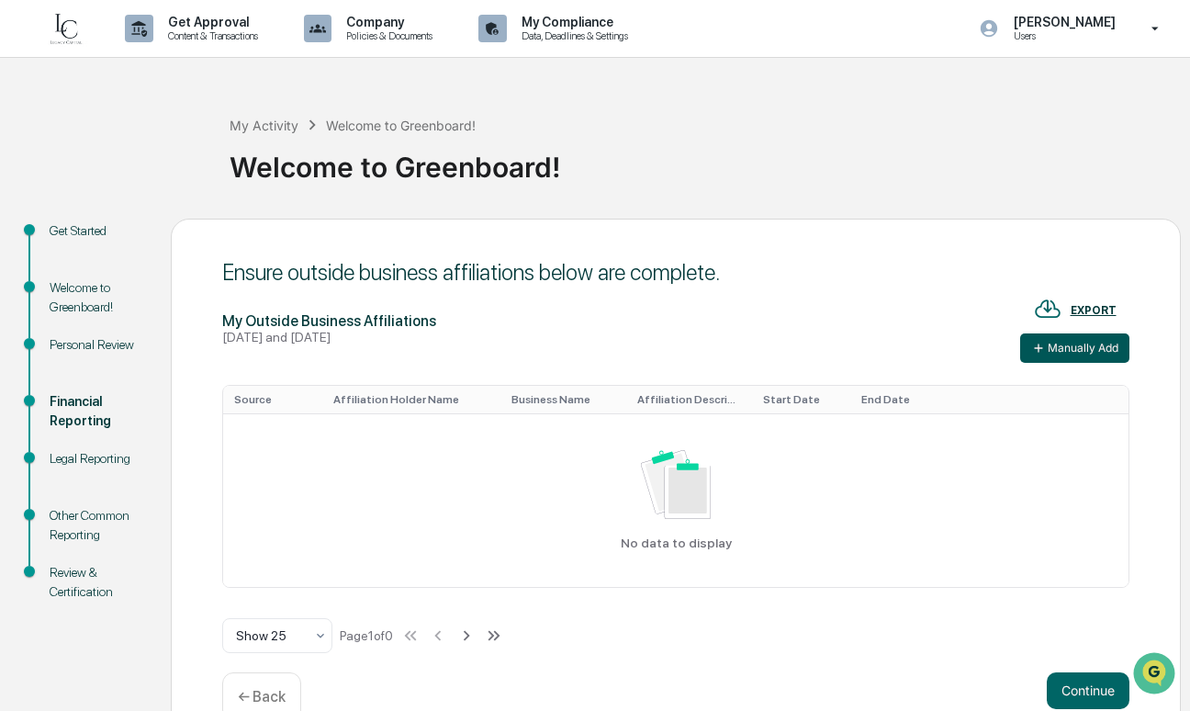
click at [1092, 340] on button "Manually Add" at bounding box center [1074, 347] width 109 height 29
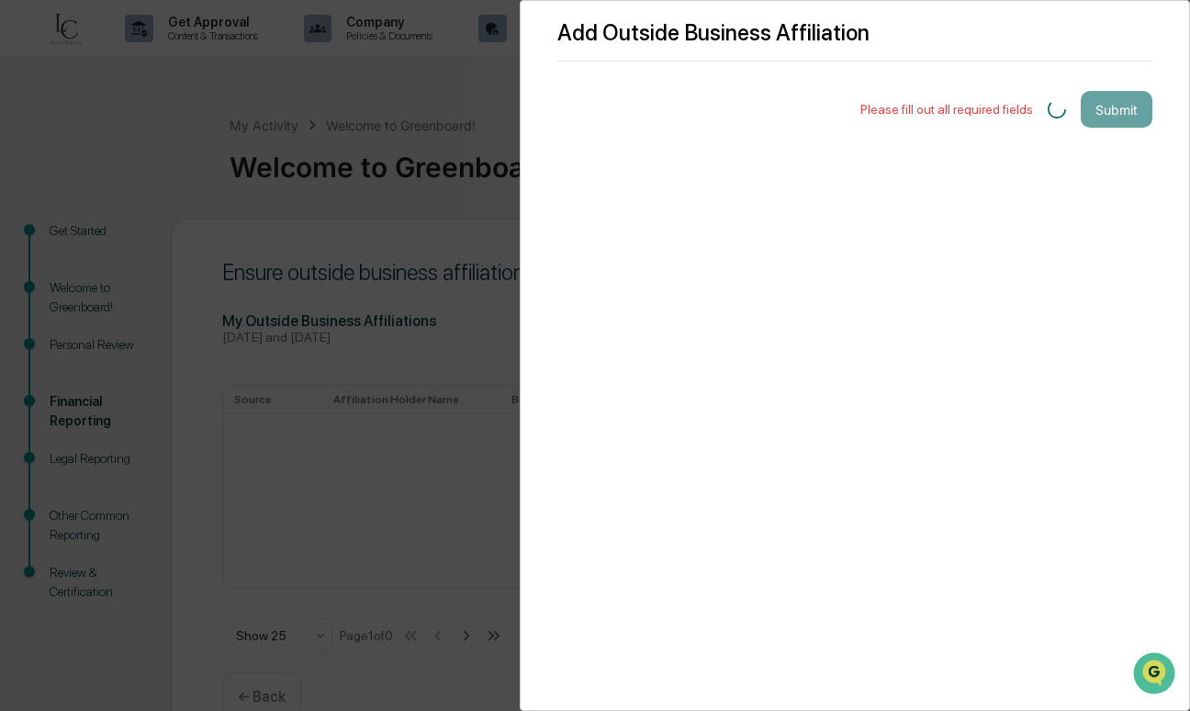
click at [955, 111] on div "Please fill out all required fields" at bounding box center [947, 109] width 173 height 15
click at [919, 130] on div "Add Outside Business Affiliation Please fill out all required fields Submit" at bounding box center [855, 355] width 670 height 711
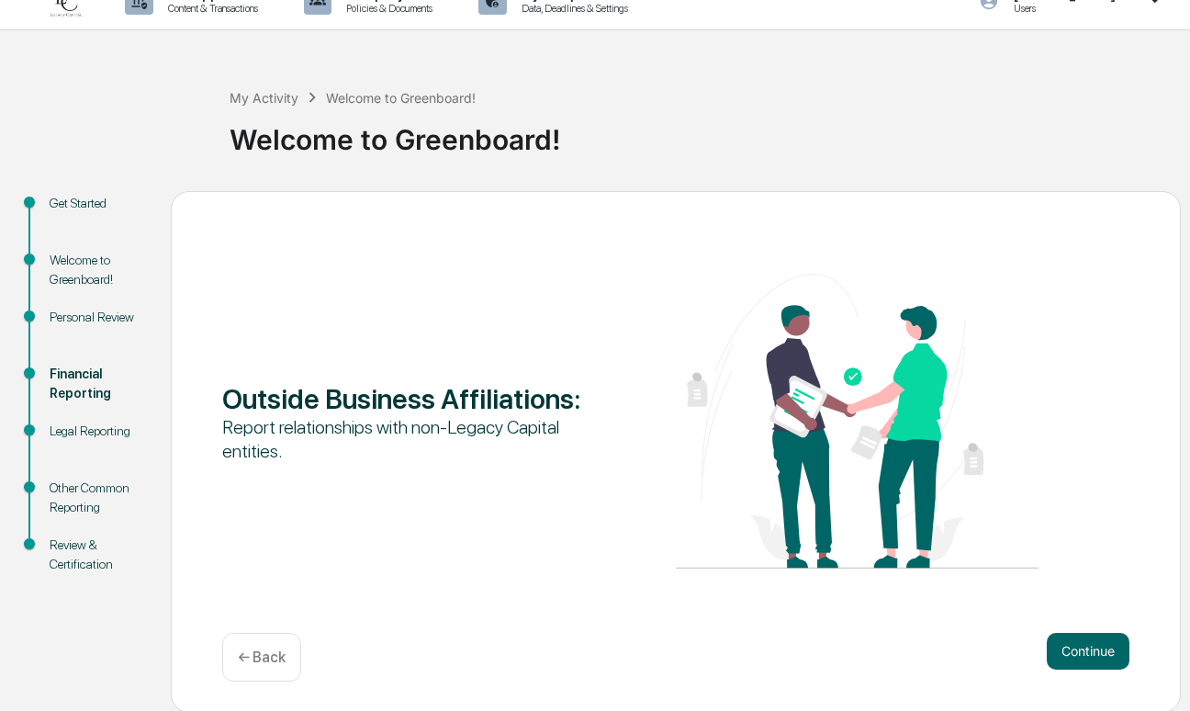
scroll to position [29, 0]
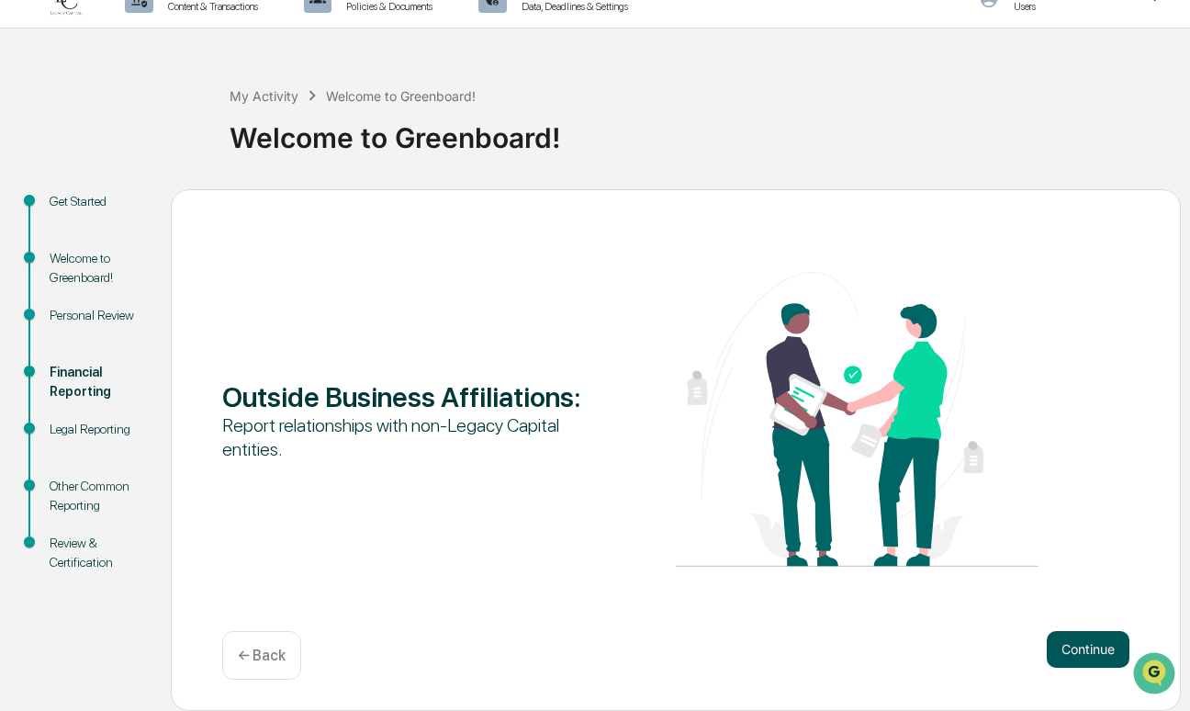
click at [1056, 636] on button "Continue" at bounding box center [1088, 649] width 83 height 37
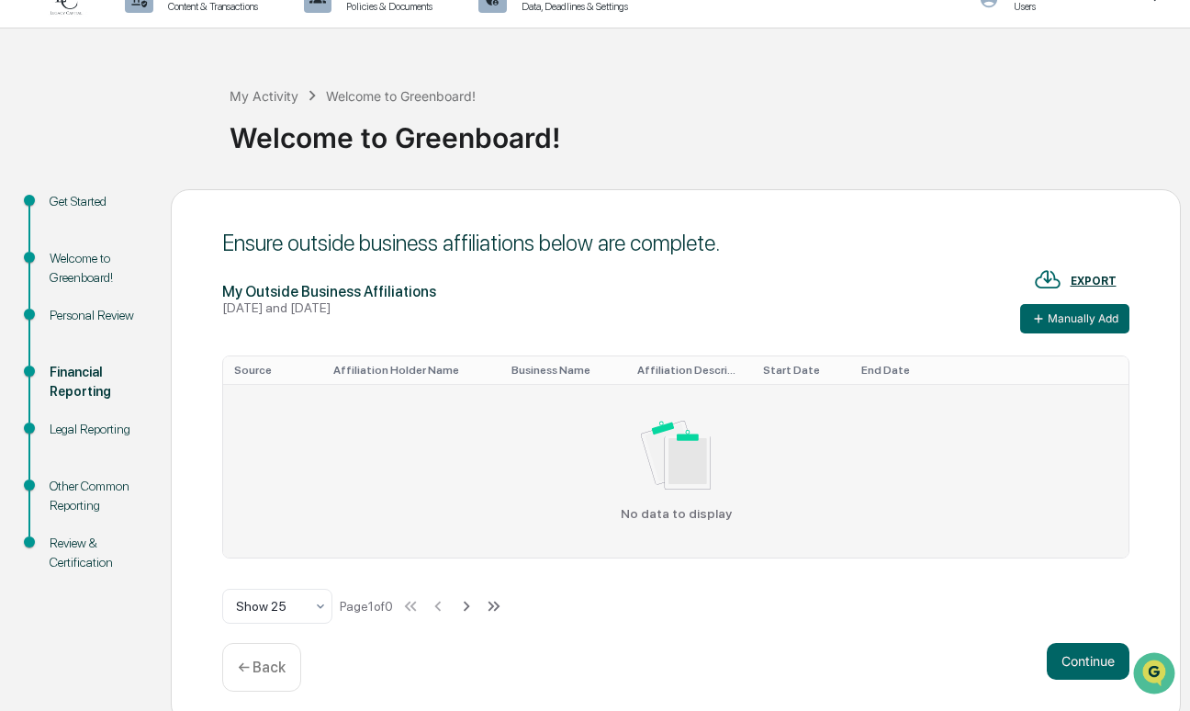
click at [644, 467] on img at bounding box center [676, 455] width 71 height 69
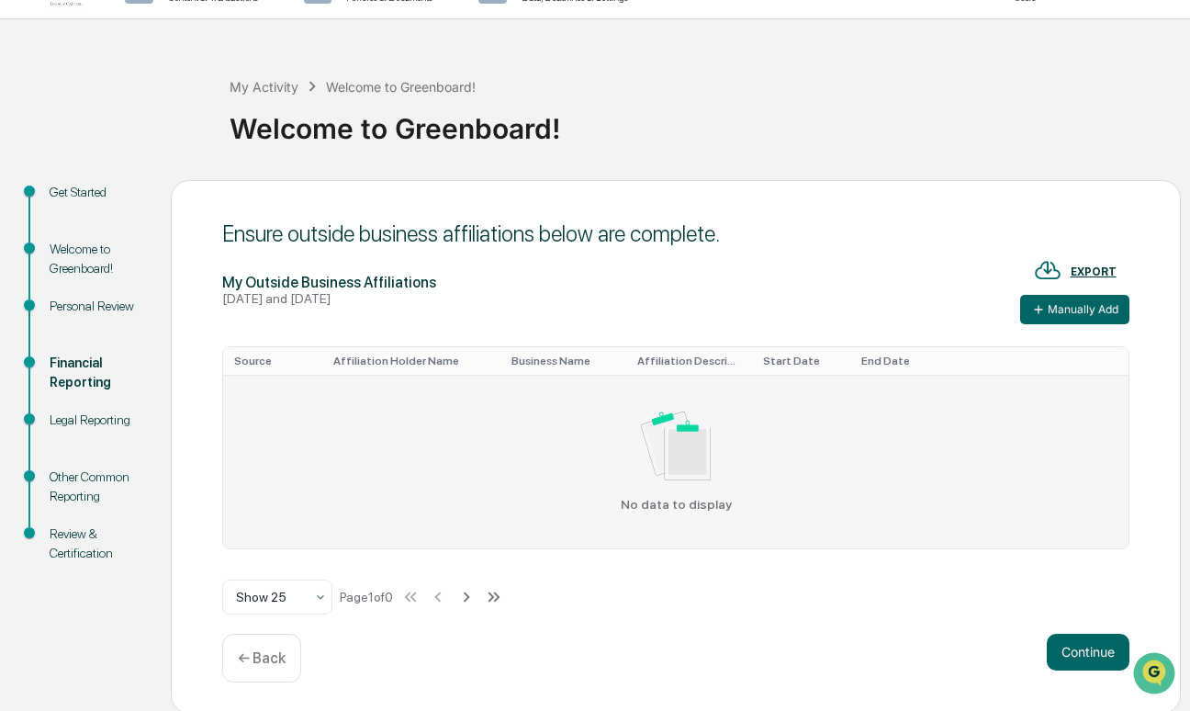
scroll to position [41, 0]
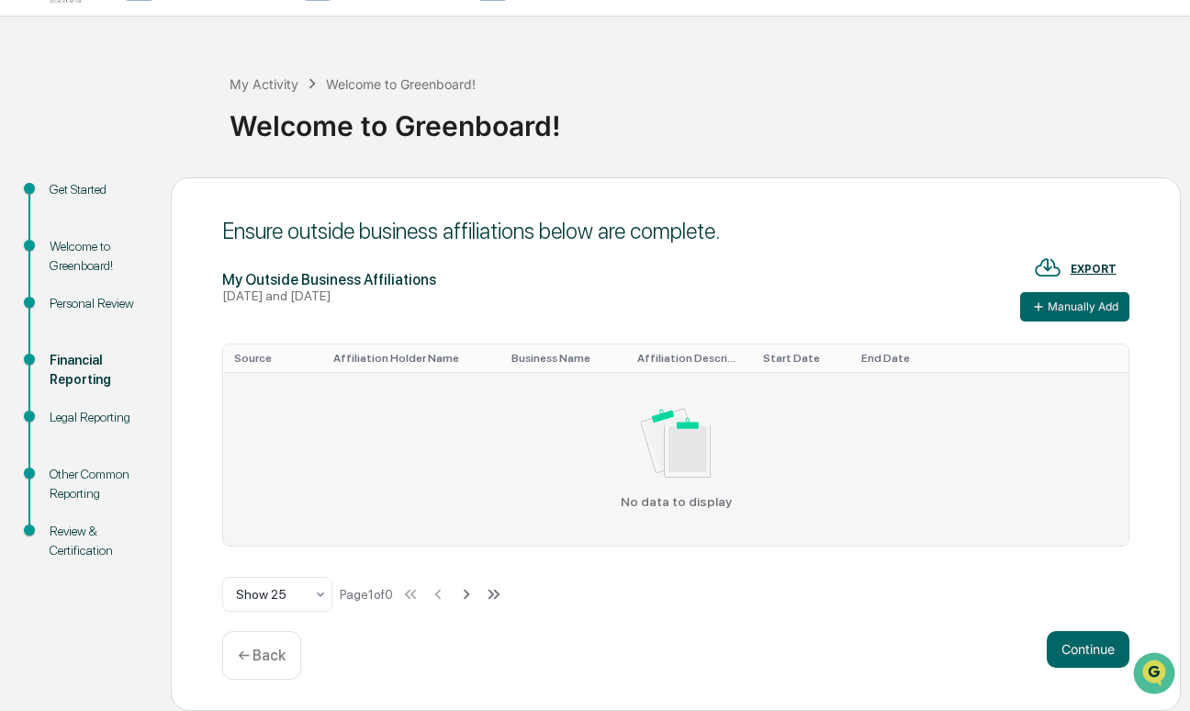
click at [424, 483] on div "No data to display" at bounding box center [675, 459] width 883 height 100
click at [425, 484] on div "No data to display" at bounding box center [675, 459] width 883 height 100
drag, startPoint x: 425, startPoint y: 484, endPoint x: 769, endPoint y: 487, distance: 343.5
click at [768, 489] on div "No data to display" at bounding box center [675, 459] width 883 height 100
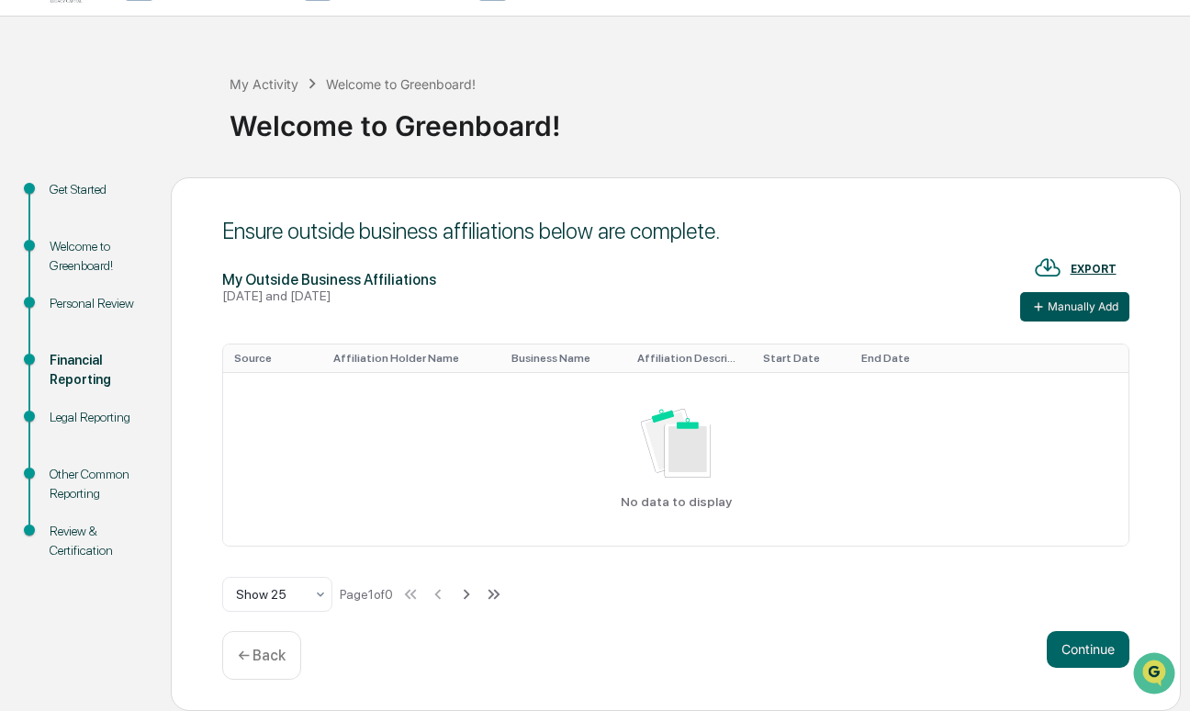
click at [1107, 297] on button "Manually Add" at bounding box center [1074, 306] width 109 height 29
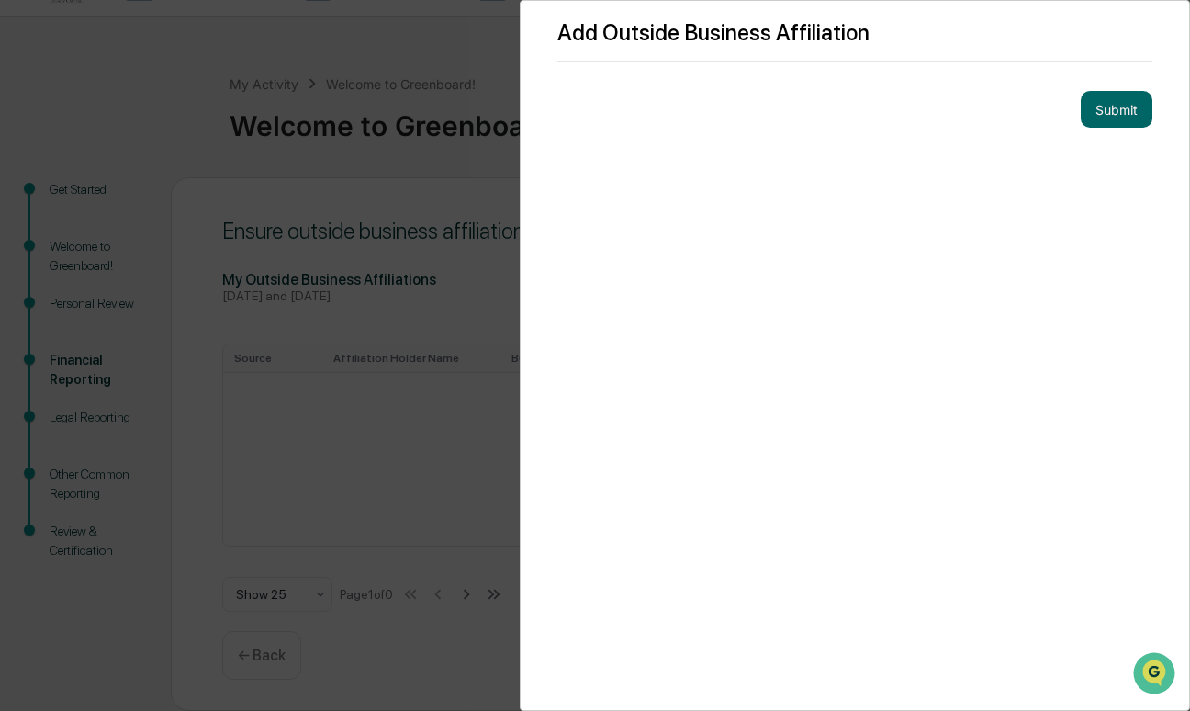
click at [998, 163] on div "Add Outside Business Affiliation Submit" at bounding box center [855, 355] width 670 height 711
click at [1158, 663] on img "Open customer support" at bounding box center [1154, 673] width 46 height 37
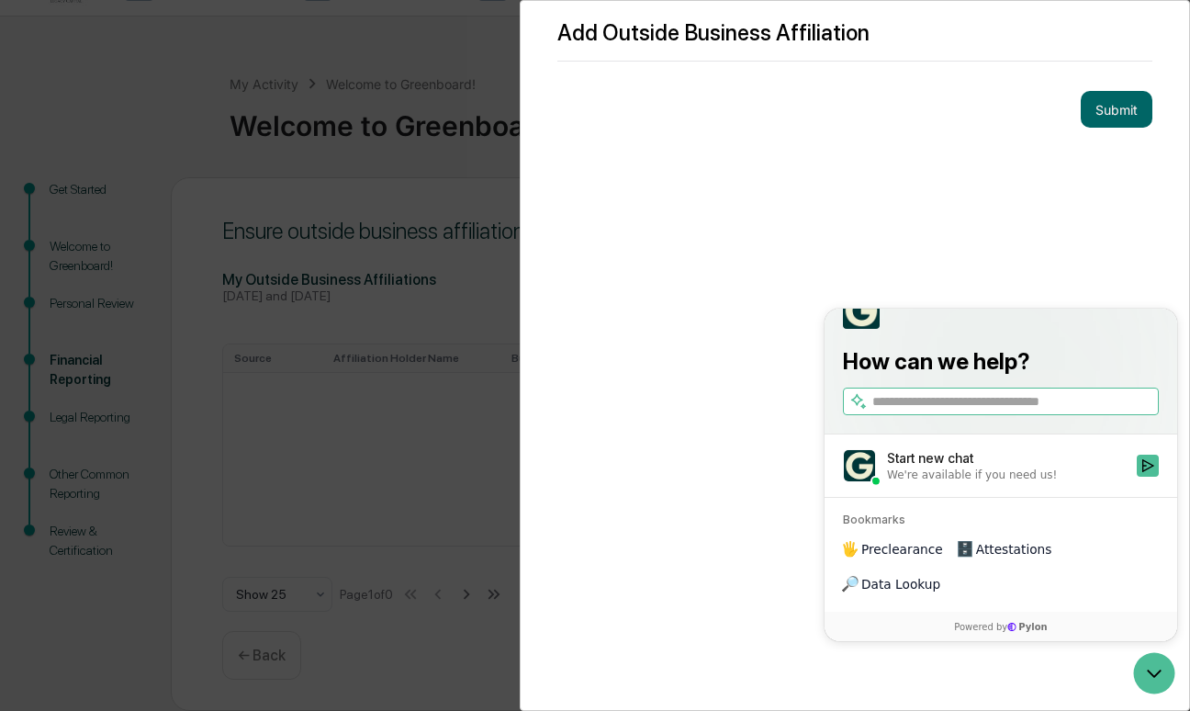
click at [782, 343] on div "Add Outside Business Affiliation Submit" at bounding box center [855, 355] width 670 height 711
click at [1057, 110] on div "Submit" at bounding box center [854, 109] width 595 height 37
click at [1100, 95] on button "Submit" at bounding box center [1117, 109] width 72 height 37
click at [311, 293] on div "Add Outside Business Affiliation Please fill out all required fields Submit" at bounding box center [595, 355] width 1190 height 711
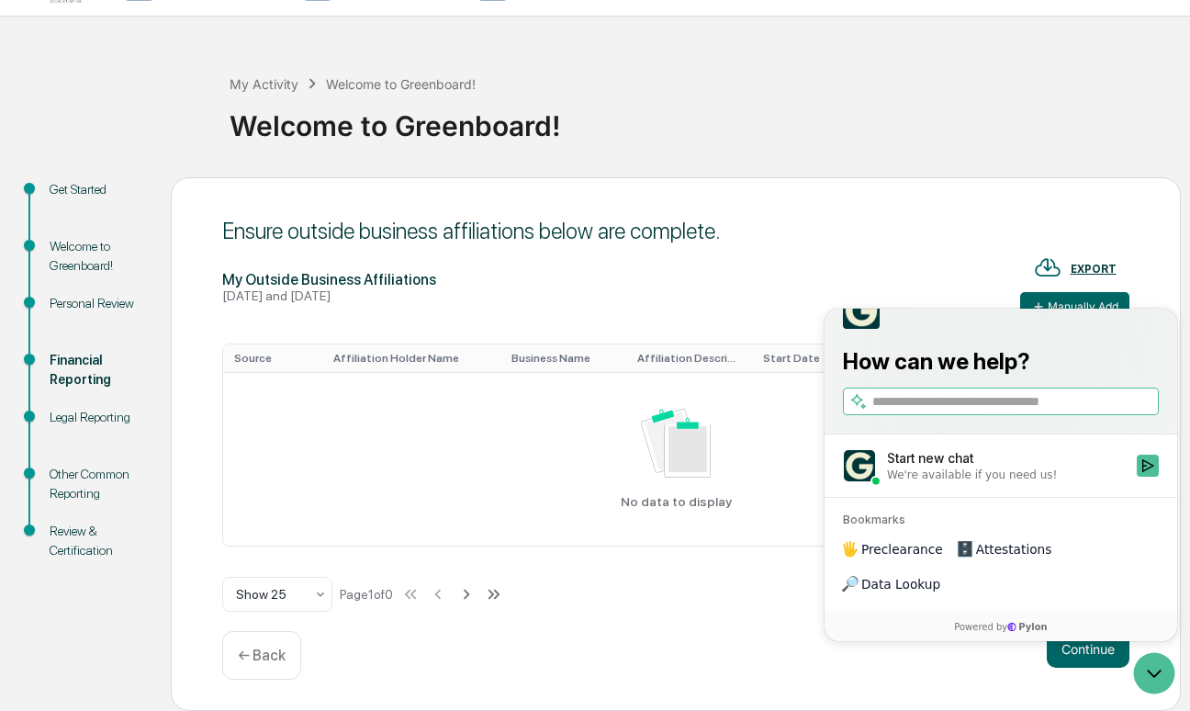
click at [864, 219] on div "Ensure outside business affiliations below are complete." at bounding box center [675, 231] width 907 height 27
click at [1149, 667] on icon "Open customer support" at bounding box center [1154, 673] width 46 height 46
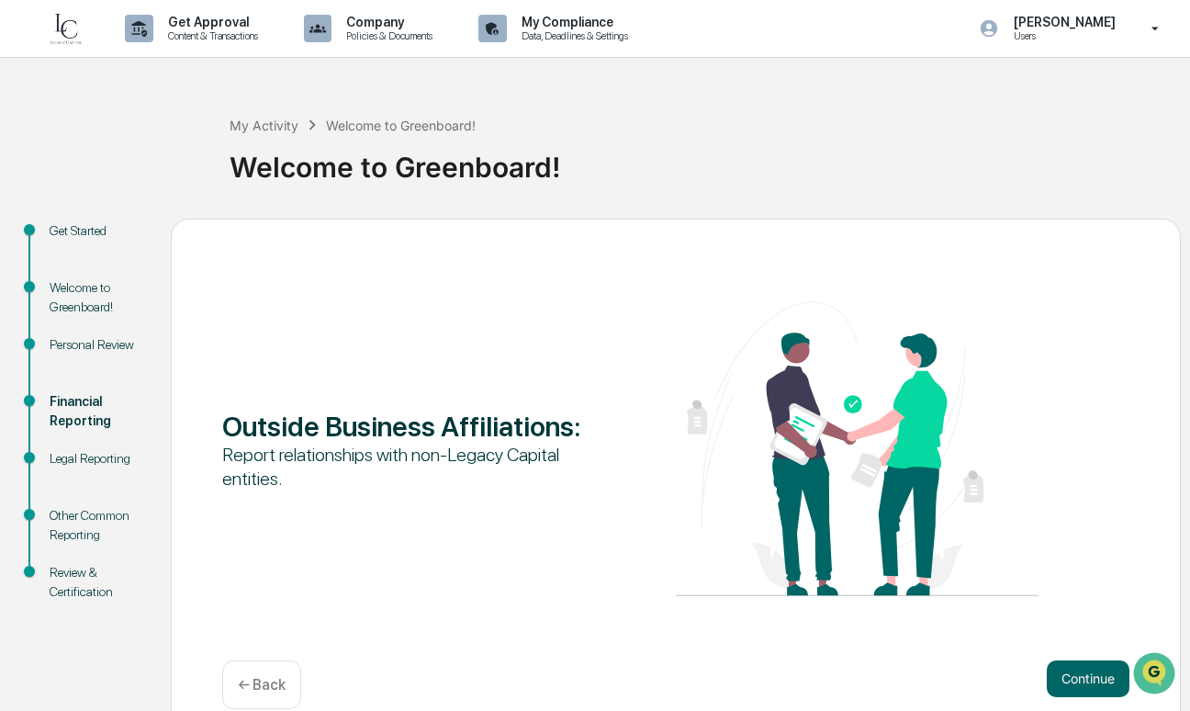
scroll to position [29, 0]
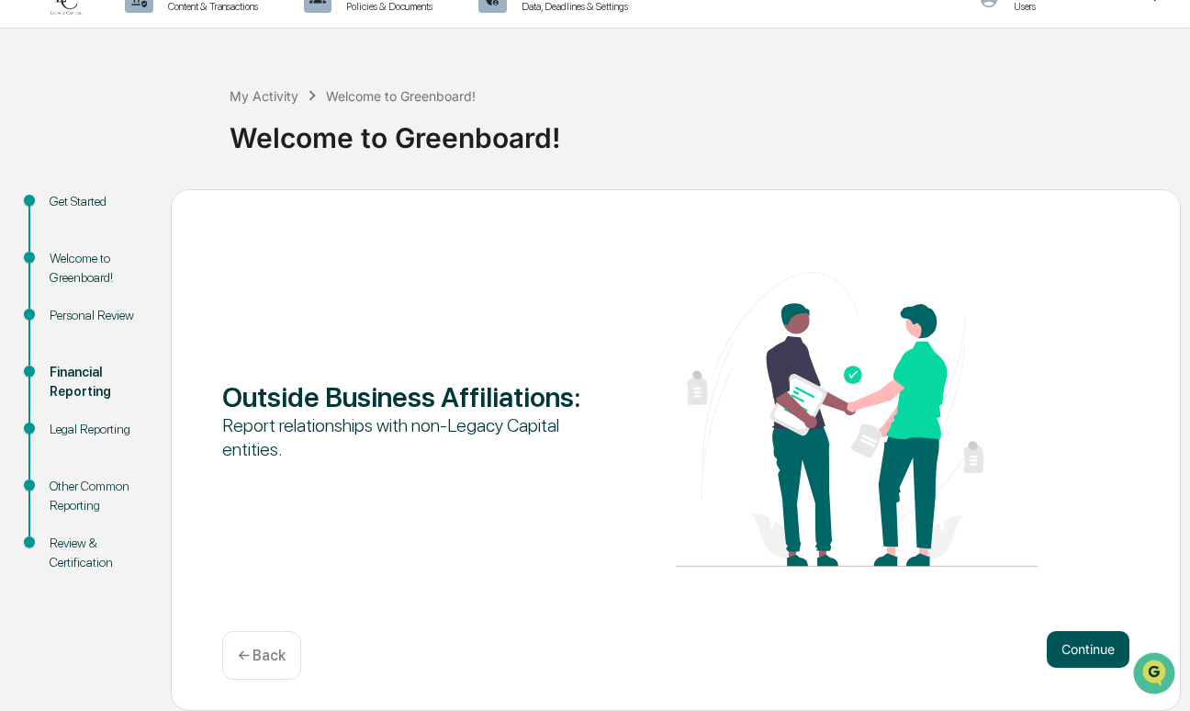
click at [1079, 635] on button "Continue" at bounding box center [1088, 649] width 83 height 37
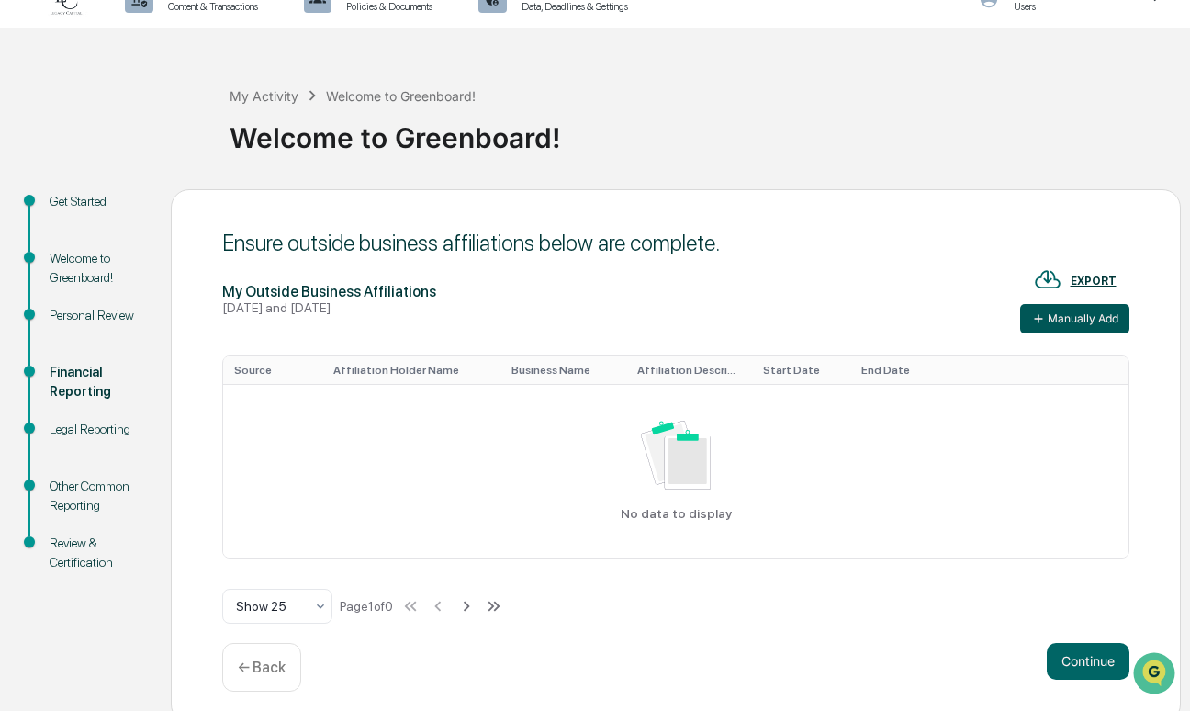
click at [1053, 321] on button "Manually Add" at bounding box center [1074, 318] width 109 height 29
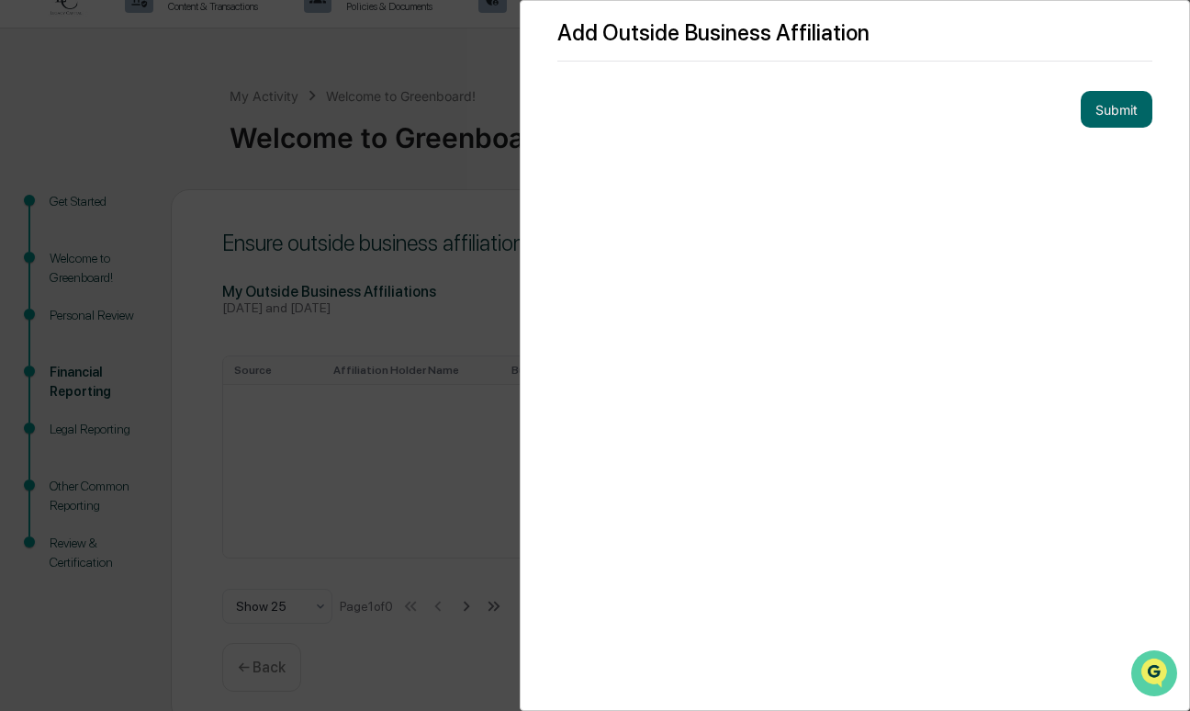
click at [1153, 662] on img "Open customer support" at bounding box center [1154, 673] width 46 height 37
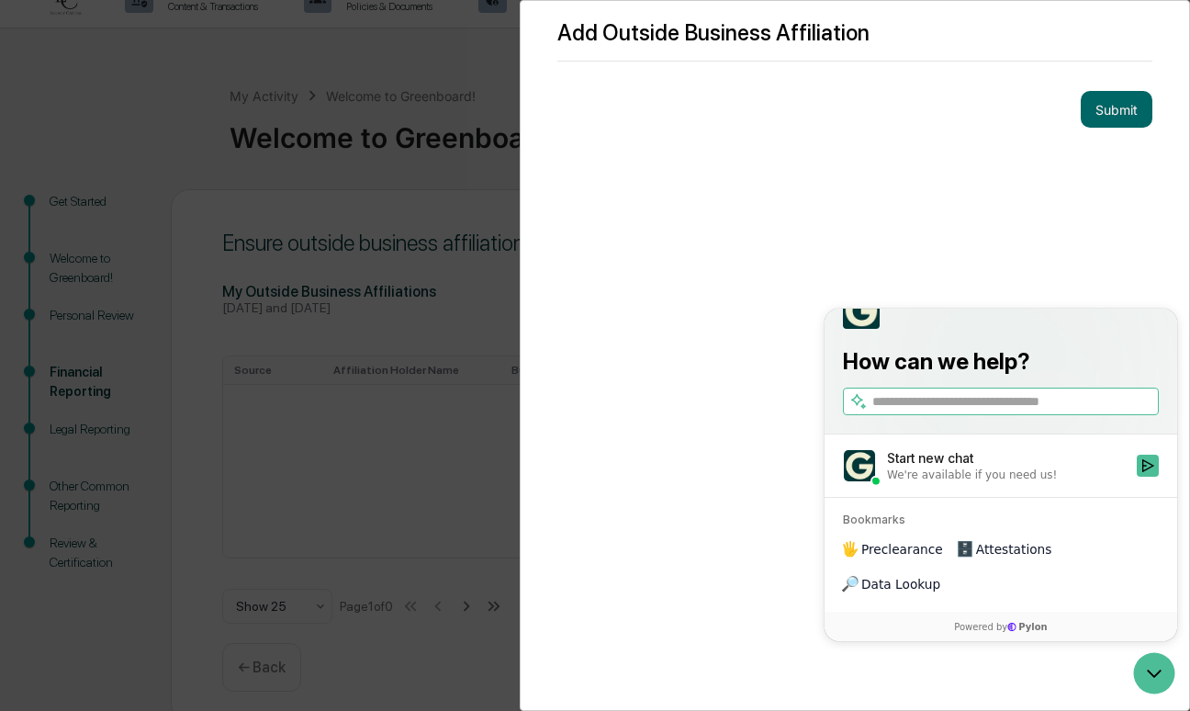
drag, startPoint x: 921, startPoint y: 498, endPoint x: 910, endPoint y: 503, distance: 12.3
click at [923, 467] on div "Start new chat" at bounding box center [1006, 458] width 239 height 18
click at [1137, 477] on button "Start new chat We're available if you need us!" at bounding box center [1148, 466] width 22 height 22
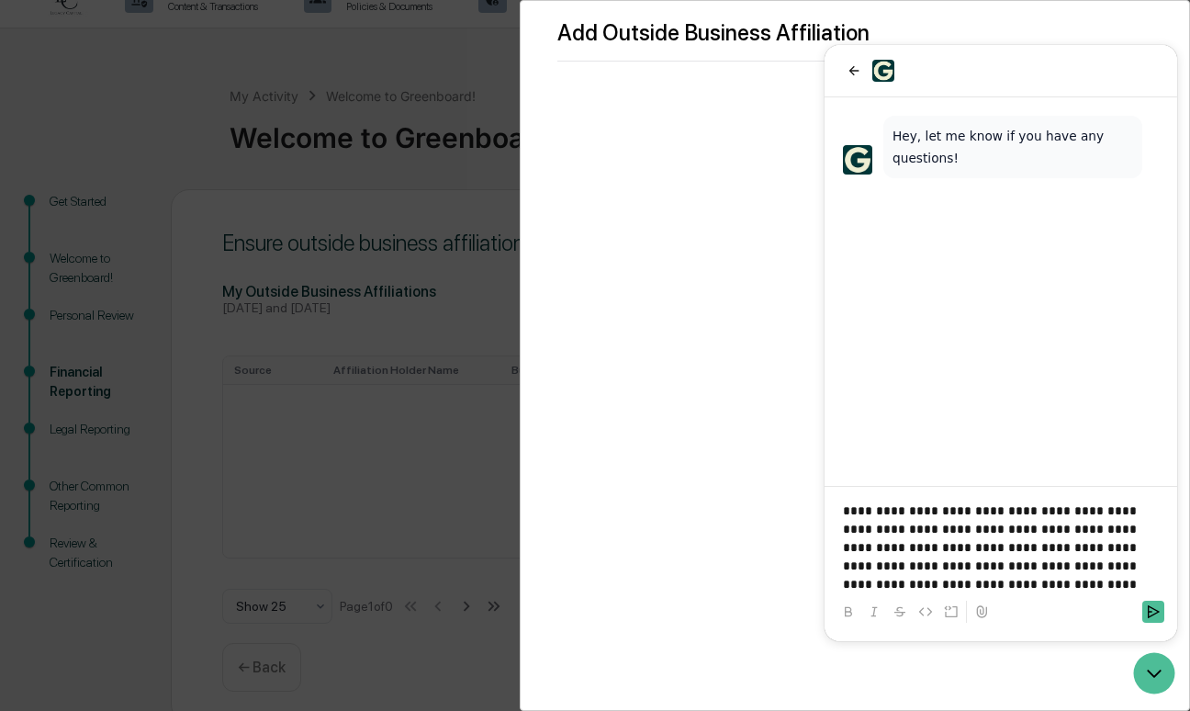
click at [895, 586] on p "**********" at bounding box center [1001, 547] width 316 height 92
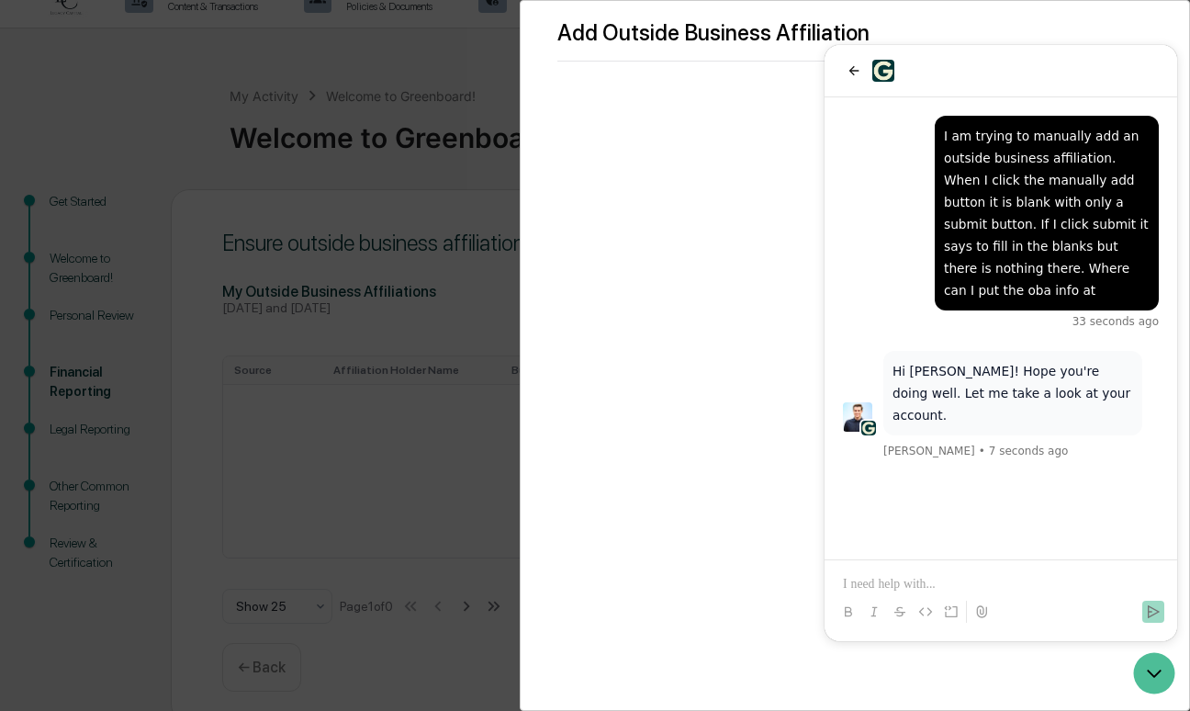
click at [927, 580] on p at bounding box center [1001, 584] width 316 height 18
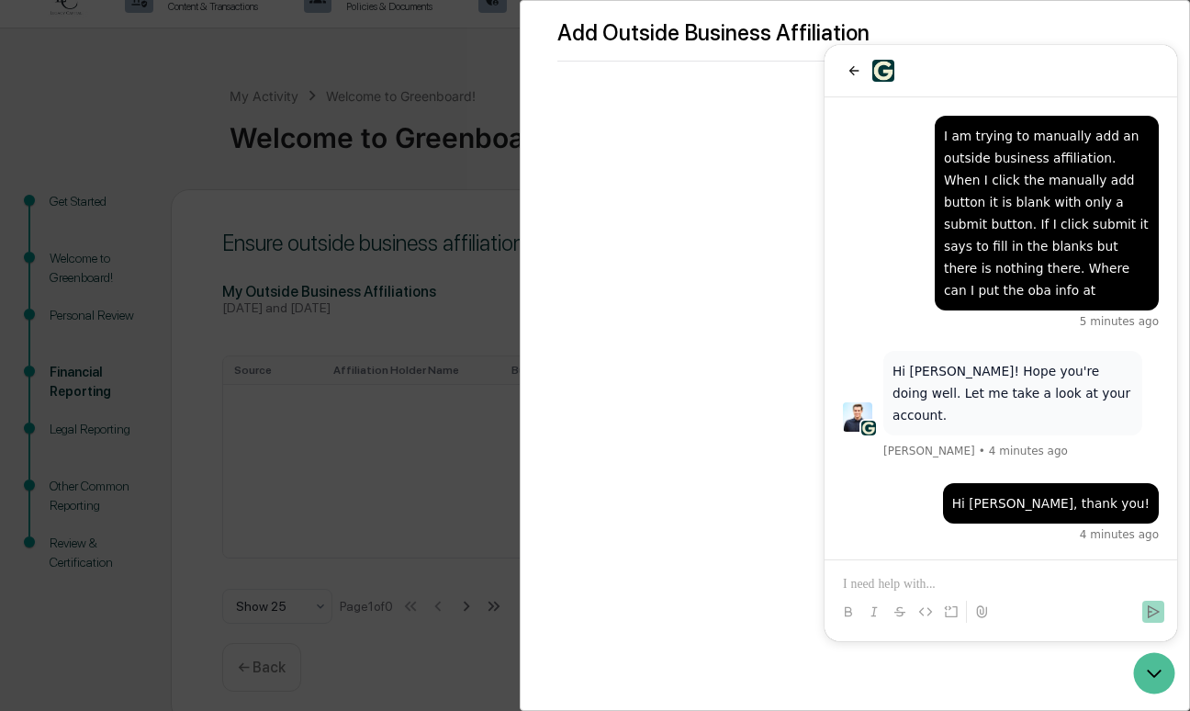
scroll to position [155, 0]
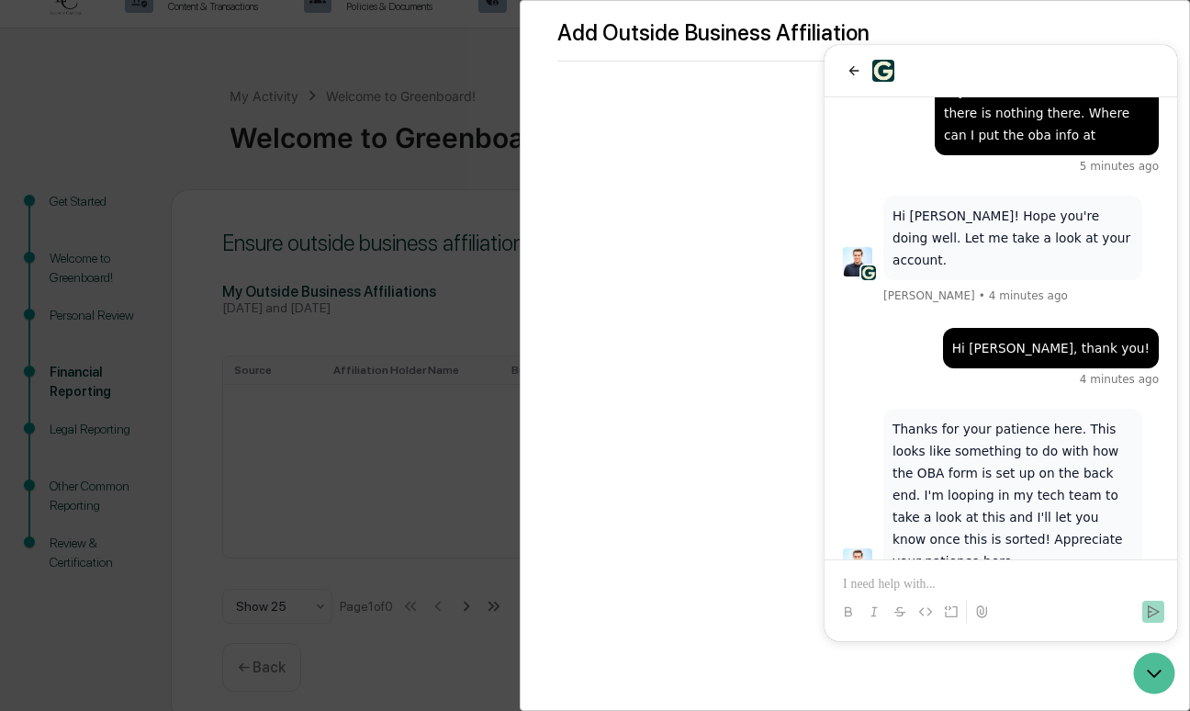
click at [919, 585] on p at bounding box center [1001, 584] width 316 height 18
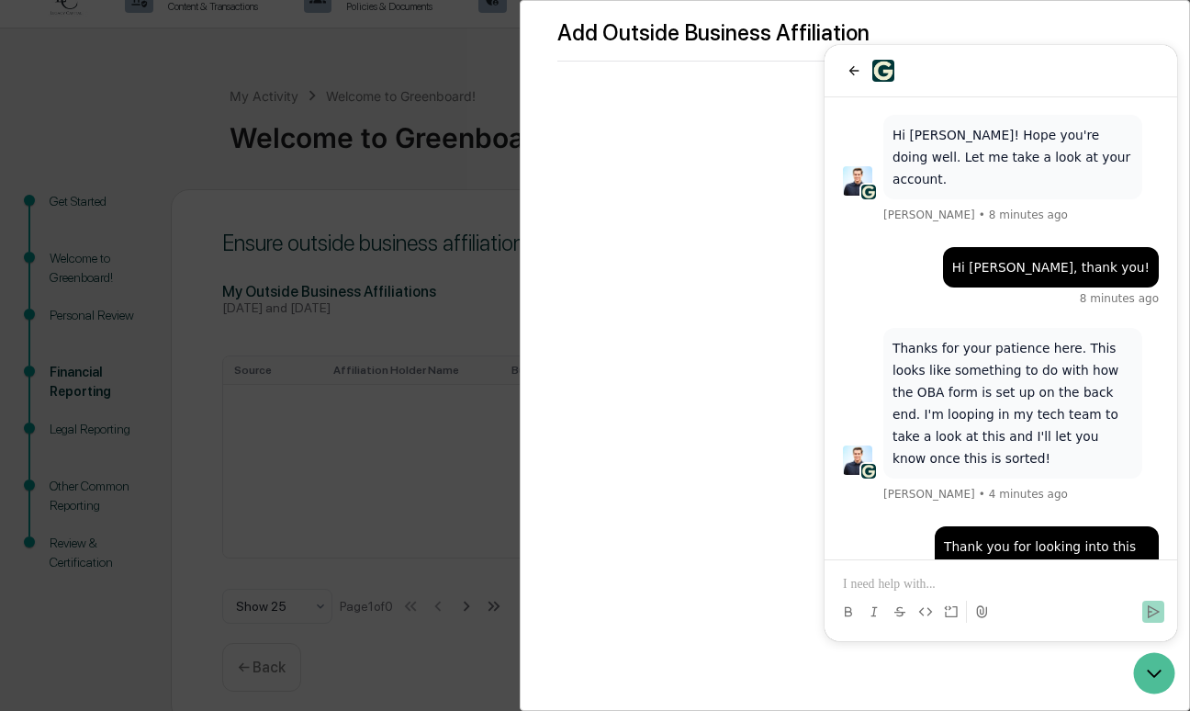
scroll to position [368, 0]
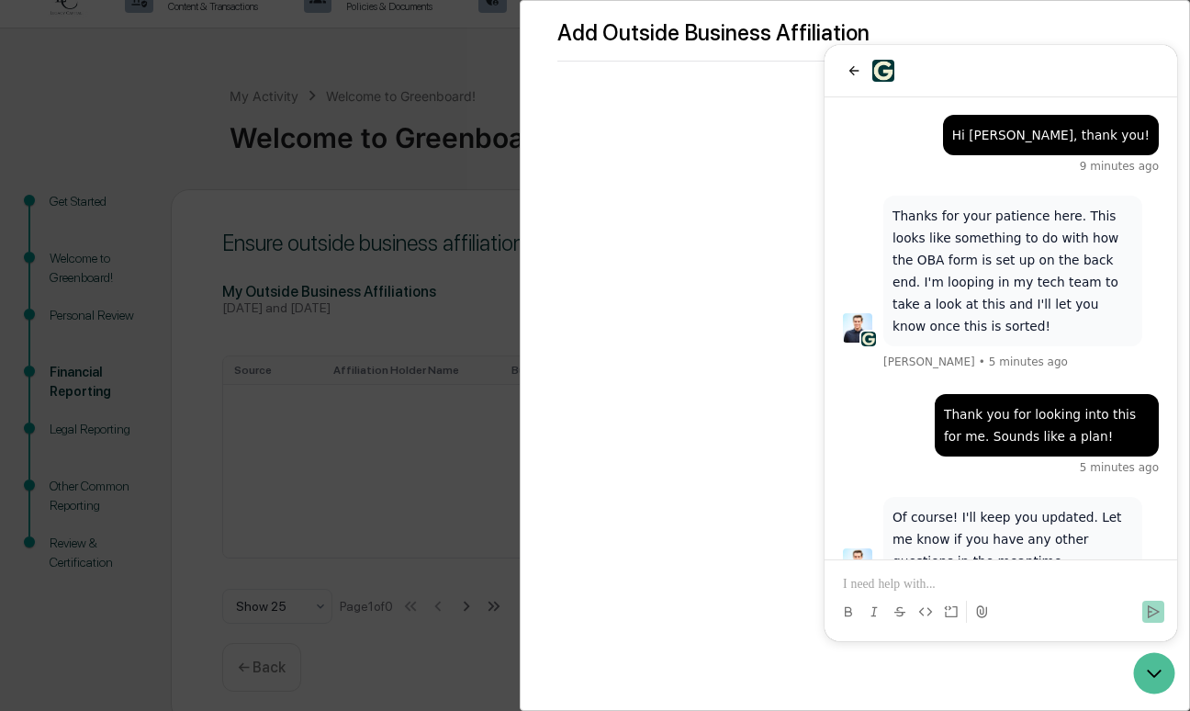
click at [615, 478] on div "Add Outside Business Affiliation Submit" at bounding box center [855, 355] width 670 height 711
click at [867, 80] on div at bounding box center [1001, 71] width 316 height 22
click at [1148, 663] on icon "Open customer support" at bounding box center [1154, 673] width 46 height 46
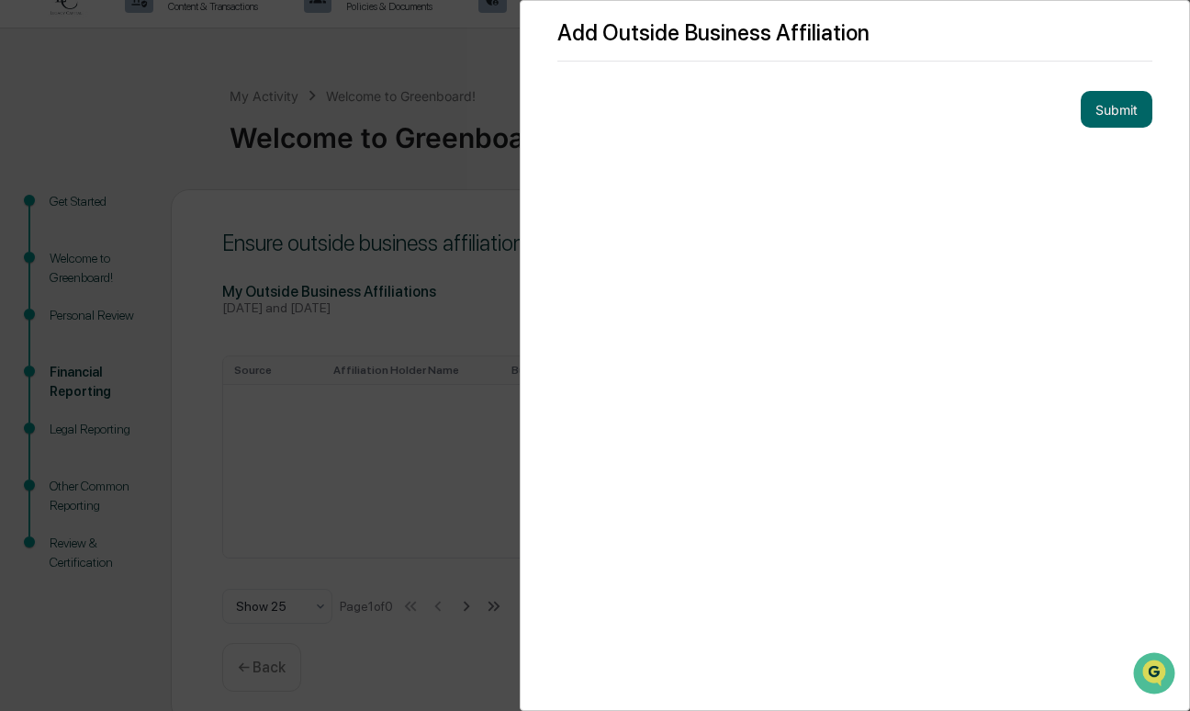
drag, startPoint x: 457, startPoint y: 303, endPoint x: 506, endPoint y: 444, distance: 149.6
click at [457, 305] on div "Add Outside Business Affiliation Submit" at bounding box center [595, 355] width 1190 height 711
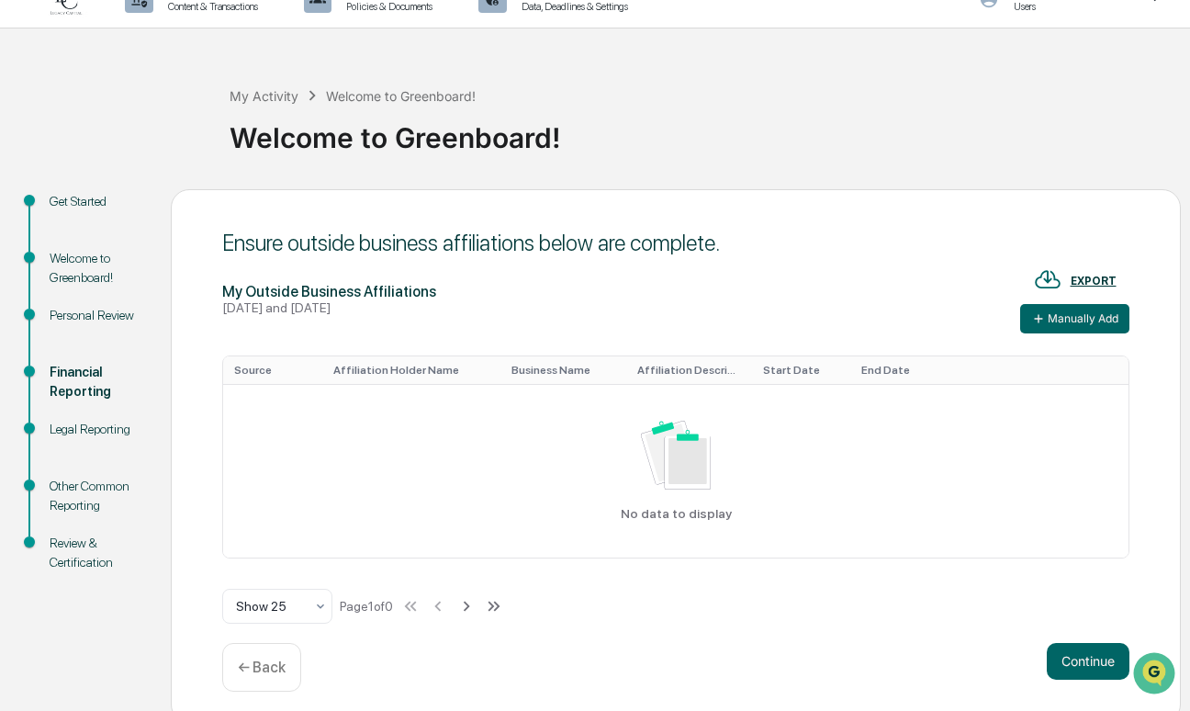
click at [92, 432] on div "Legal Reporting" at bounding box center [96, 429] width 92 height 19
click at [115, 433] on div "Legal Reporting" at bounding box center [96, 429] width 92 height 19
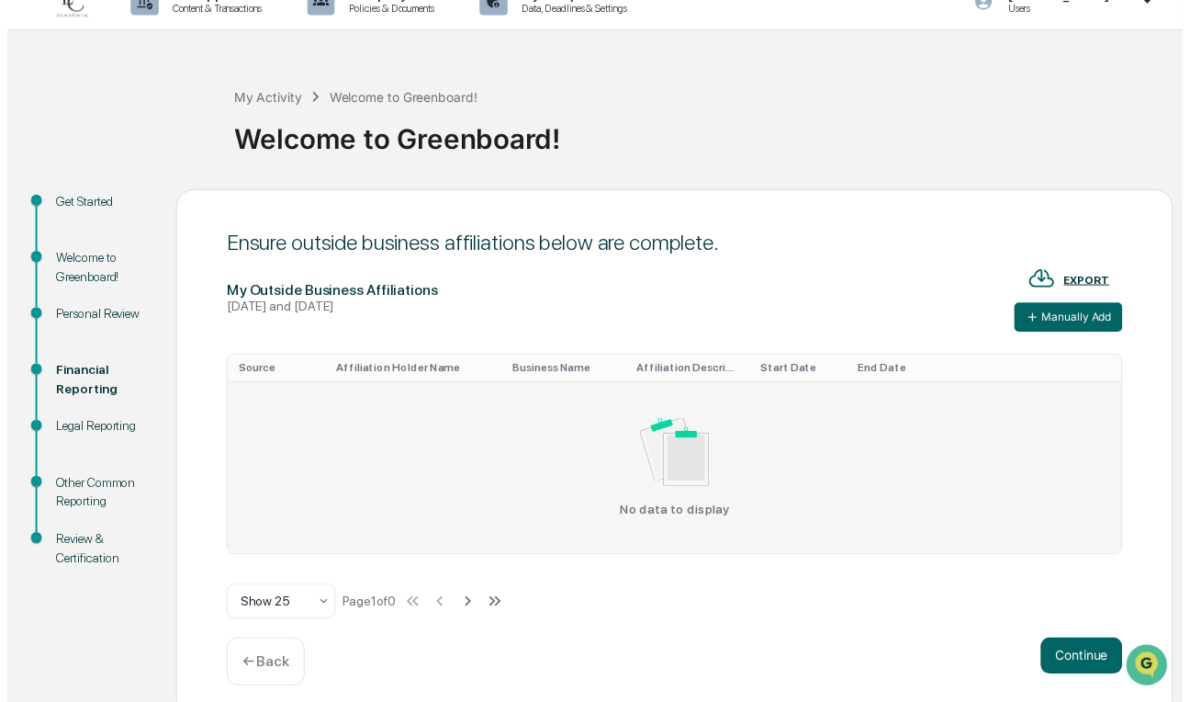
scroll to position [41, 0]
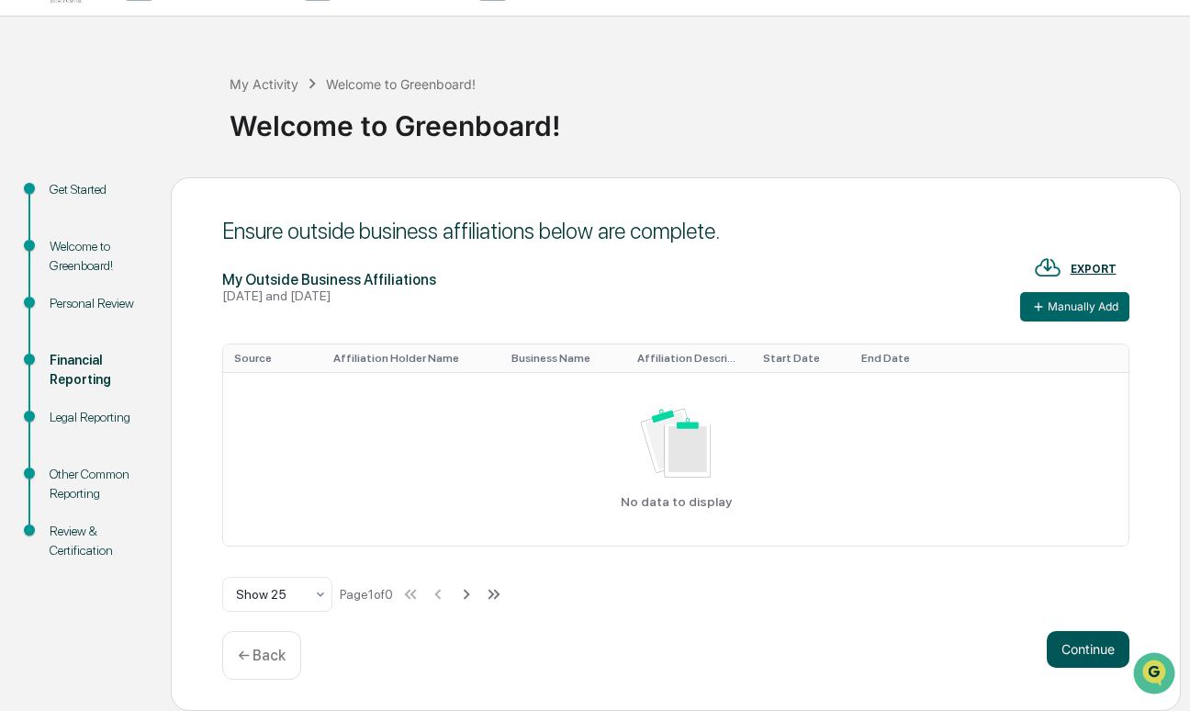
click at [1056, 645] on button "Continue" at bounding box center [1088, 649] width 83 height 37
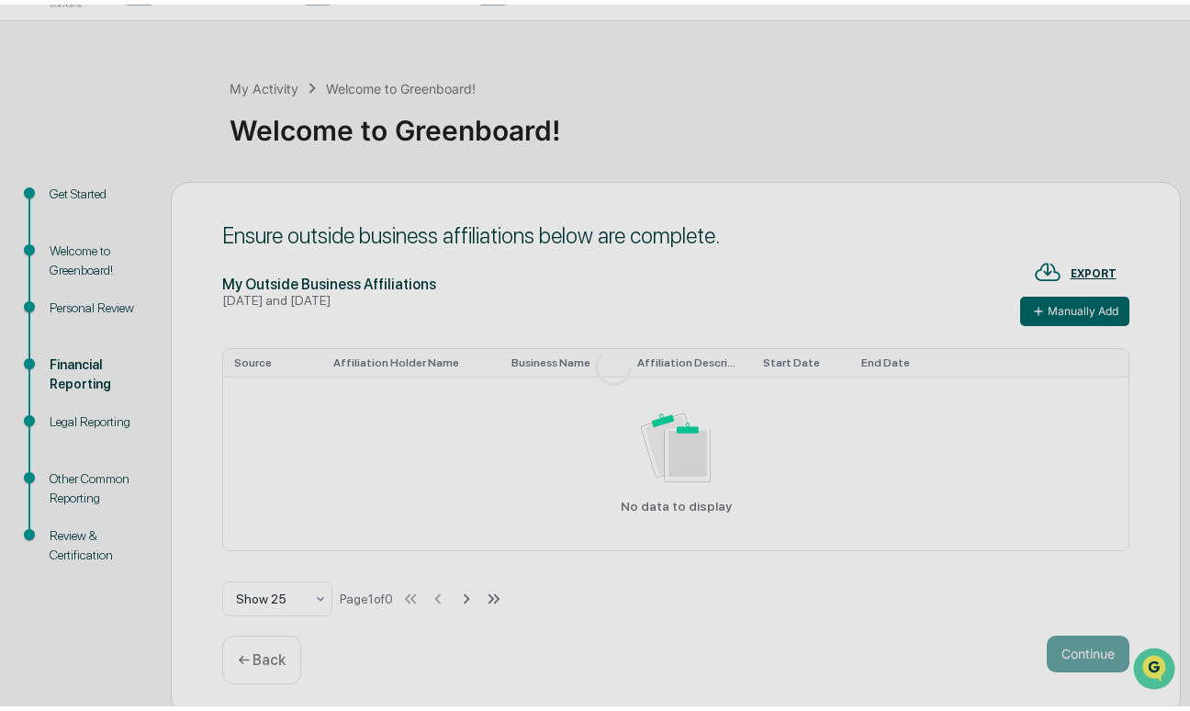
scroll to position [29, 0]
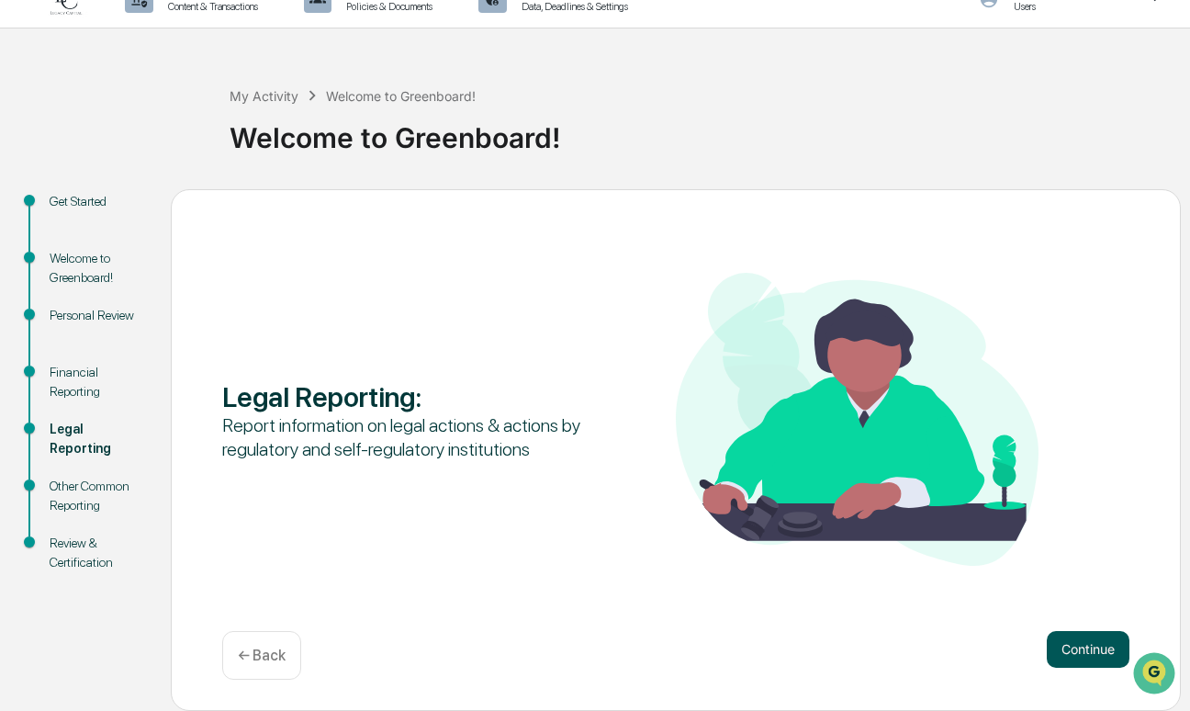
click at [1108, 649] on button "Continue" at bounding box center [1088, 649] width 83 height 37
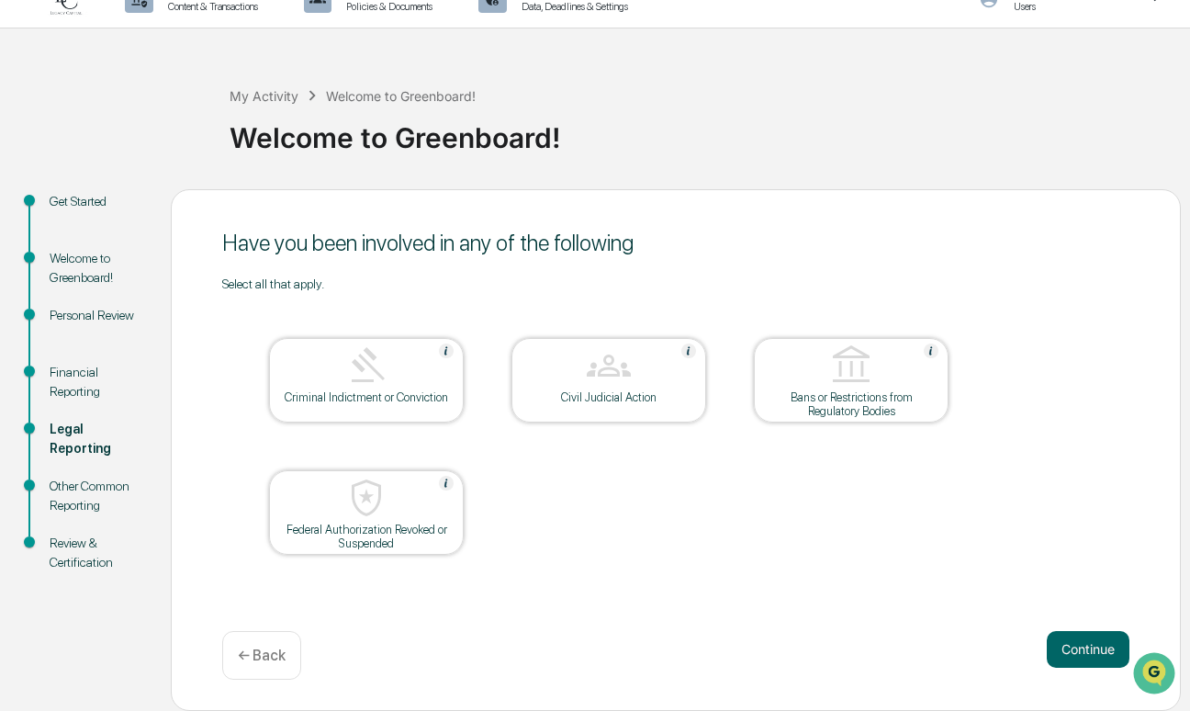
click at [330, 370] on div at bounding box center [367, 366] width 184 height 47
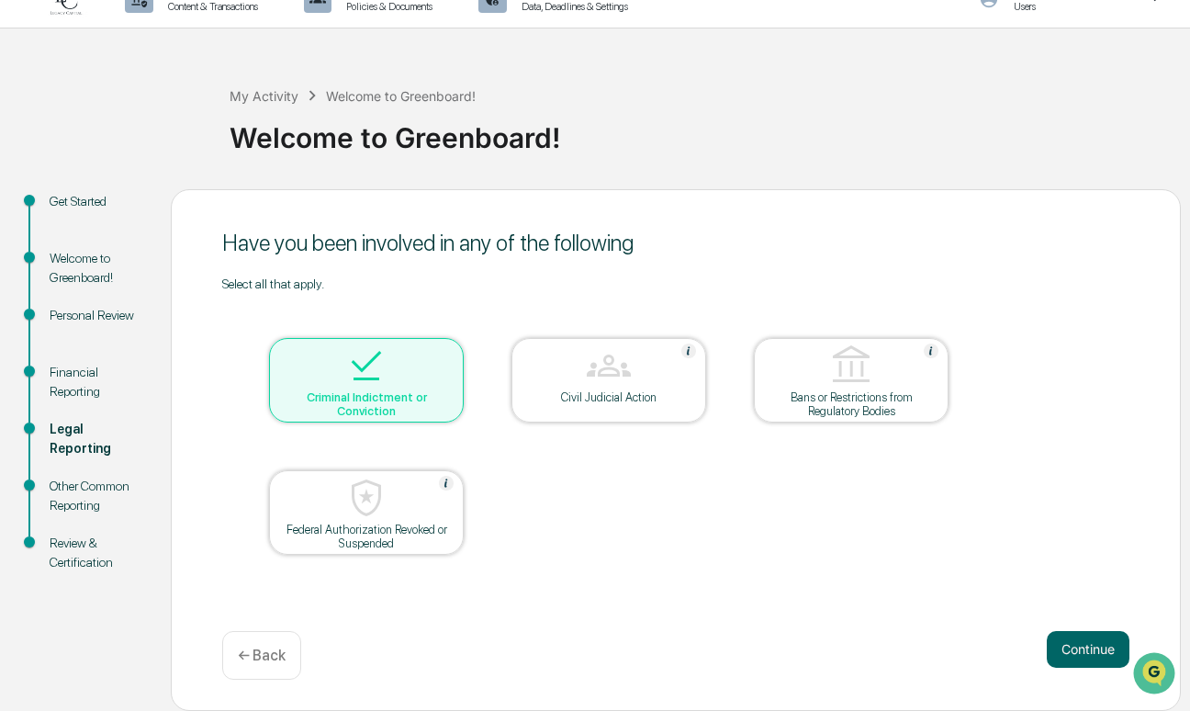
click at [343, 377] on div at bounding box center [367, 366] width 184 height 47
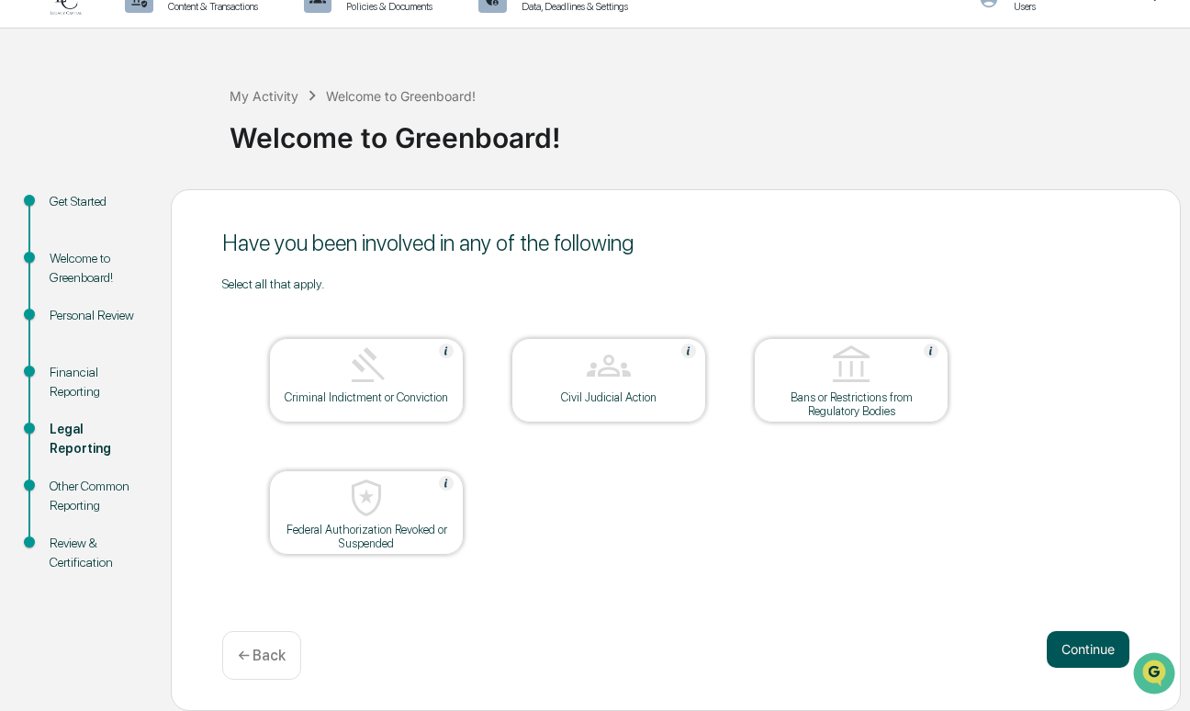
click at [1063, 644] on button "Continue" at bounding box center [1088, 649] width 83 height 37
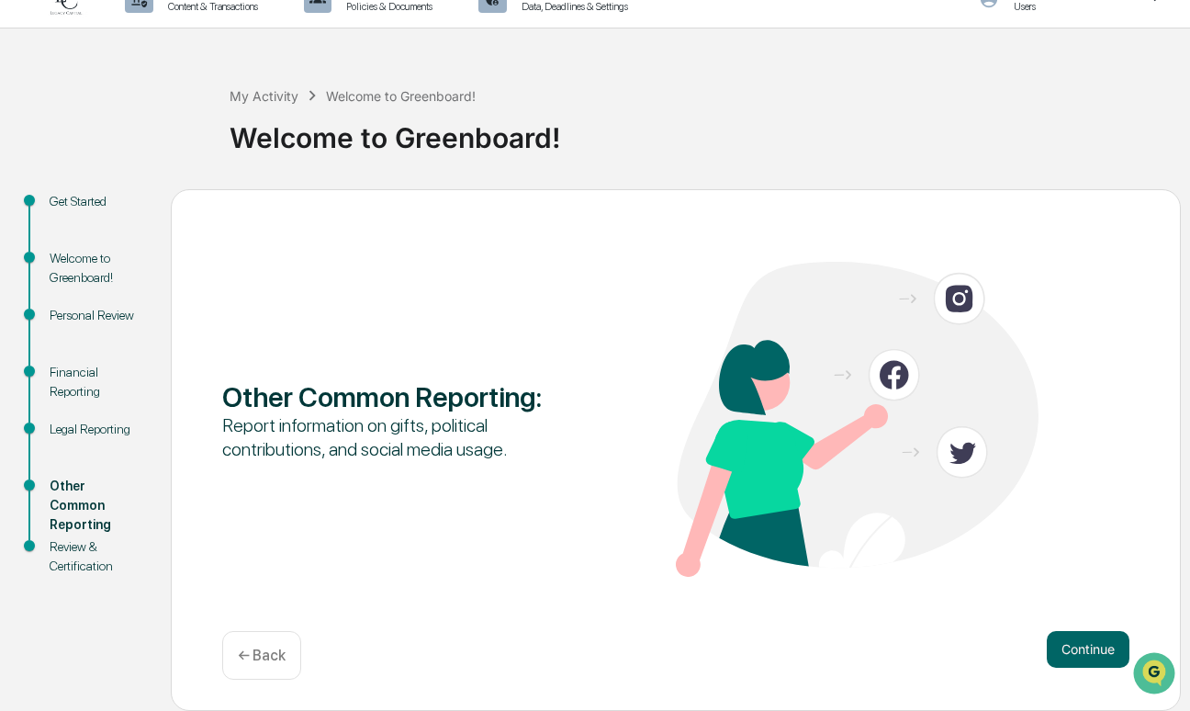
click at [1040, 626] on div "Other Common Reporting : Report information on gifts, political contributions, …" at bounding box center [676, 450] width 1010 height 522
click at [1066, 638] on button "Continue" at bounding box center [1088, 649] width 83 height 37
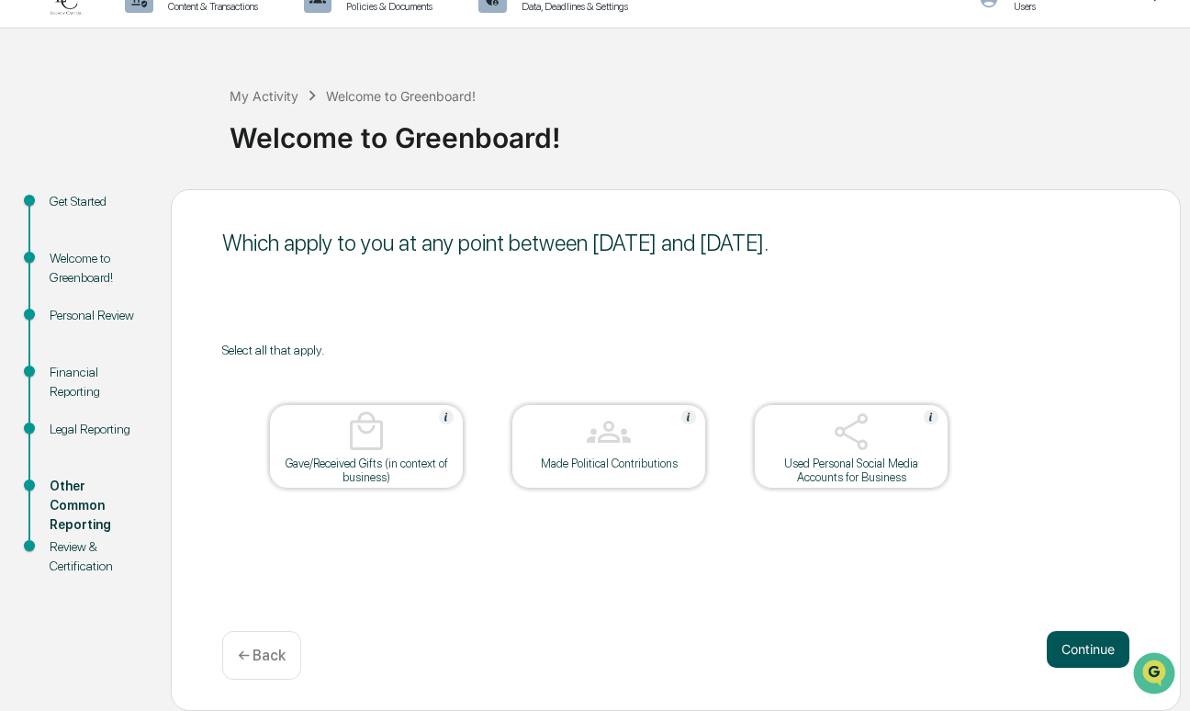
click at [1064, 640] on button "Continue" at bounding box center [1088, 649] width 83 height 37
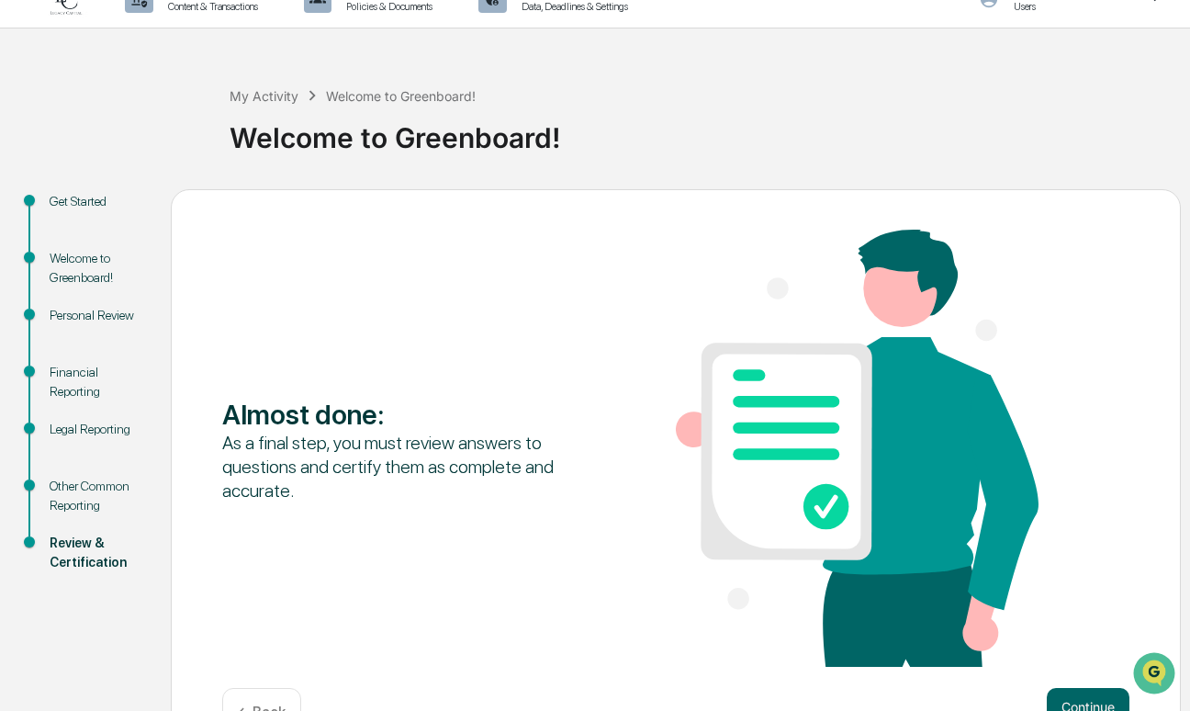
scroll to position [86, 0]
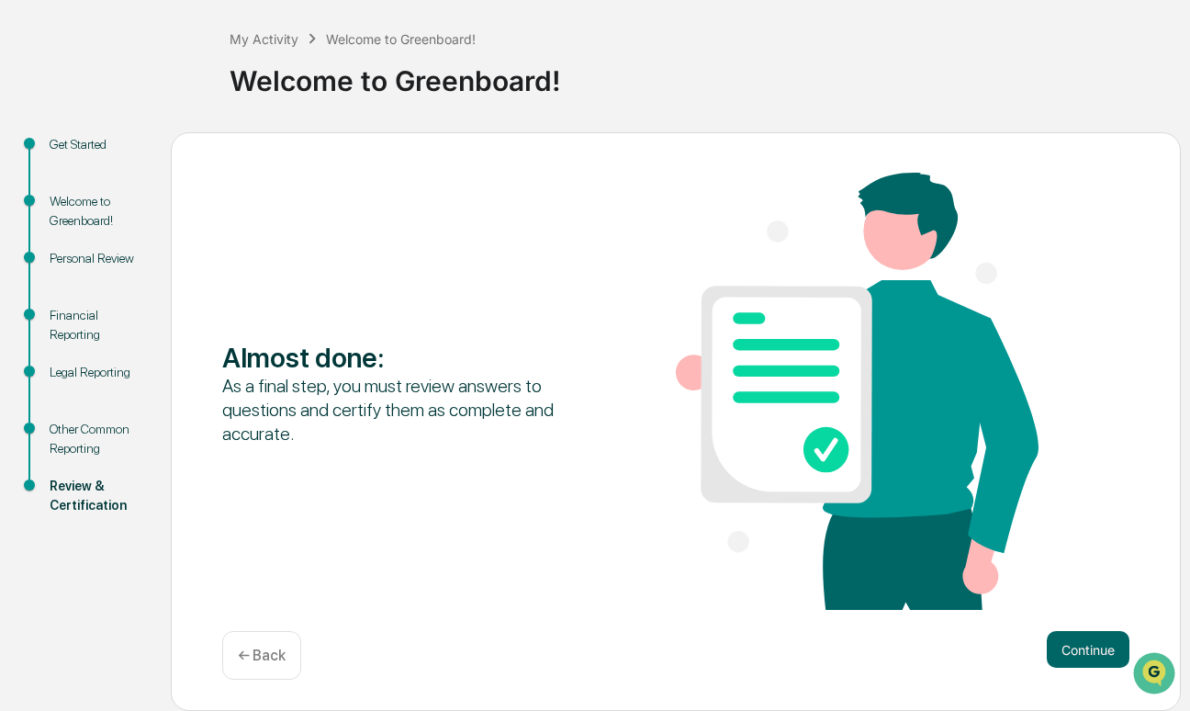
click at [60, 308] on div "Financial Reporting" at bounding box center [96, 325] width 92 height 39
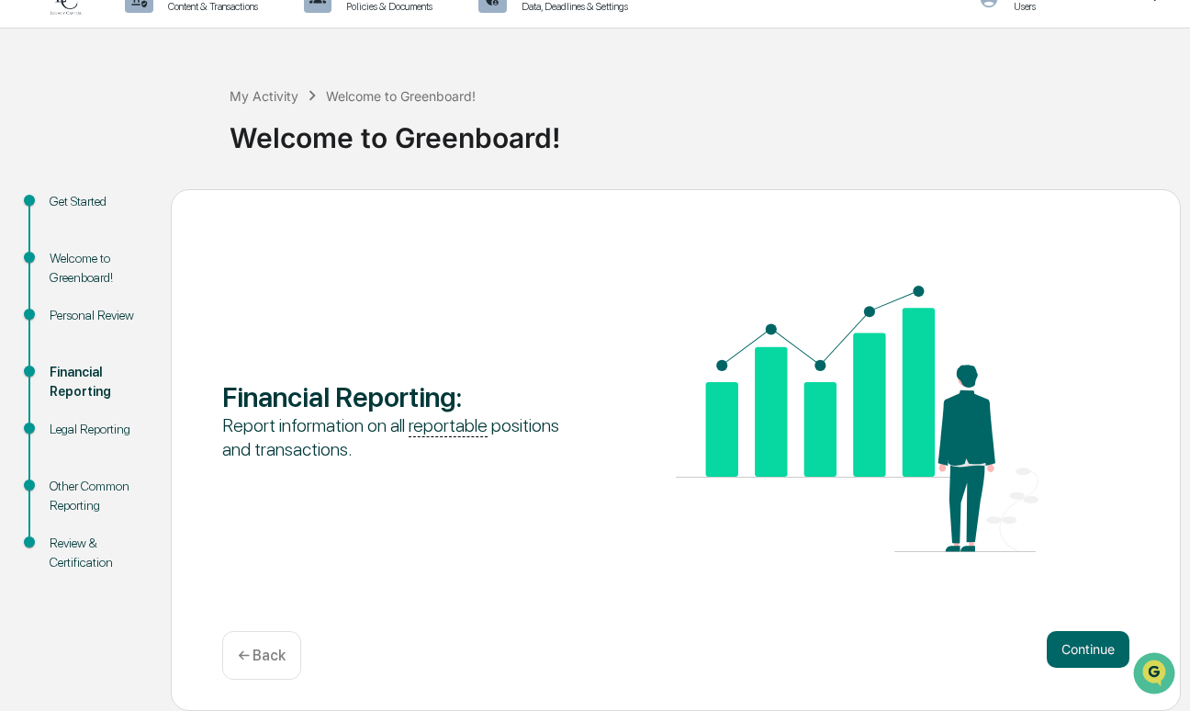
click at [92, 430] on div "Legal Reporting" at bounding box center [96, 429] width 92 height 19
click at [95, 315] on div "Personal Review" at bounding box center [96, 315] width 92 height 19
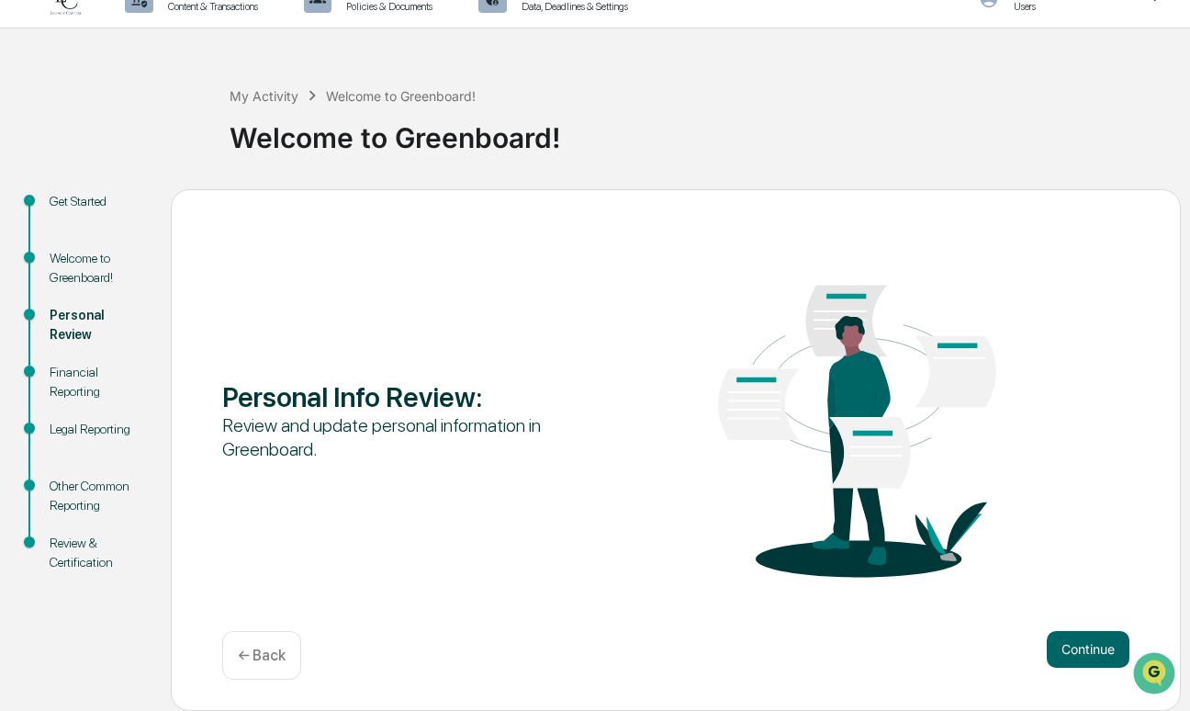
click at [80, 373] on div "Financial Reporting" at bounding box center [96, 382] width 92 height 39
click at [100, 487] on div "Other Common Reporting" at bounding box center [96, 496] width 92 height 39
click at [73, 495] on div "Other Common Reporting" at bounding box center [96, 496] width 92 height 39
click at [1059, 646] on button "Continue" at bounding box center [1088, 649] width 83 height 37
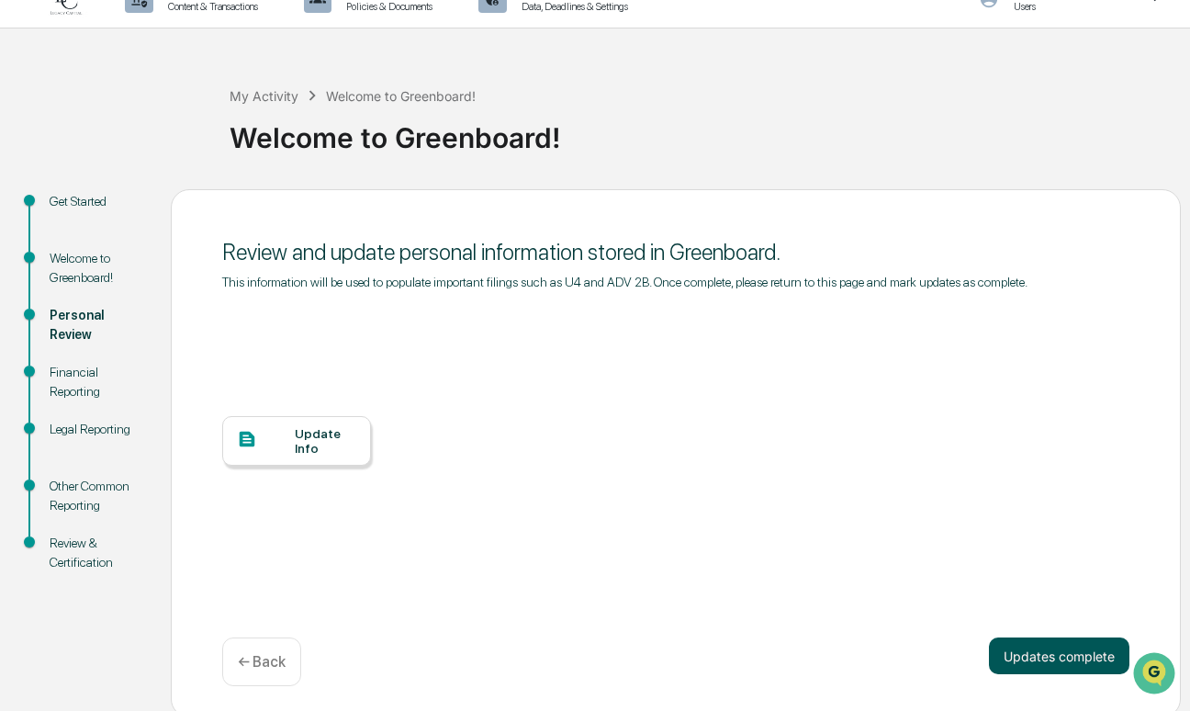
click at [1059, 644] on button "Updates complete" at bounding box center [1059, 655] width 141 height 37
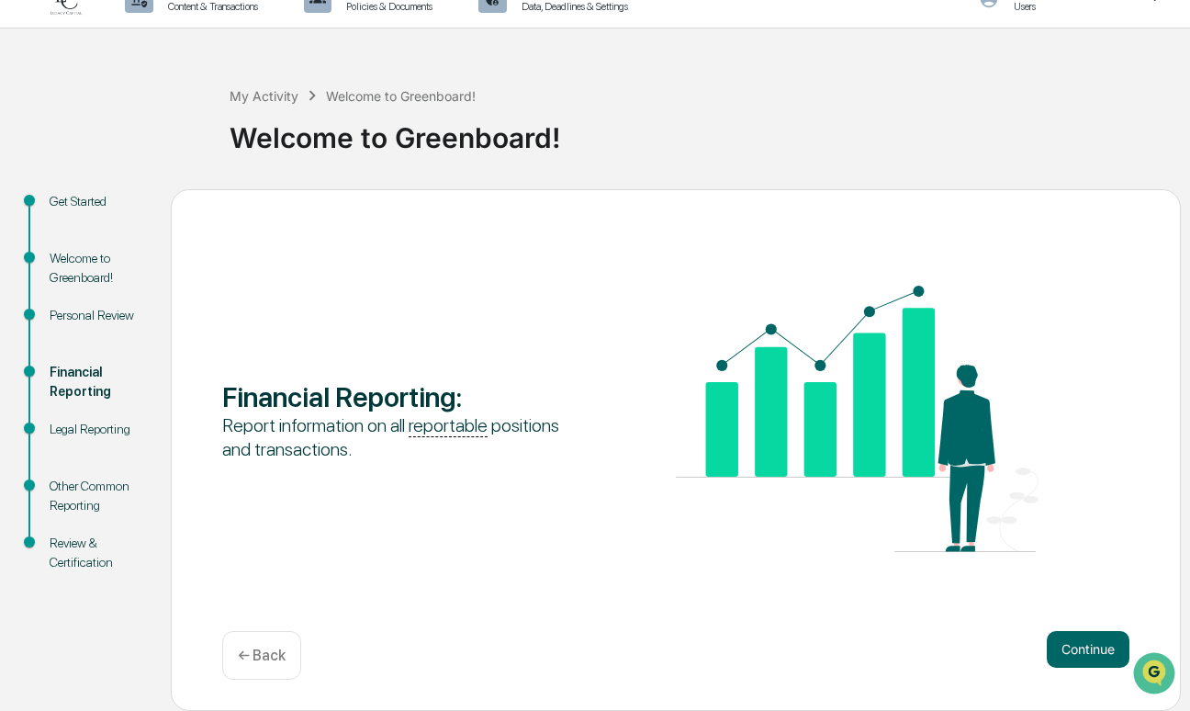
click at [1059, 642] on button "Continue" at bounding box center [1088, 649] width 83 height 37
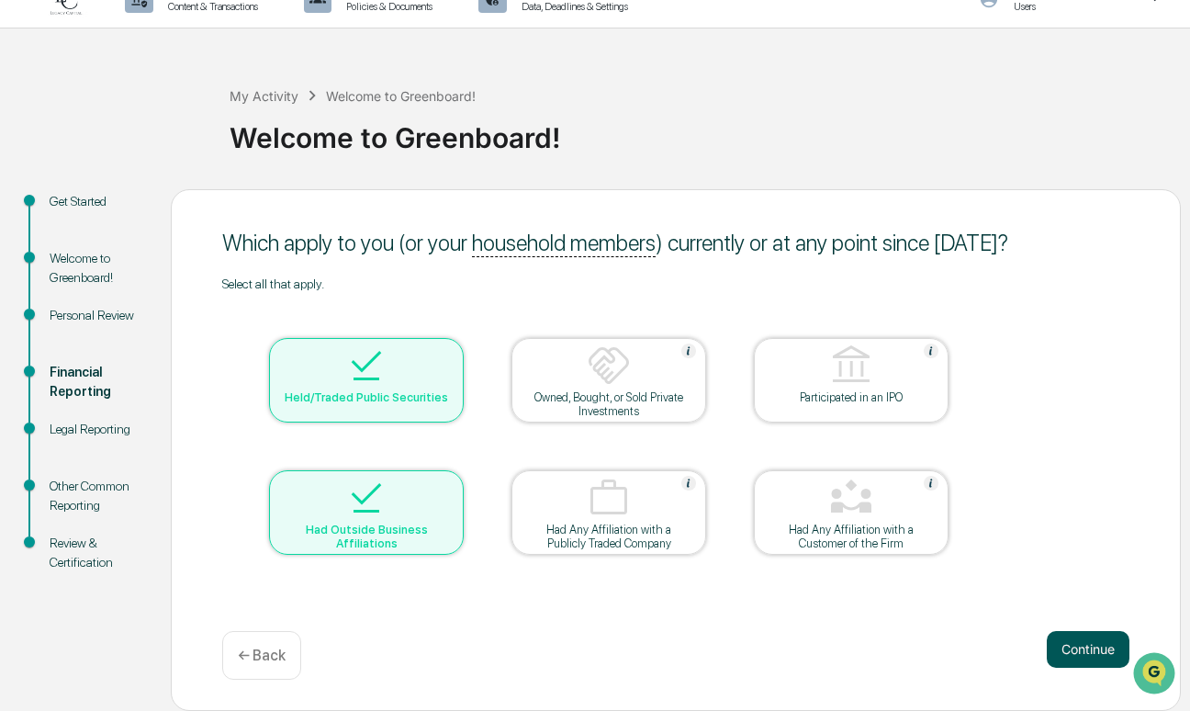
click at [1091, 644] on button "Continue" at bounding box center [1088, 649] width 83 height 37
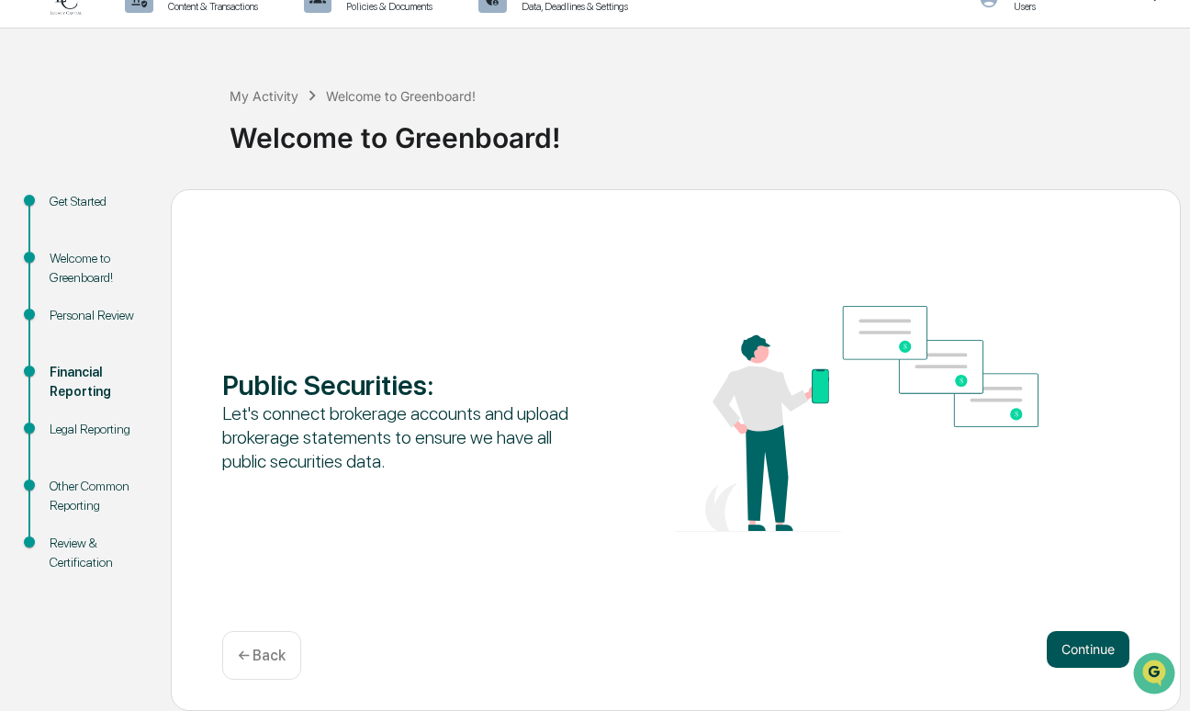
click at [1052, 638] on button "Continue" at bounding box center [1088, 649] width 83 height 37
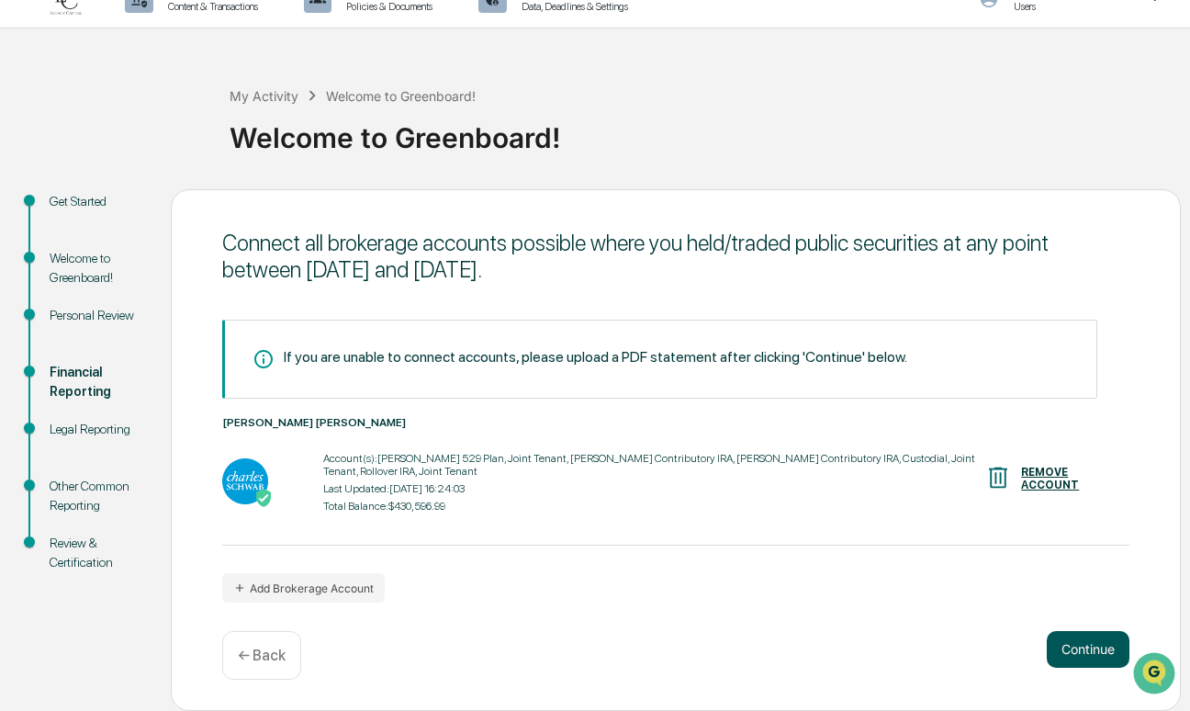
click at [1059, 642] on button "Continue" at bounding box center [1088, 649] width 83 height 37
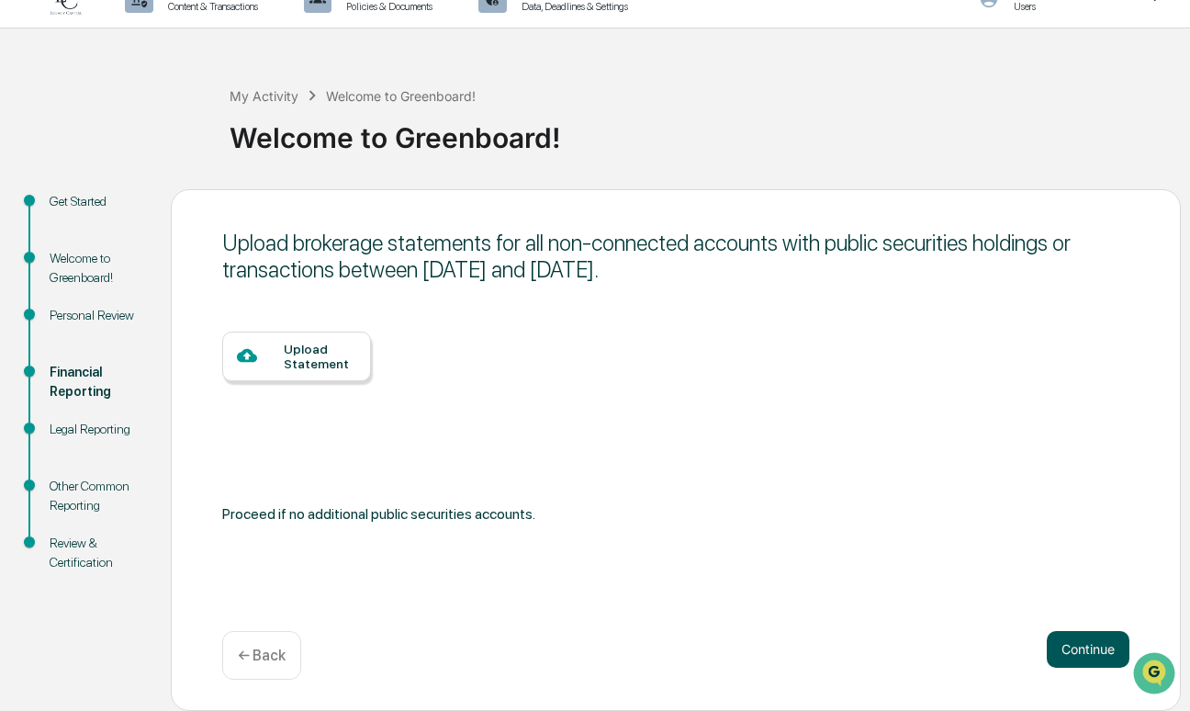
click at [1047, 644] on button "Continue" at bounding box center [1088, 649] width 83 height 37
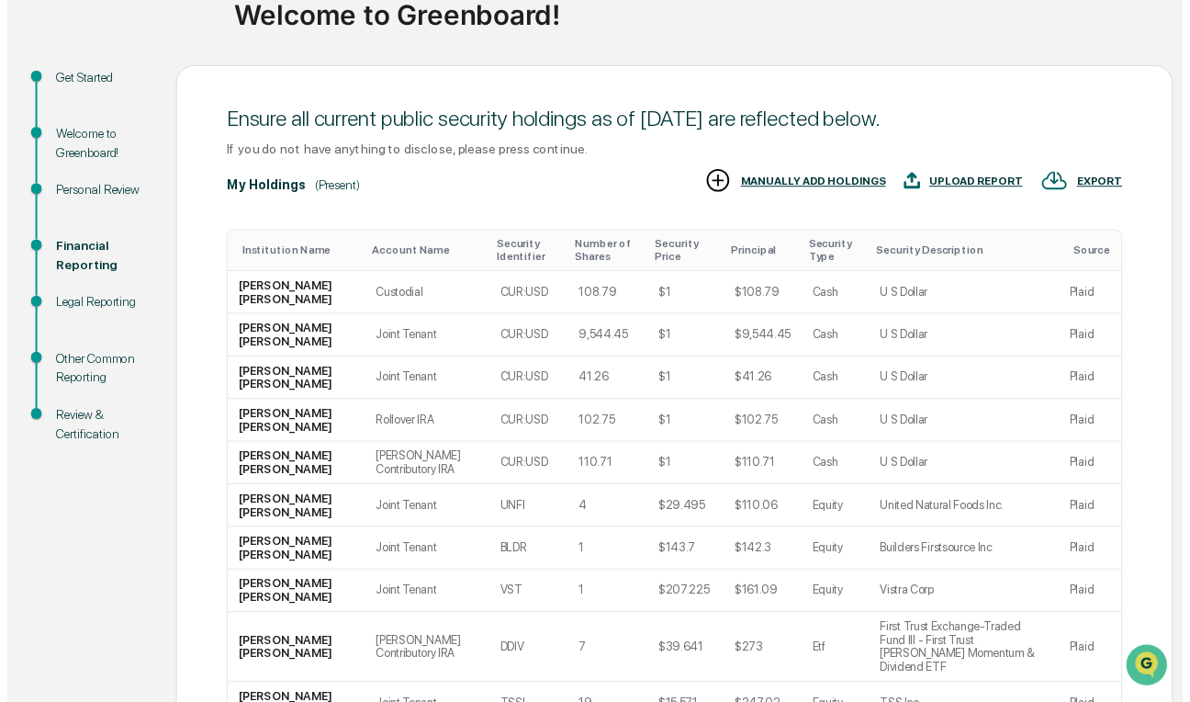
scroll to position [308, 0]
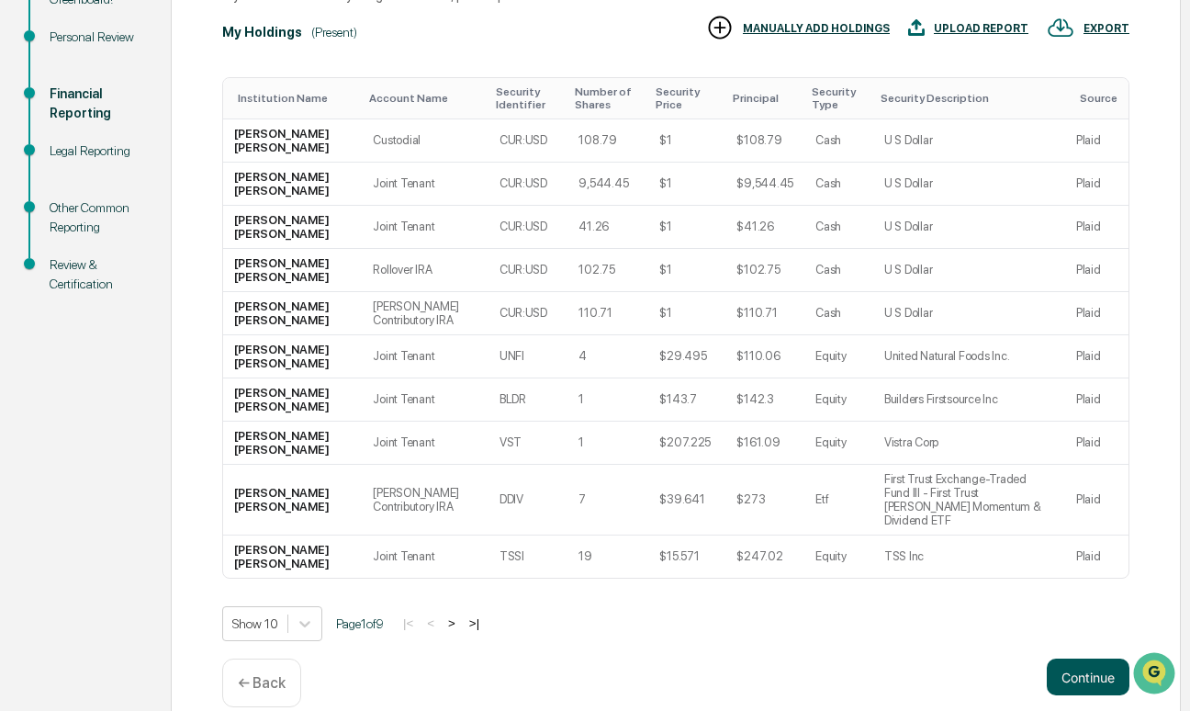
click at [1075, 658] on button "Continue" at bounding box center [1088, 676] width 83 height 37
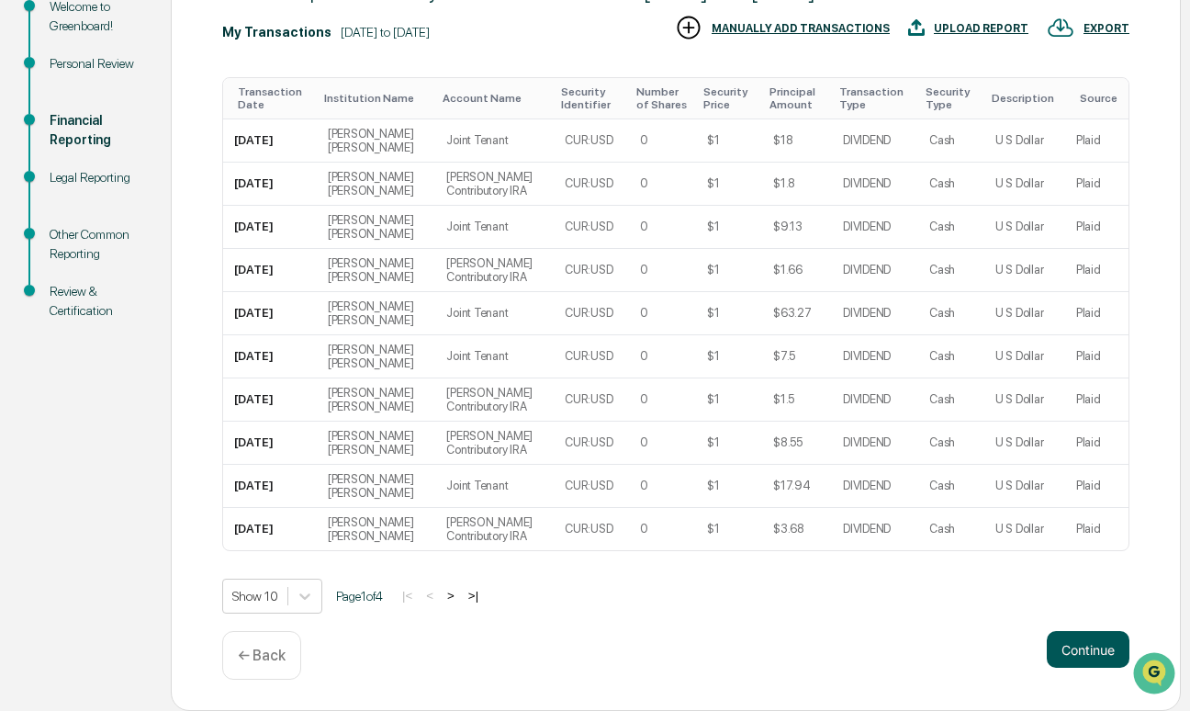
click at [1060, 640] on button "Continue" at bounding box center [1088, 649] width 83 height 37
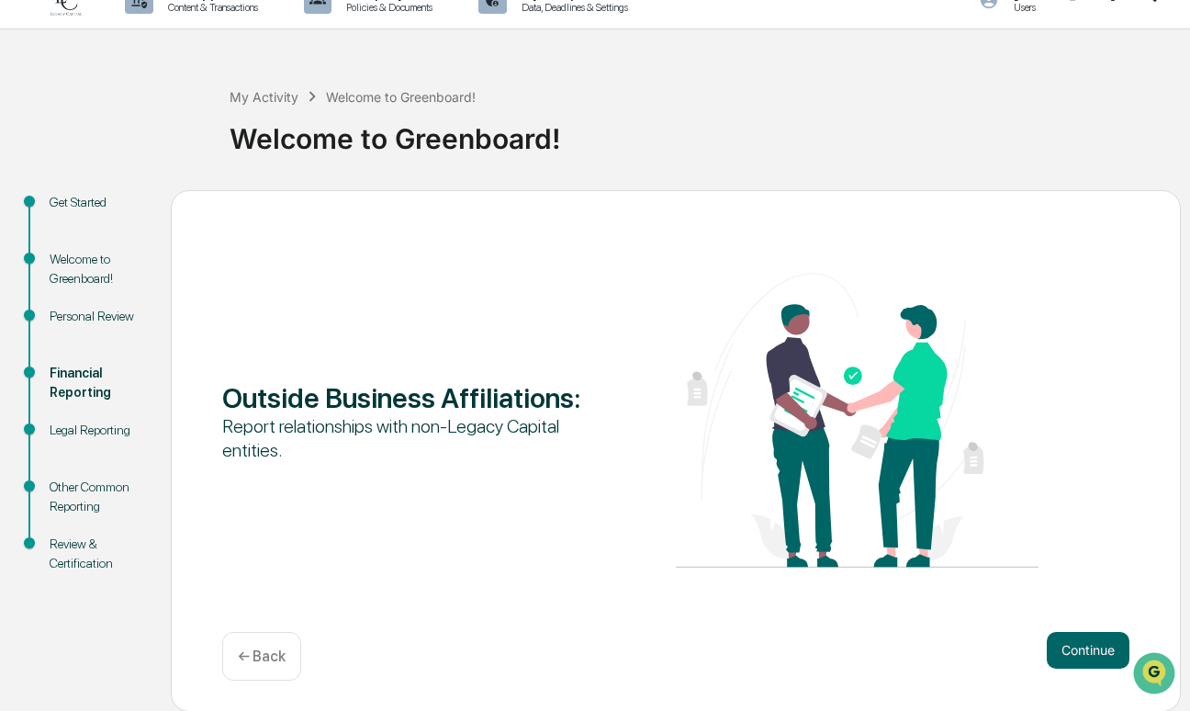
scroll to position [29, 0]
click at [1146, 668] on img "Open customer support" at bounding box center [1154, 673] width 46 height 37
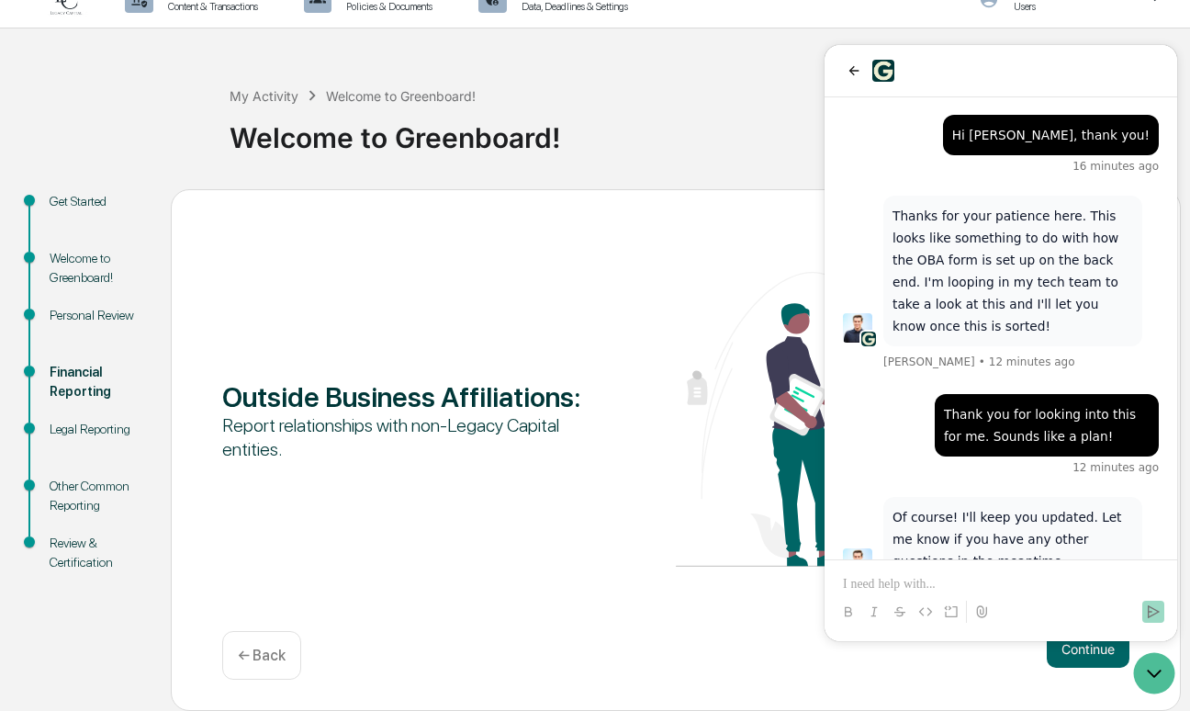
click at [961, 567] on div at bounding box center [1001, 595] width 338 height 70
click at [954, 584] on p at bounding box center [1001, 584] width 316 height 18
